Goal: Complete application form: Complete application form

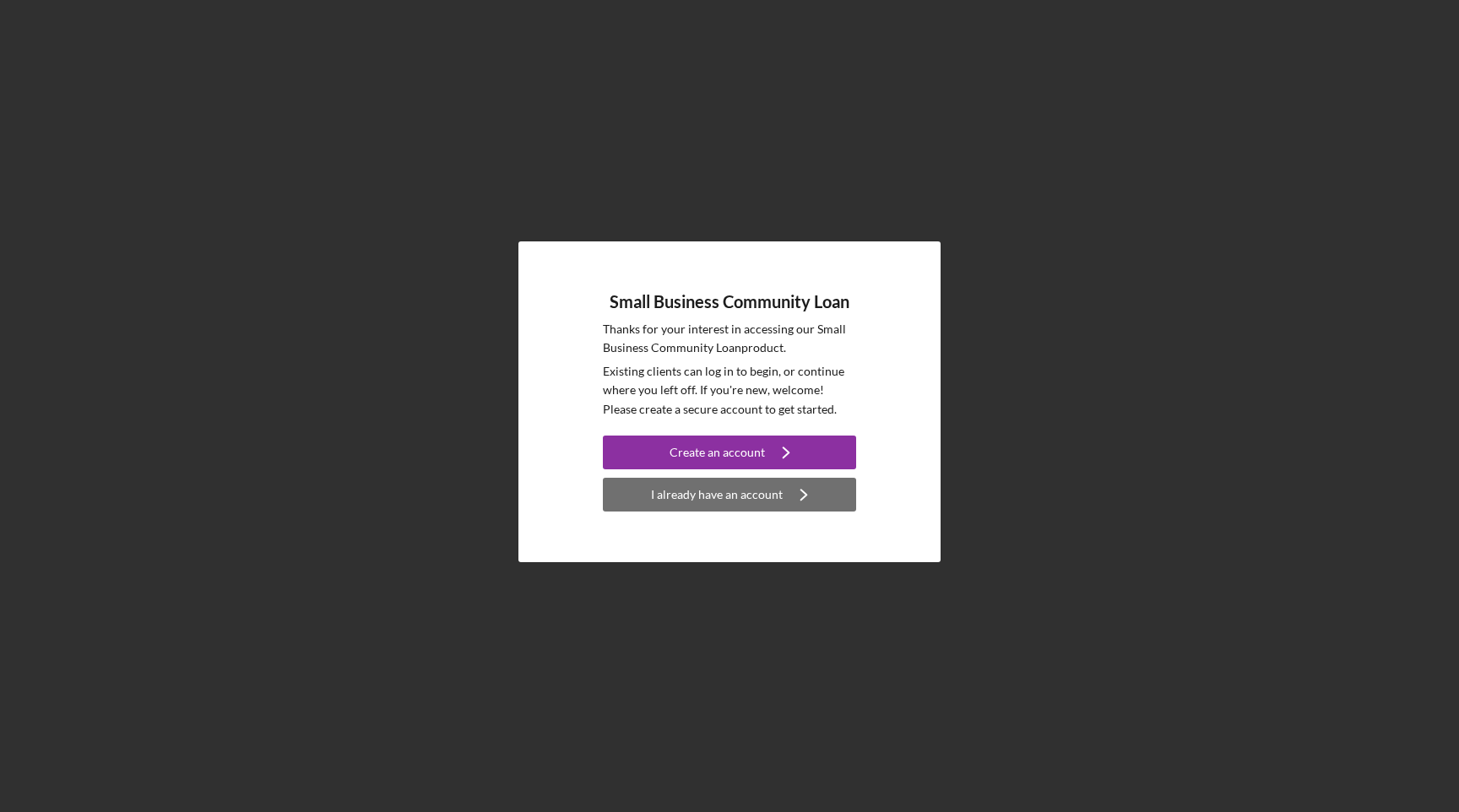
click at [722, 489] on div "I already have an account" at bounding box center [717, 494] width 132 height 33
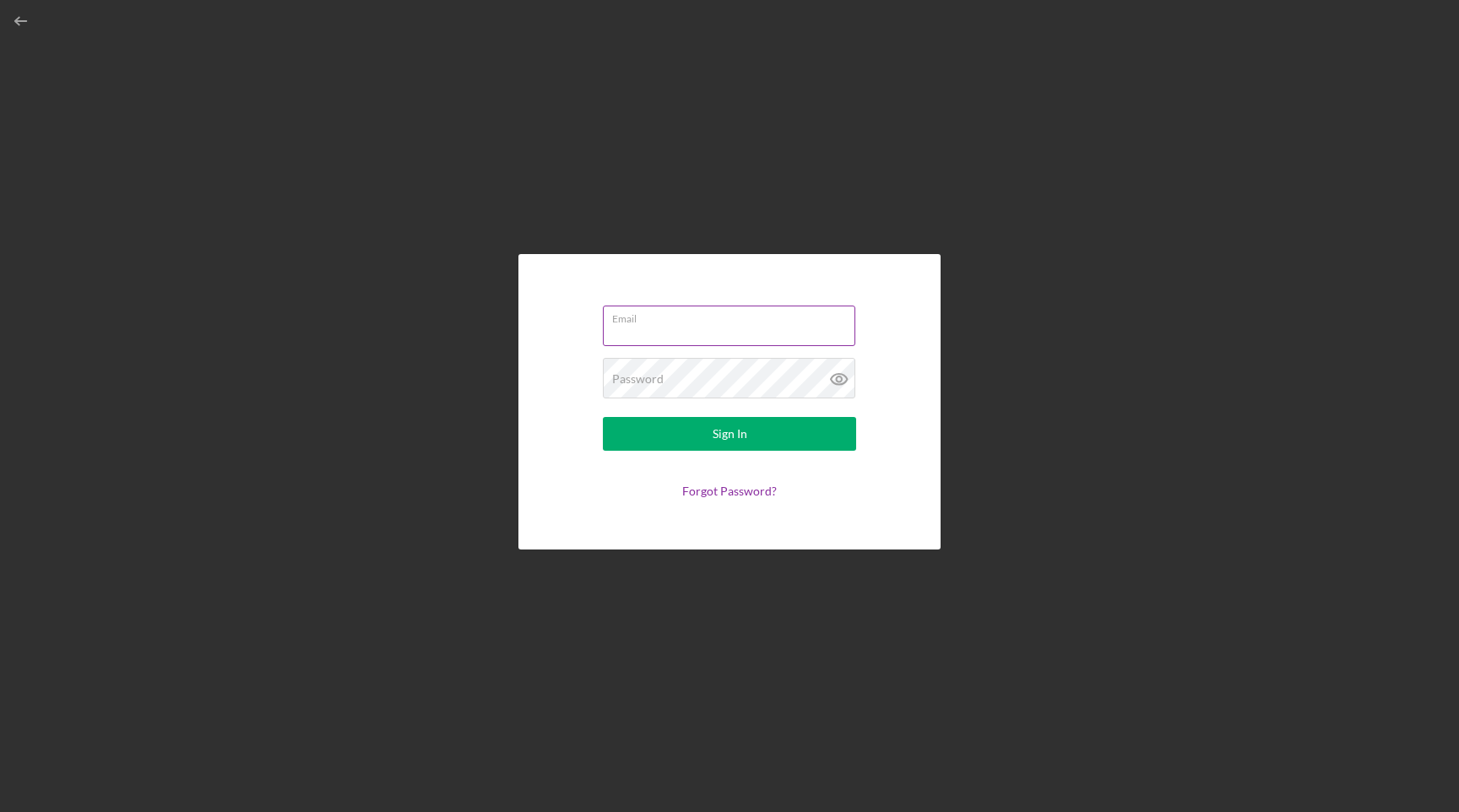
click at [692, 336] on input "Email" at bounding box center [730, 325] width 253 height 41
type input "[EMAIL_ADDRESS][DOMAIN_NAME]"
click at [730, 434] on button "Sign In" at bounding box center [730, 434] width 253 height 33
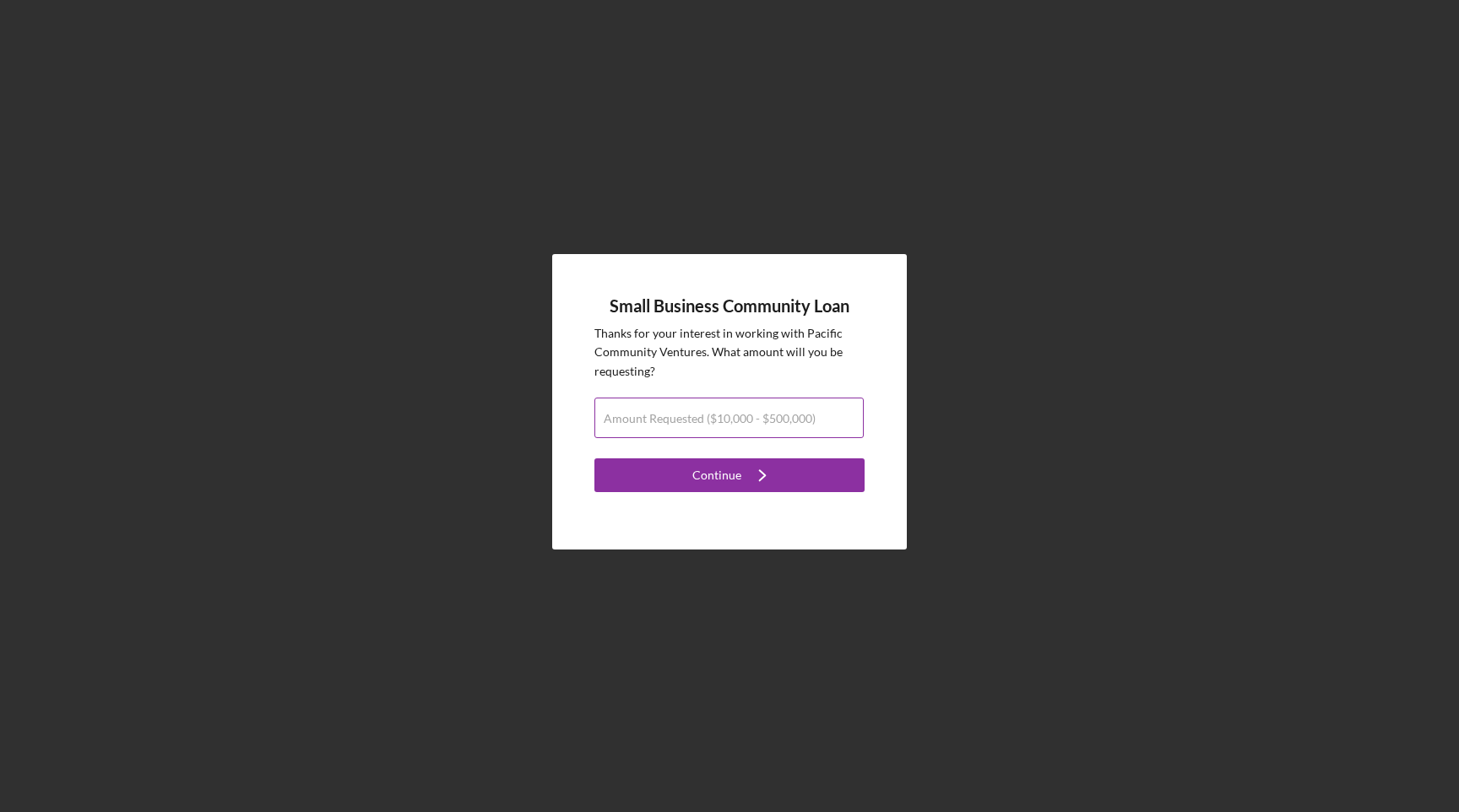
click at [759, 427] on input "Amount Requested ($10,000 - $500,000)" at bounding box center [729, 417] width 269 height 41
type input "$100,000"
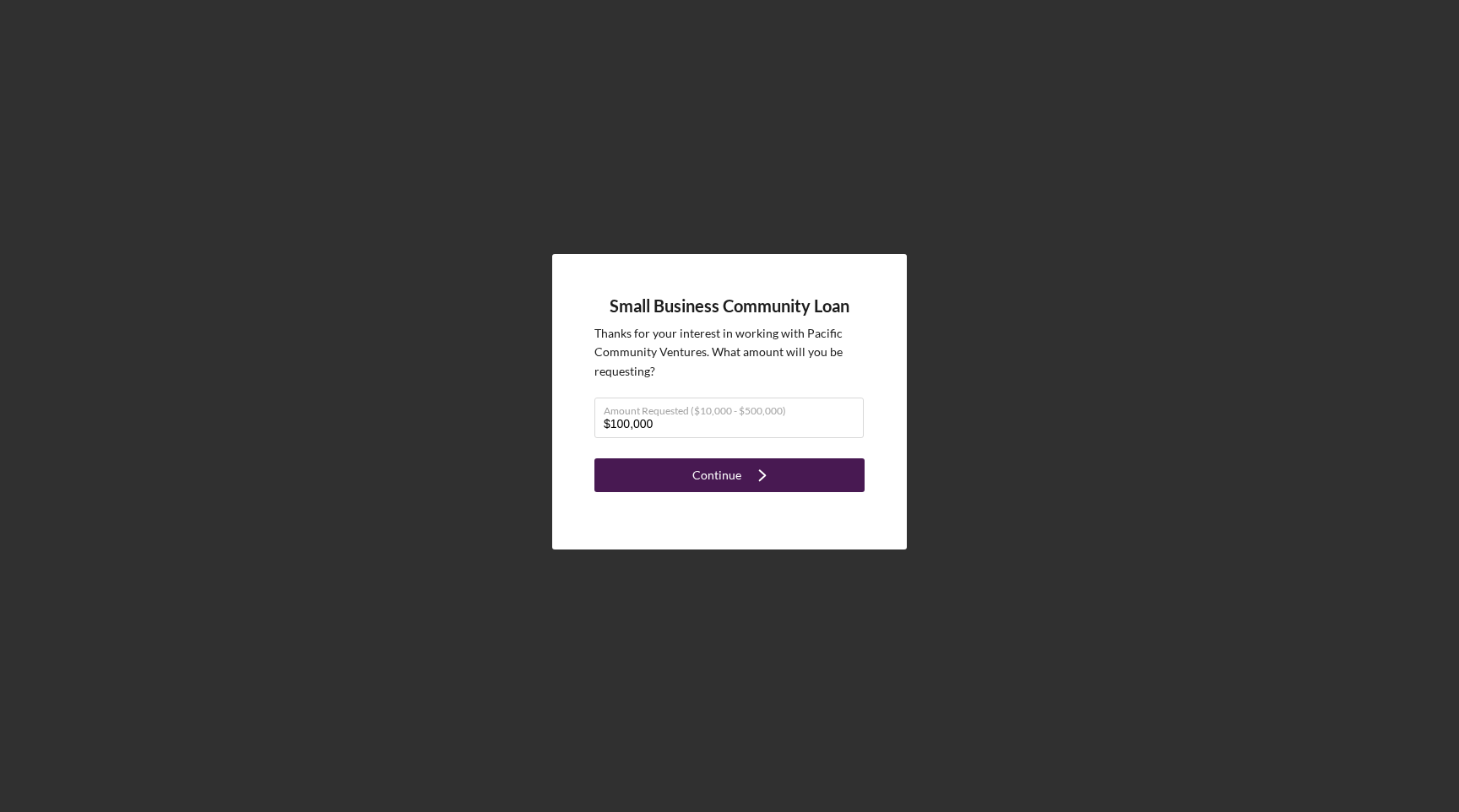
click at [721, 473] on div "Continue" at bounding box center [717, 475] width 49 height 33
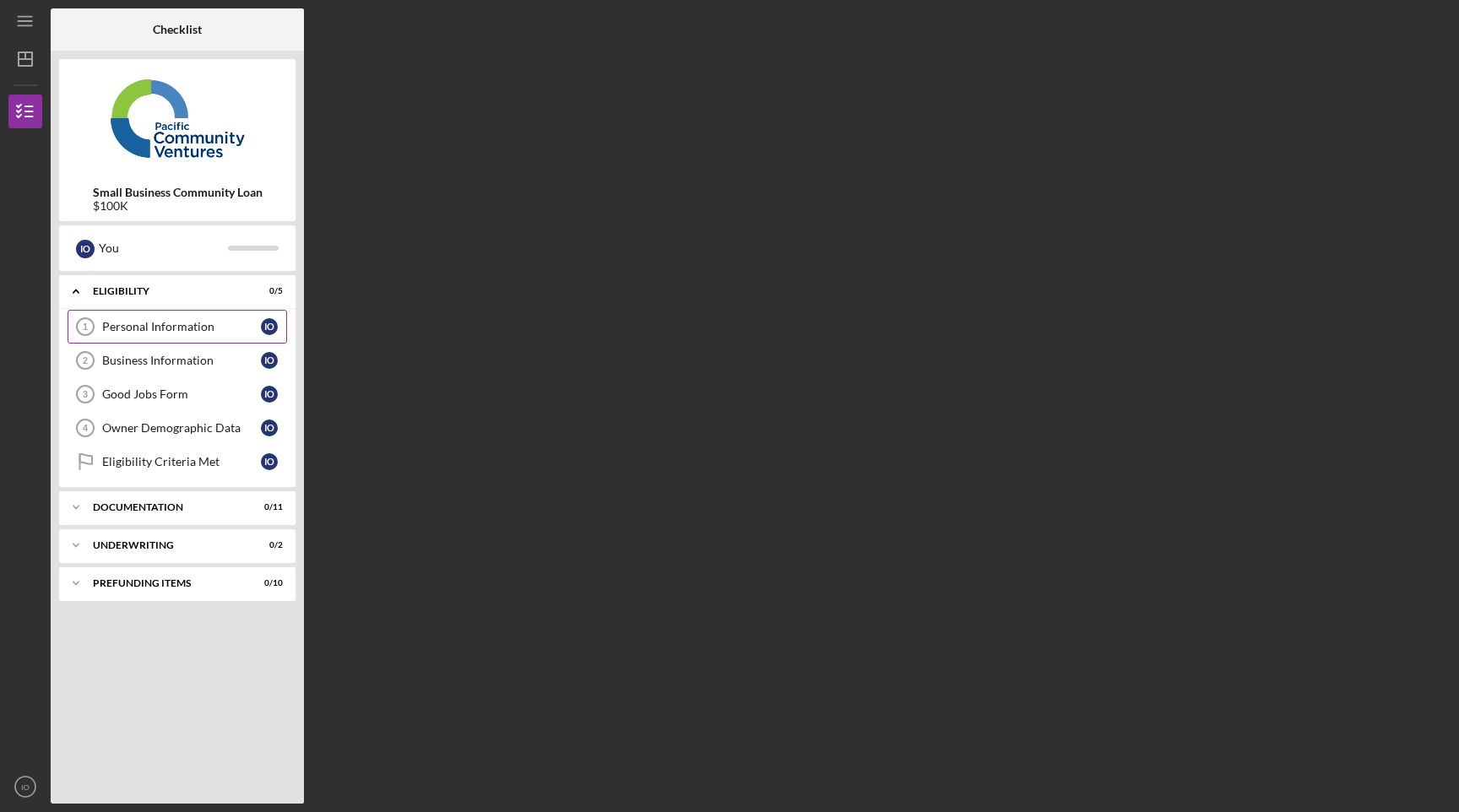
click at [176, 327] on div "Personal Information" at bounding box center [182, 326] width 159 height 14
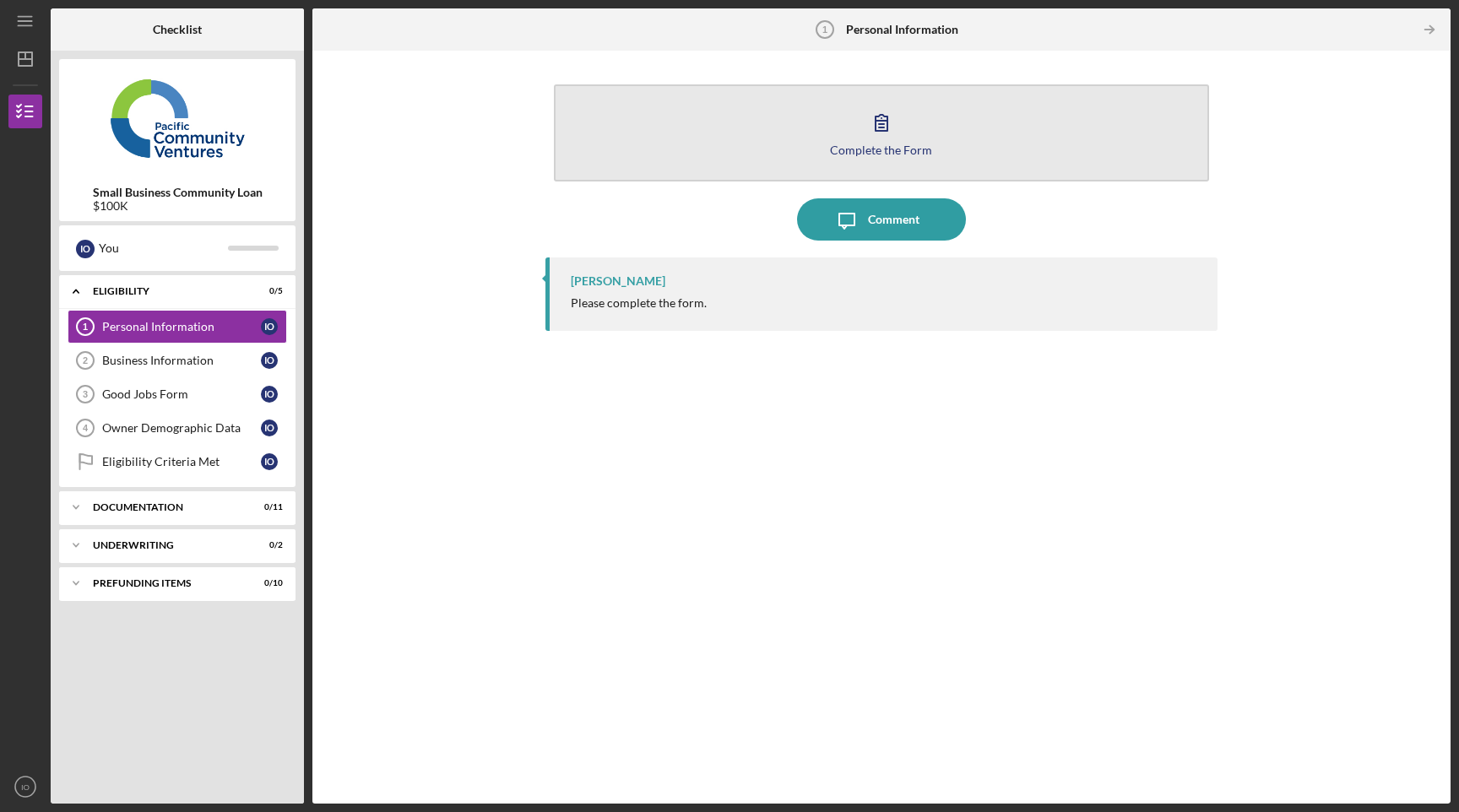
click at [837, 126] on button "Complete the Form Form" at bounding box center [882, 133] width 656 height 98
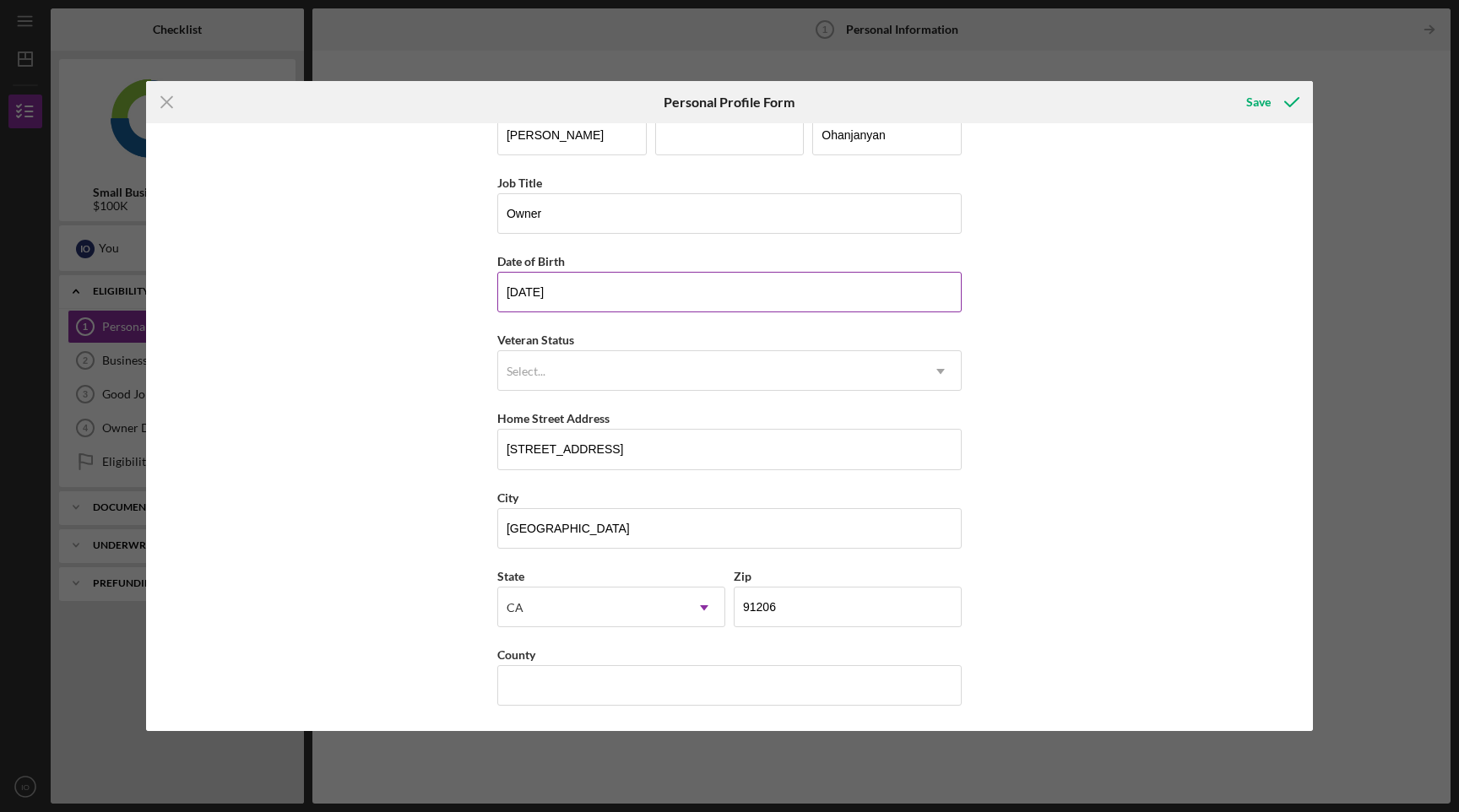
scroll to position [37, 0]
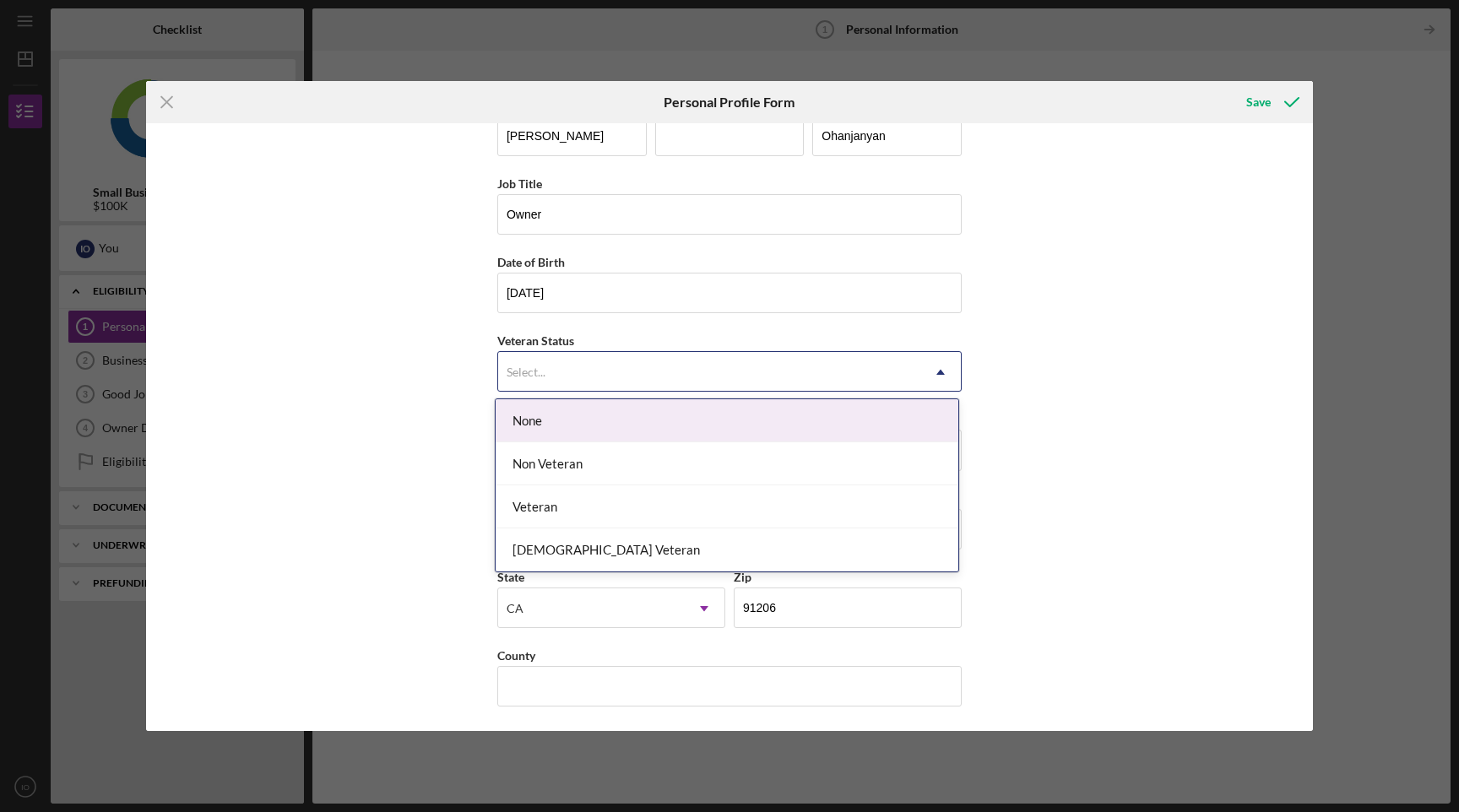
click at [564, 368] on div "Select..." at bounding box center [709, 372] width 422 height 39
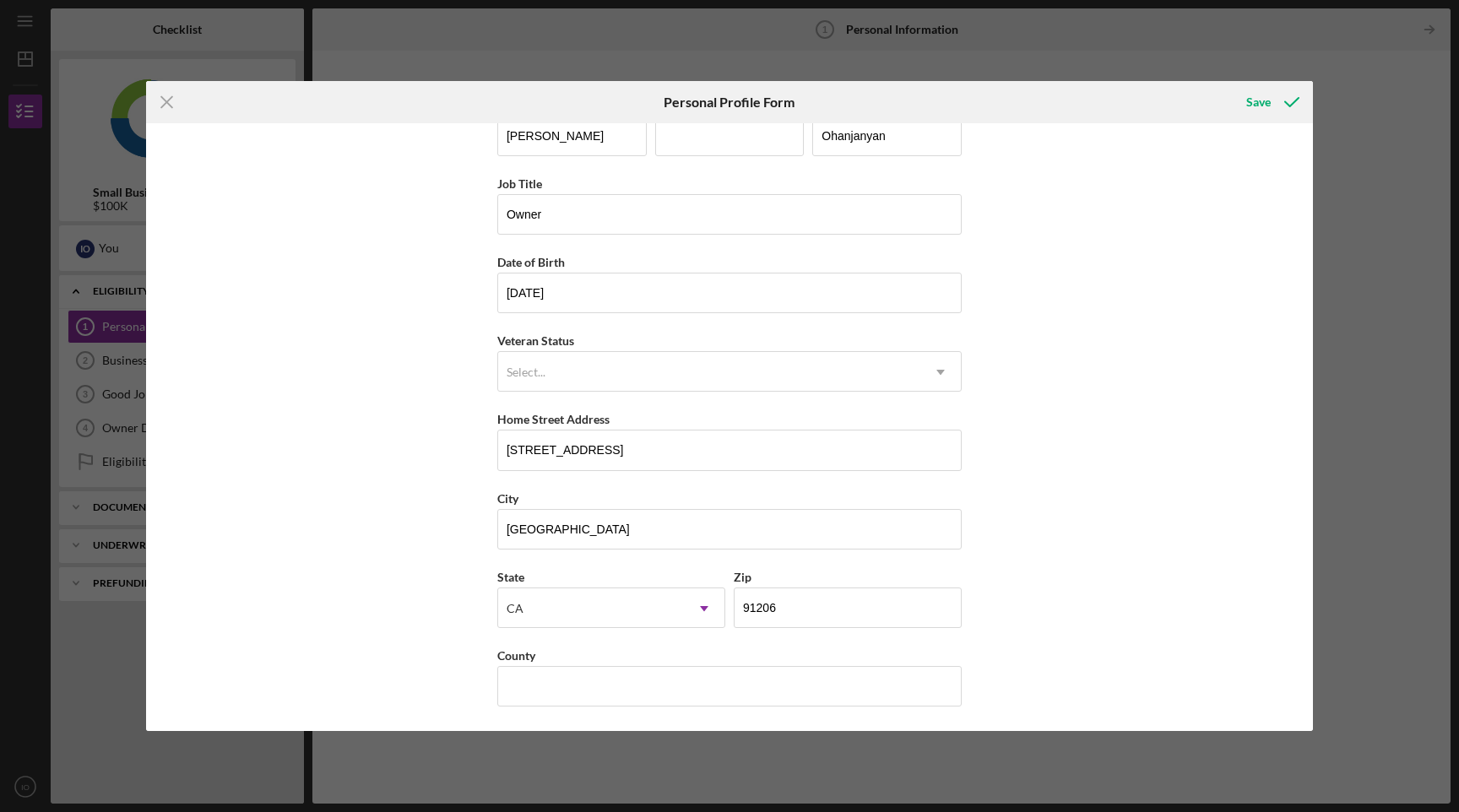
click at [439, 406] on div "First Name [PERSON_NAME] Middle Name Last Name [PERSON_NAME] Job Title Owner Da…" at bounding box center [730, 426] width 1167 height 608
click at [570, 450] on input "[STREET_ADDRESS]" at bounding box center [730, 450] width 464 height 41
type input "[STREET_ADDRESS][PERSON_NAME]"
type input "91207"
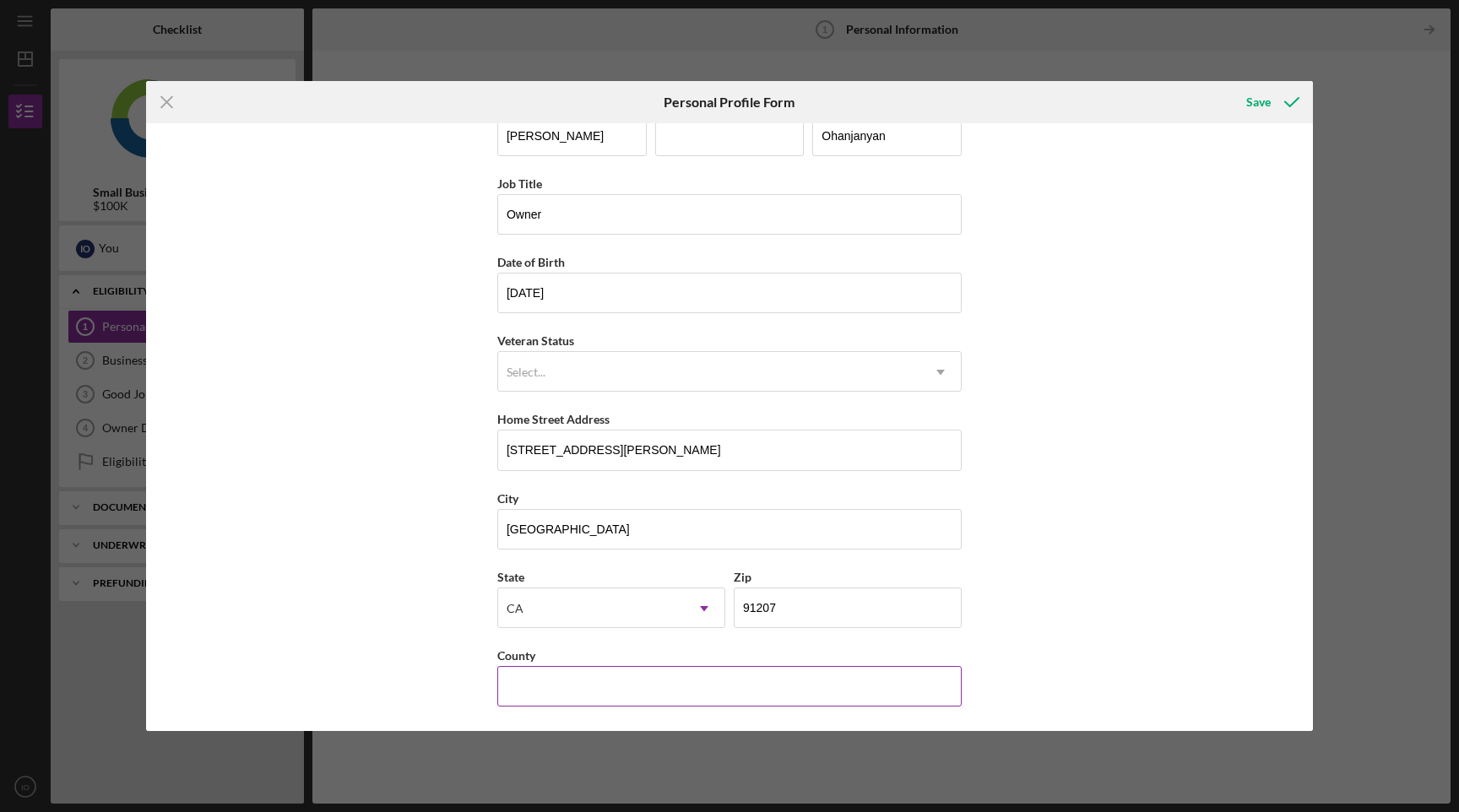
click at [689, 689] on input "County" at bounding box center [730, 686] width 464 height 41
type input "U"
type input "[GEOGRAPHIC_DATA]"
click at [1295, 102] on icon "submit" at bounding box center [1292, 102] width 42 height 42
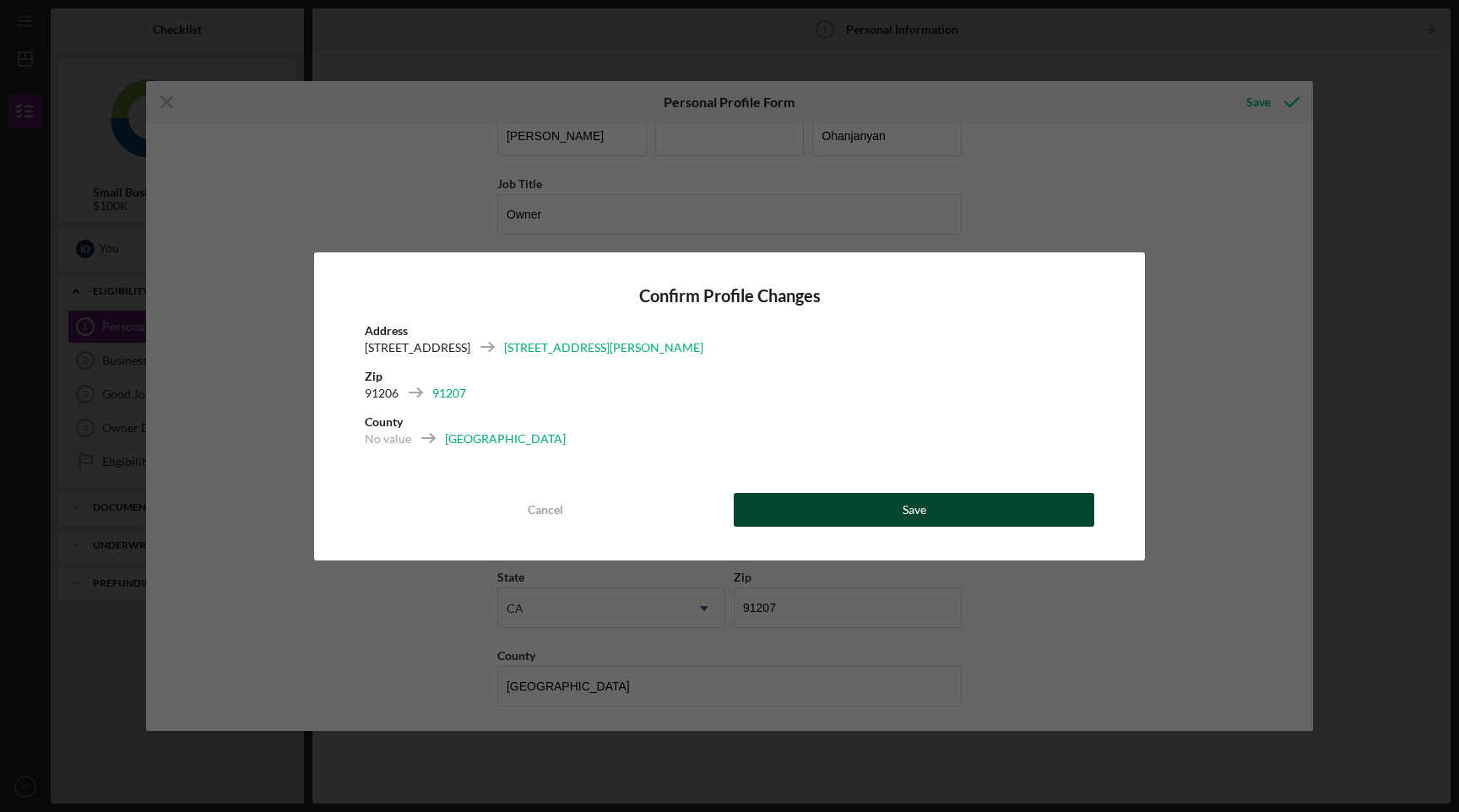
click at [850, 499] on button "Save" at bounding box center [913, 509] width 360 height 33
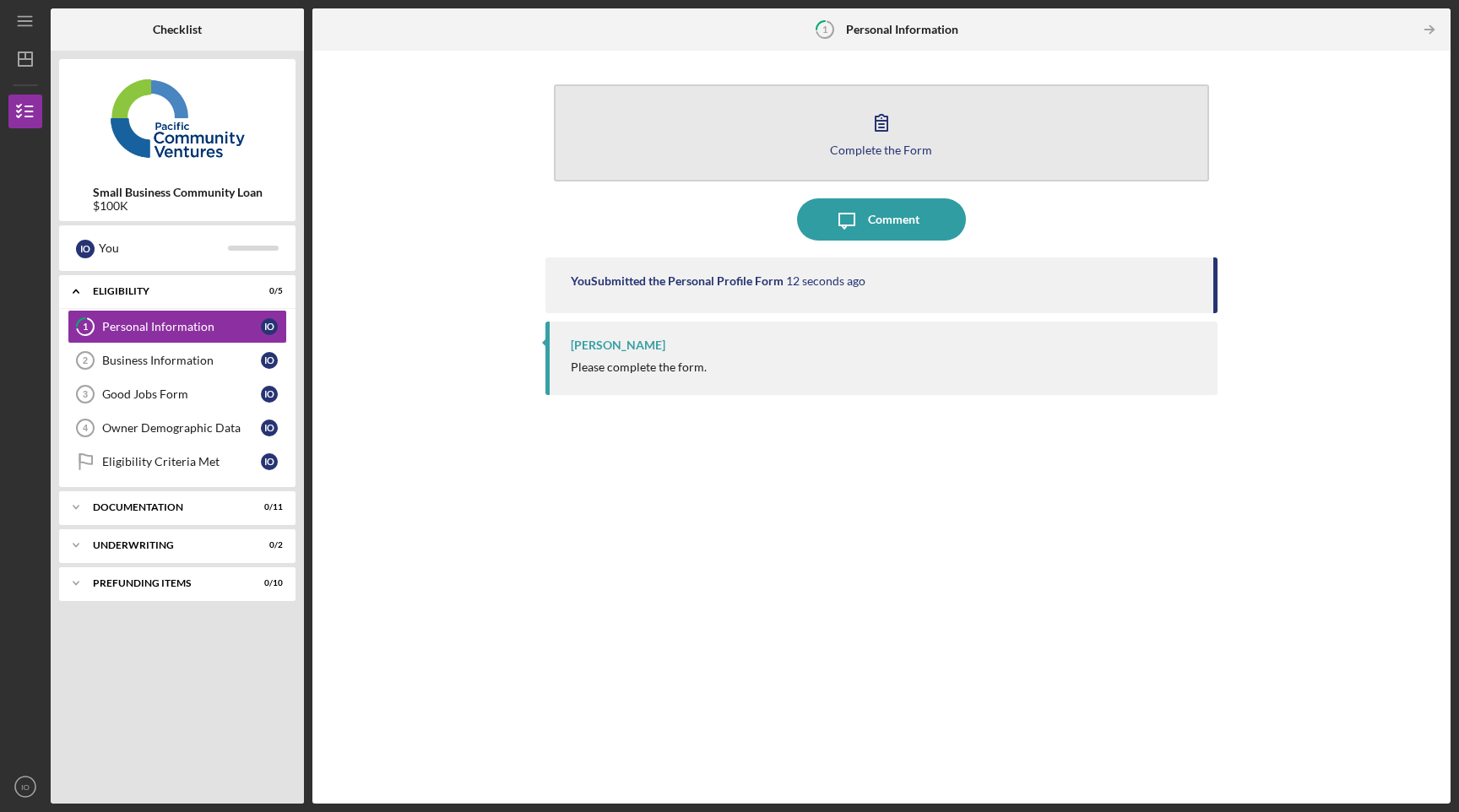
click at [887, 144] on div "Complete the Form" at bounding box center [881, 150] width 102 height 13
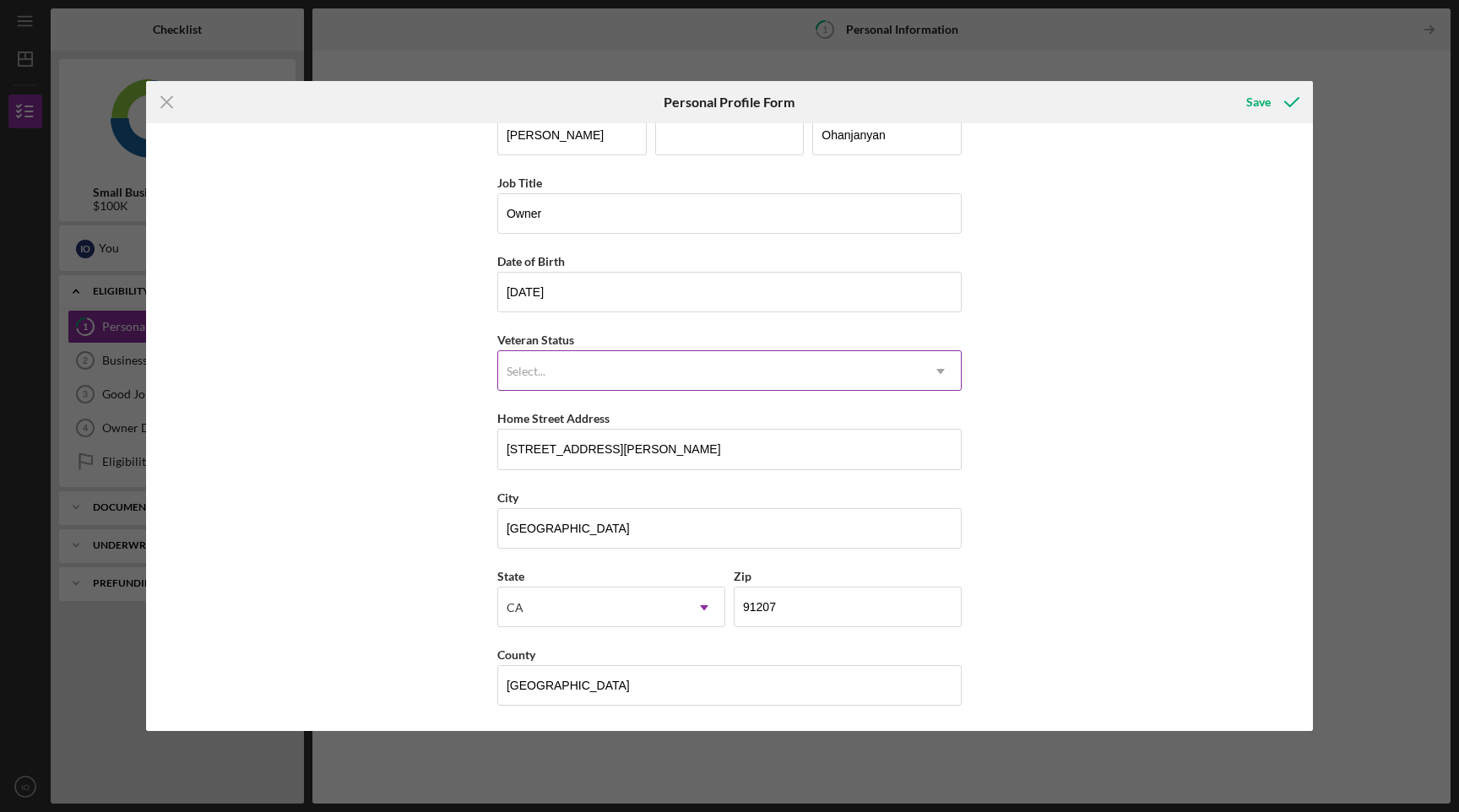
scroll to position [37, 0]
click at [1287, 98] on icon "submit" at bounding box center [1292, 102] width 42 height 42
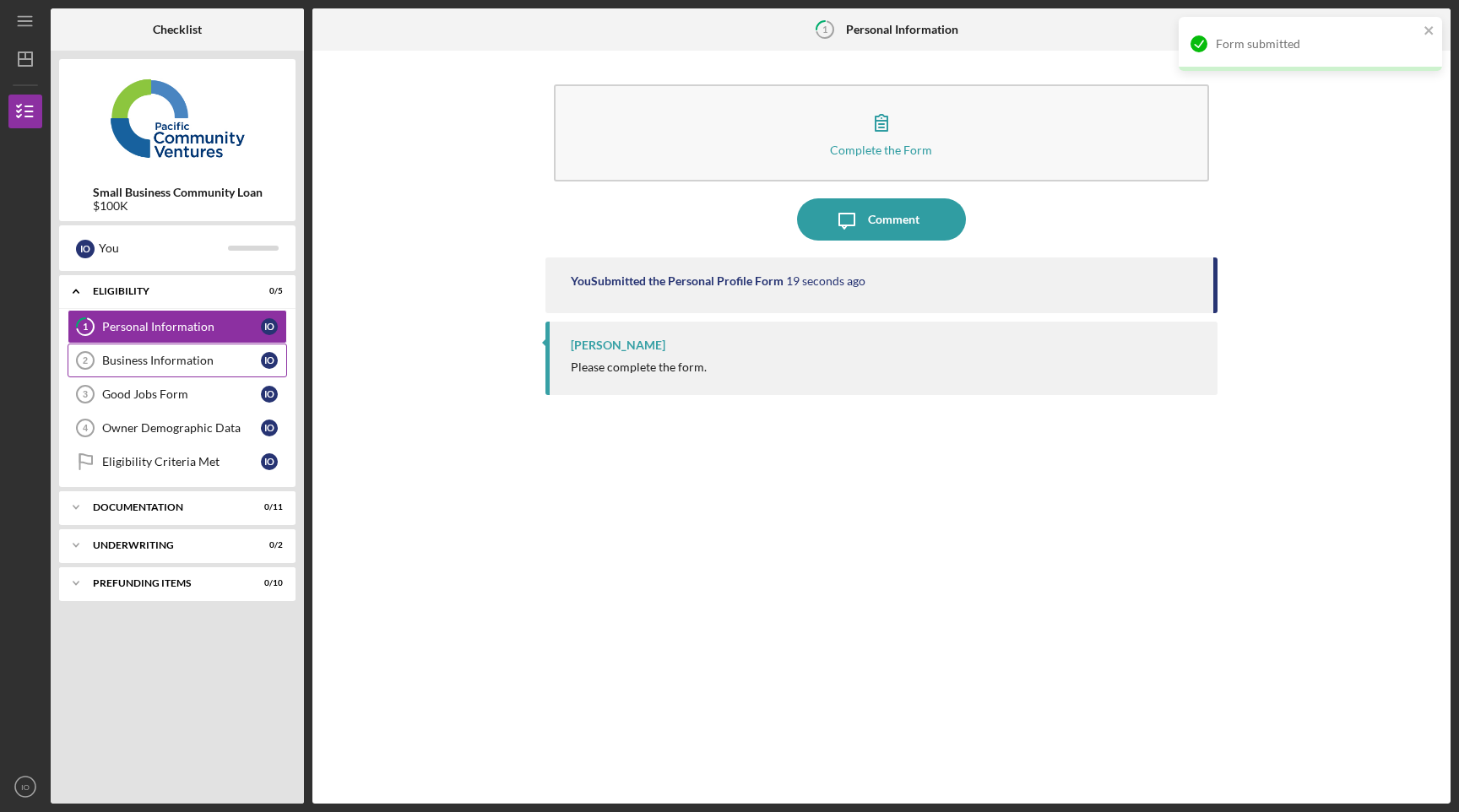
click at [183, 359] on div "Business Information" at bounding box center [182, 360] width 159 height 14
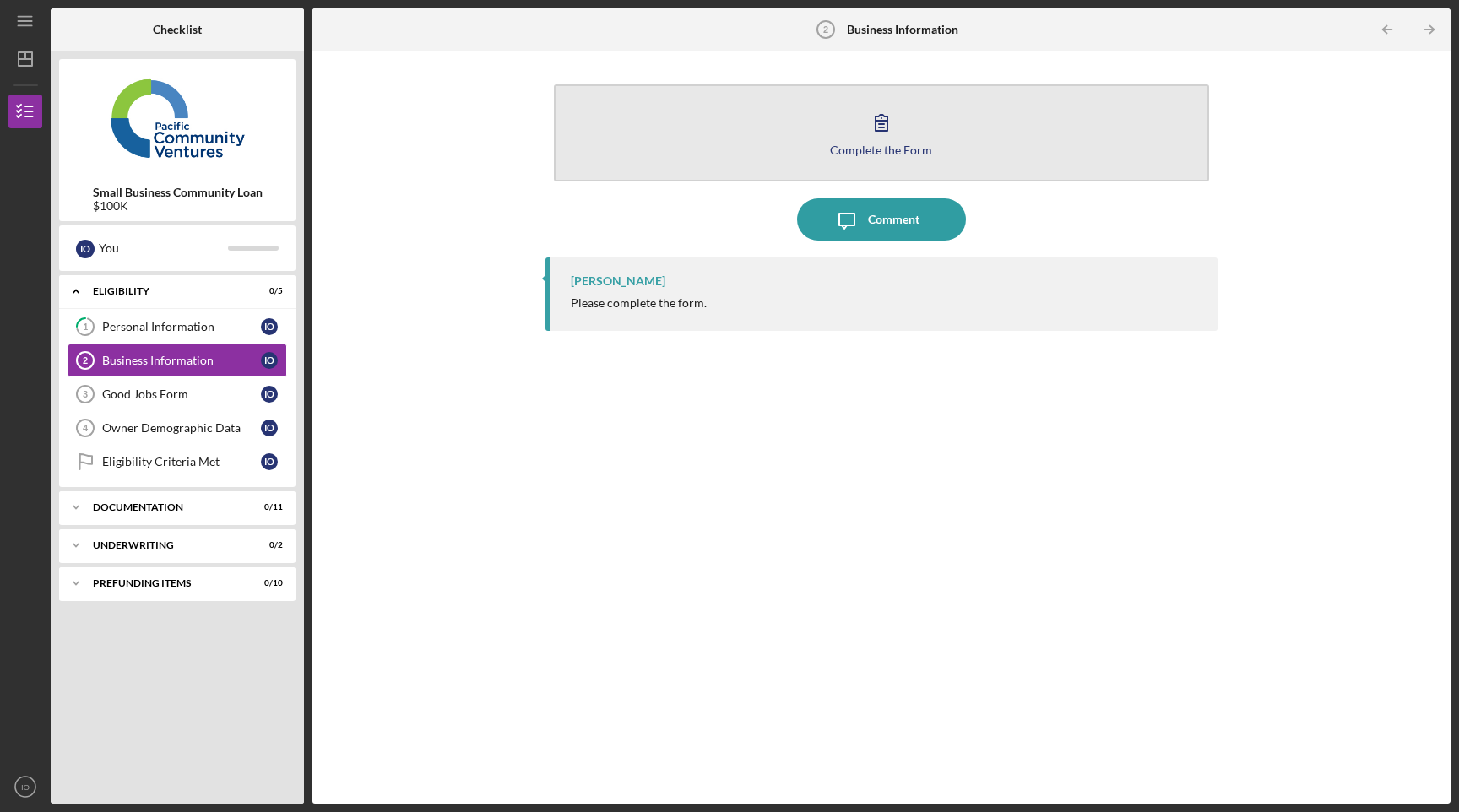
click at [831, 156] on button "Complete the Form Form" at bounding box center [882, 133] width 656 height 98
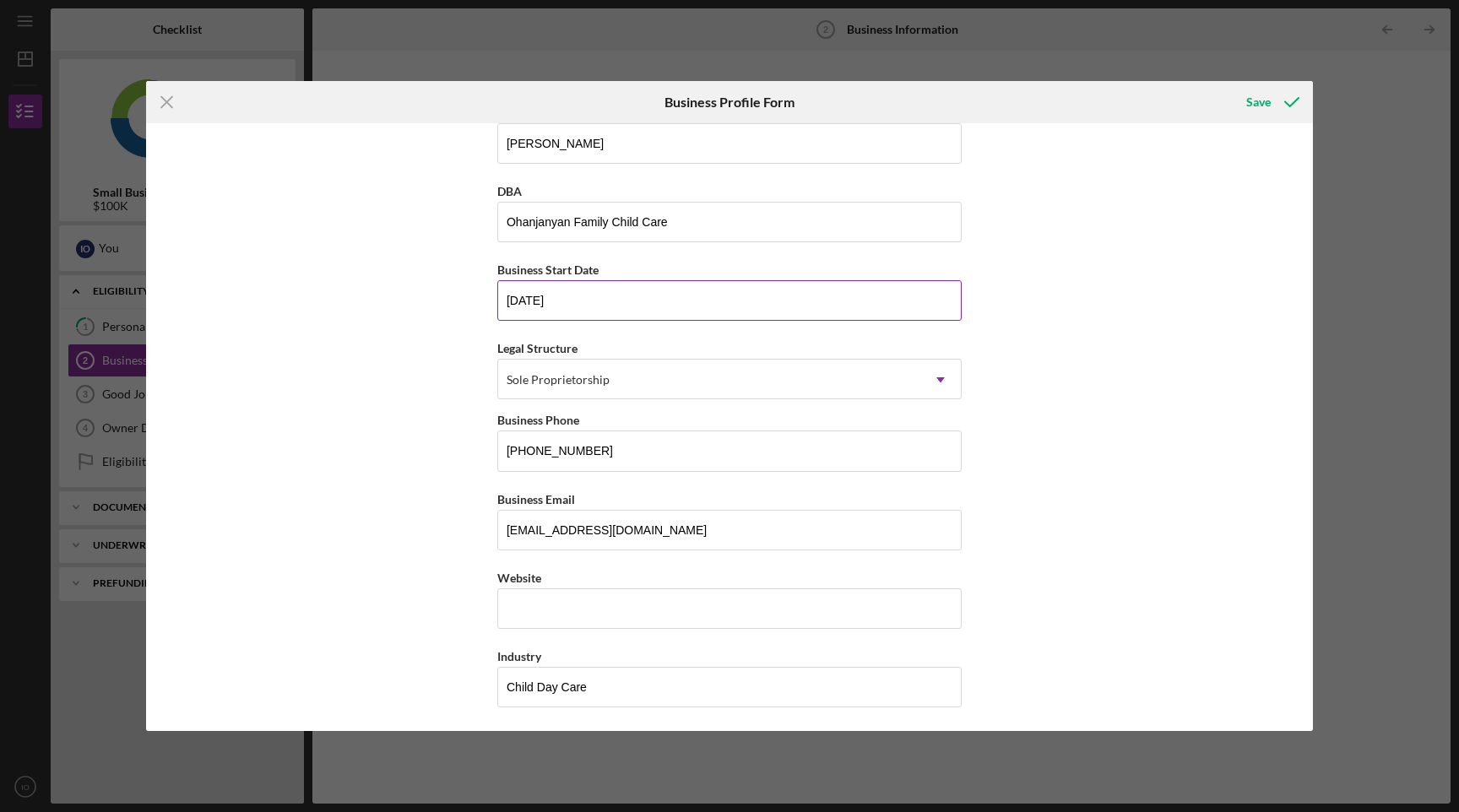
scroll to position [32, 0]
click at [625, 374] on div "Sole Proprietorship" at bounding box center [709, 378] width 422 height 39
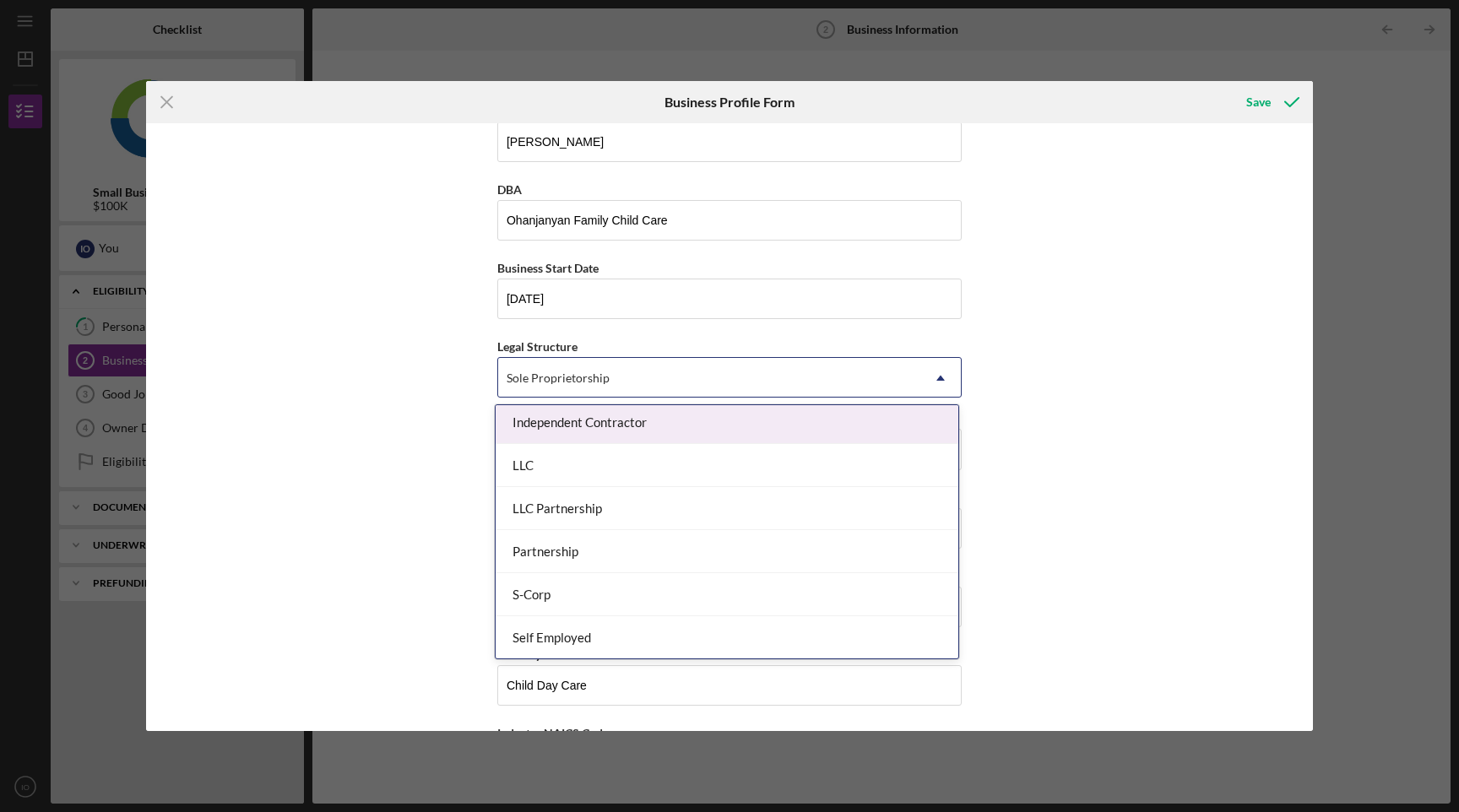
scroll to position [266, 0]
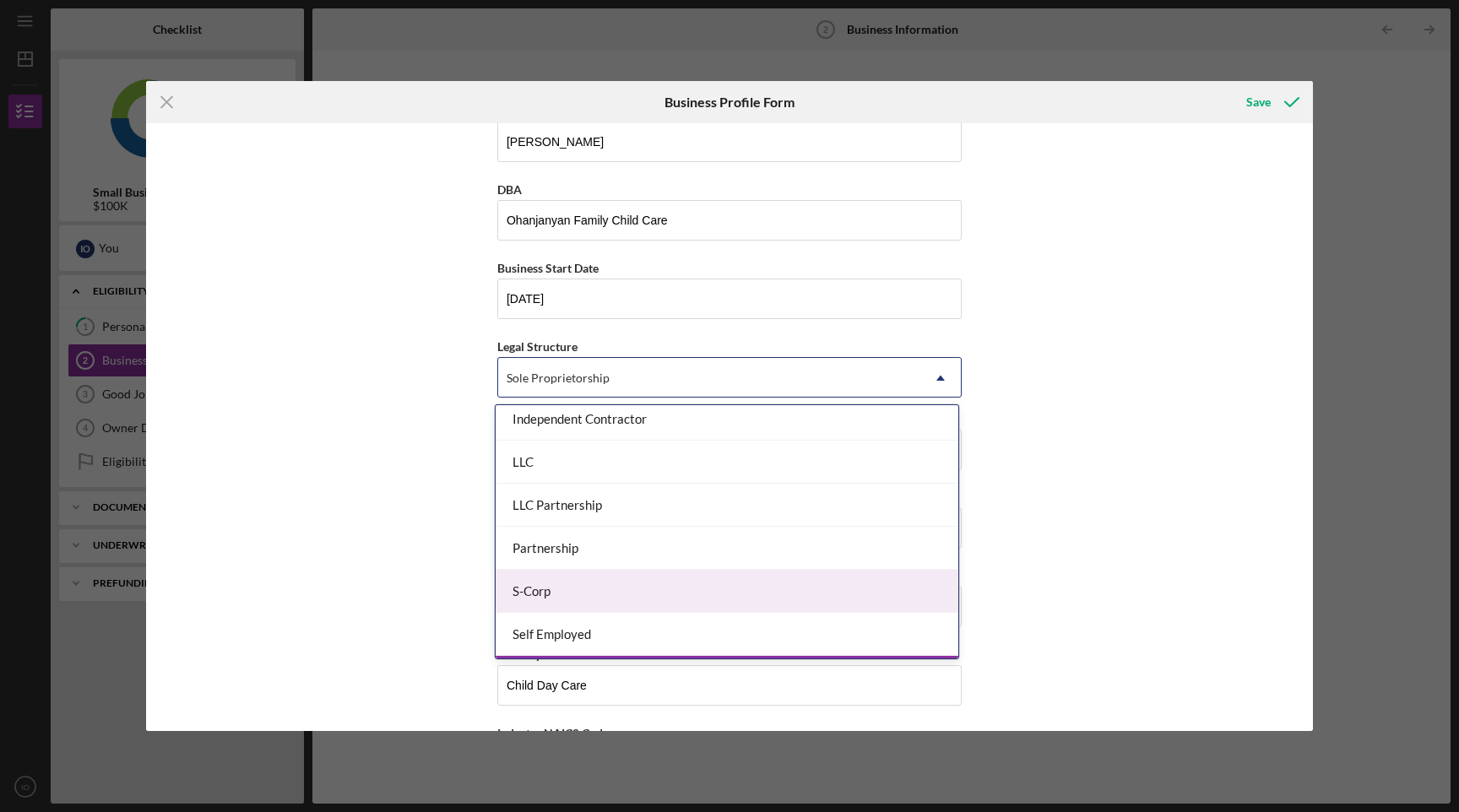
click at [603, 607] on div "S-Corp" at bounding box center [727, 592] width 463 height 43
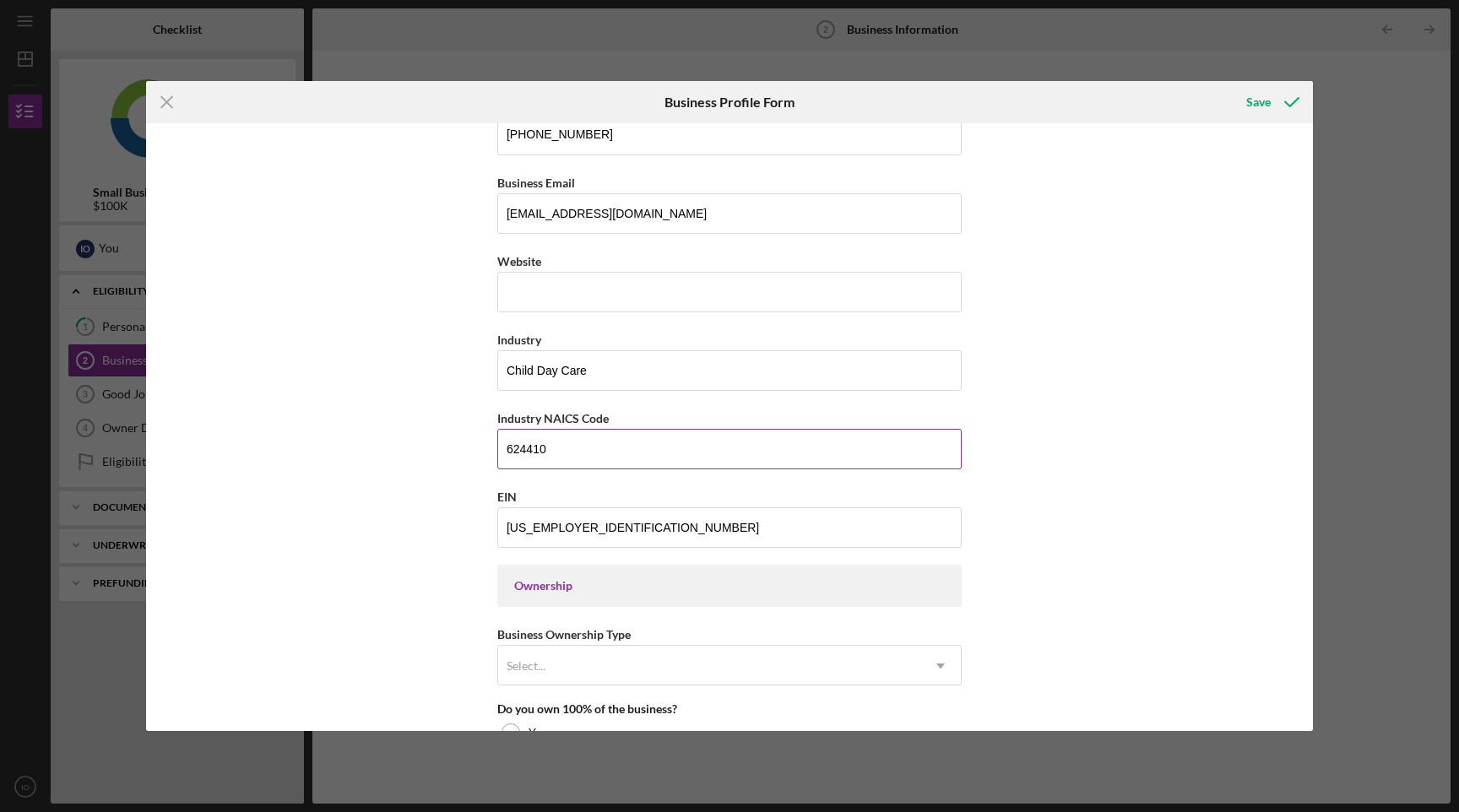
scroll to position [360, 0]
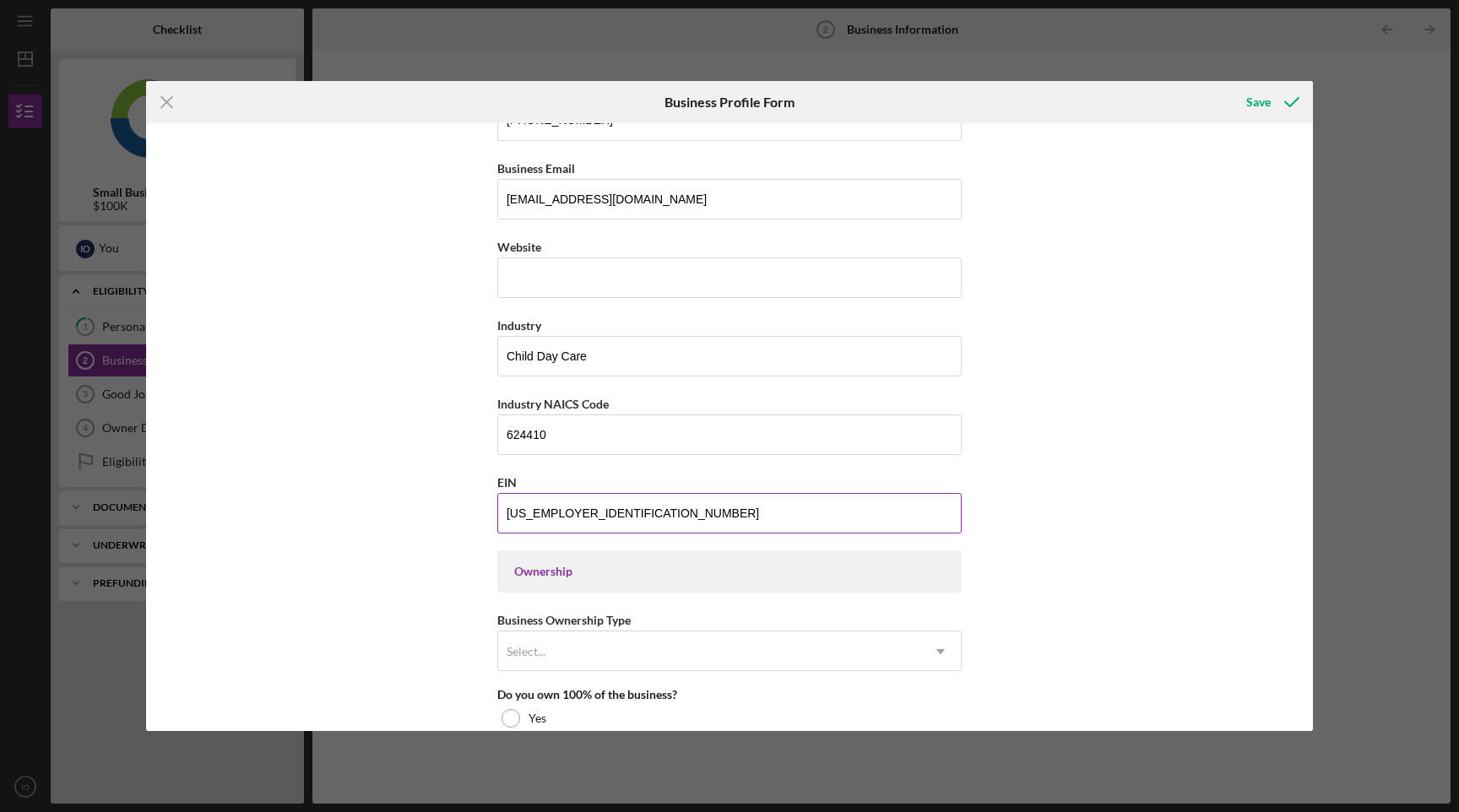
click at [586, 511] on input "[US_EMPLOYER_IDENTIFICATION_NUMBER]" at bounding box center [730, 513] width 464 height 41
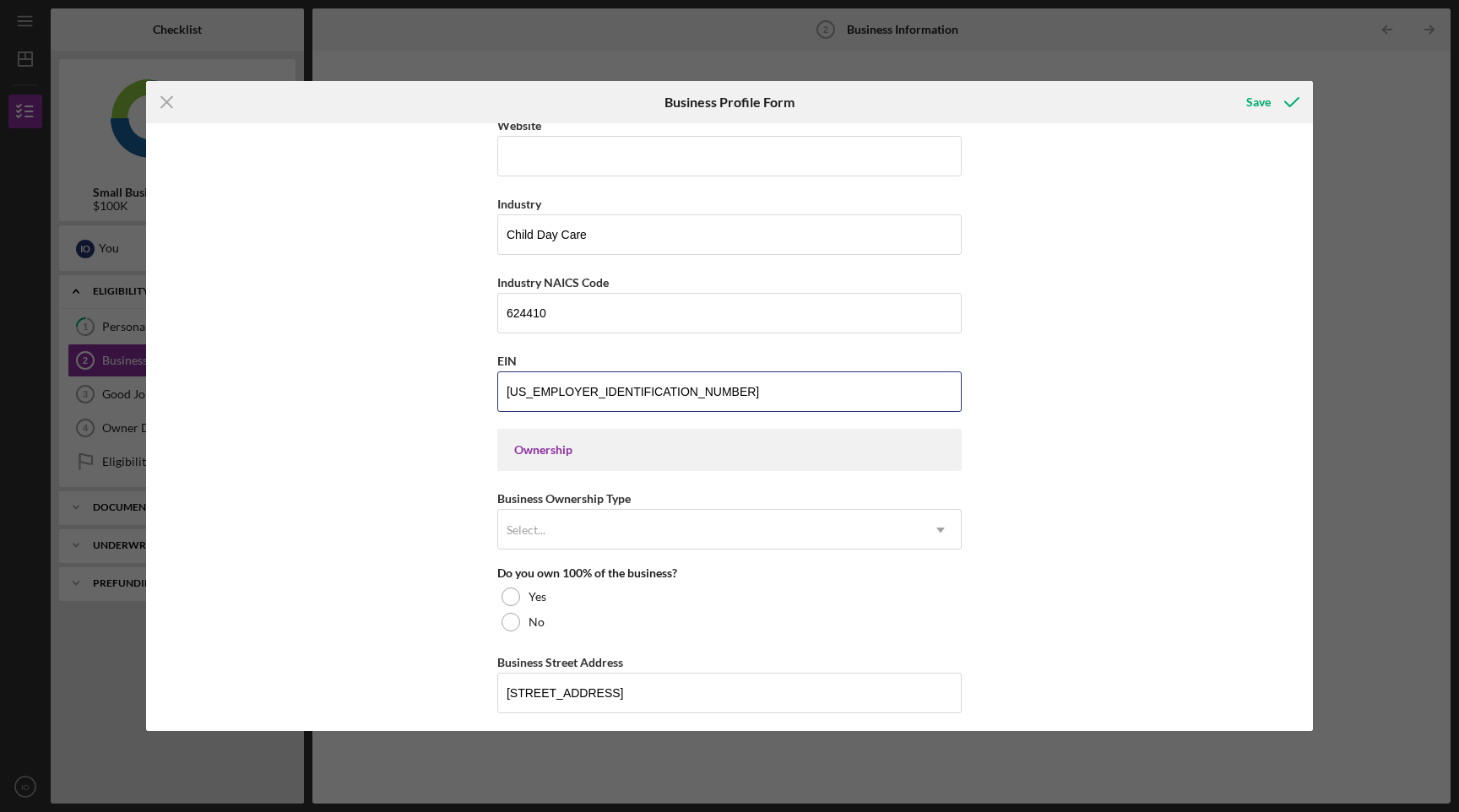
scroll to position [485, 0]
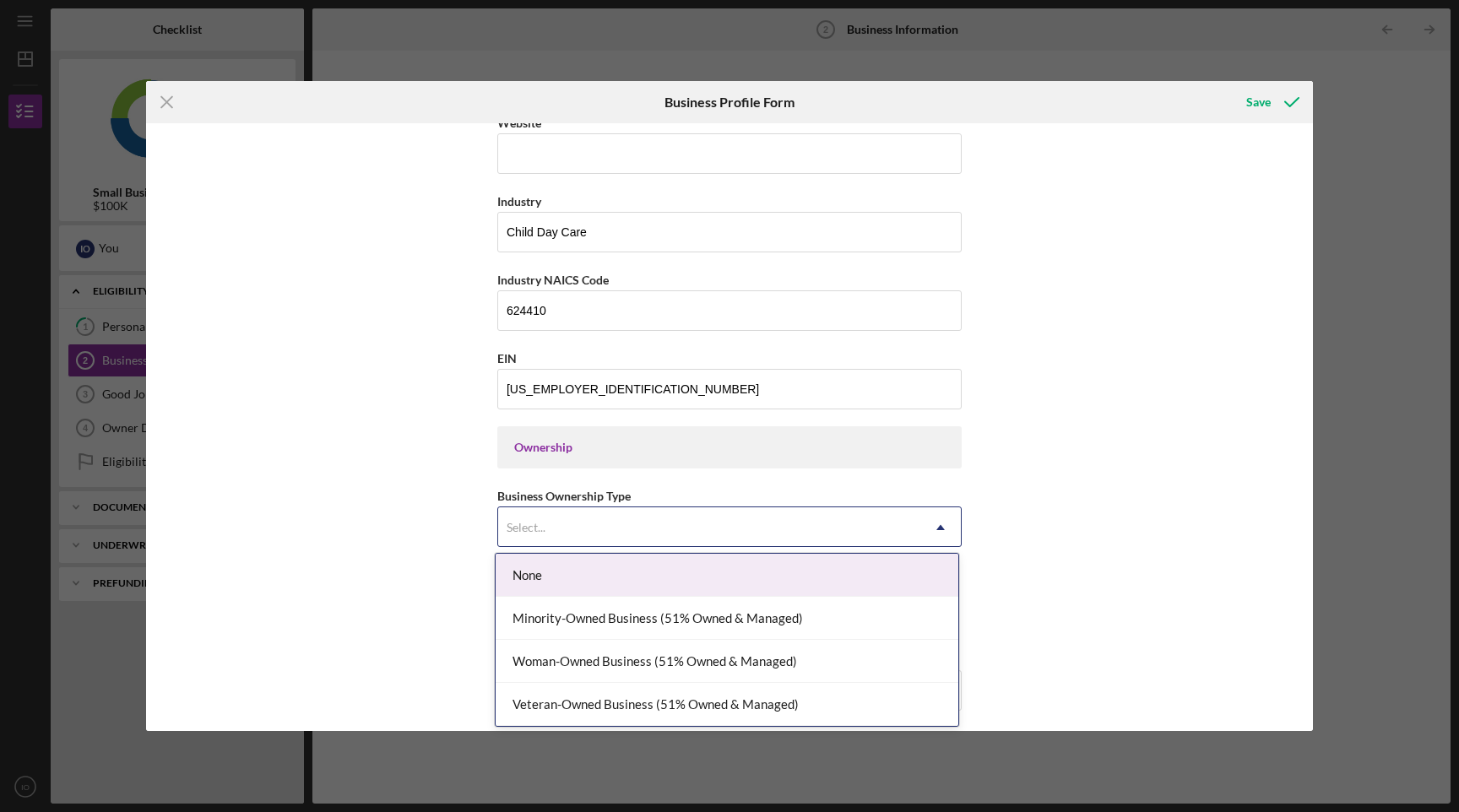
click at [583, 522] on div "Select..." at bounding box center [709, 527] width 422 height 39
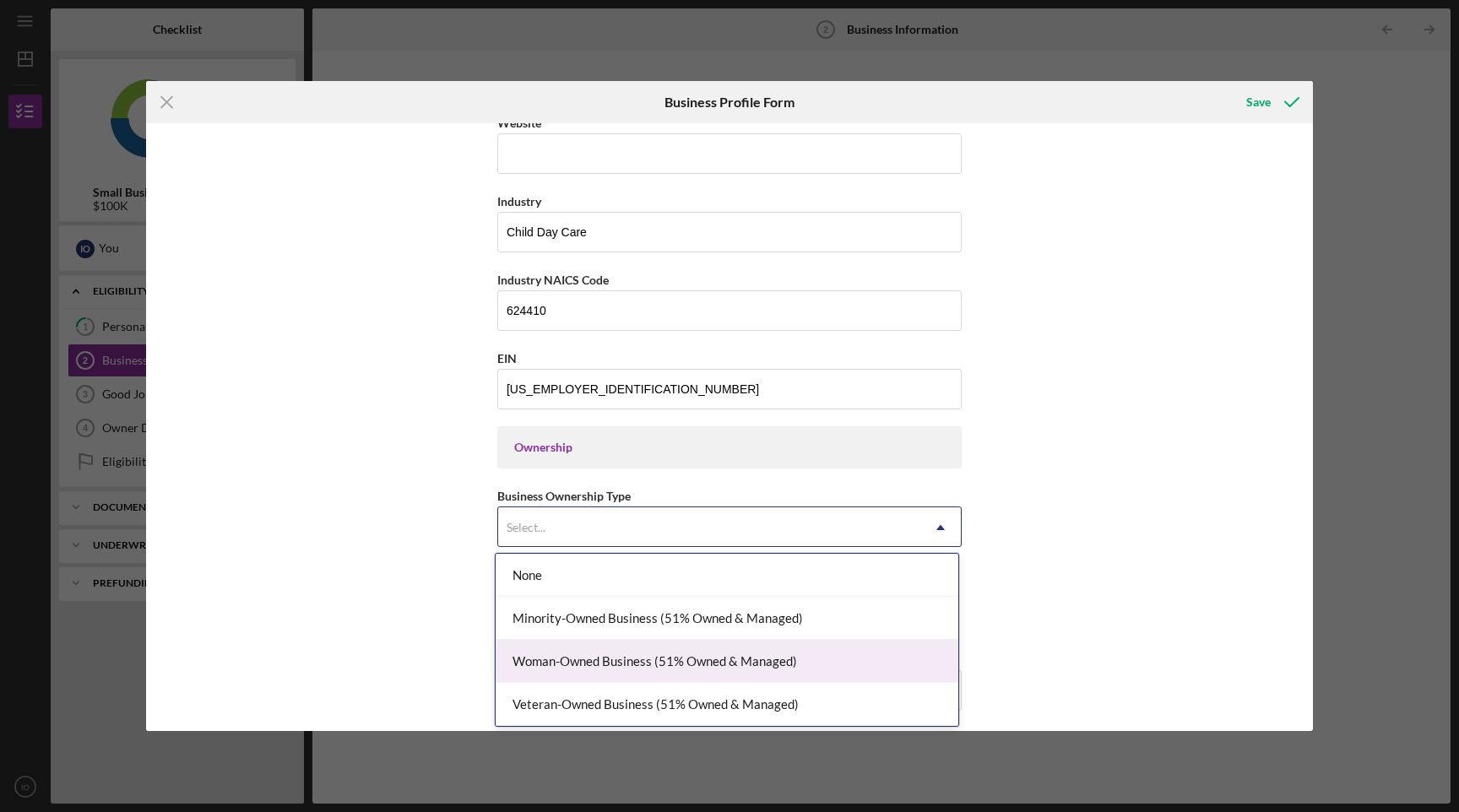
click at [580, 675] on div "Woman-Owned Business (51% Owned & Managed)" at bounding box center [727, 662] width 463 height 43
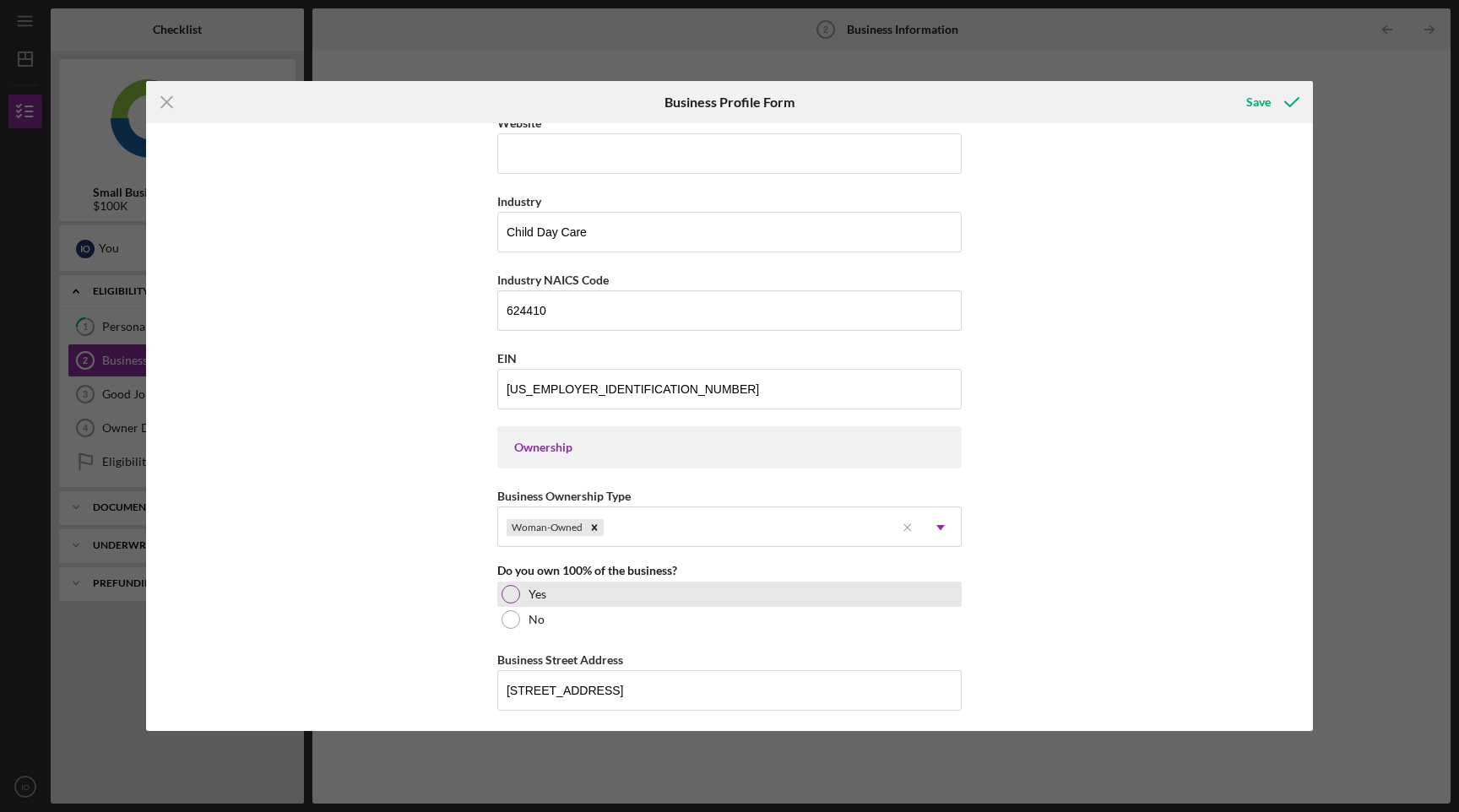
click at [512, 588] on div at bounding box center [510, 594] width 19 height 19
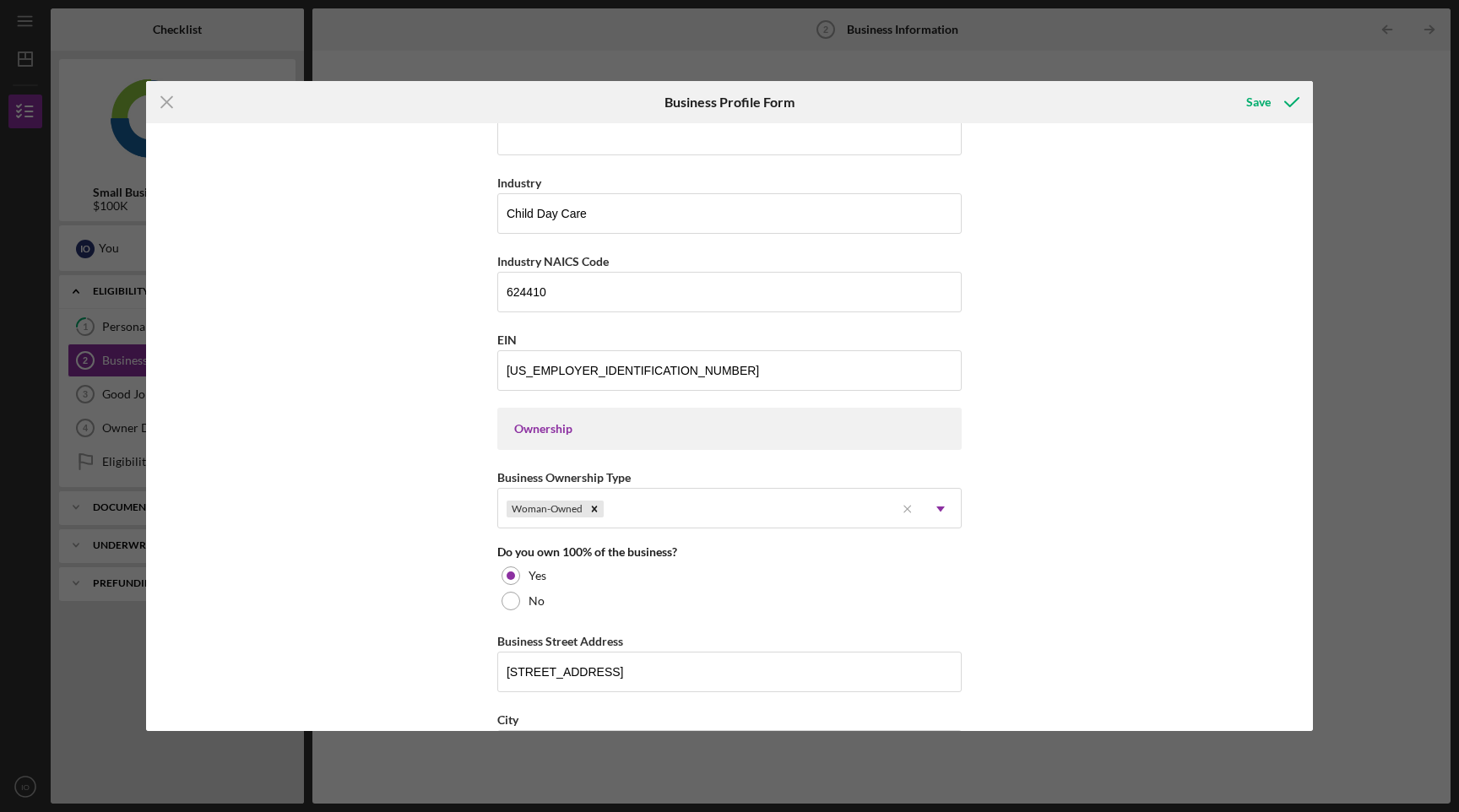
scroll to position [497, 0]
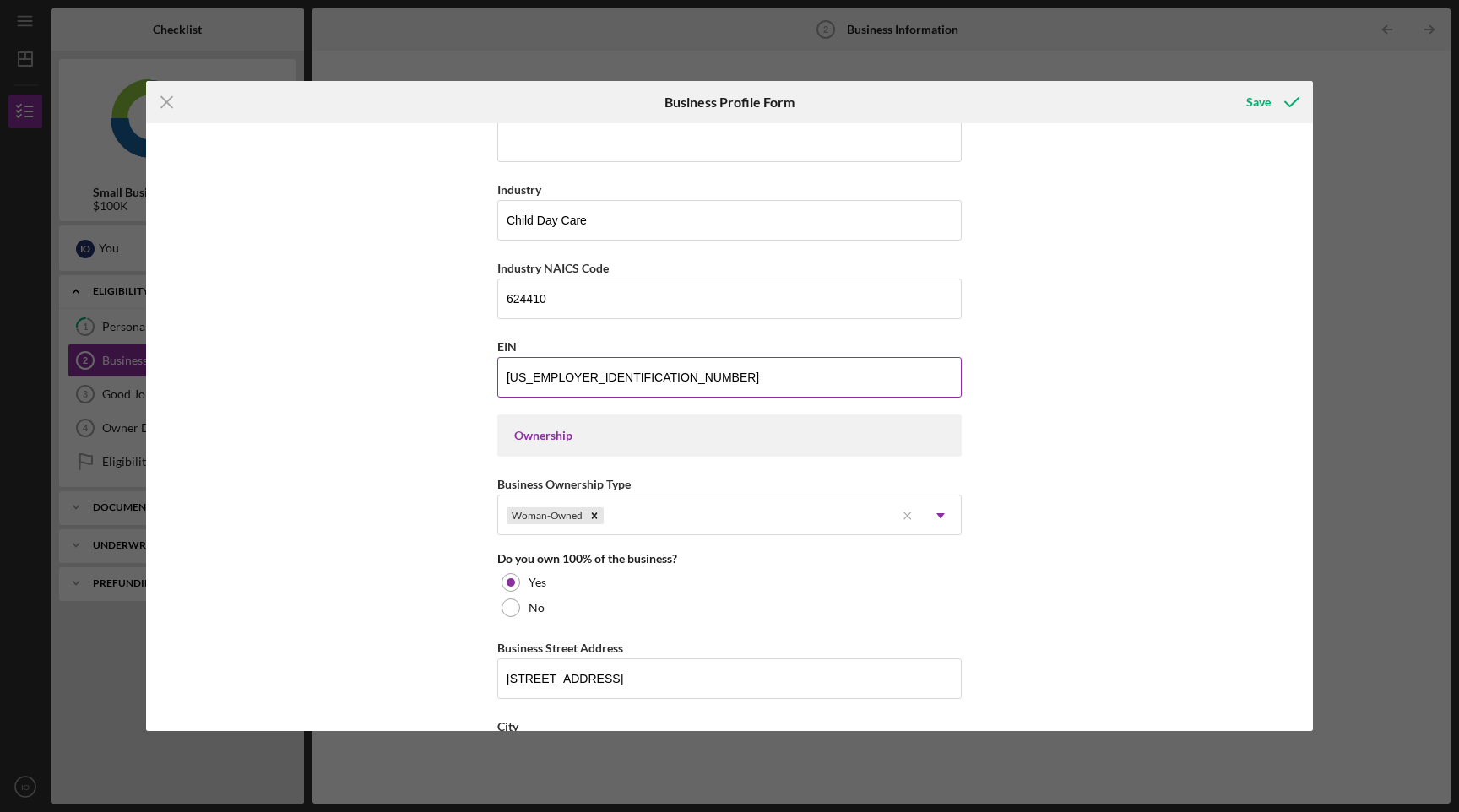
click at [532, 377] on input "[US_EMPLOYER_IDENTIFICATION_NUMBER]" at bounding box center [730, 377] width 464 height 41
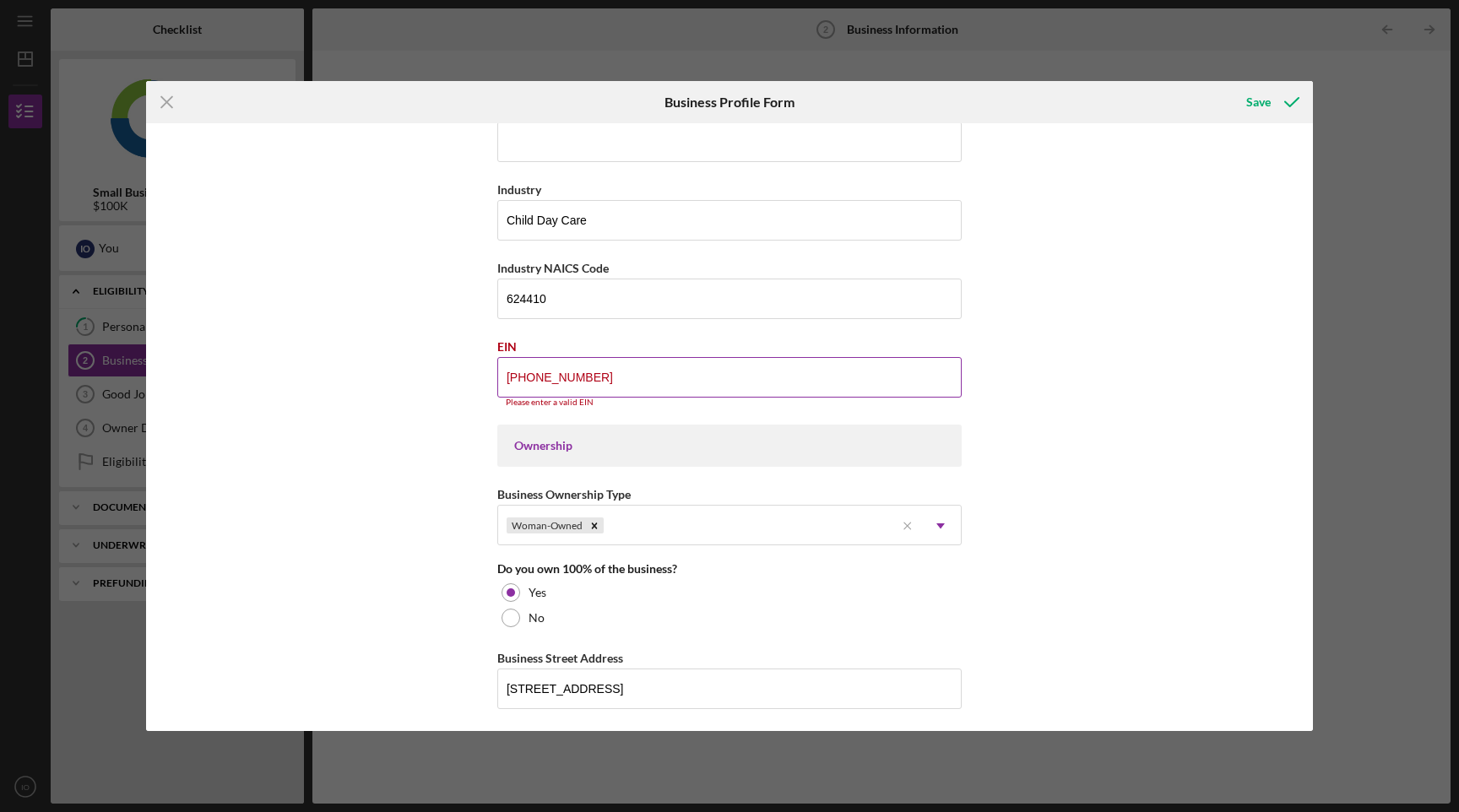
type input "[US_EMPLOYER_IDENTIFICATION_NUMBER]"
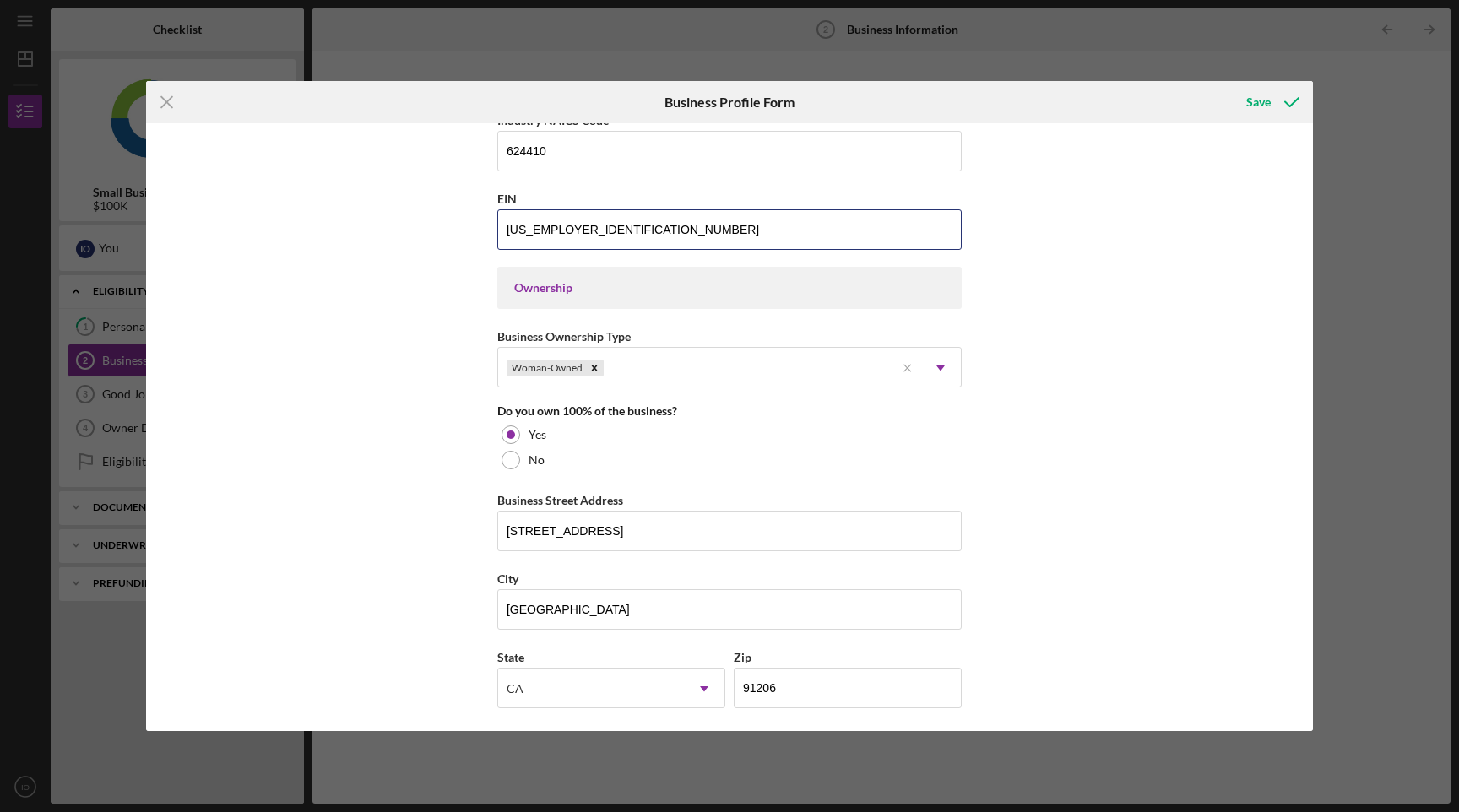
scroll to position [659, 0]
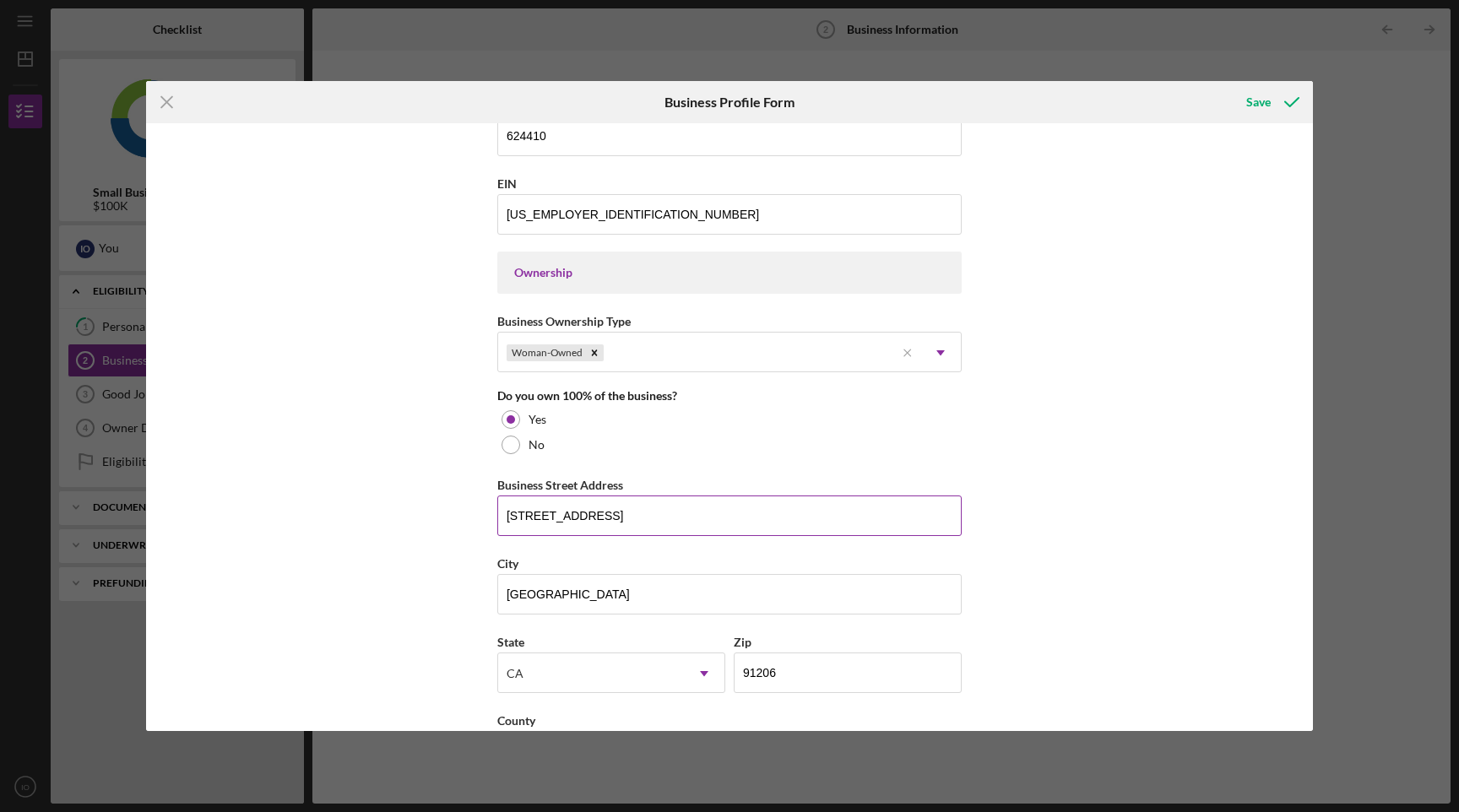
click at [565, 507] on input "[STREET_ADDRESS]" at bounding box center [730, 516] width 464 height 41
type input "[STREET_ADDRESS][PERSON_NAME]"
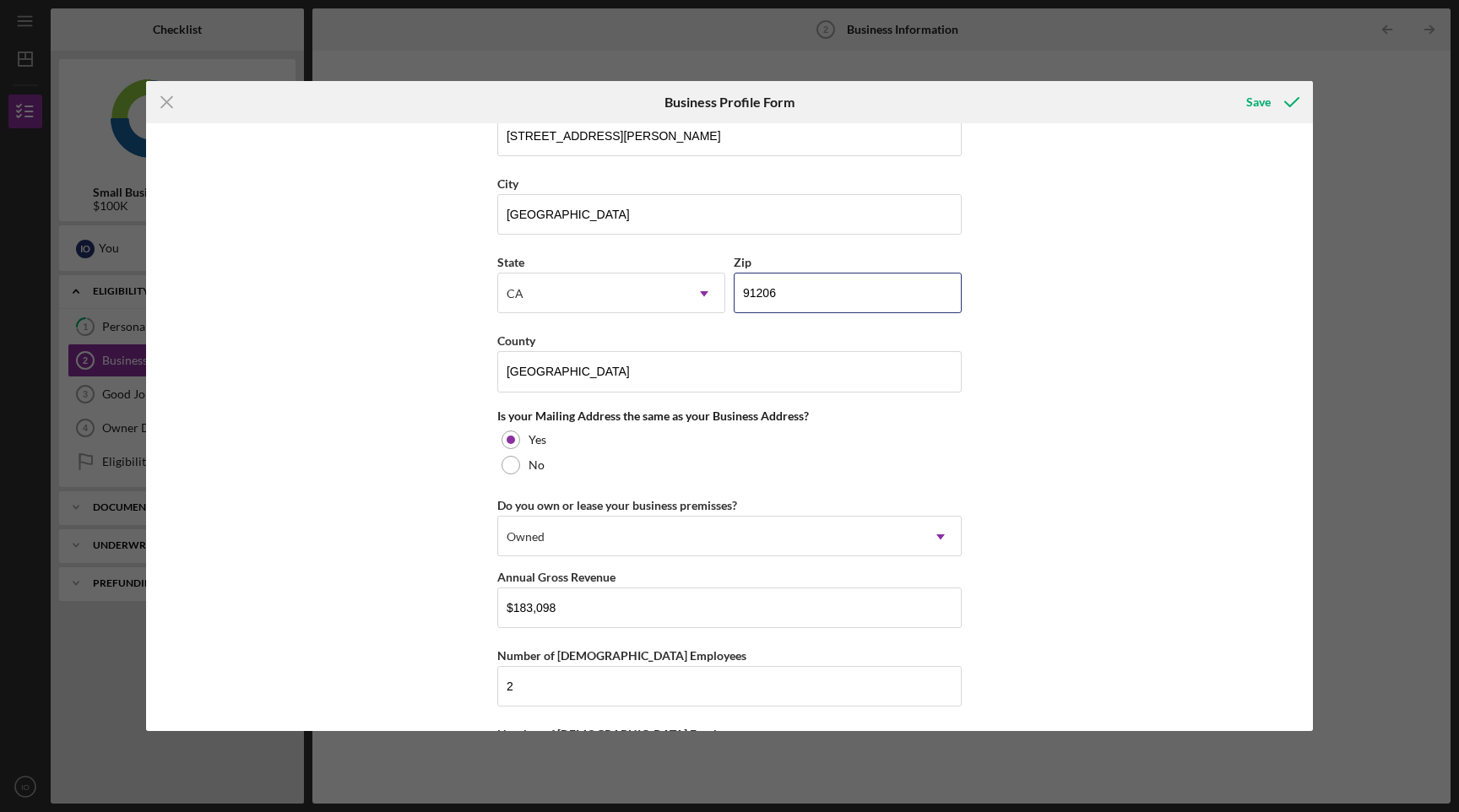
scroll to position [1063, 0]
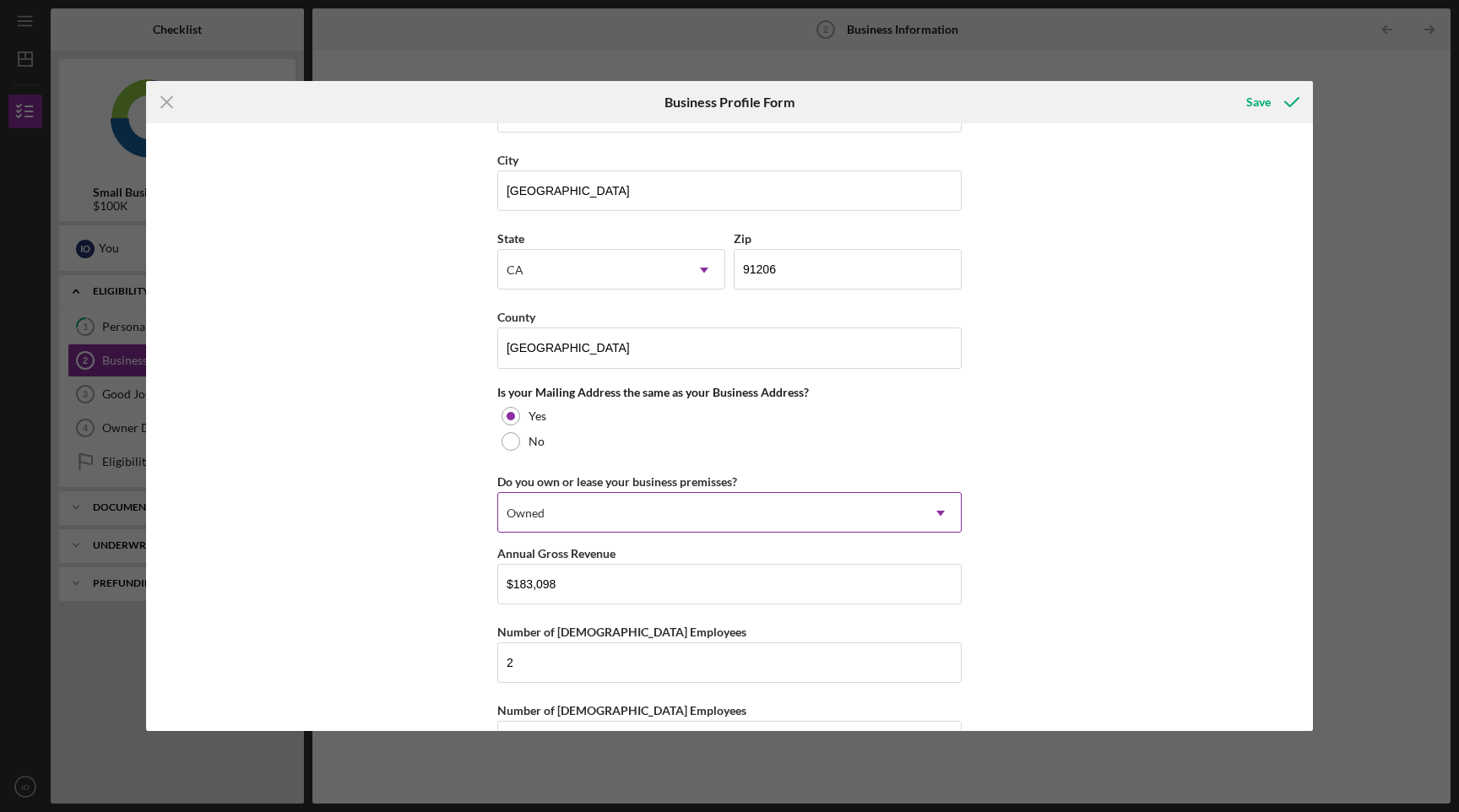
click at [547, 504] on div "Owned" at bounding box center [709, 513] width 422 height 39
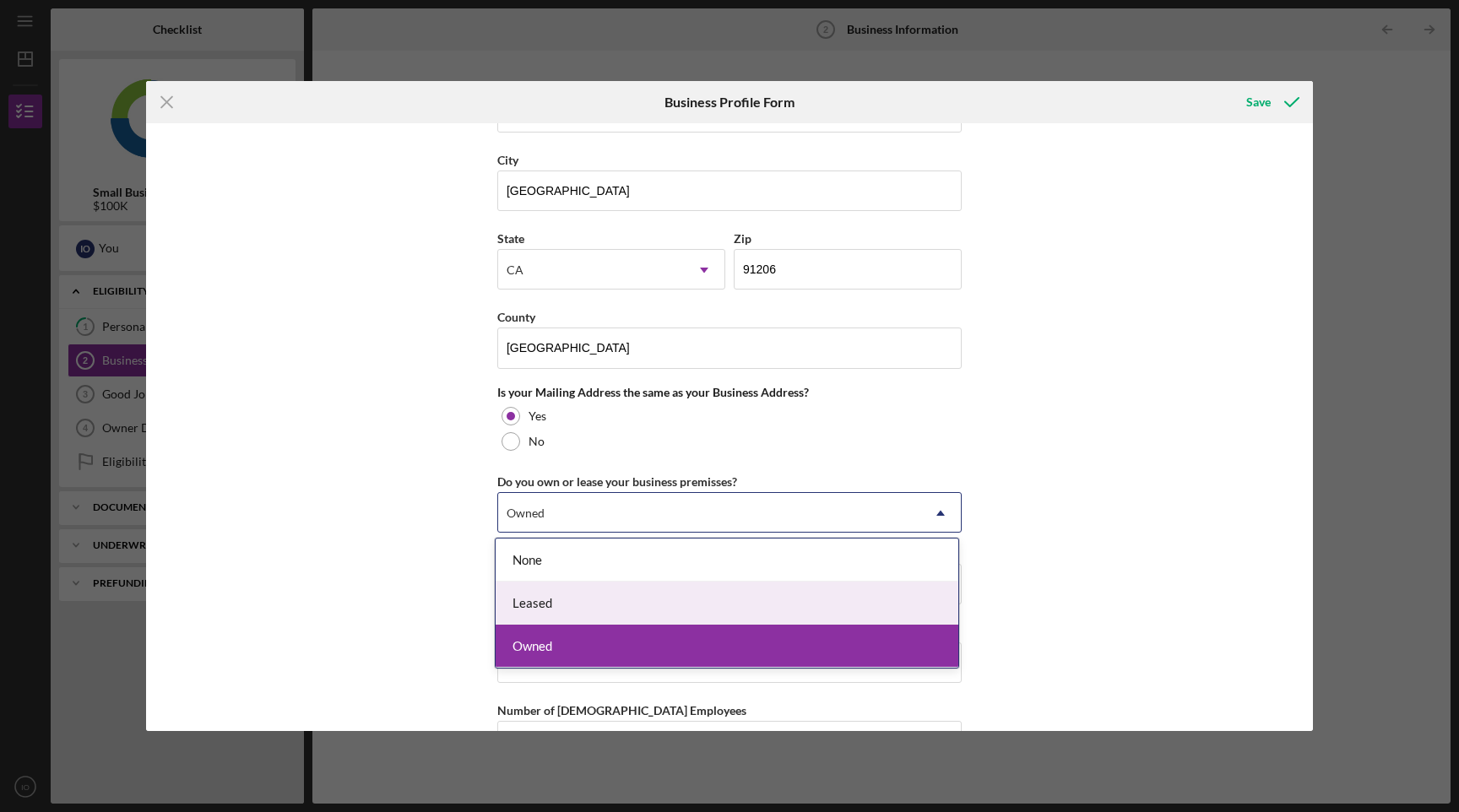
click at [546, 600] on div "Leased" at bounding box center [727, 603] width 463 height 43
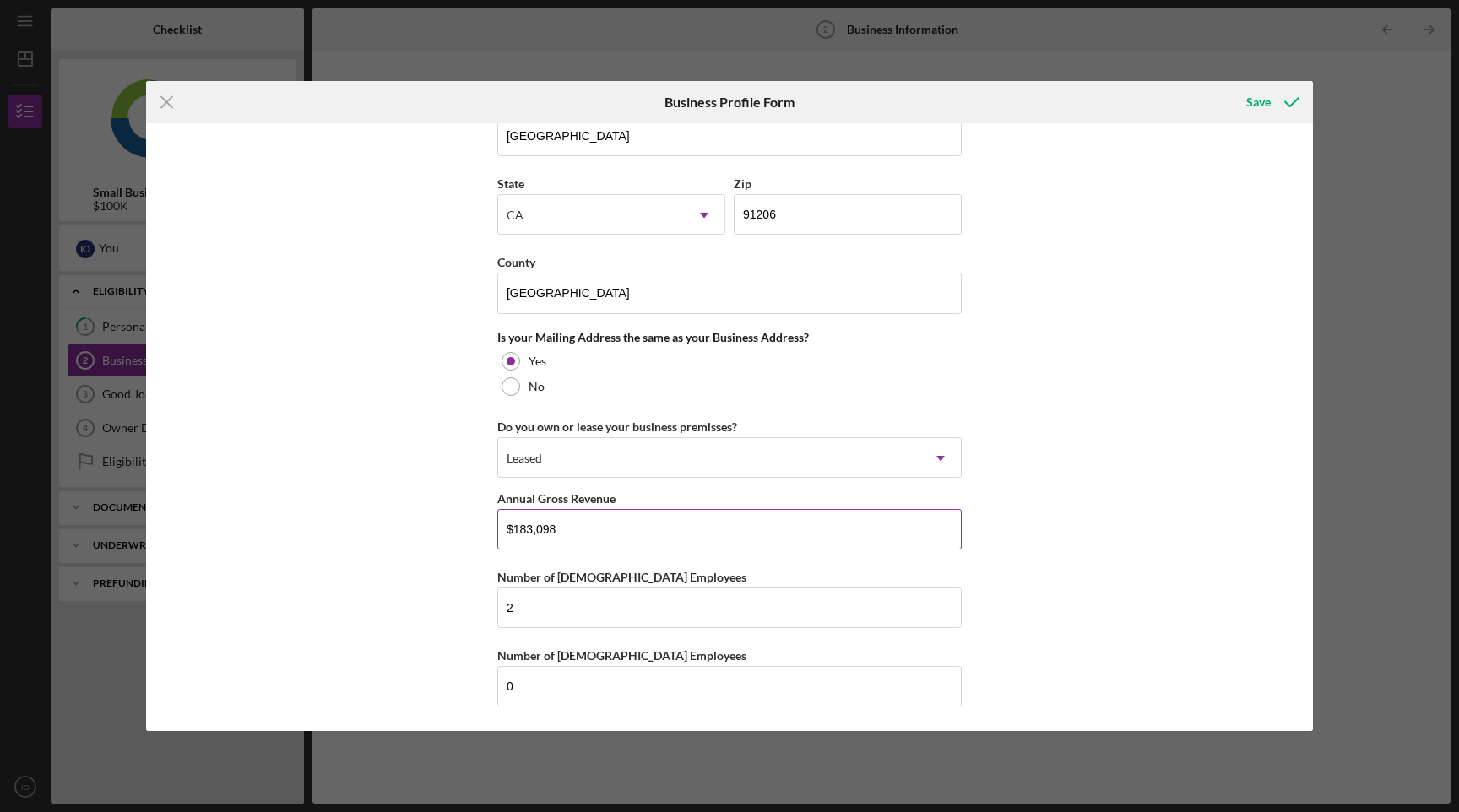
scroll to position [1117, 0]
click at [527, 534] on input "$183,098" at bounding box center [730, 530] width 464 height 41
type input "$297,929"
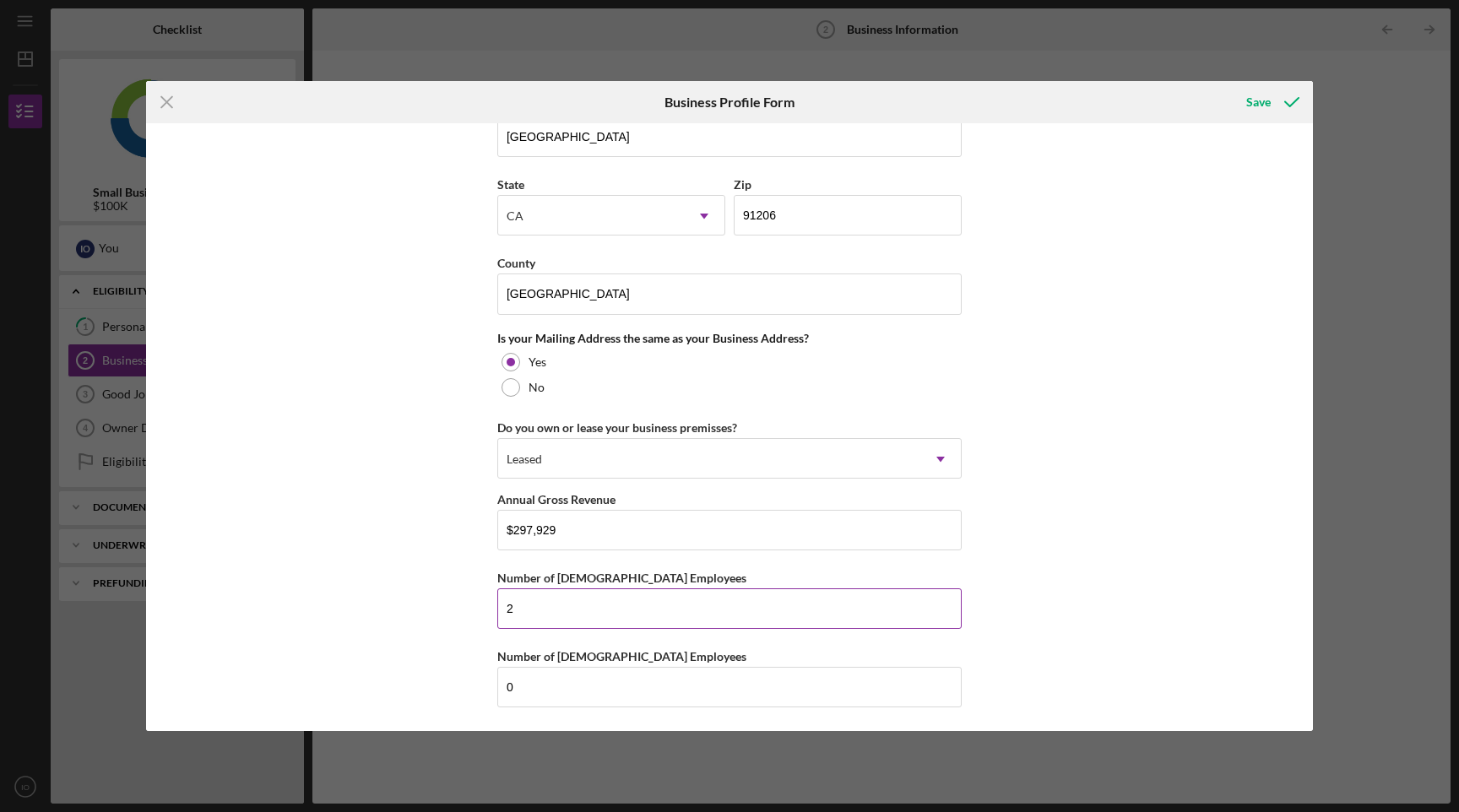
click at [569, 602] on input "2" at bounding box center [730, 609] width 464 height 41
click at [1288, 107] on icon "submit" at bounding box center [1292, 102] width 42 height 42
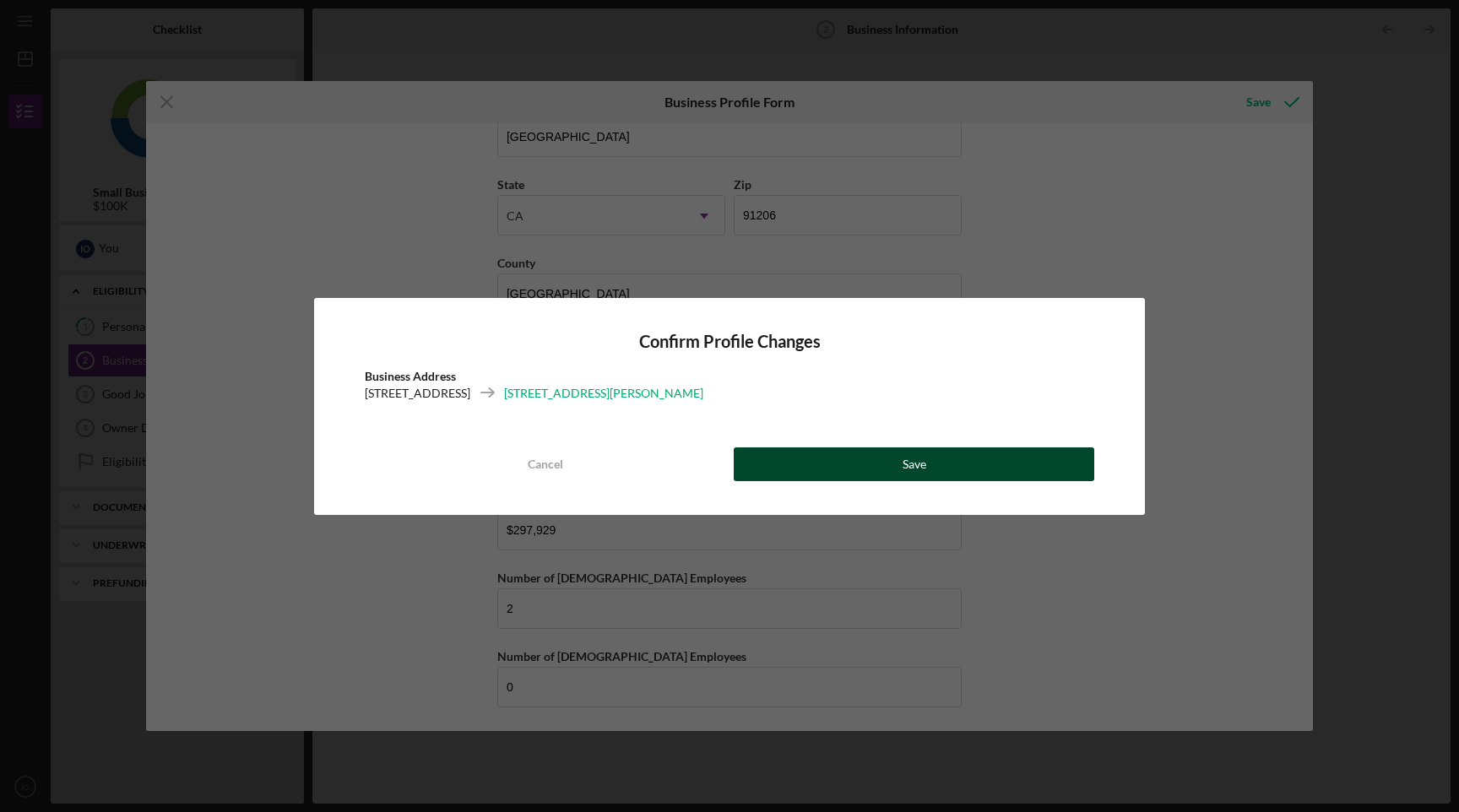
click at [889, 471] on button "Save" at bounding box center [913, 463] width 360 height 33
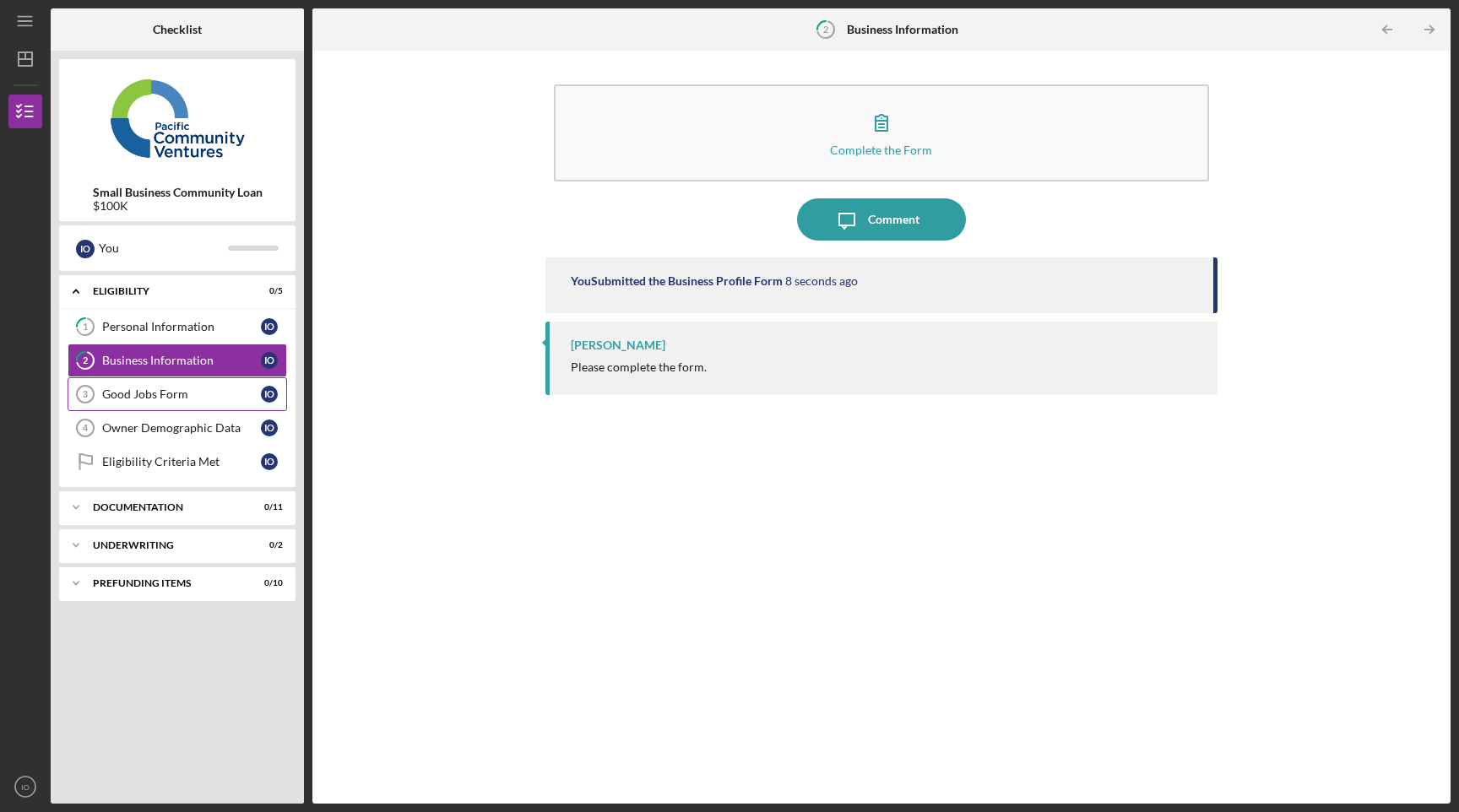
click at [185, 391] on div "Good Jobs Form" at bounding box center [182, 394] width 159 height 14
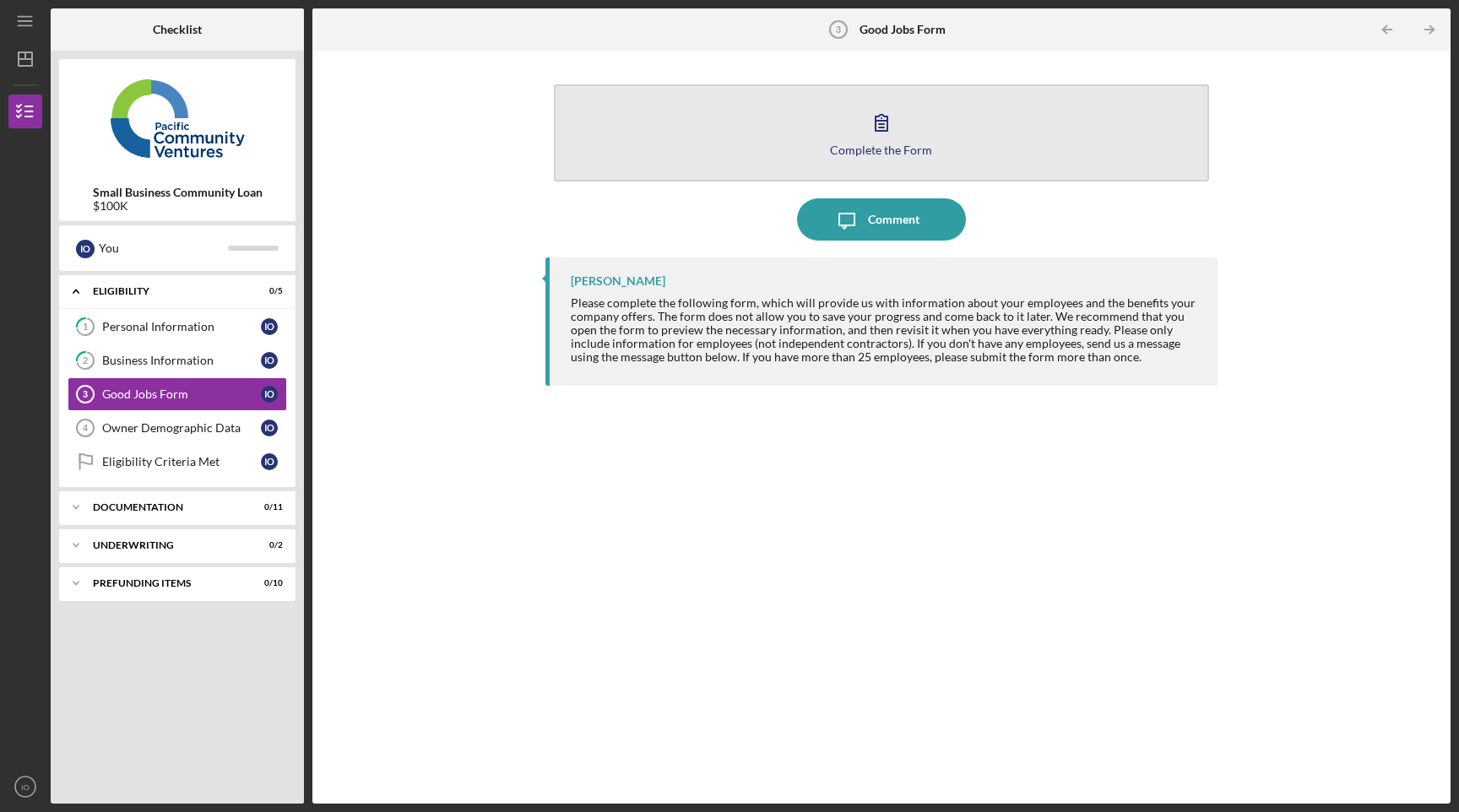
click at [857, 147] on div "Complete the Form" at bounding box center [881, 150] width 102 height 13
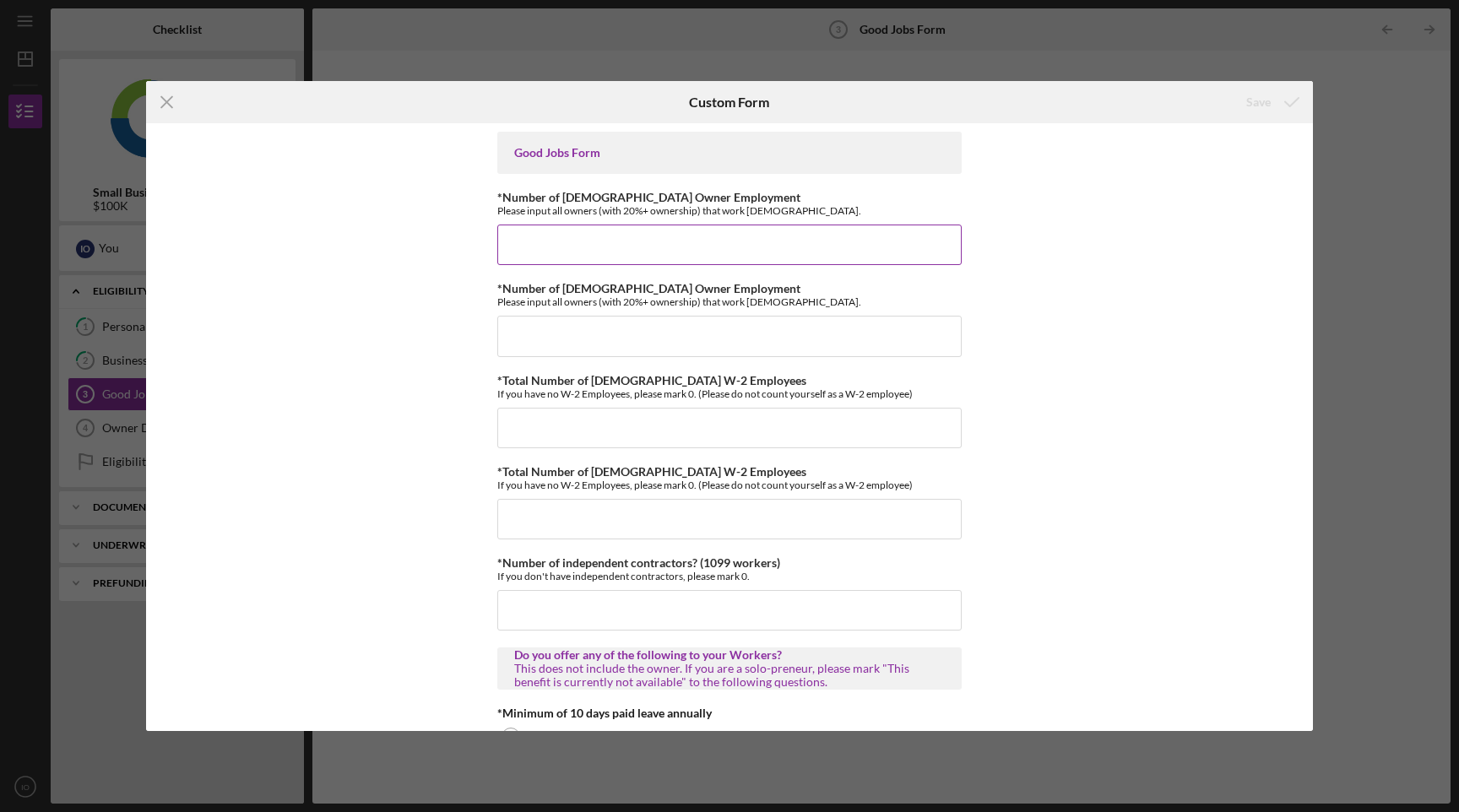
click at [615, 239] on input "*Number of [DEMOGRAPHIC_DATA] Owner Employment" at bounding box center [730, 245] width 464 height 41
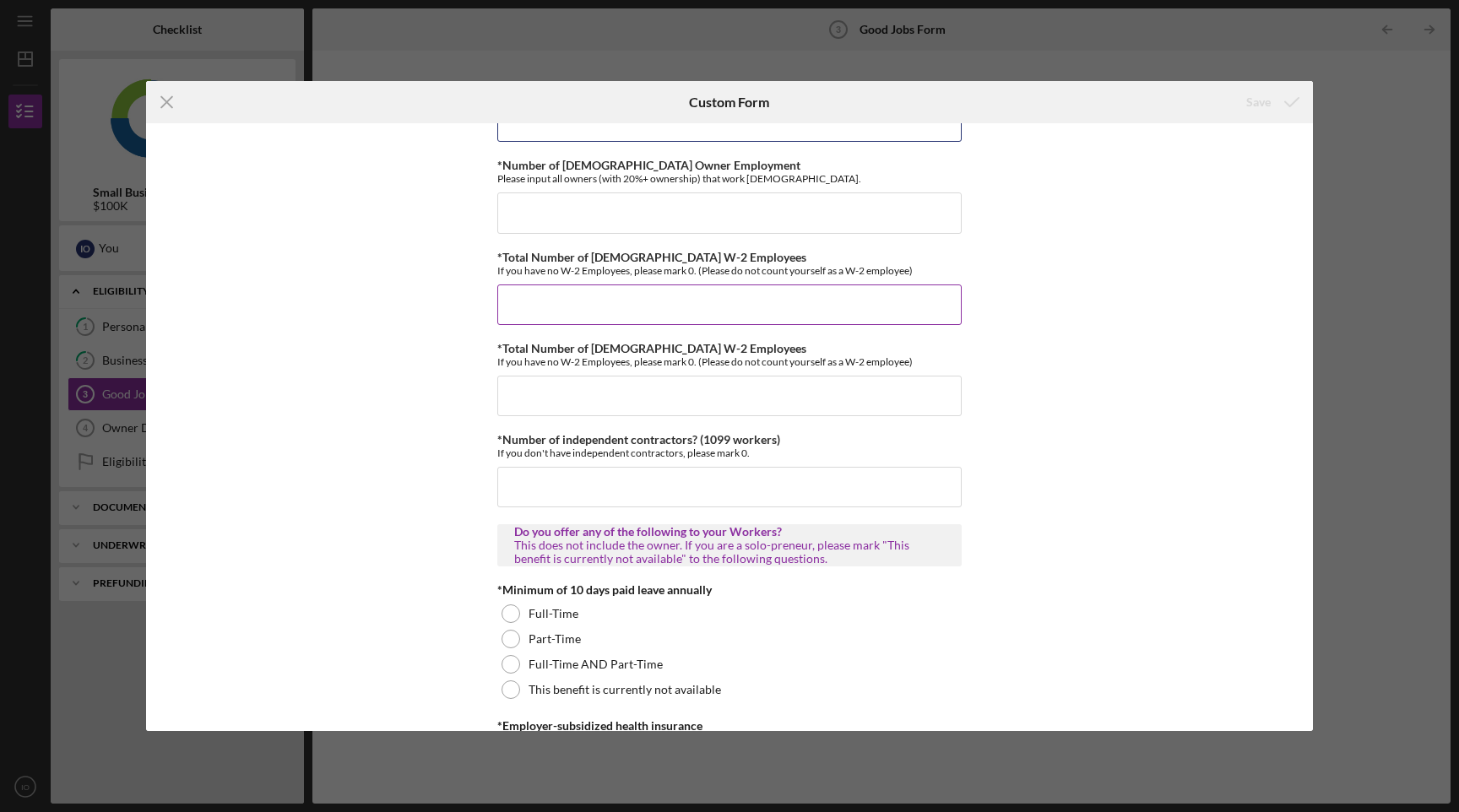
scroll to position [128, 0]
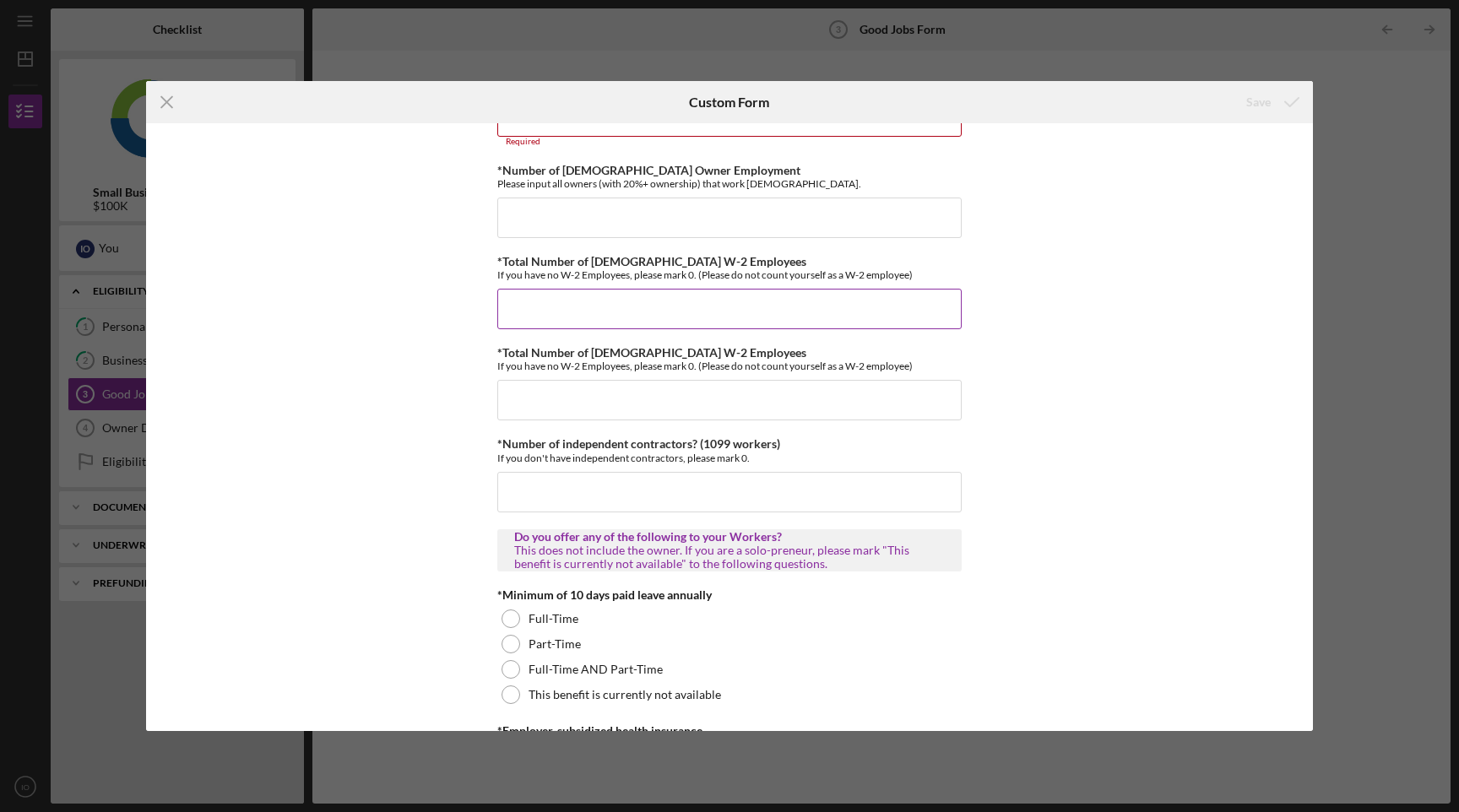
click at [566, 309] on input "*Total Number of [DEMOGRAPHIC_DATA] W-2 Employees" at bounding box center [730, 309] width 464 height 41
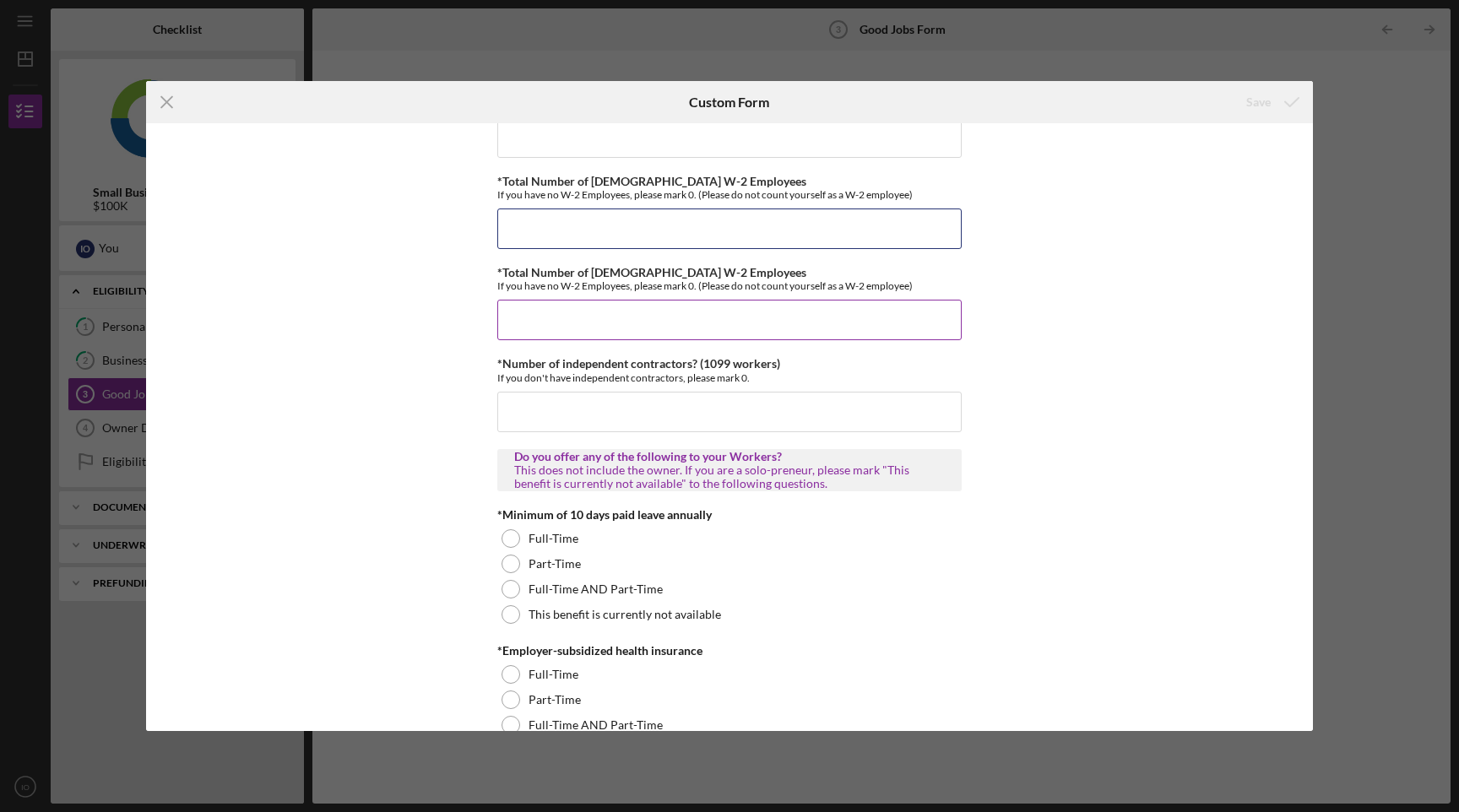
scroll to position [211, 0]
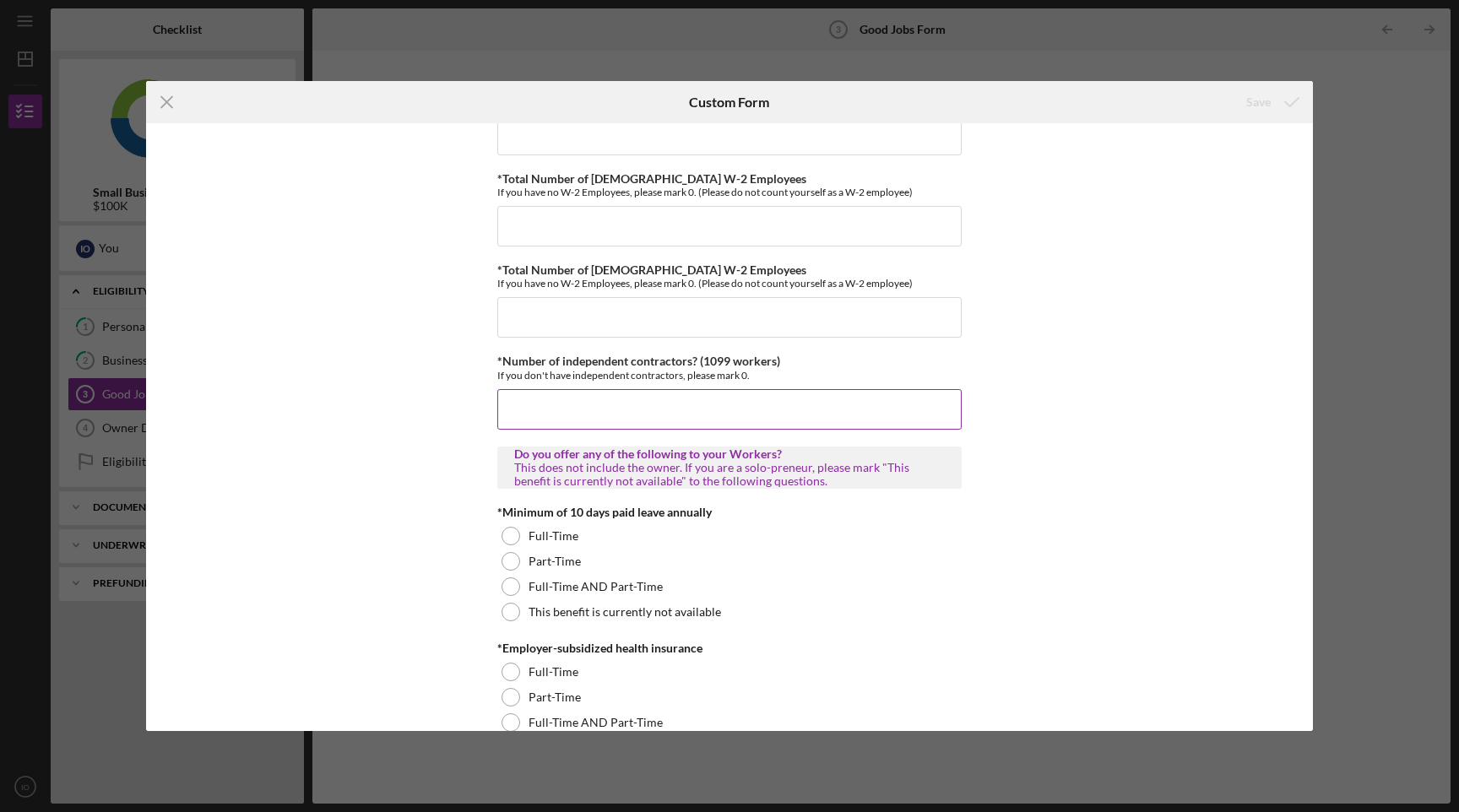
click at [548, 404] on input "*Number of independent contractors? (1099 workers)" at bounding box center [730, 409] width 464 height 41
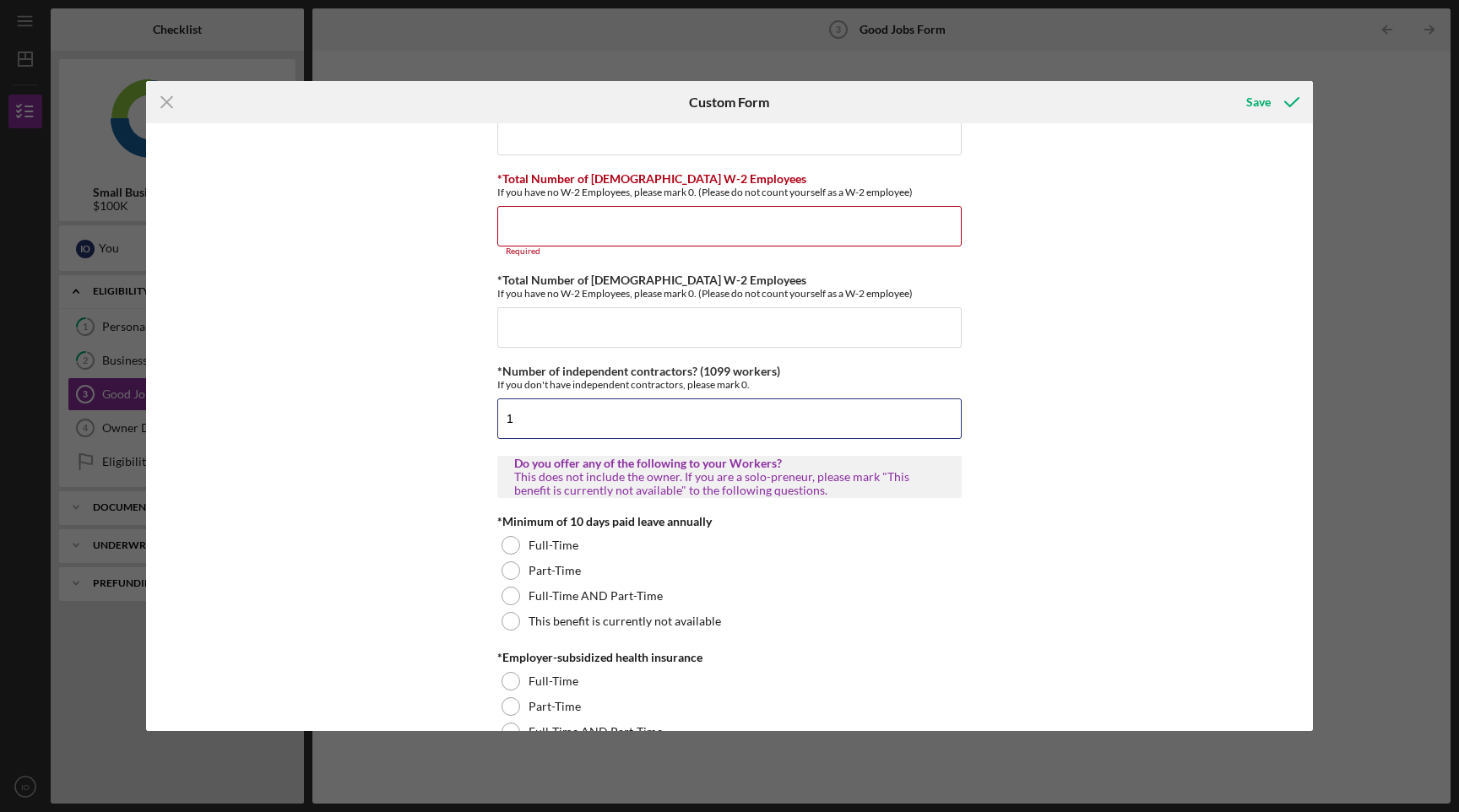
scroll to position [294, 0]
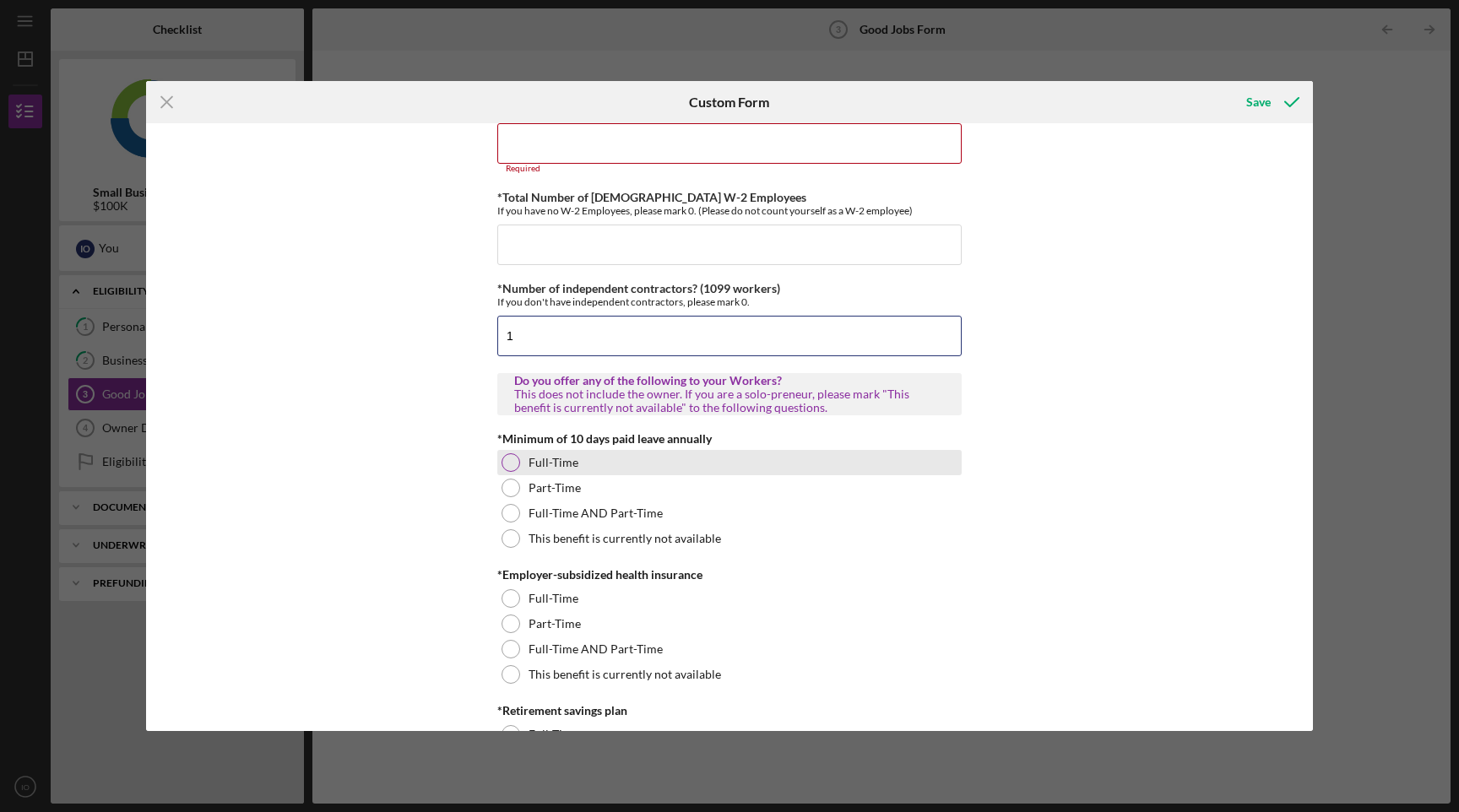
type input "1"
click at [545, 459] on label "Full-Time" at bounding box center [553, 462] width 50 height 14
click at [531, 346] on input "1" at bounding box center [730, 336] width 464 height 41
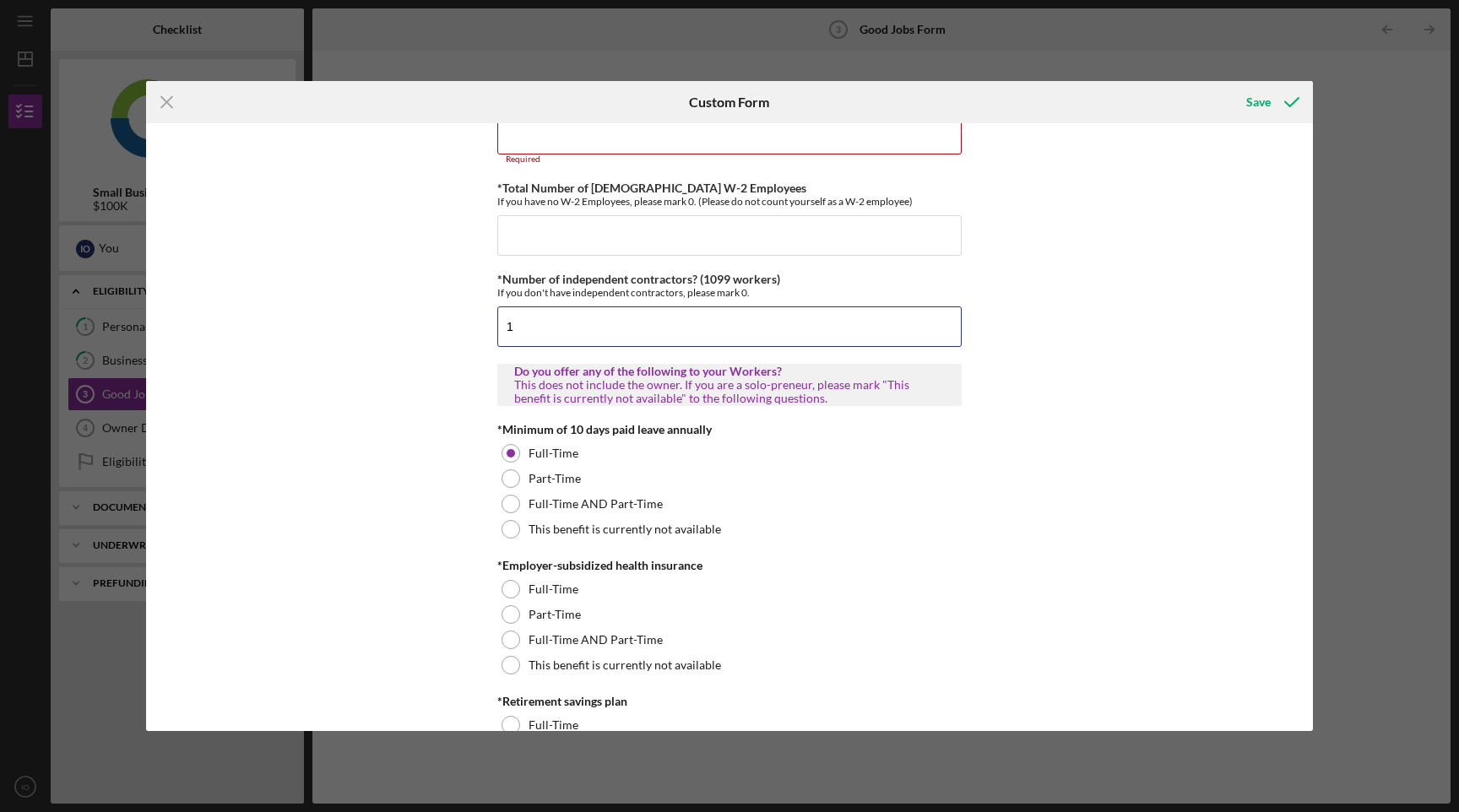
scroll to position [307, 0]
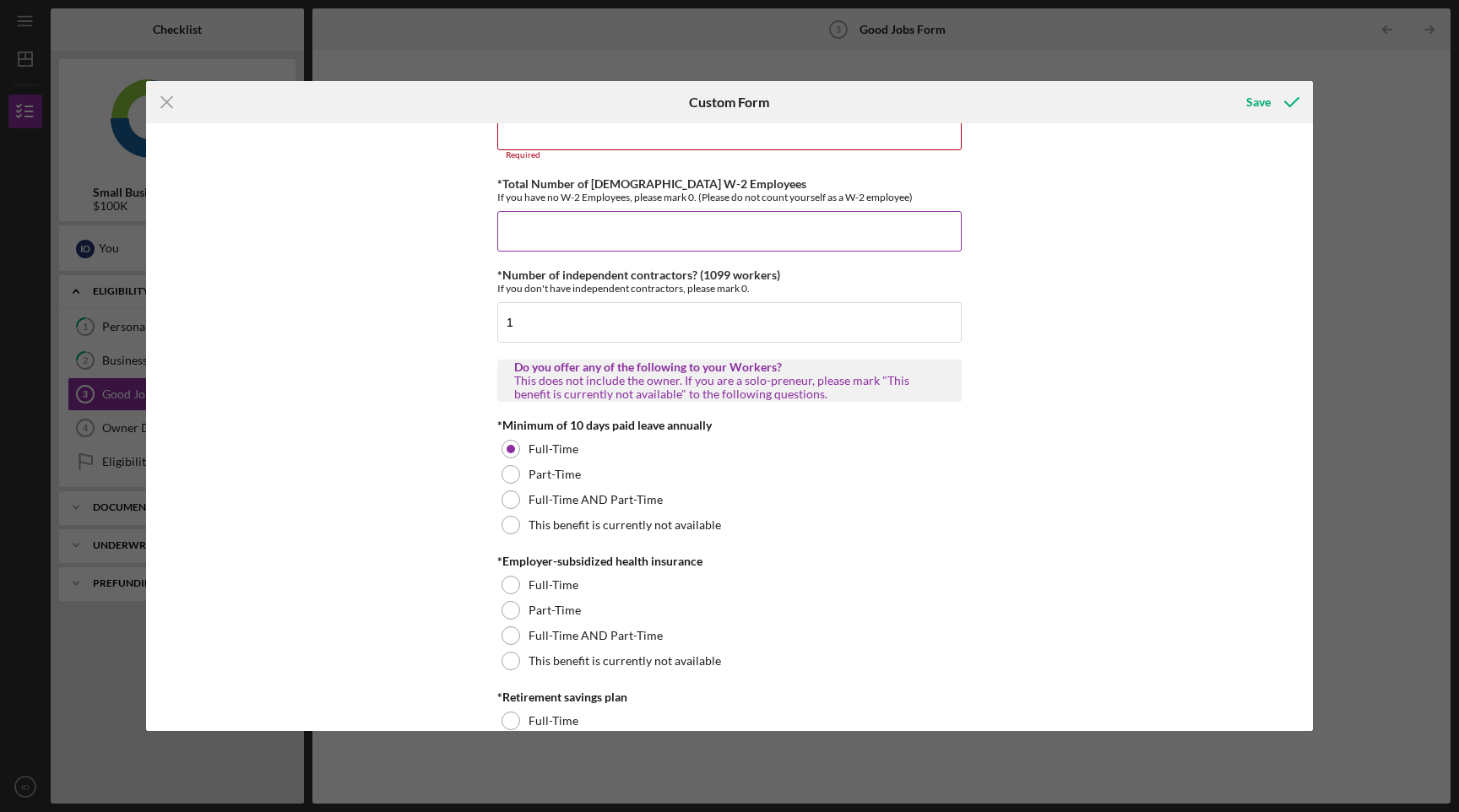
click at [581, 235] on input "*Total Number of [DEMOGRAPHIC_DATA] W-2 Employees" at bounding box center [730, 231] width 464 height 41
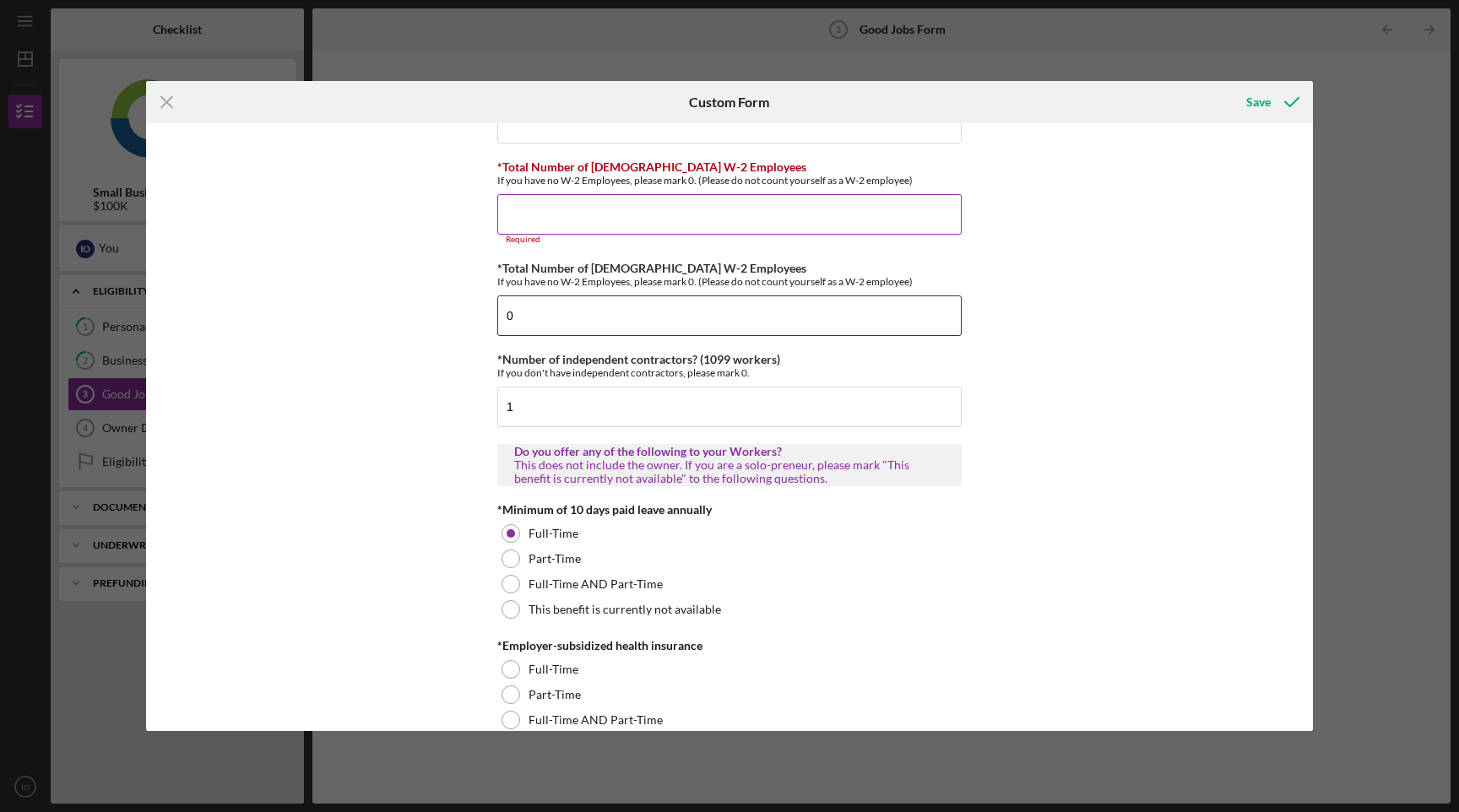
type input "0"
click at [577, 219] on input "*Total Number of [DEMOGRAPHIC_DATA] W-2 Employees" at bounding box center [730, 214] width 464 height 41
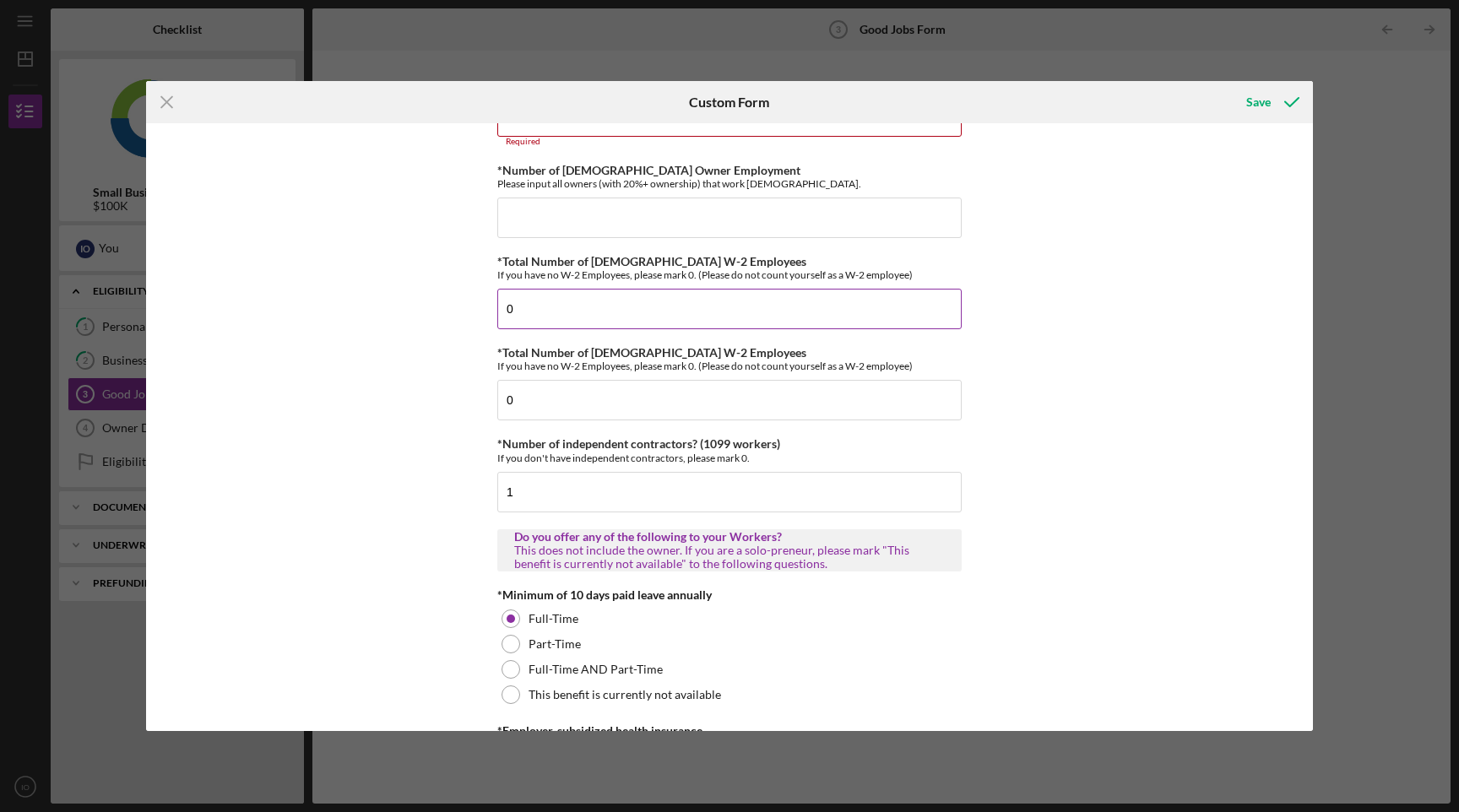
scroll to position [119, 0]
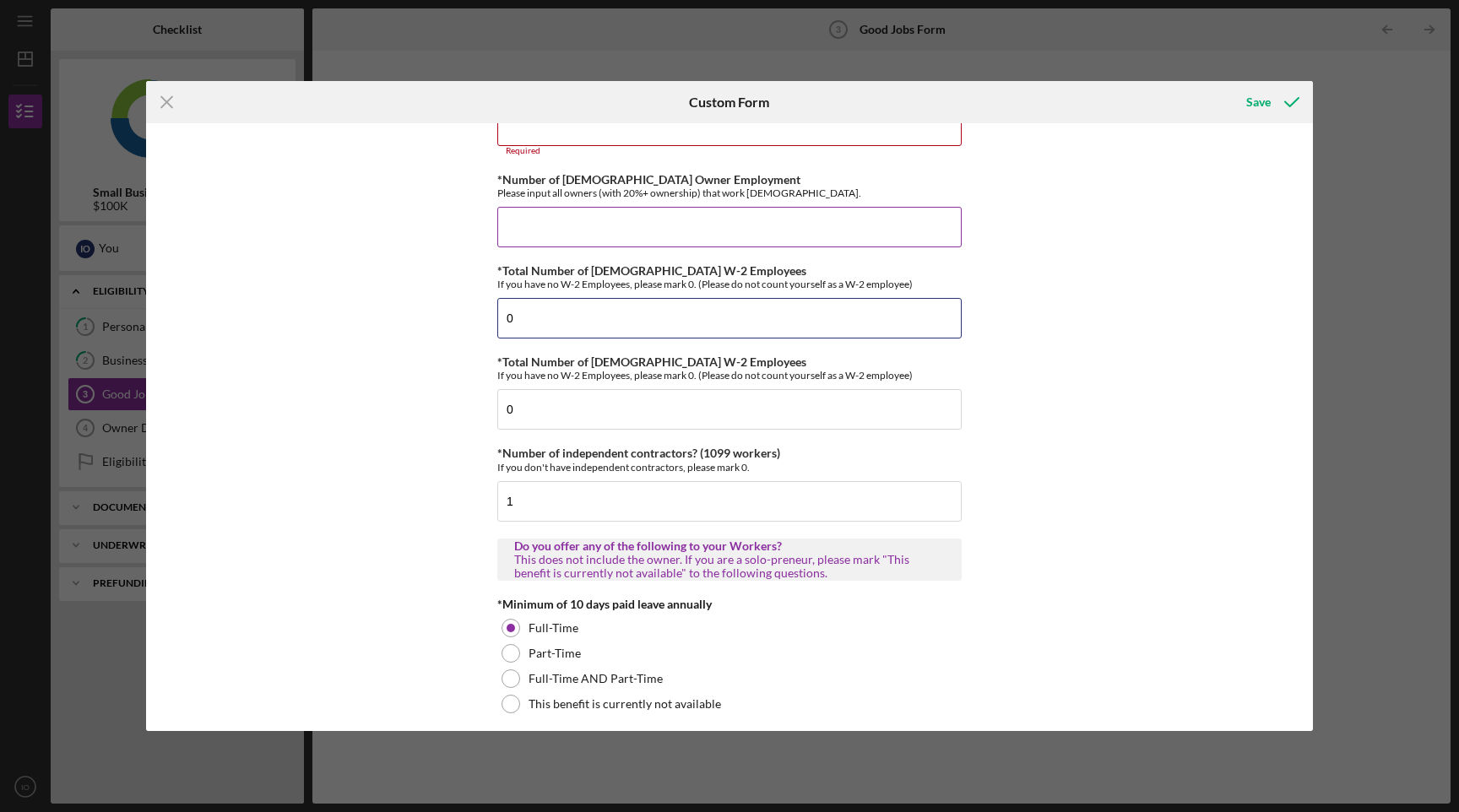
type input "0"
click at [568, 219] on input "*Number of [DEMOGRAPHIC_DATA] Owner Employment" at bounding box center [730, 227] width 464 height 41
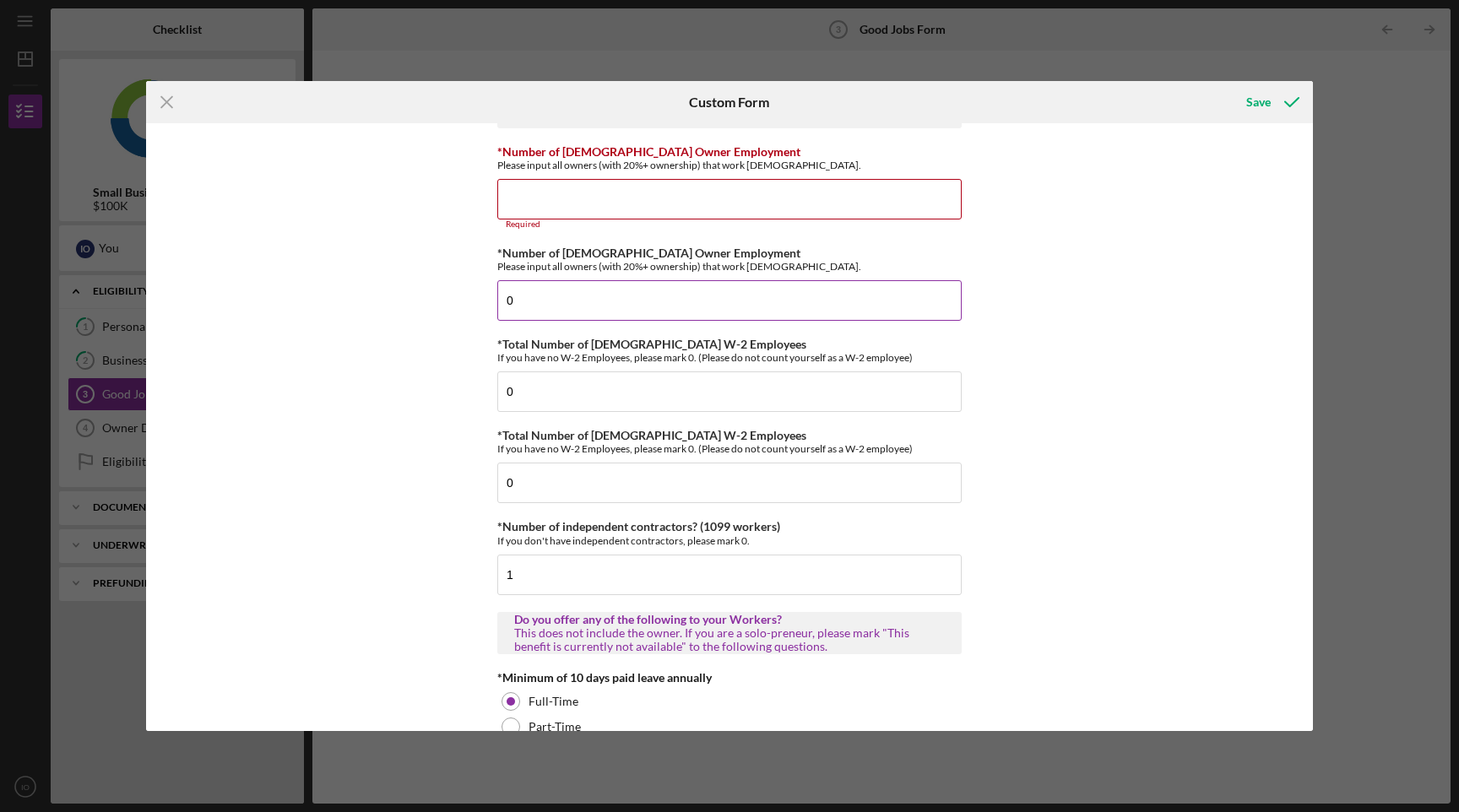
scroll to position [25, 0]
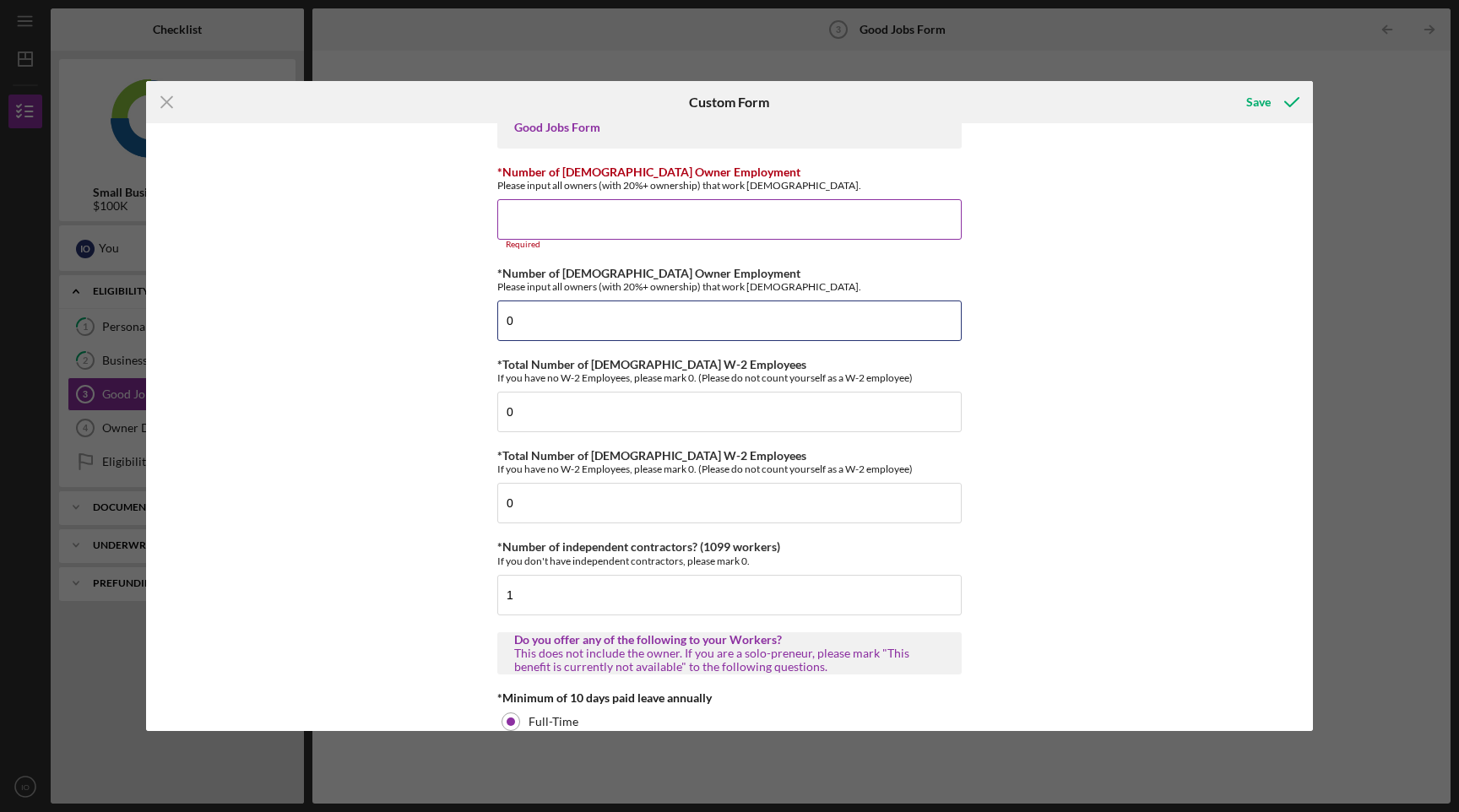
type input "0"
click at [559, 215] on input "*Number of [DEMOGRAPHIC_DATA] Owner Employment" at bounding box center [730, 219] width 464 height 41
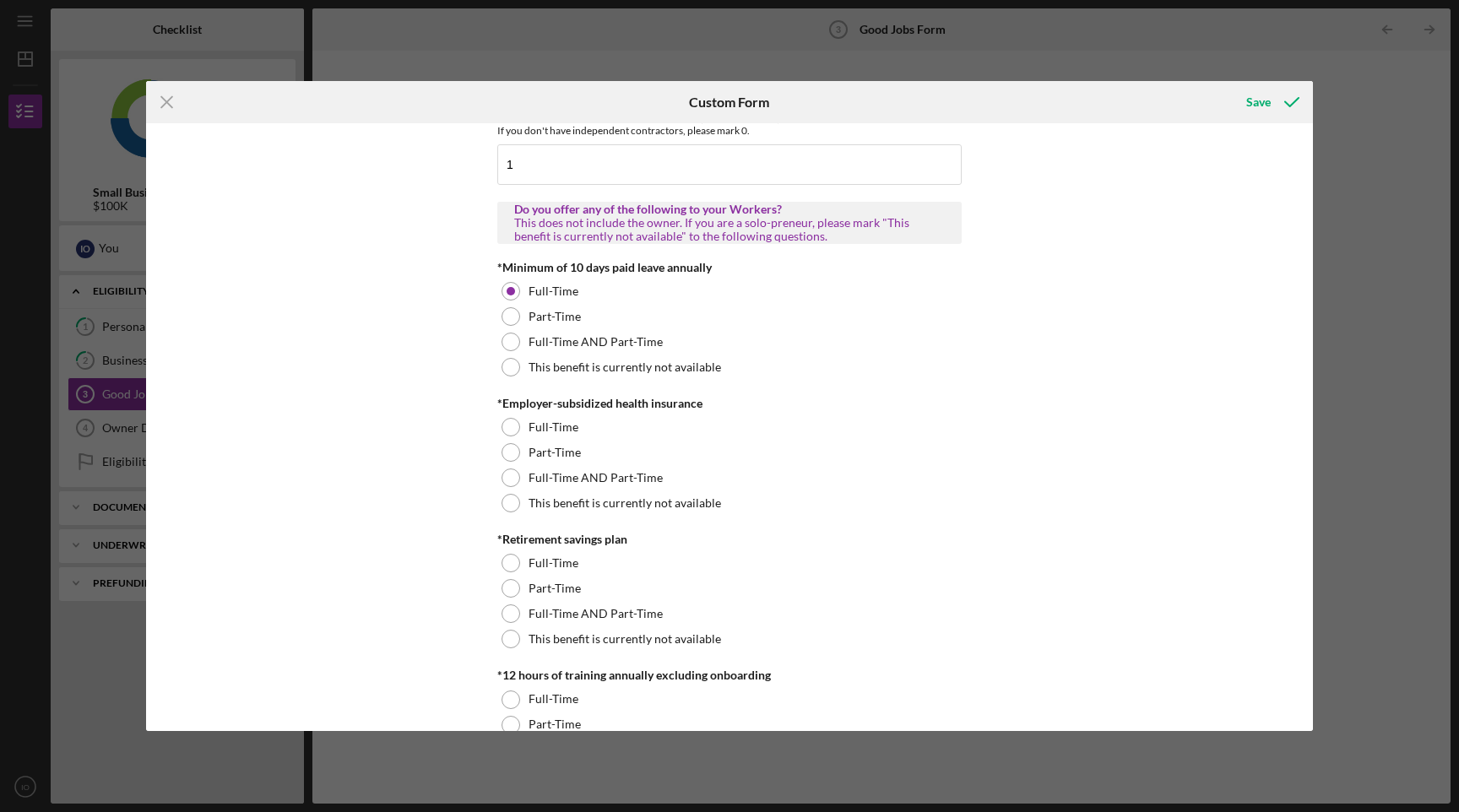
scroll to position [482, 0]
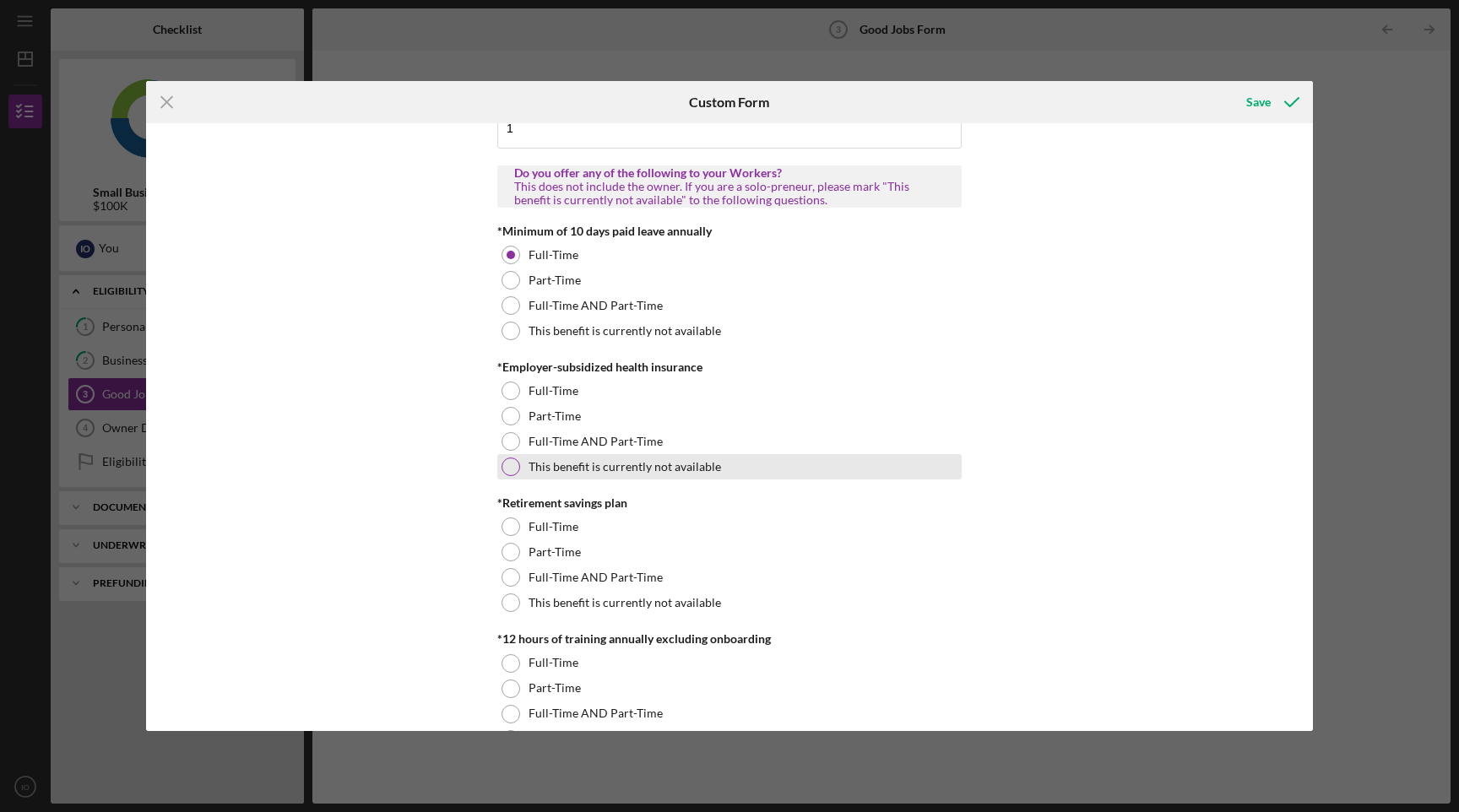
type input "0"
click at [539, 472] on label "This benefit is currently not available" at bounding box center [624, 467] width 192 height 14
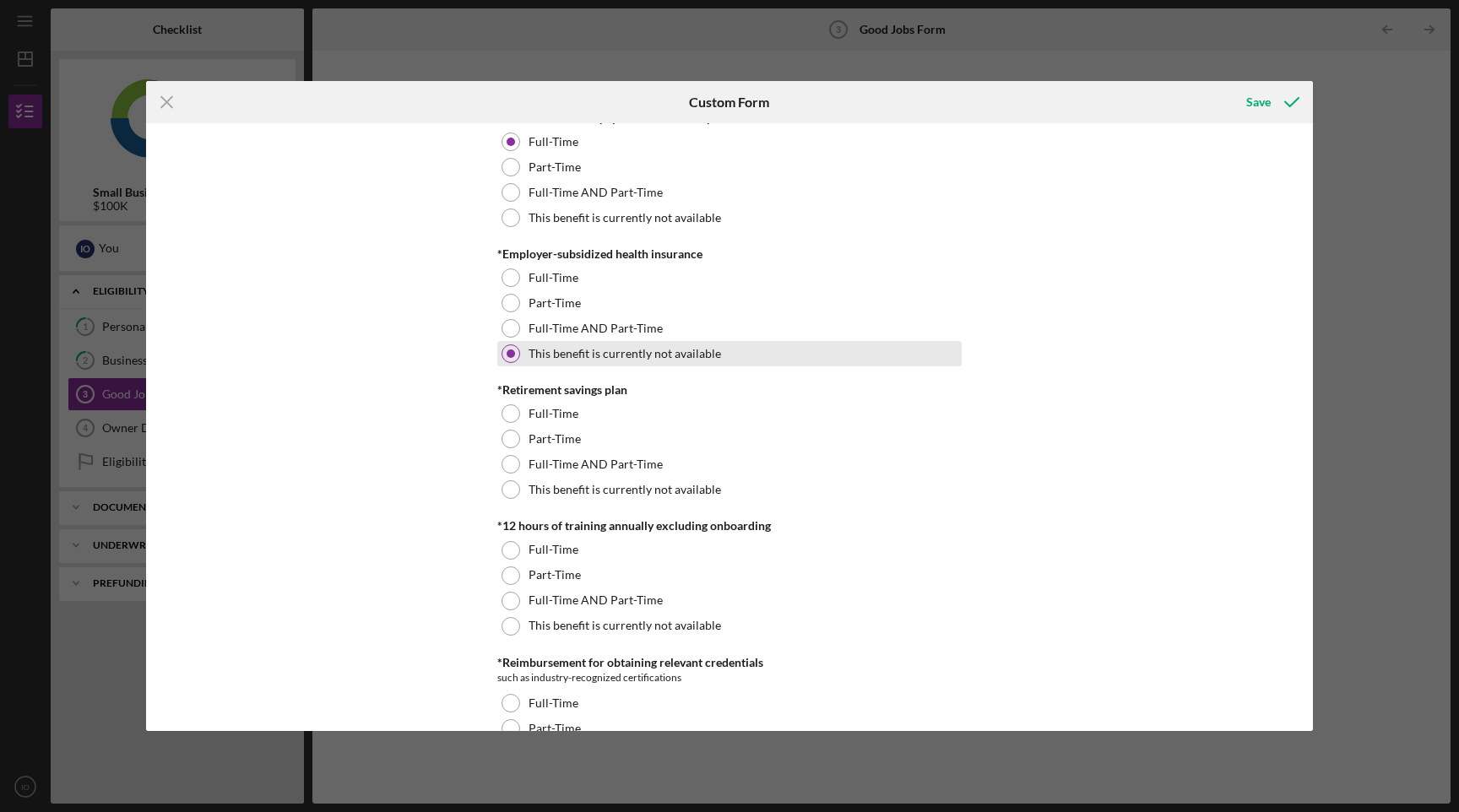
scroll to position [593, 0]
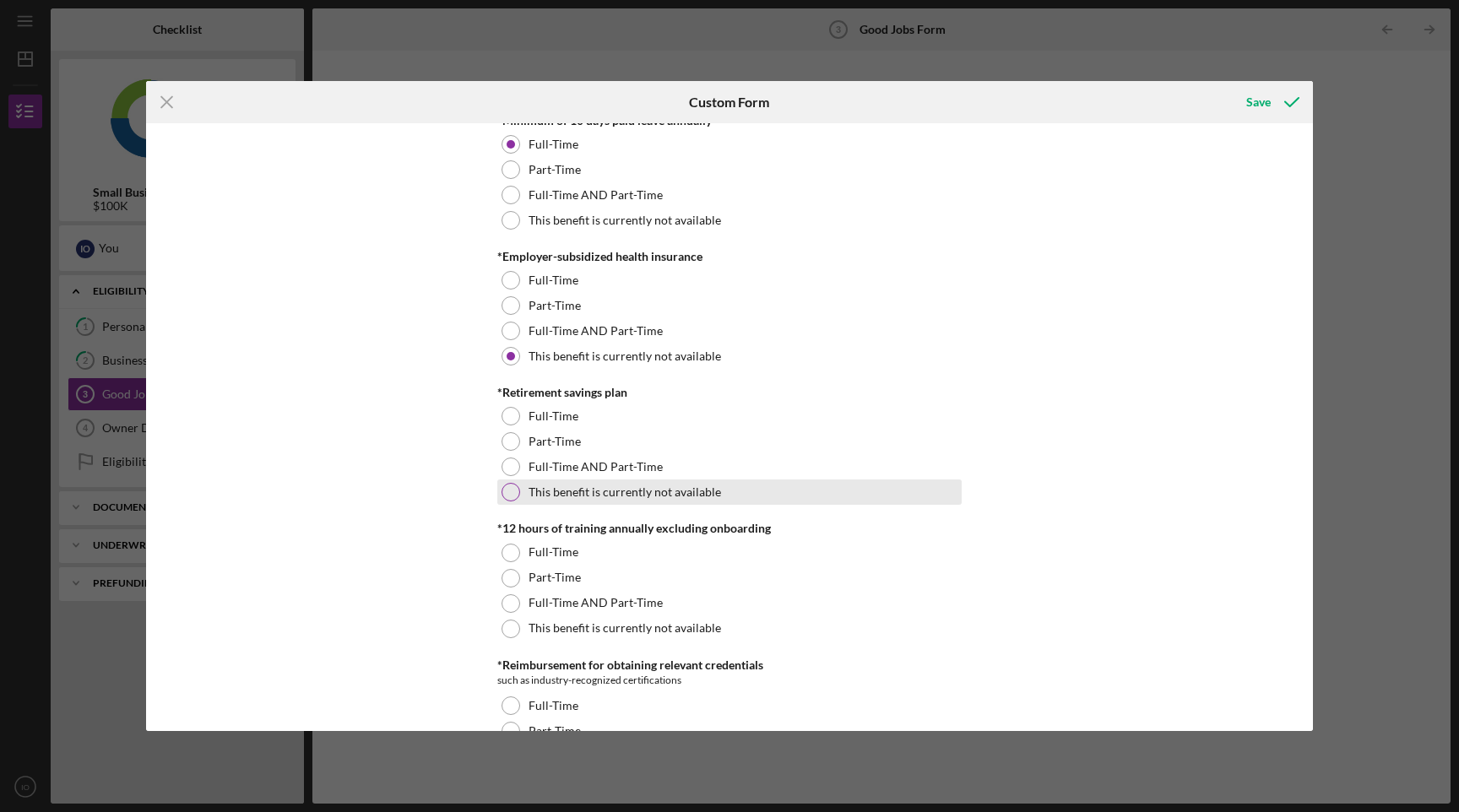
click at [543, 494] on label "This benefit is currently not available" at bounding box center [624, 492] width 192 height 14
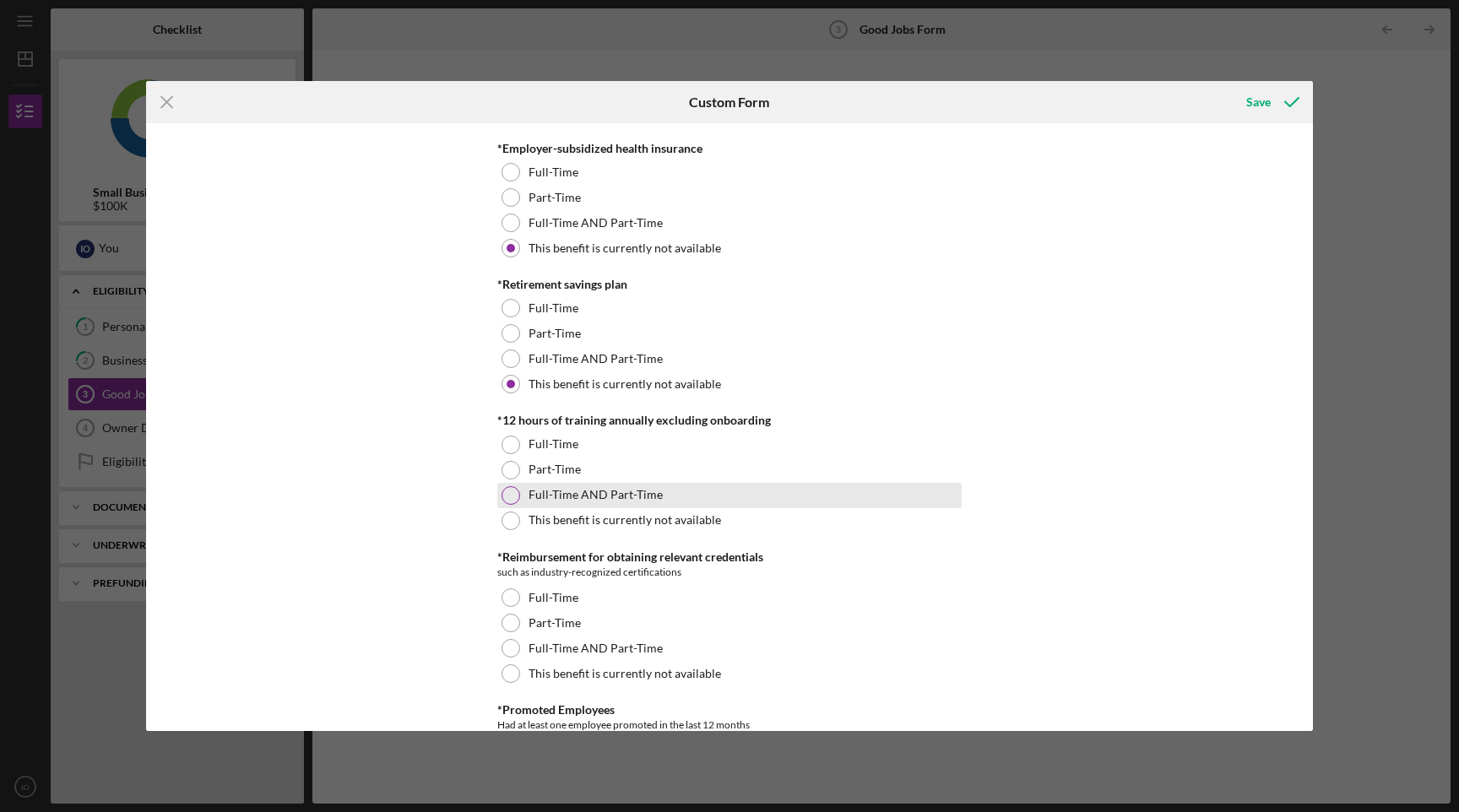
scroll to position [710, 0]
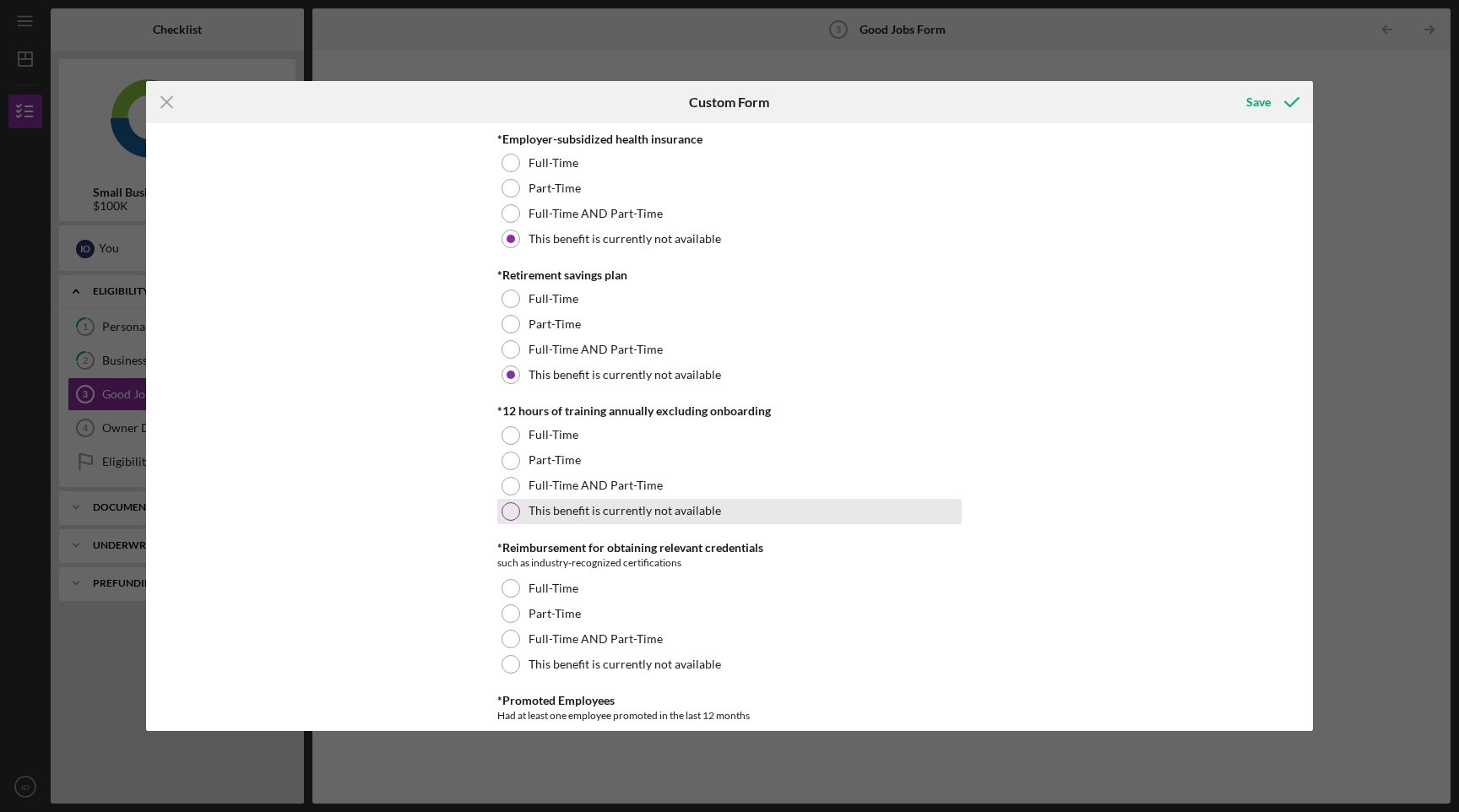
click at [541, 521] on div "This benefit is currently not available" at bounding box center [730, 512] width 464 height 25
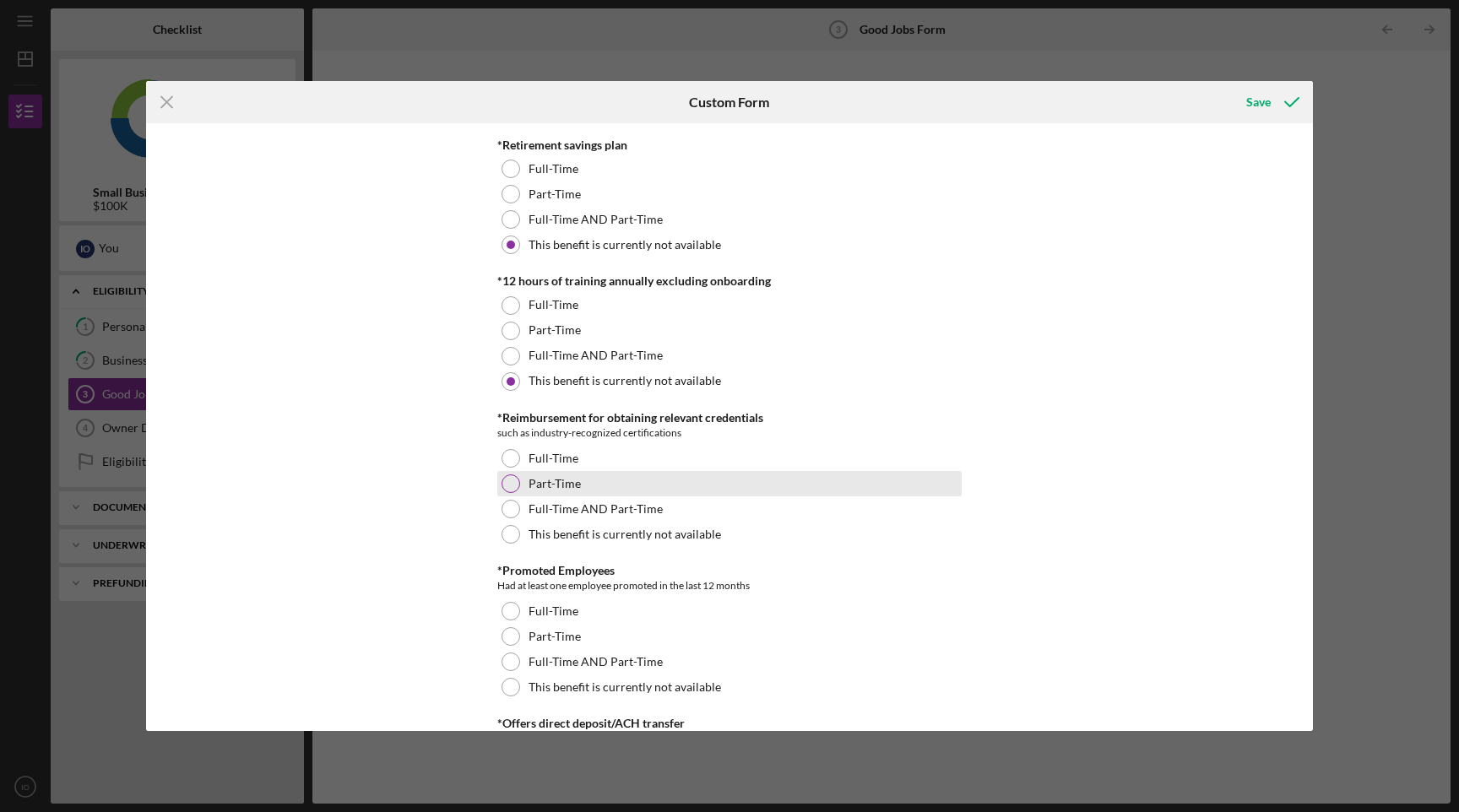
scroll to position [842, 0]
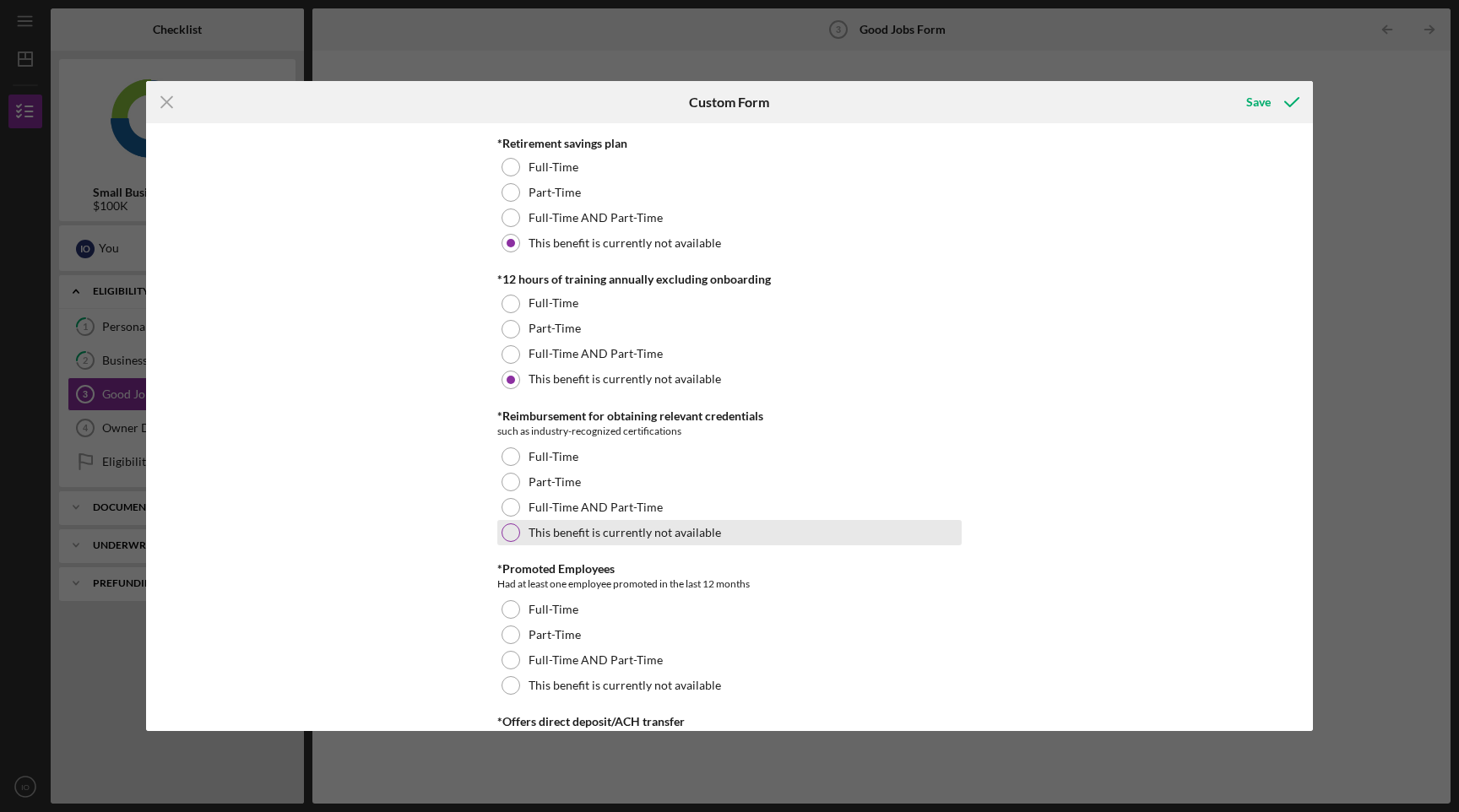
click at [544, 535] on label "This benefit is currently not available" at bounding box center [624, 532] width 192 height 14
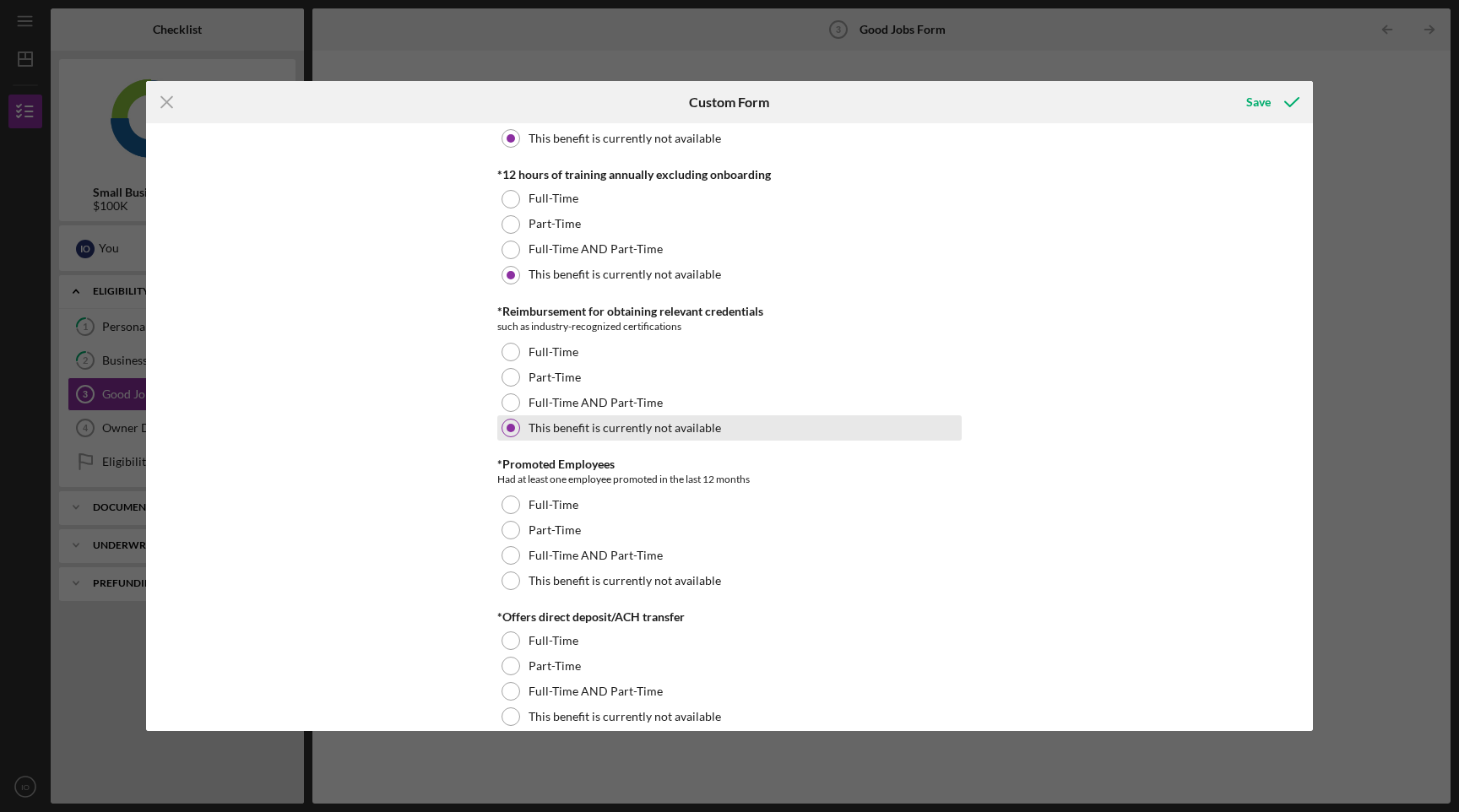
scroll to position [952, 0]
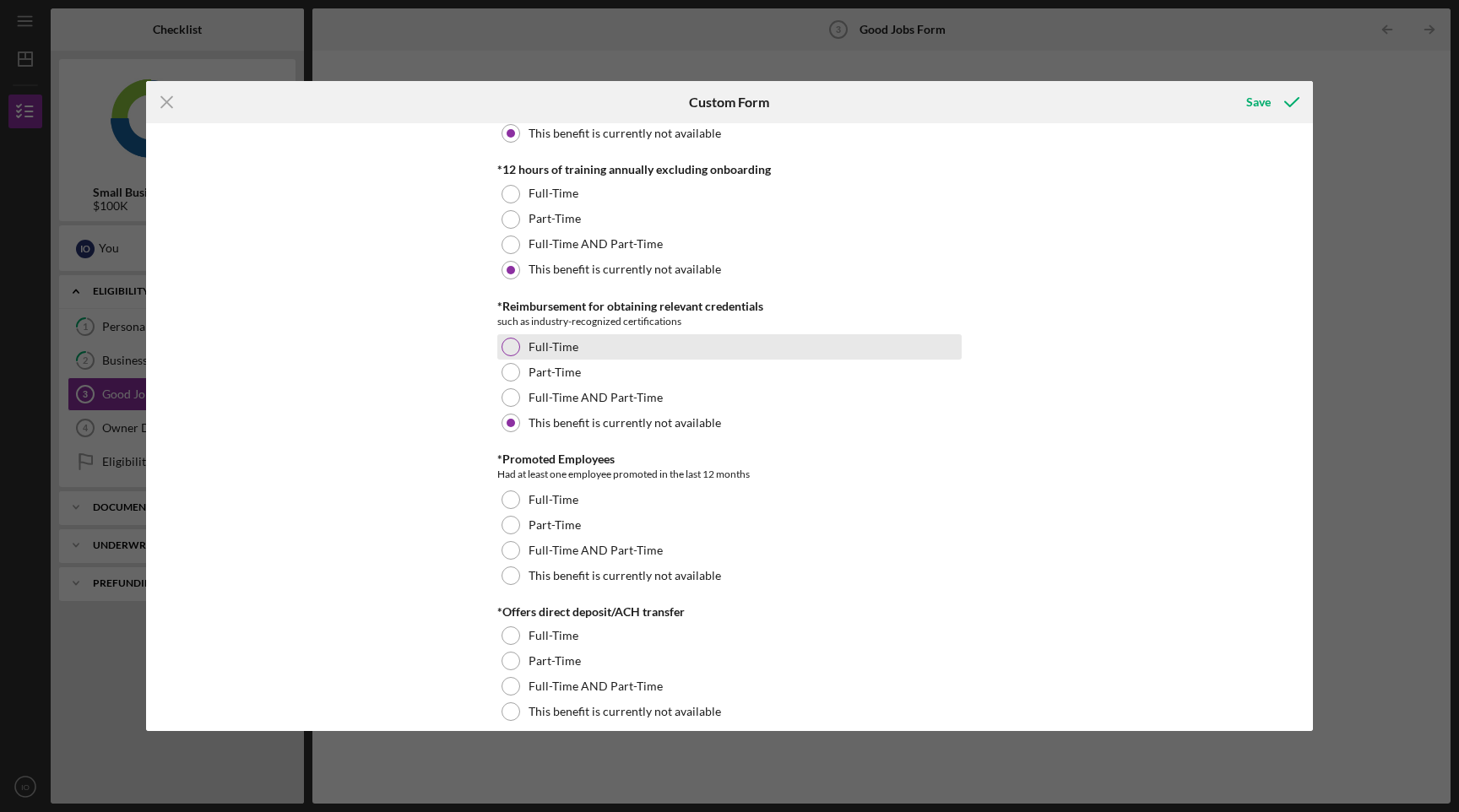
click at [560, 347] on label "Full-Time" at bounding box center [553, 347] width 50 height 14
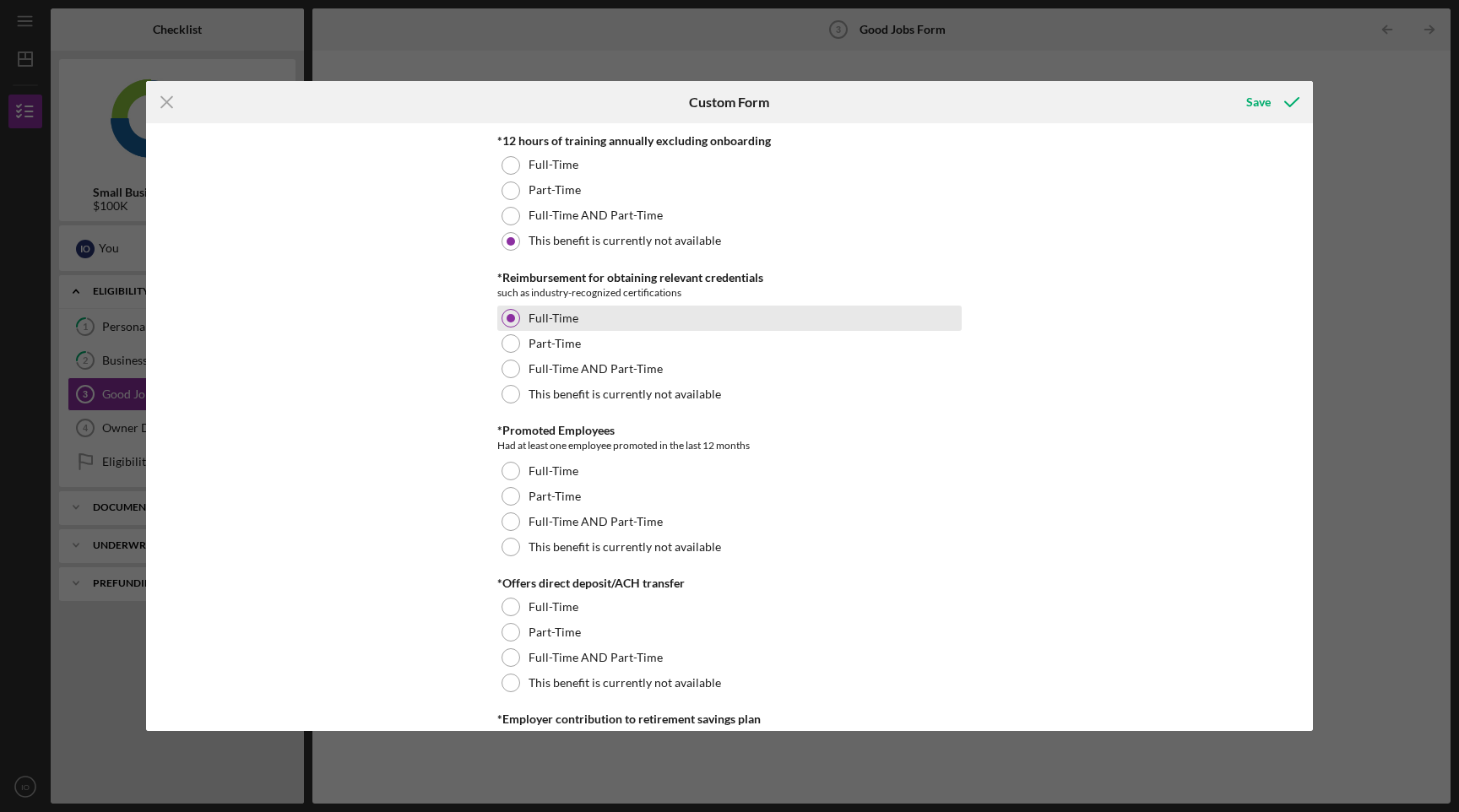
scroll to position [982, 0]
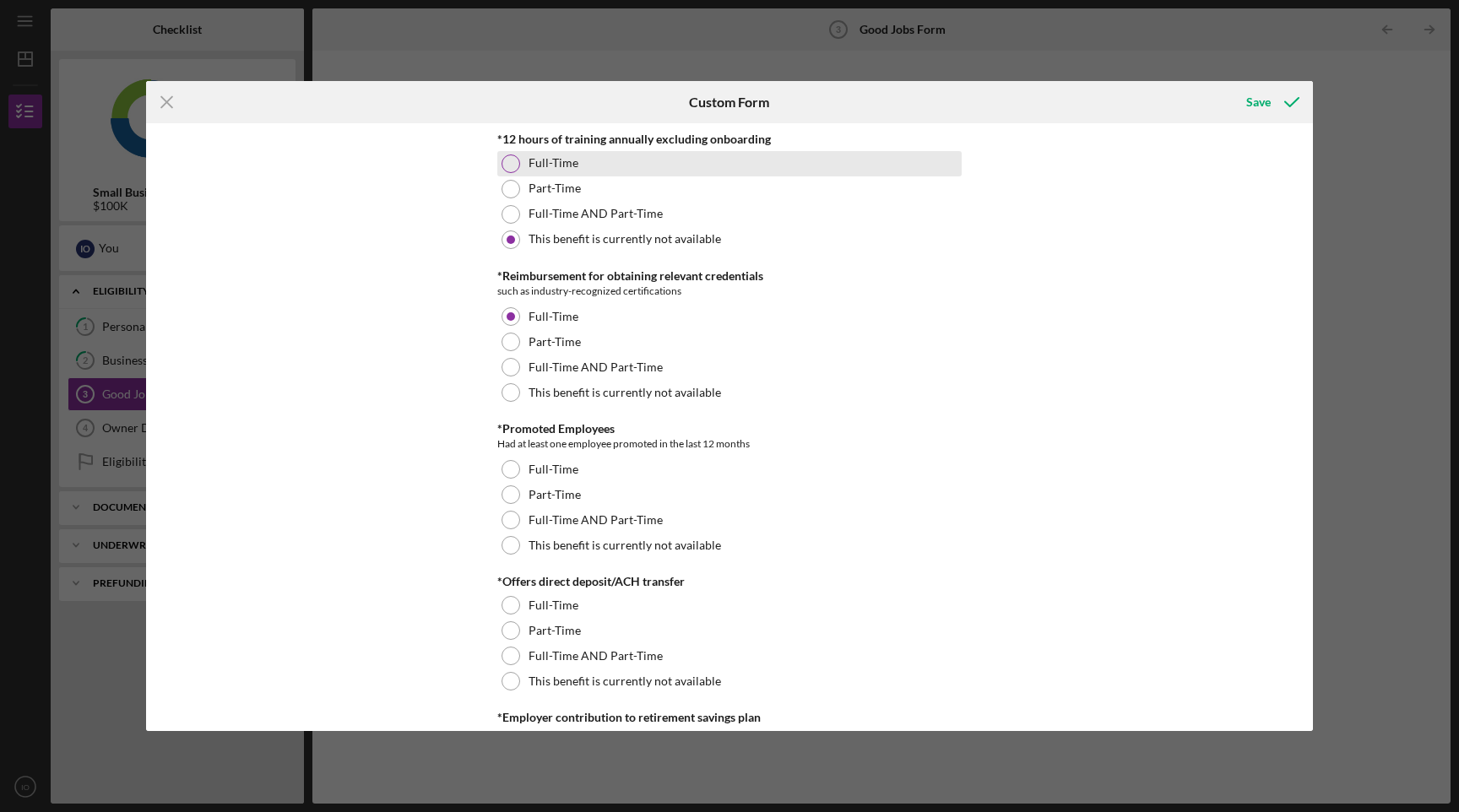
click at [590, 168] on div "Full-Time" at bounding box center [730, 163] width 464 height 25
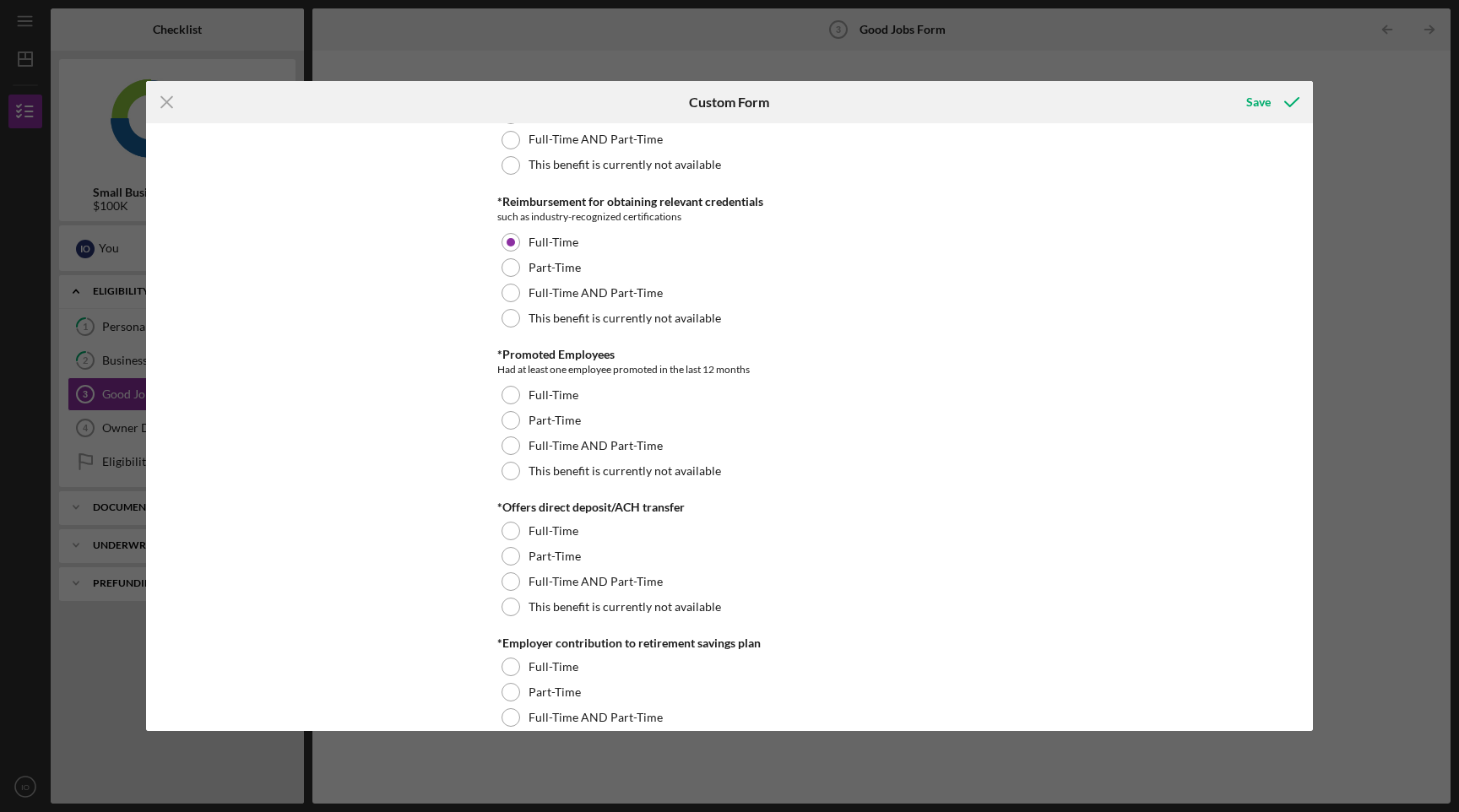
scroll to position [1061, 0]
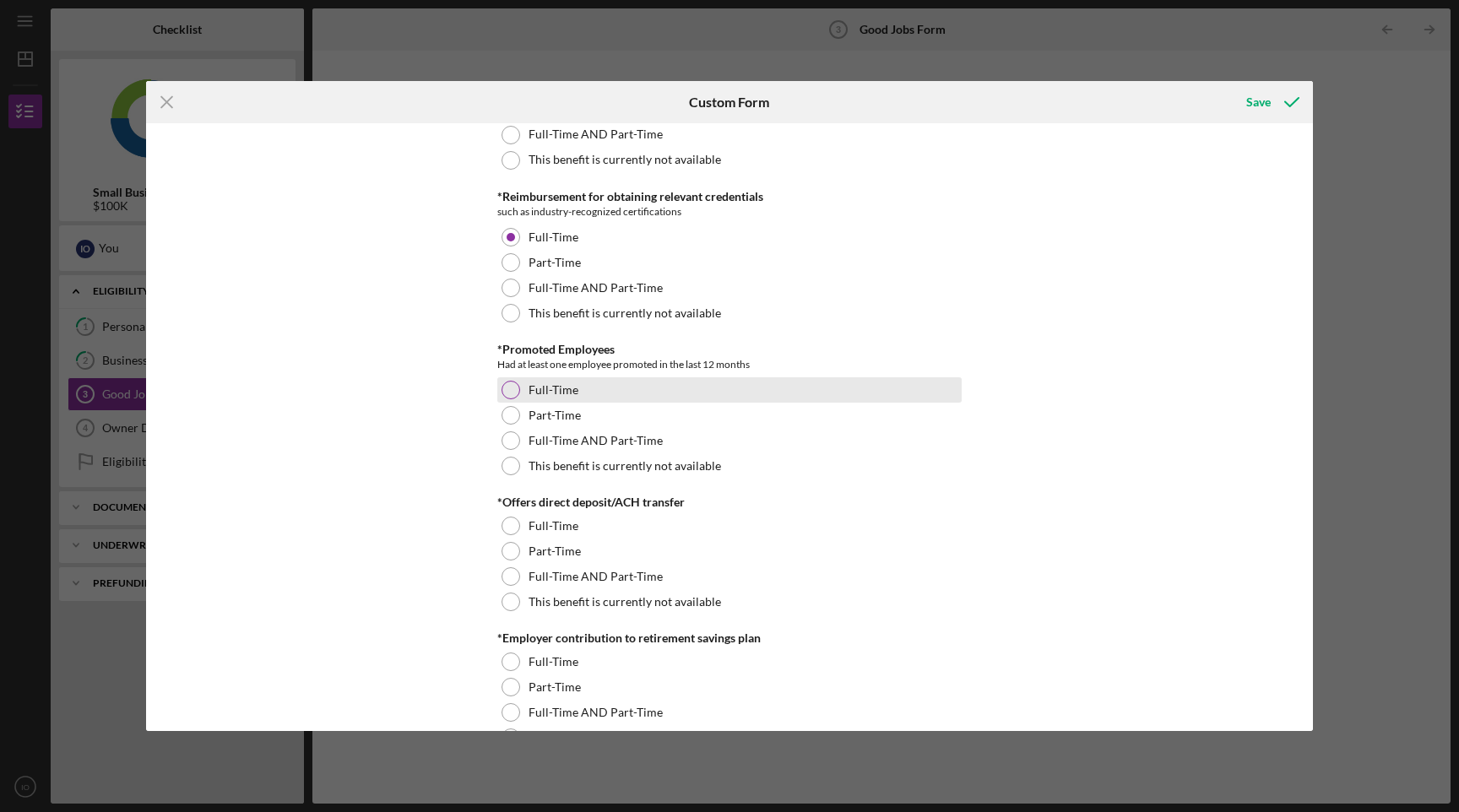
click at [556, 395] on label "Full-Time" at bounding box center [553, 389] width 50 height 14
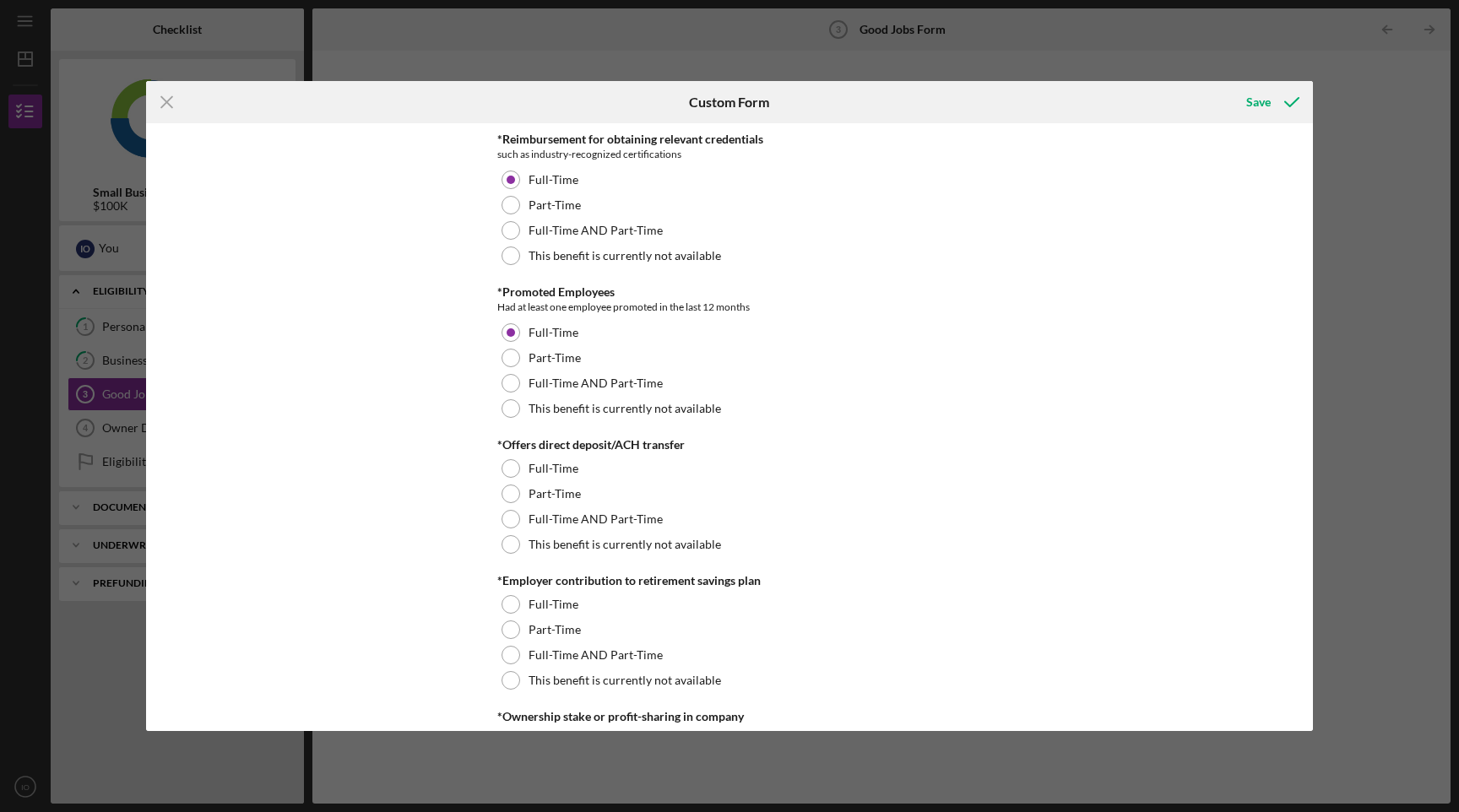
scroll to position [1126, 0]
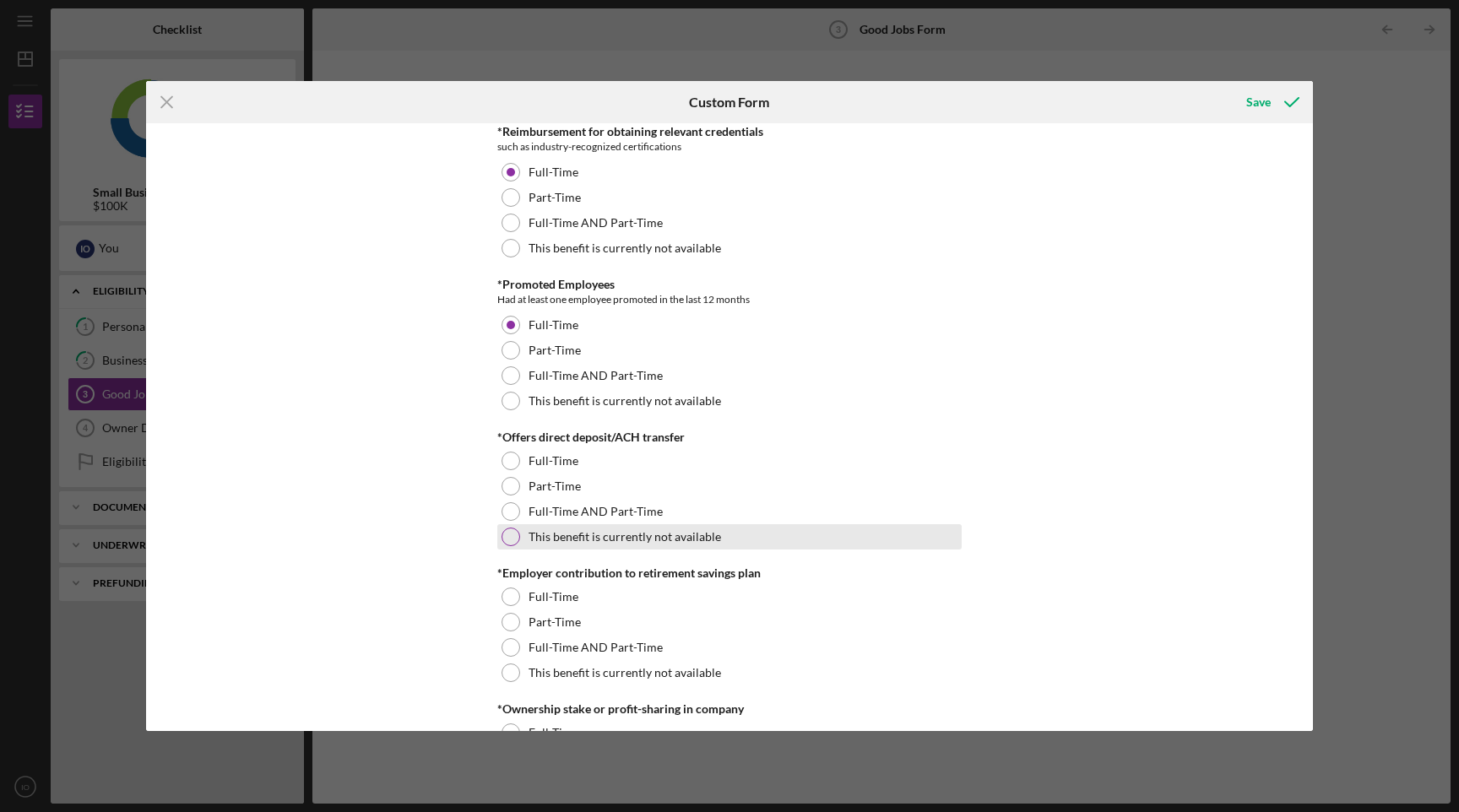
click at [545, 537] on label "This benefit is currently not available" at bounding box center [624, 537] width 192 height 14
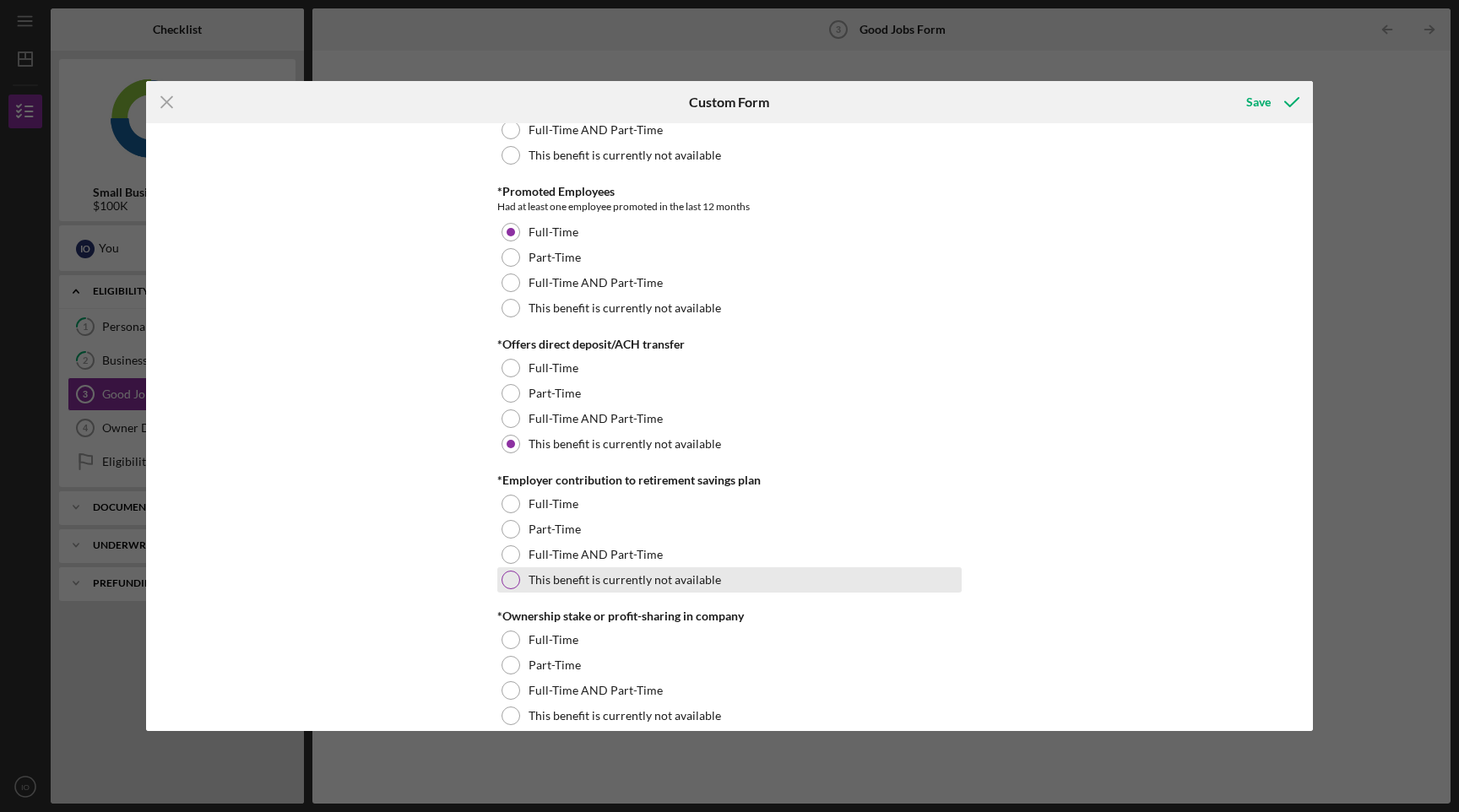
click at [547, 574] on label "This benefit is currently not available" at bounding box center [624, 580] width 192 height 14
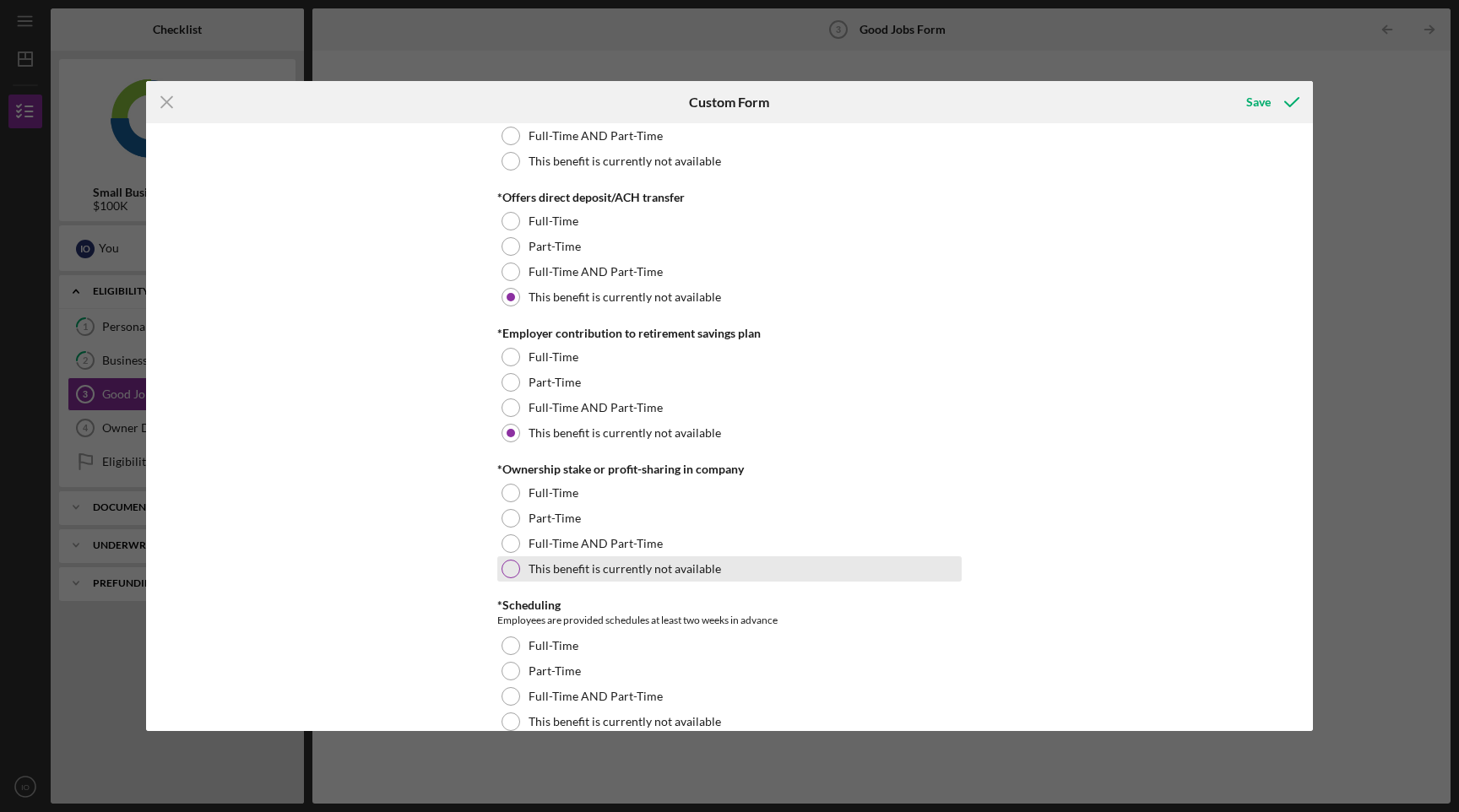
click at [547, 574] on label "This benefit is currently not available" at bounding box center [624, 569] width 192 height 14
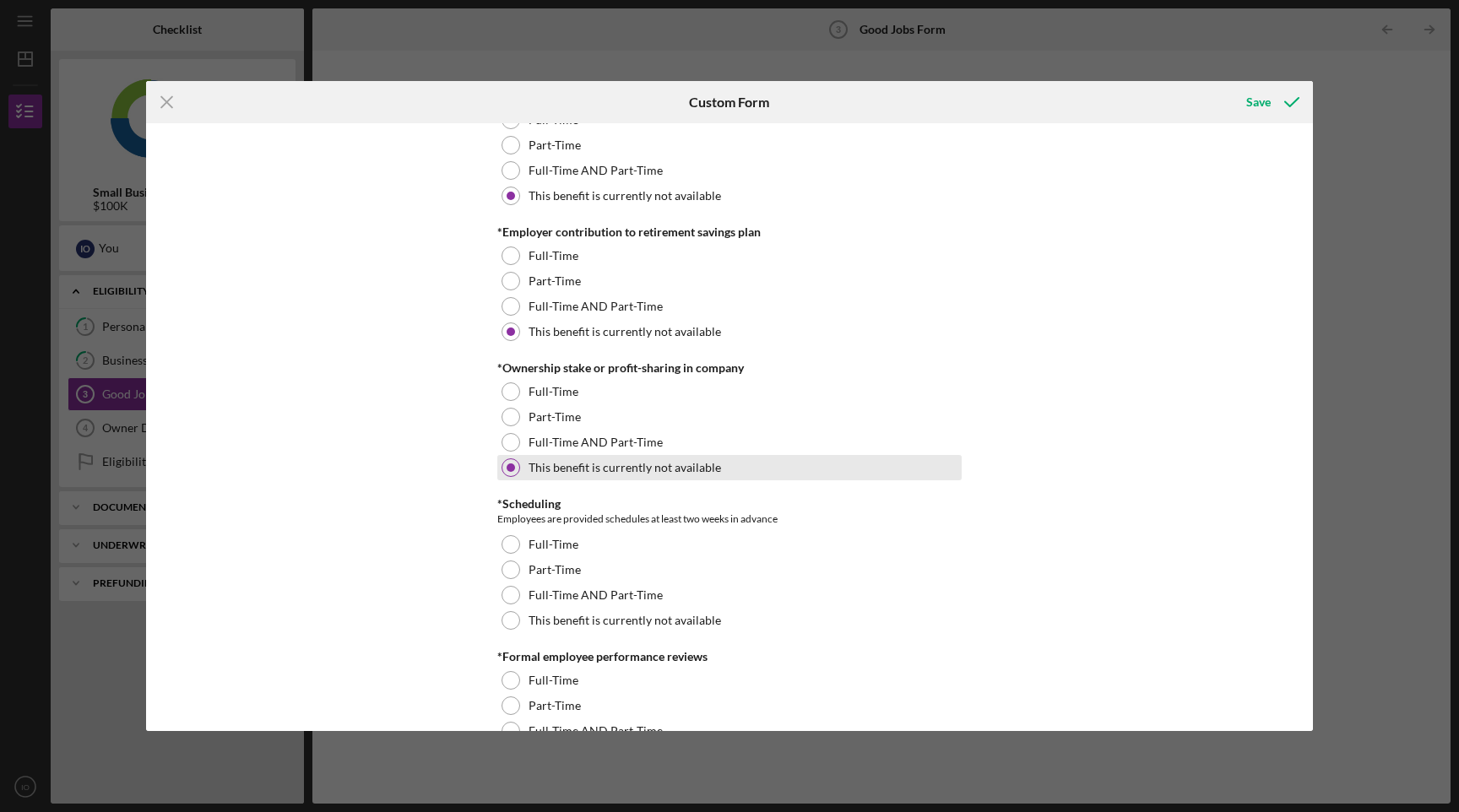
scroll to position [1473, 0]
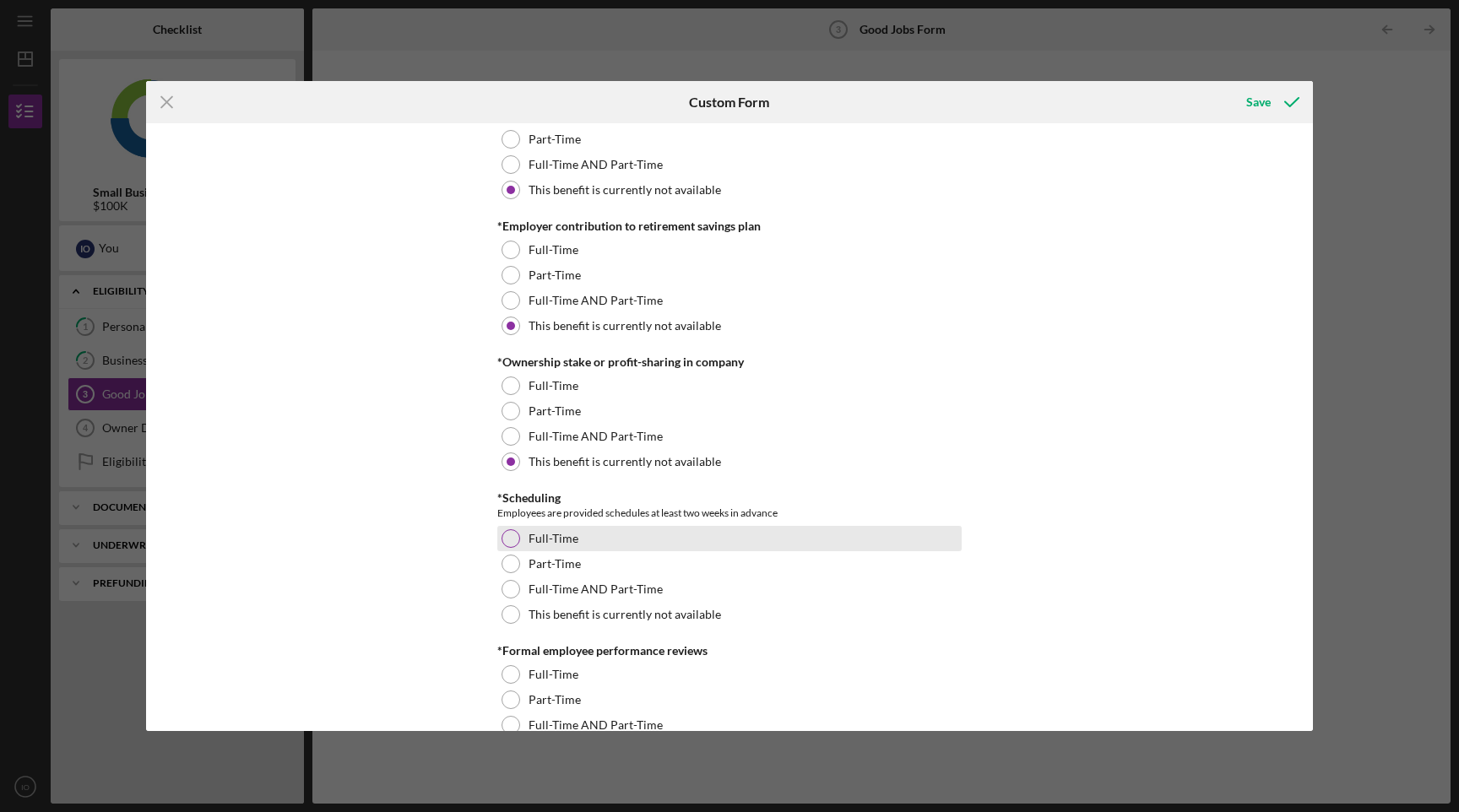
click at [551, 541] on label "Full-Time" at bounding box center [553, 538] width 50 height 14
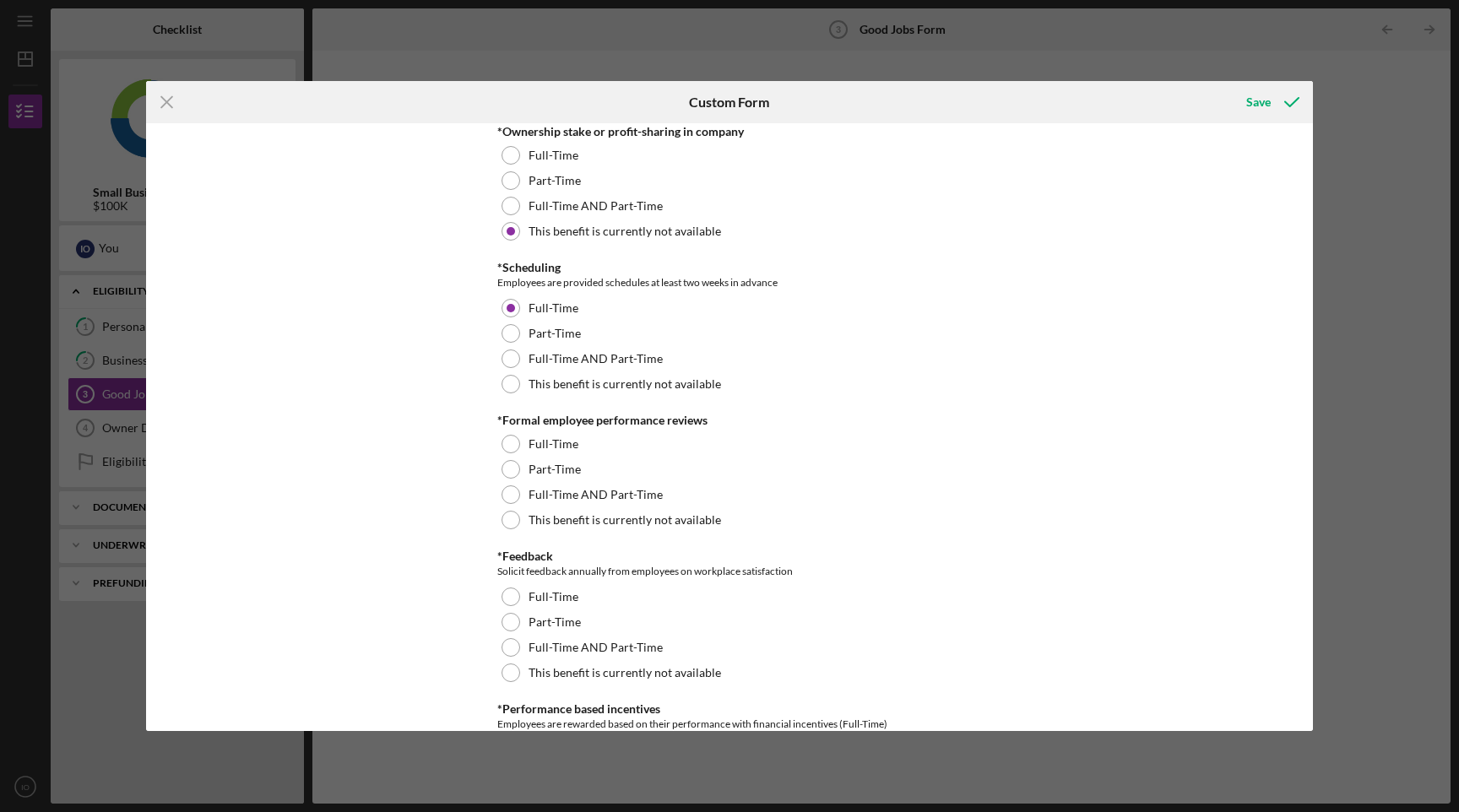
scroll to position [1731, 0]
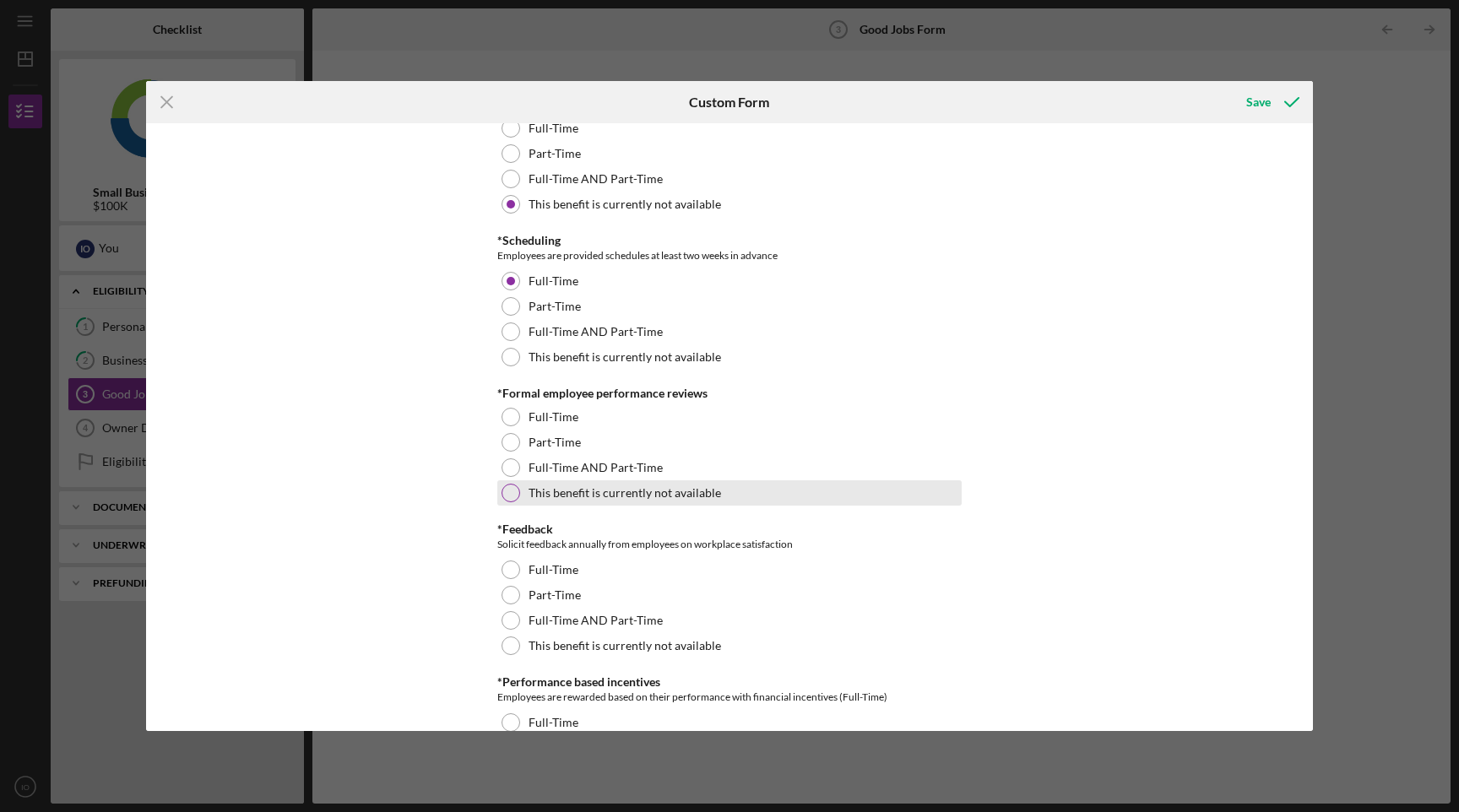
click at [562, 497] on label "This benefit is currently not available" at bounding box center [624, 492] width 192 height 14
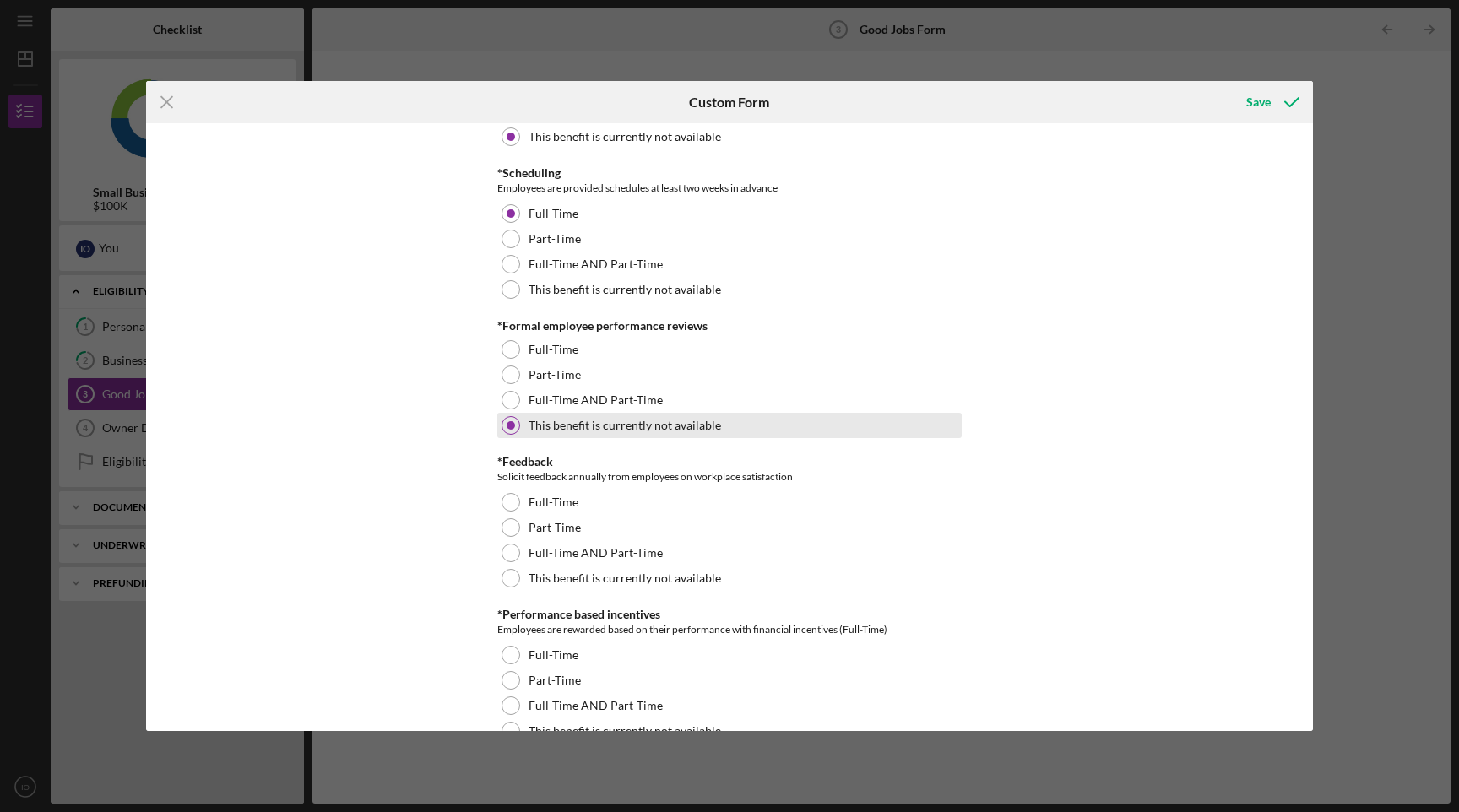
scroll to position [1808, 0]
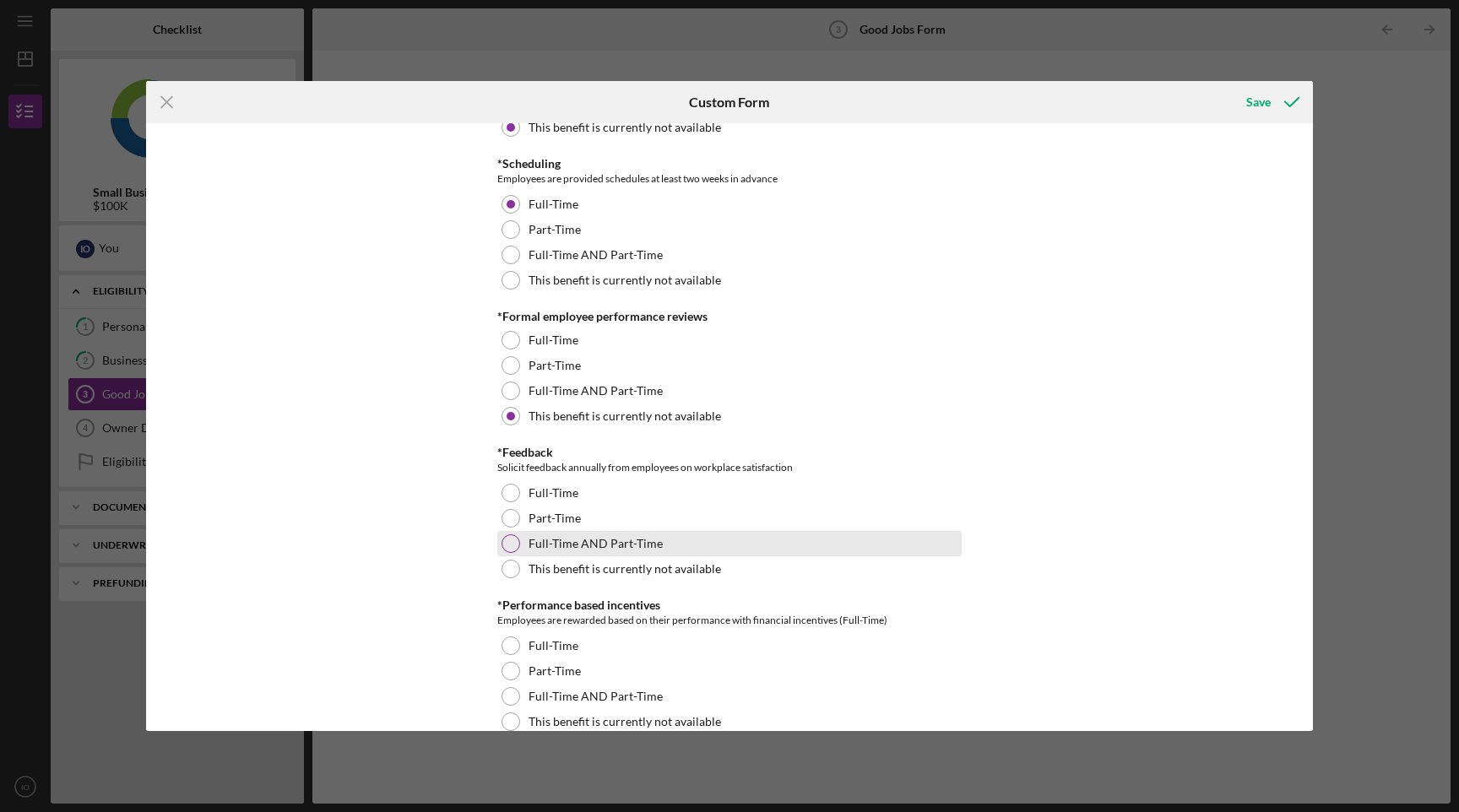
click at [565, 538] on label "Full-Time AND Part-Time" at bounding box center [595, 544] width 135 height 14
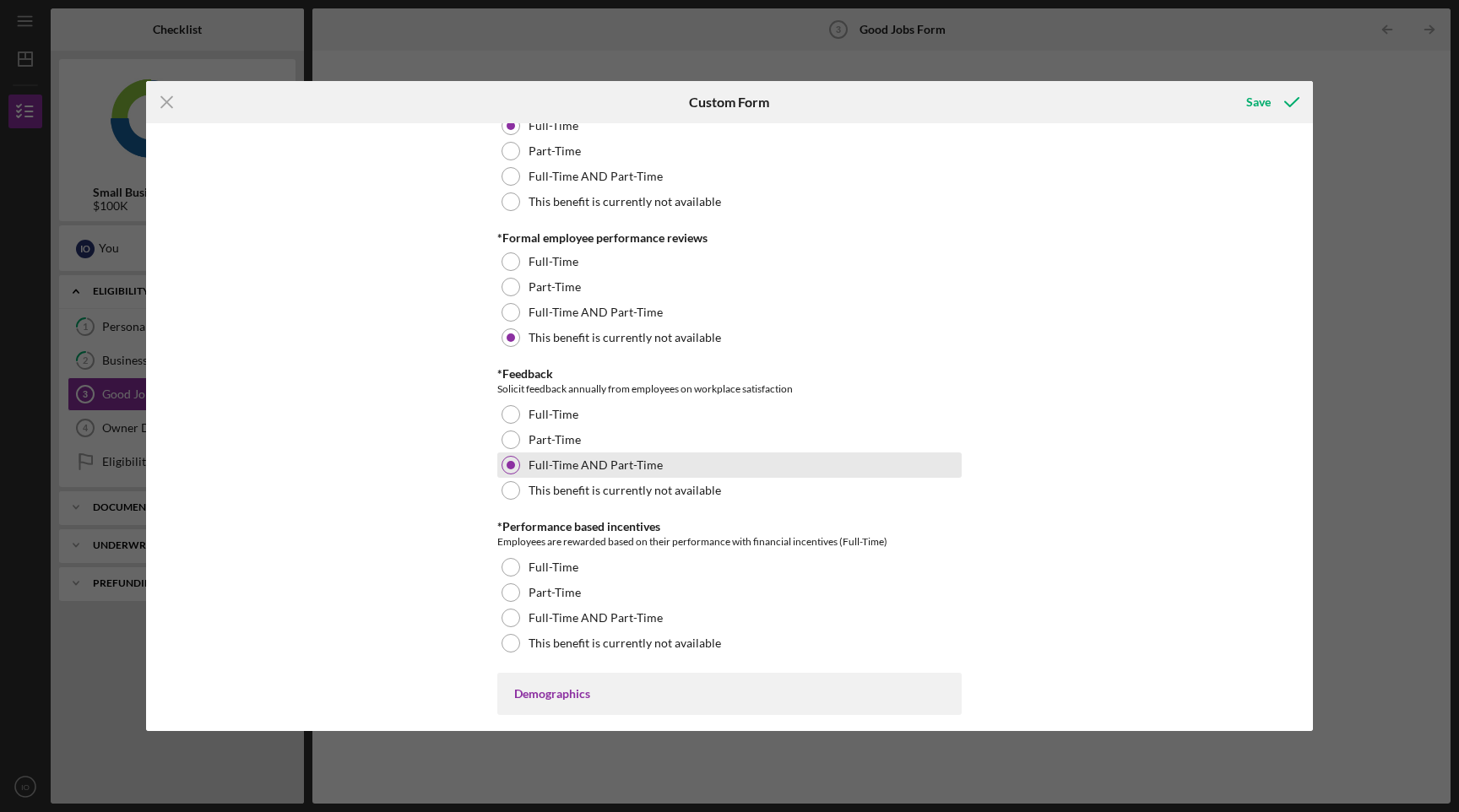
scroll to position [1885, 0]
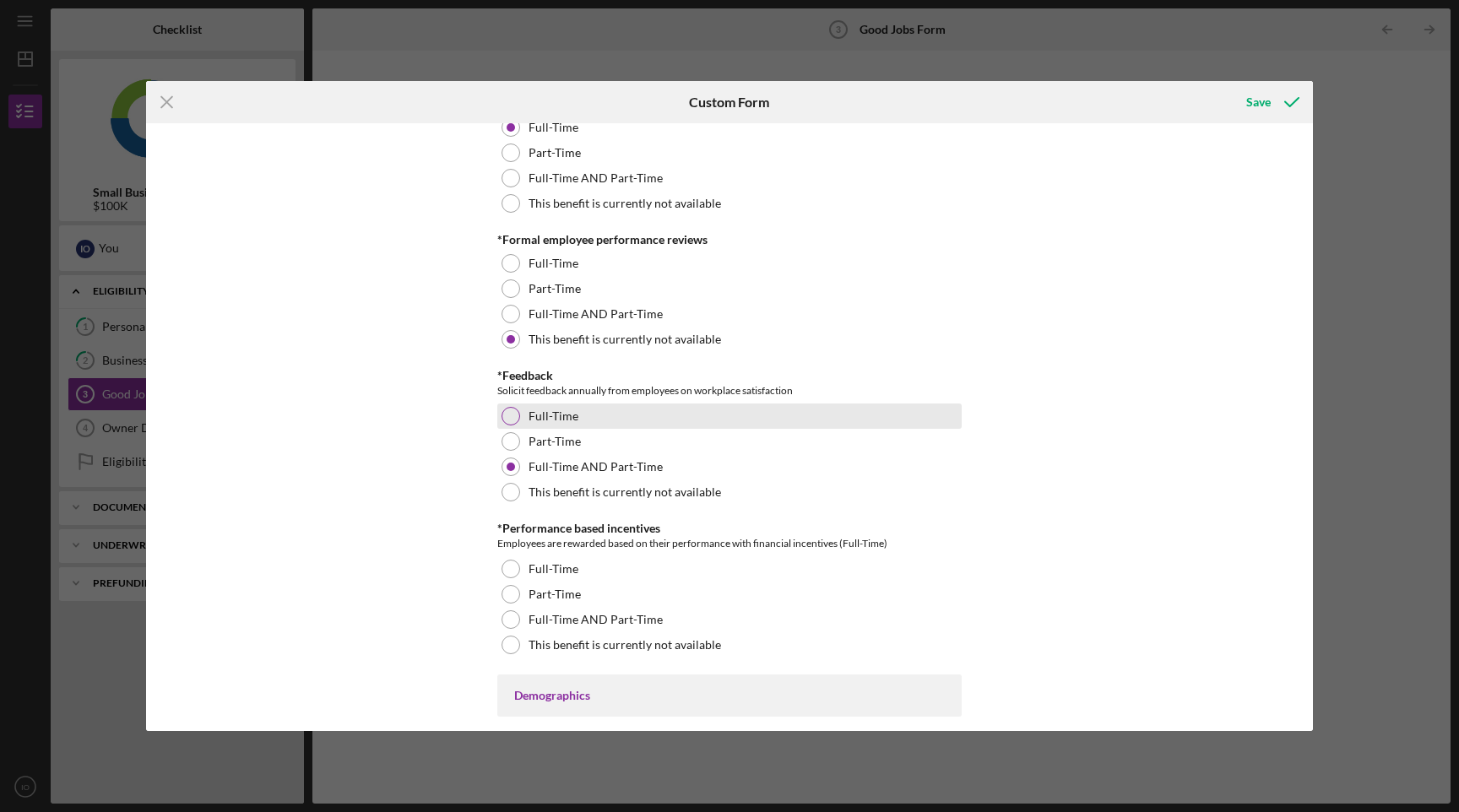
click at [554, 404] on div "Full-Time" at bounding box center [730, 416] width 464 height 25
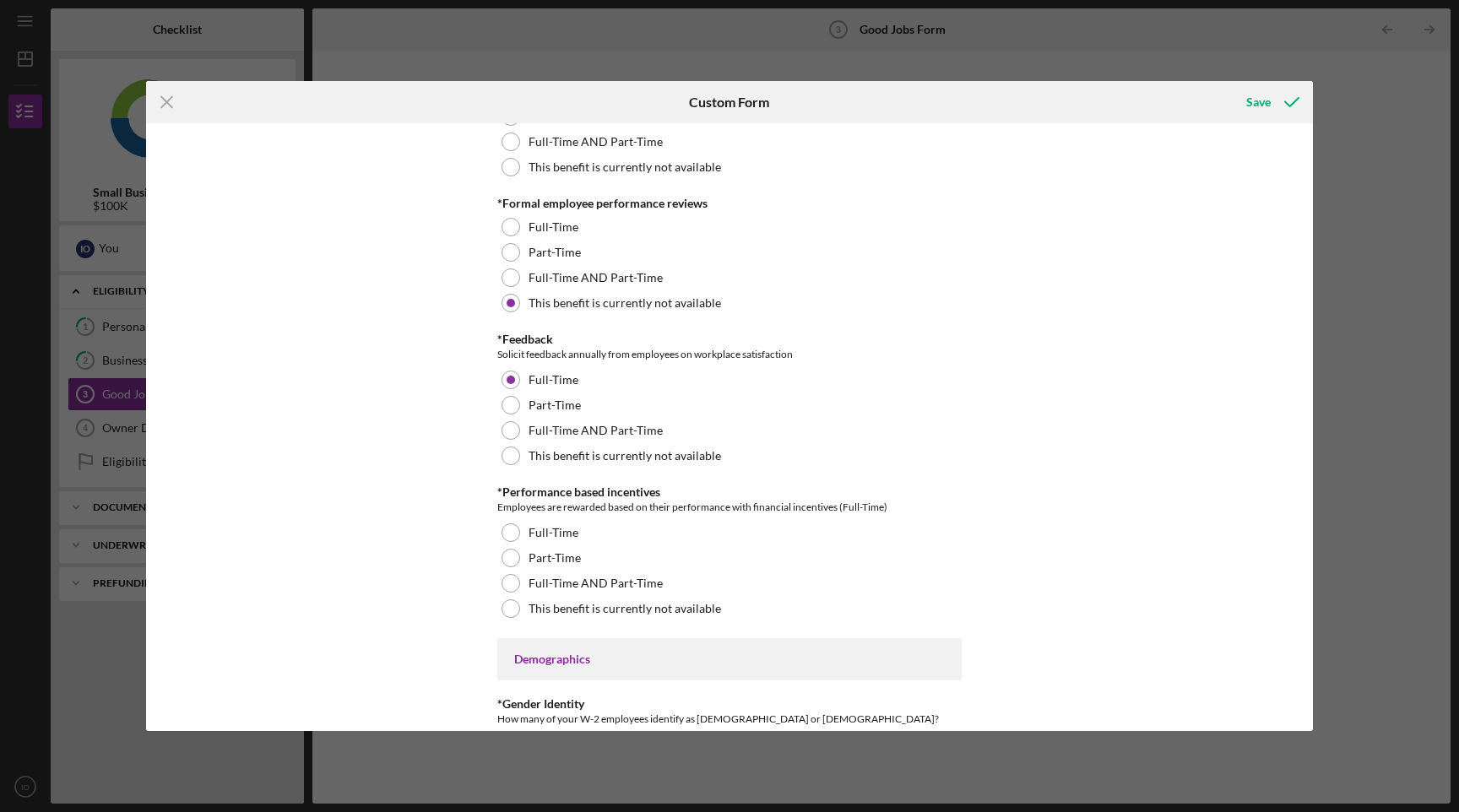
scroll to position [1925, 0]
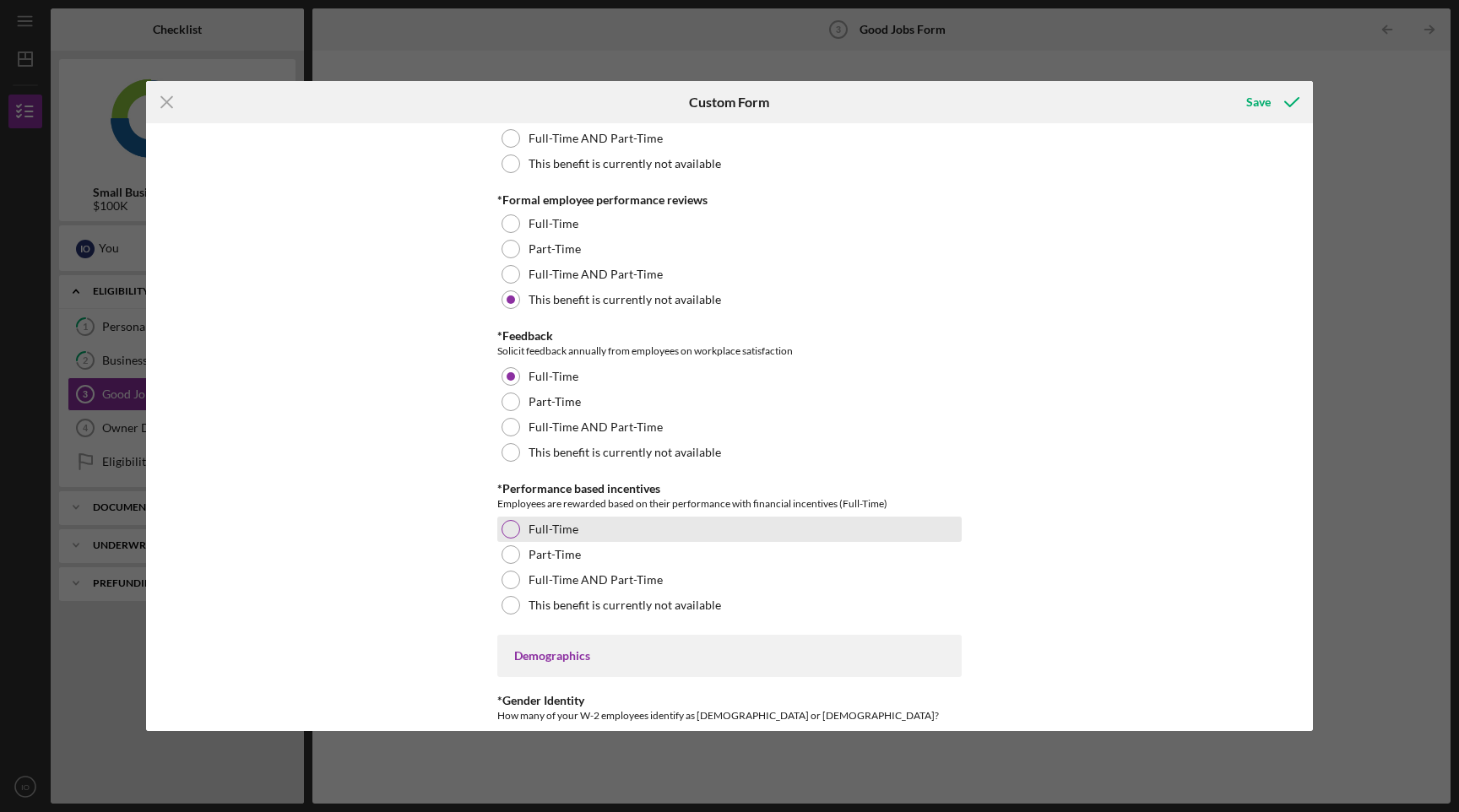
click at [562, 529] on label "Full-Time" at bounding box center [553, 529] width 50 height 14
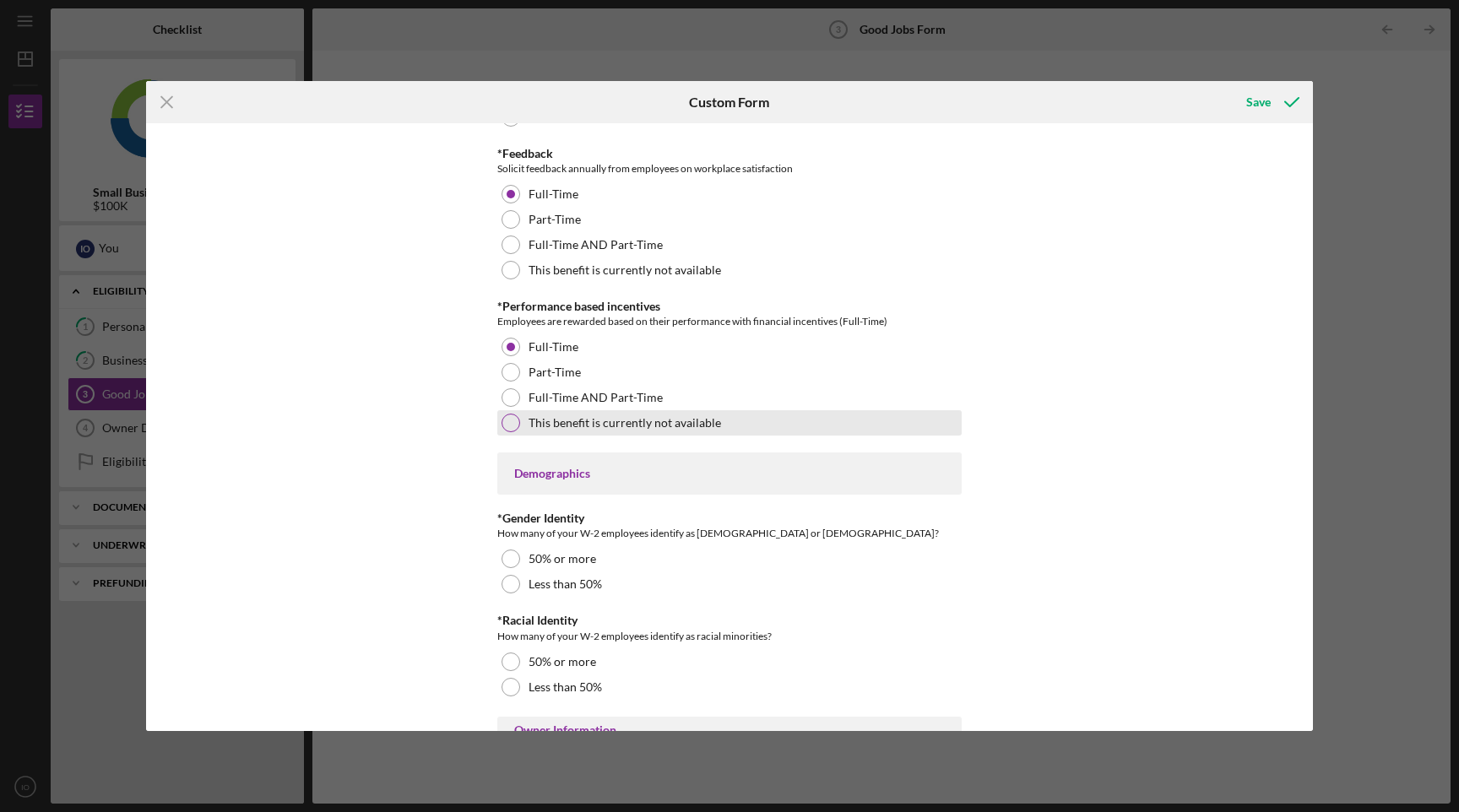
scroll to position [2133, 0]
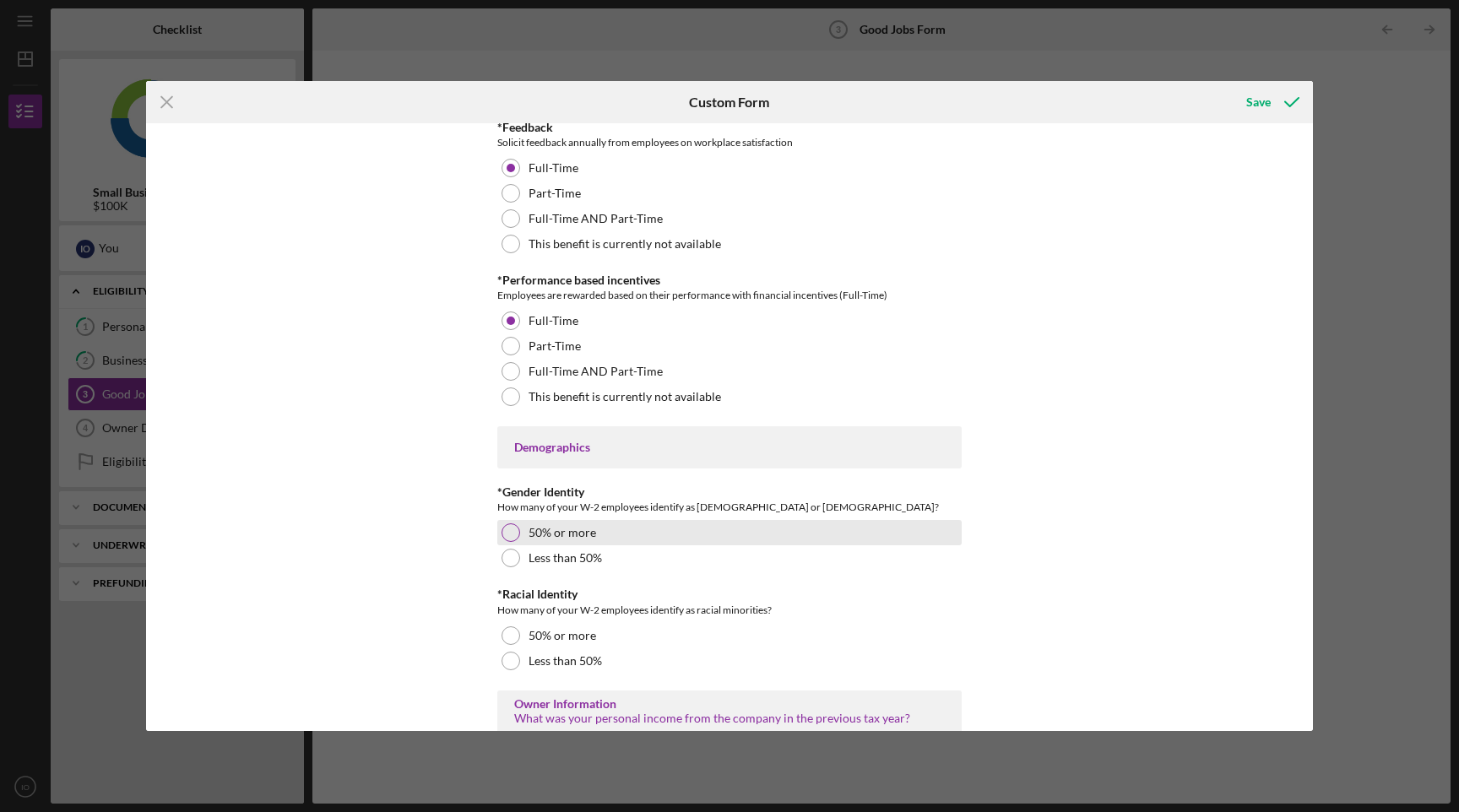
click at [562, 535] on label "50% or more" at bounding box center [562, 532] width 68 height 14
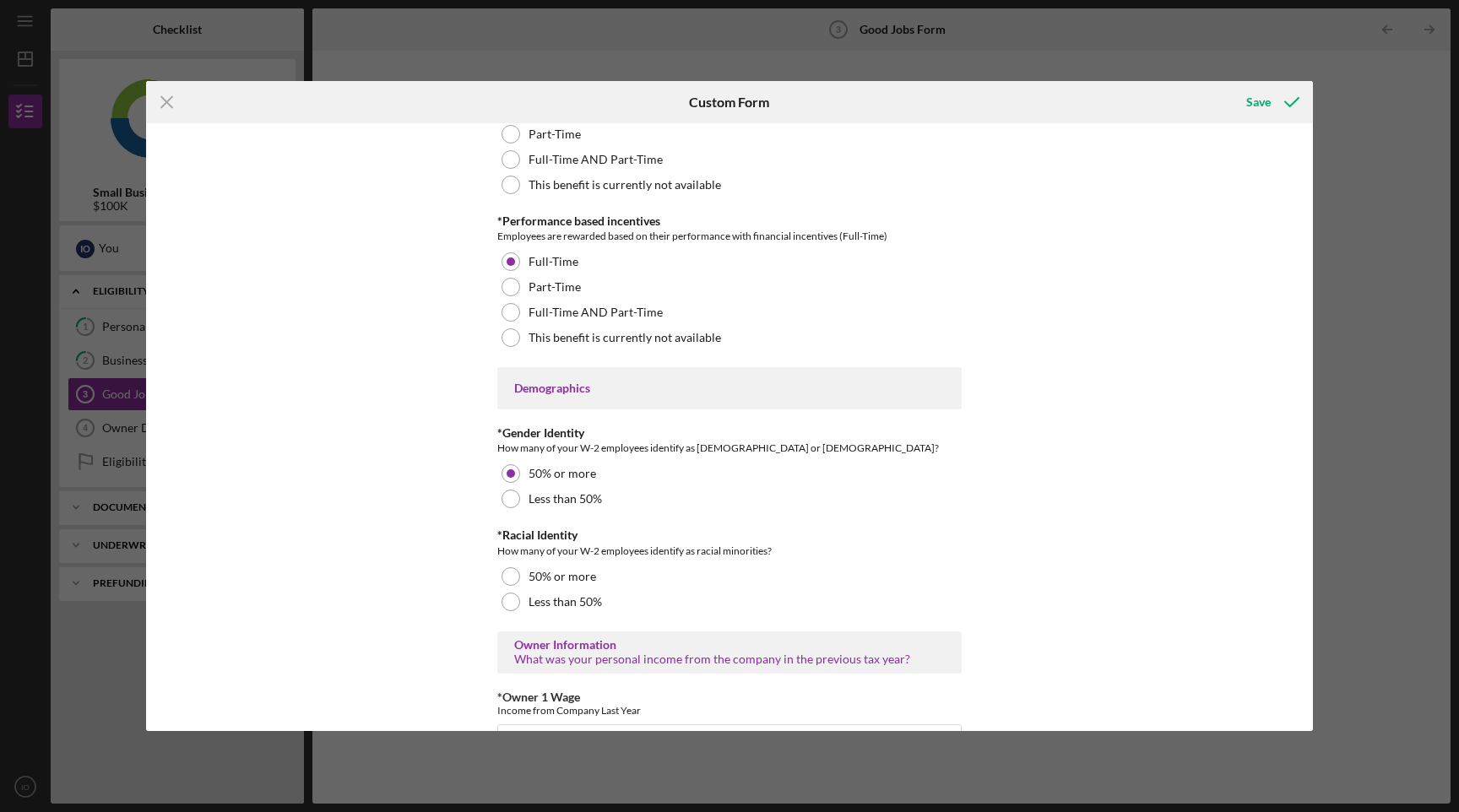
scroll to position [2194, 0]
click at [570, 574] on label "50% or more" at bounding box center [562, 574] width 68 height 14
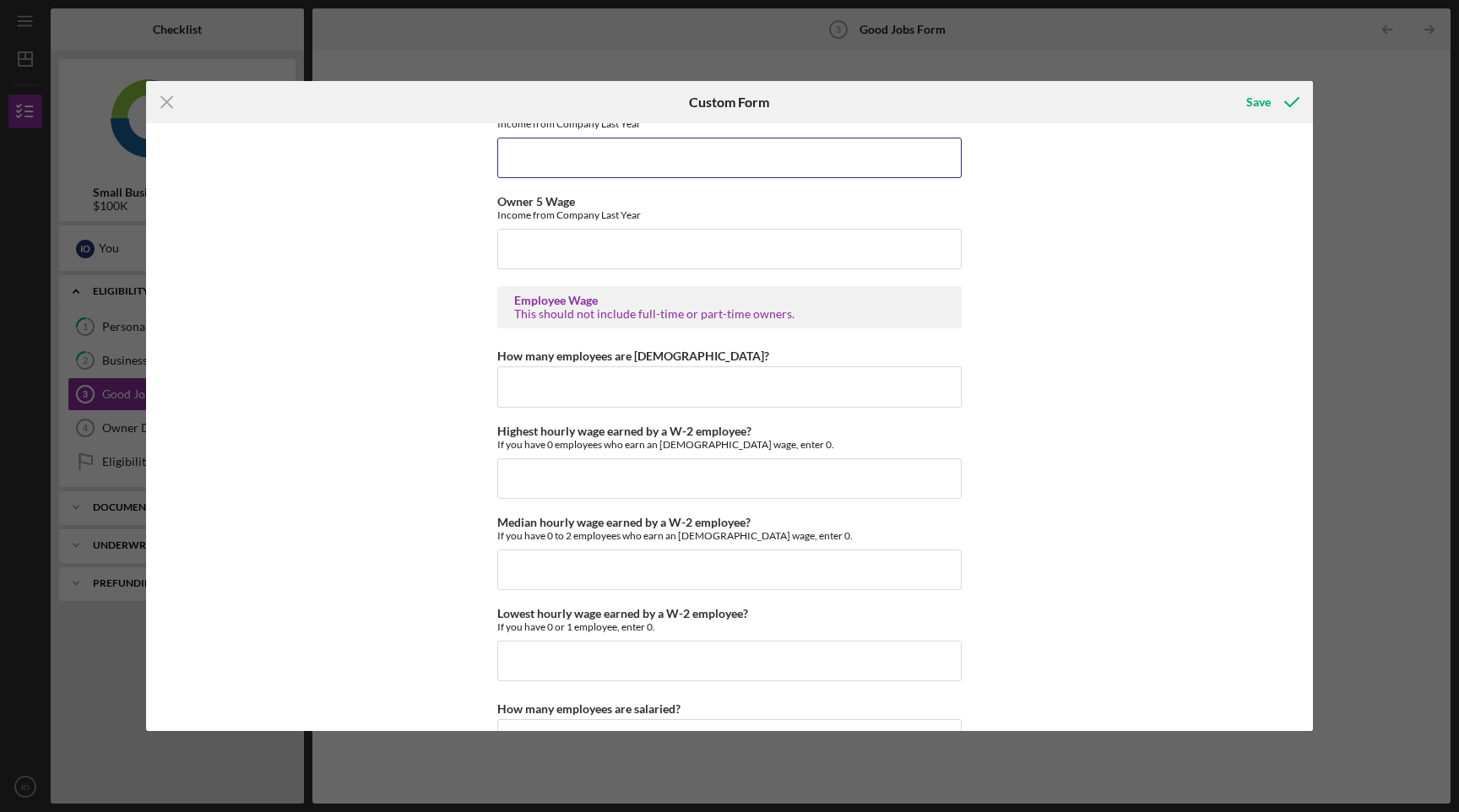
scroll to position [3058, 0]
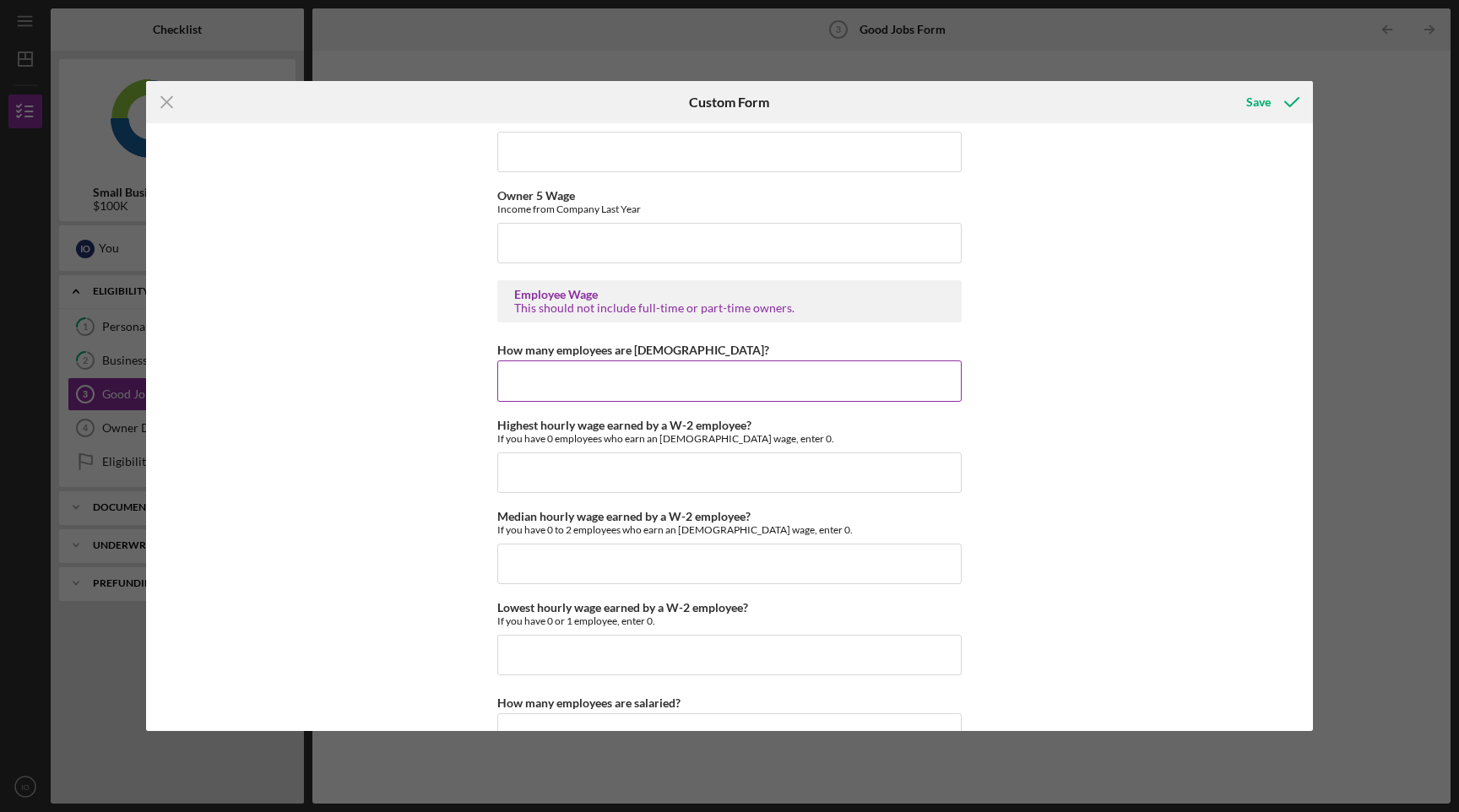
click at [577, 376] on input "How many employees are [DEMOGRAPHIC_DATA]?" at bounding box center [730, 380] width 464 height 41
type input "1"
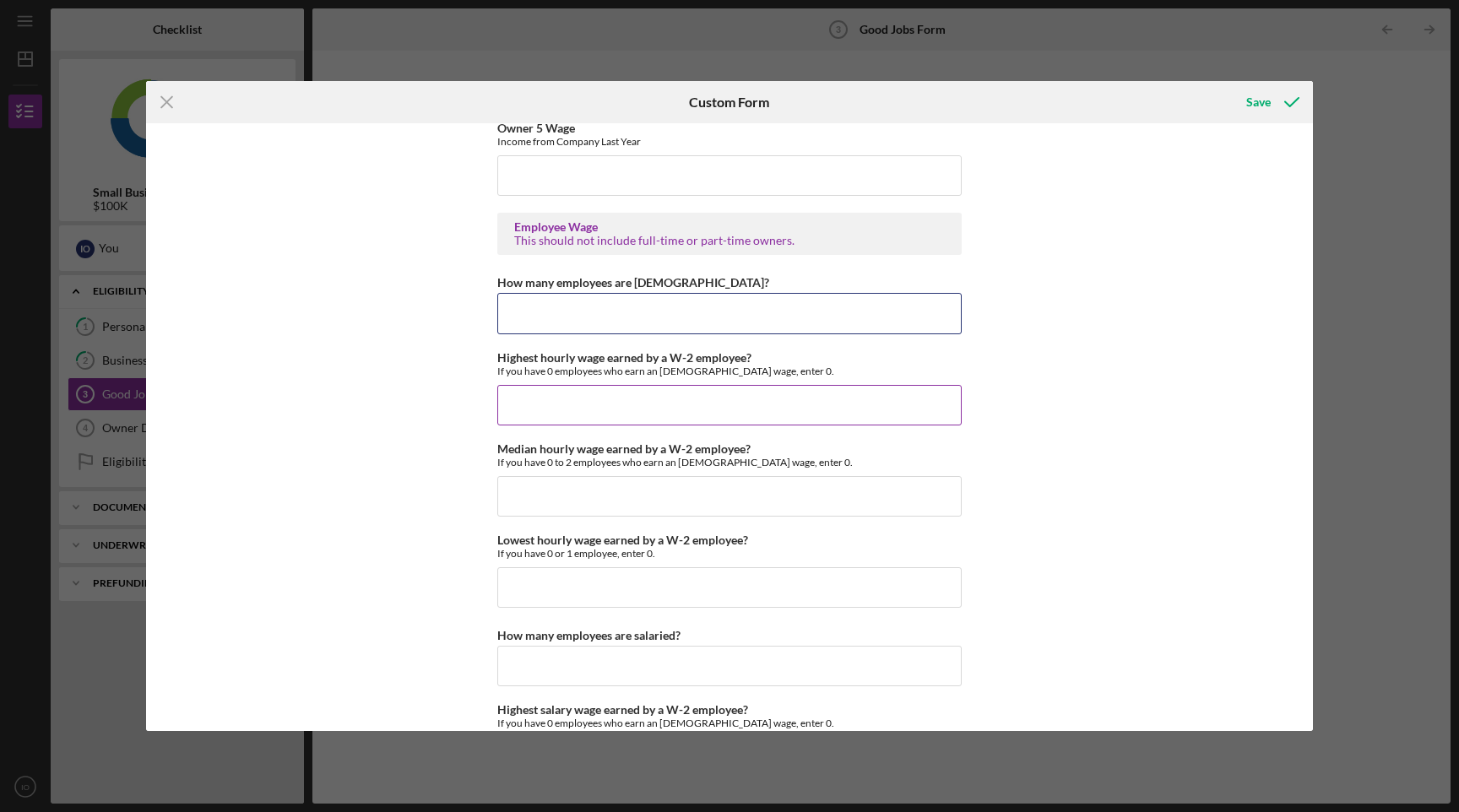
scroll to position [3134, 0]
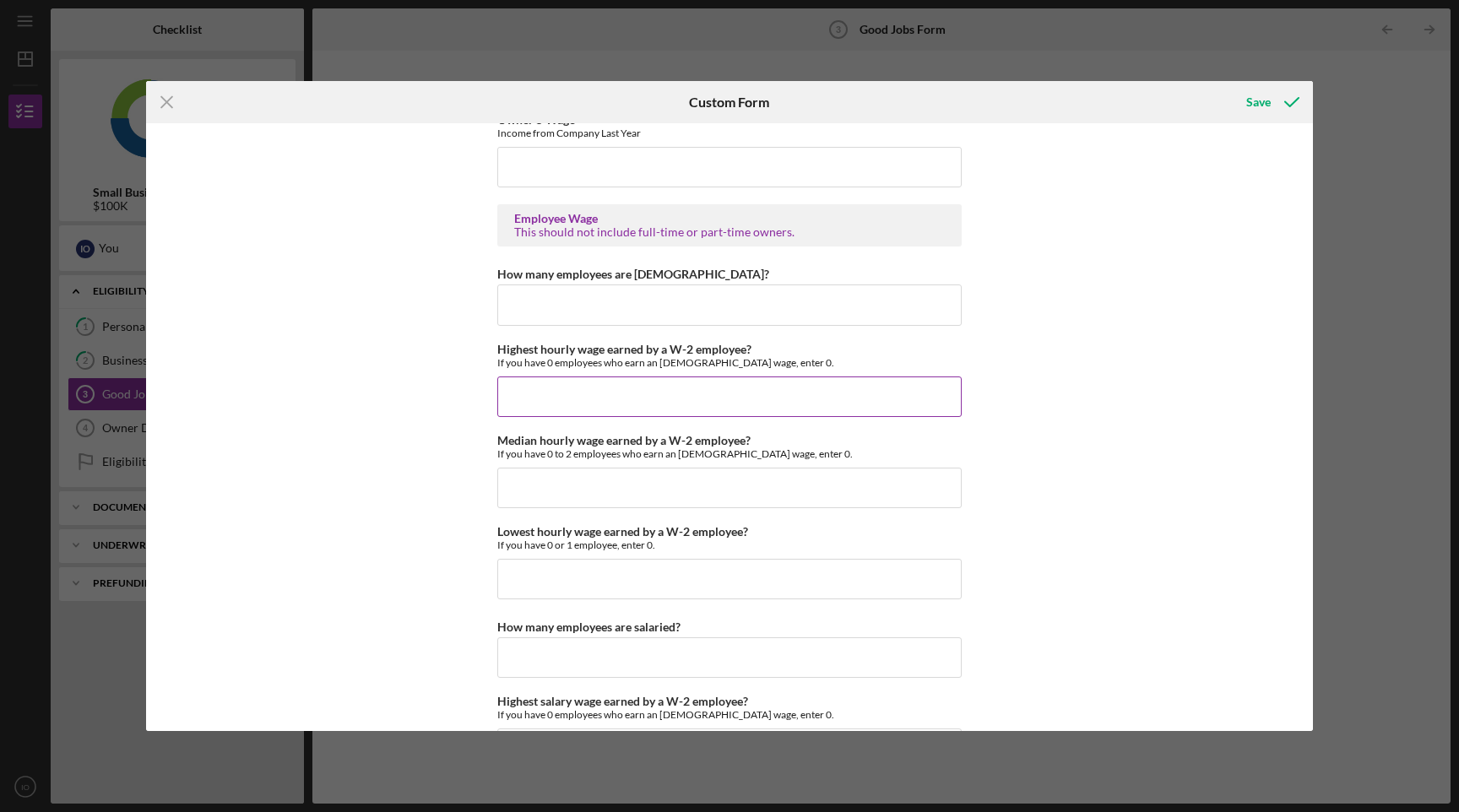
click at [611, 397] on input "Highest hourly wage earned by a W-2 employee?" at bounding box center [730, 397] width 464 height 41
type input "$0"
click at [623, 468] on input "Median hourly wage earned by a W-2 employee?" at bounding box center [730, 488] width 464 height 41
type input "$0"
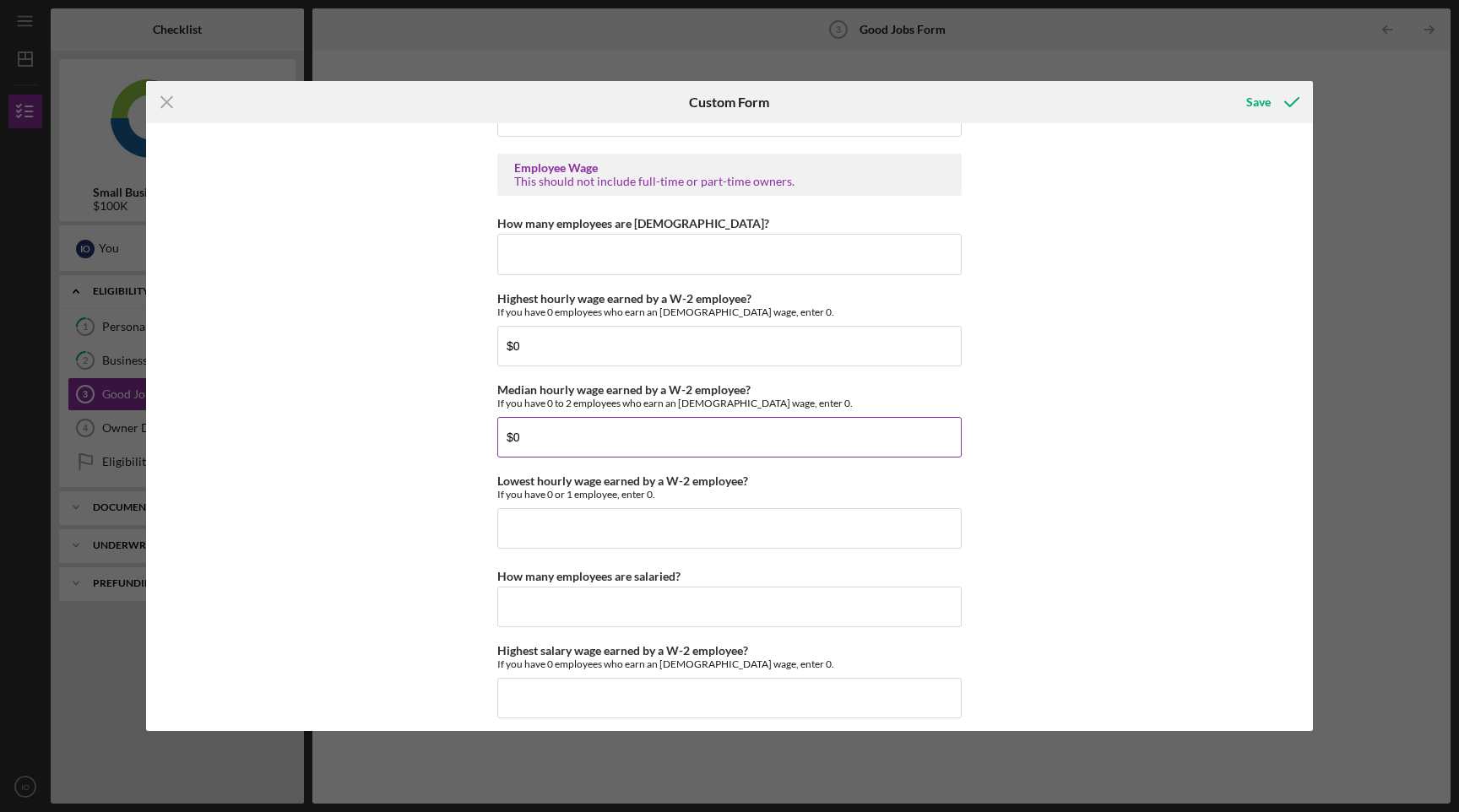
scroll to position [3188, 0]
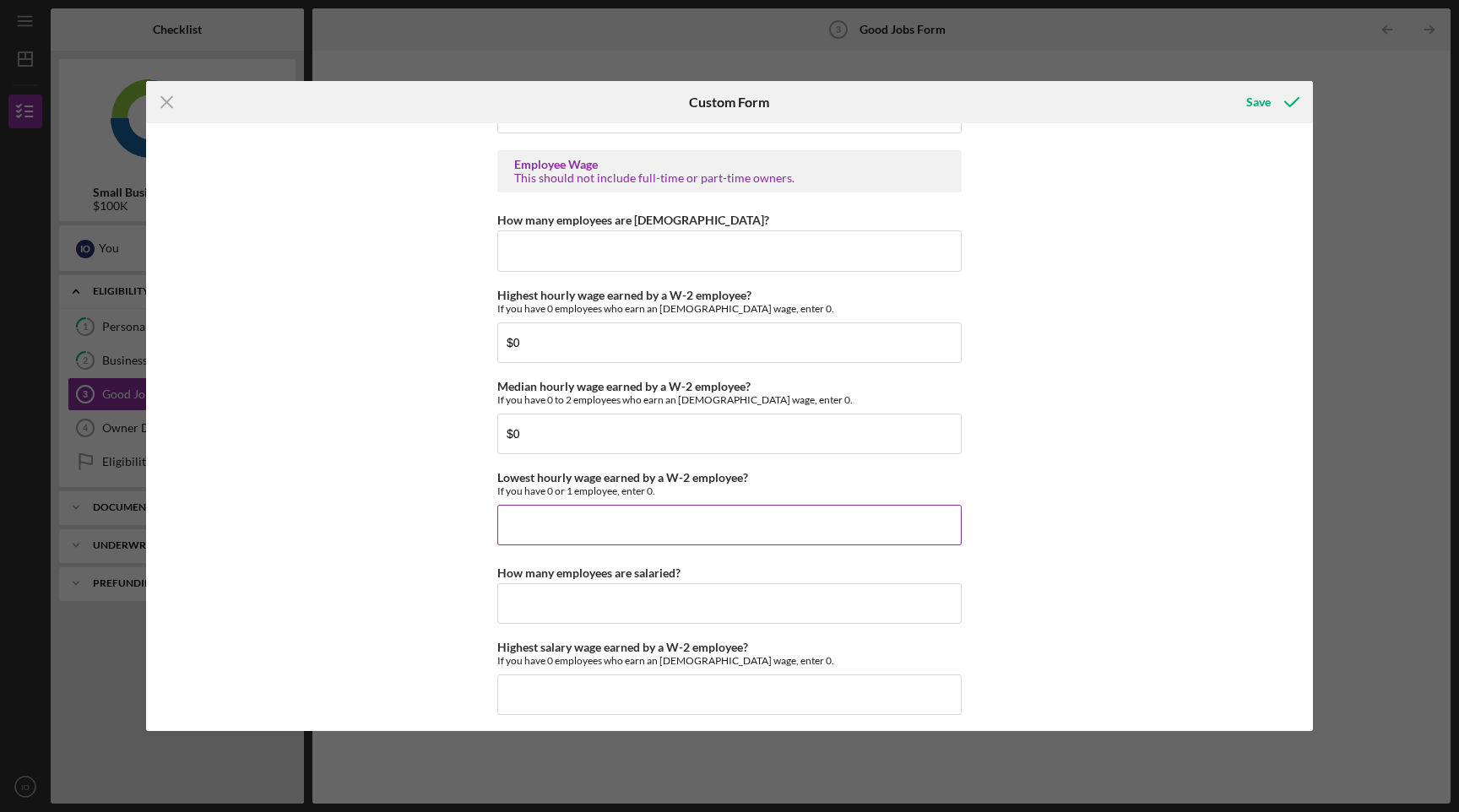
click at [613, 527] on input "Lowest hourly wage earned by a W-2 employee?" at bounding box center [730, 525] width 464 height 41
type input "$0"
click at [594, 604] on input "How many employees are salaried?" at bounding box center [730, 603] width 464 height 41
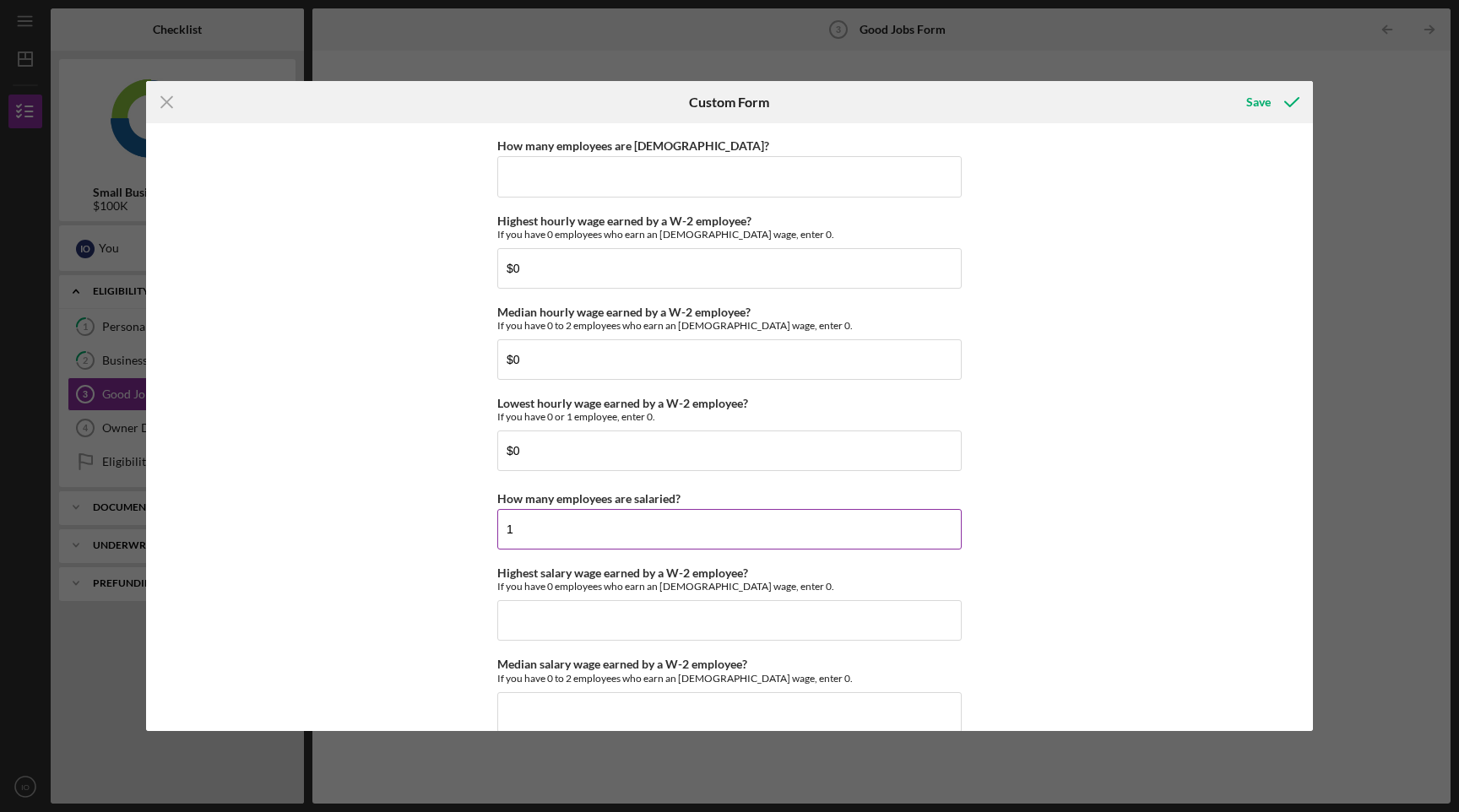
scroll to position [3261, 0]
type input "1"
click at [597, 166] on input "How many employees are [DEMOGRAPHIC_DATA]?" at bounding box center [730, 178] width 464 height 41
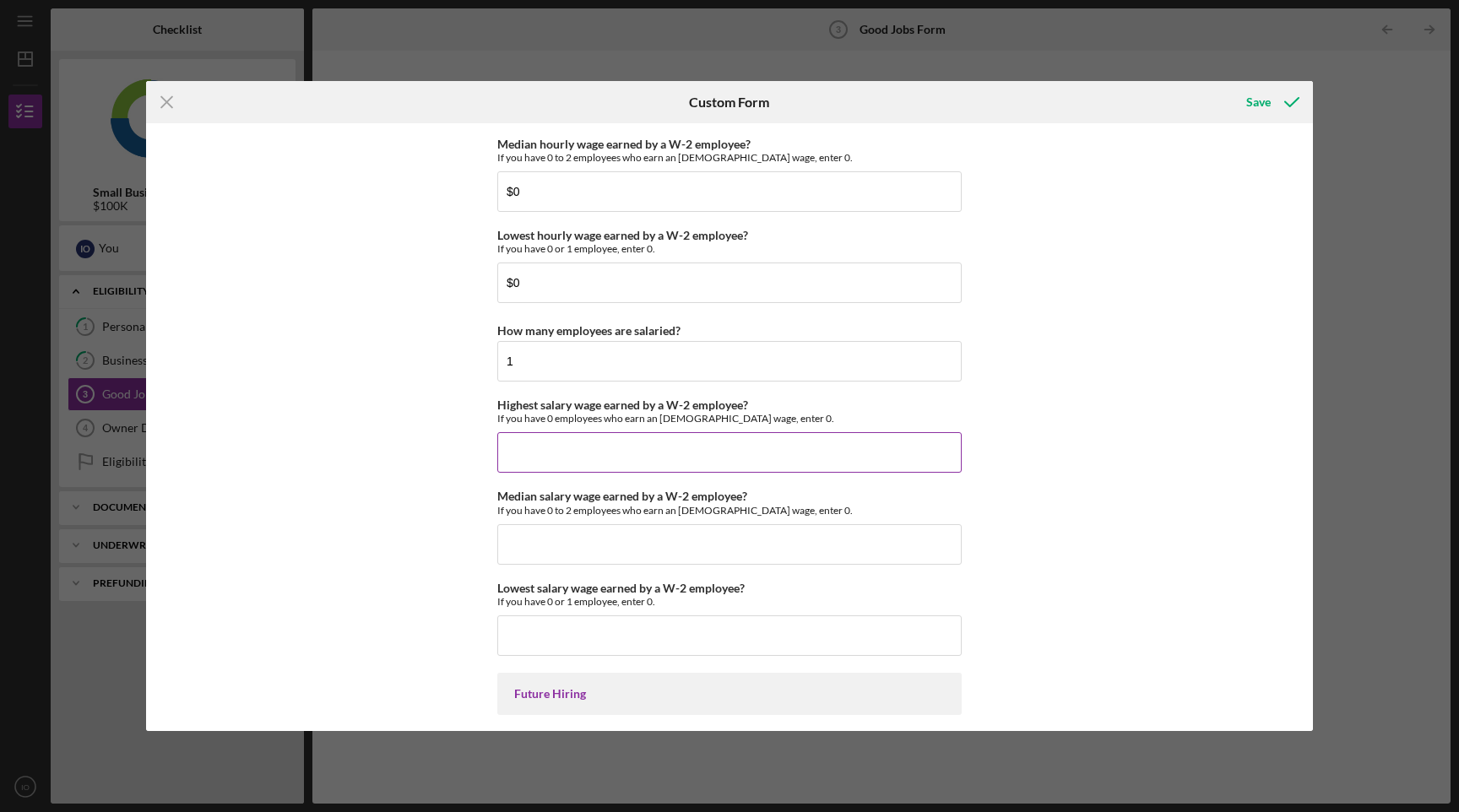
scroll to position [3434, 0]
type input "0"
click at [599, 452] on input "Highest salary wage earned by a W-2 employee?" at bounding box center [730, 449] width 464 height 41
type input "$7"
type input "$69,000"
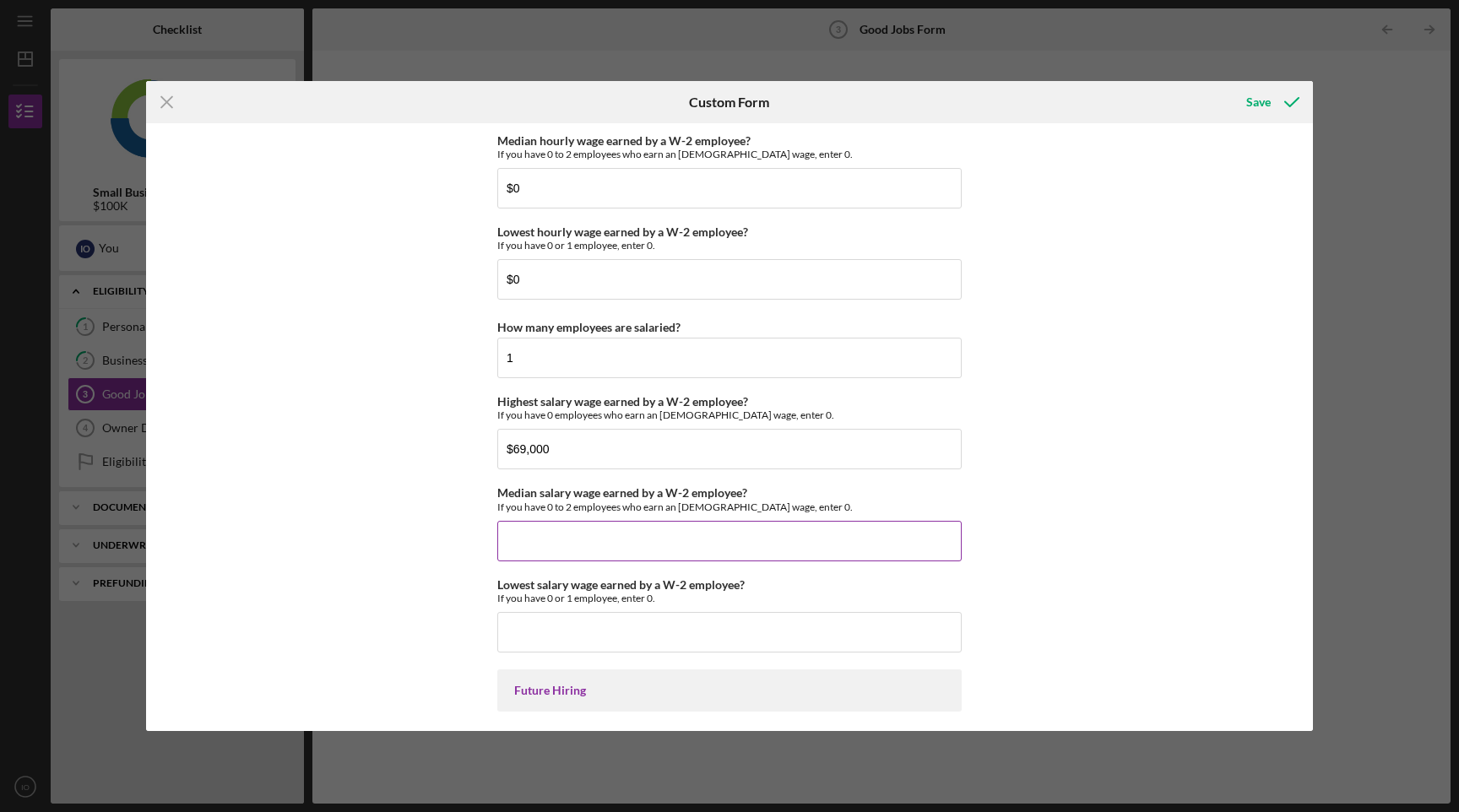
click at [598, 543] on input "Median salary wage earned by a W-2 employee?" at bounding box center [730, 541] width 464 height 41
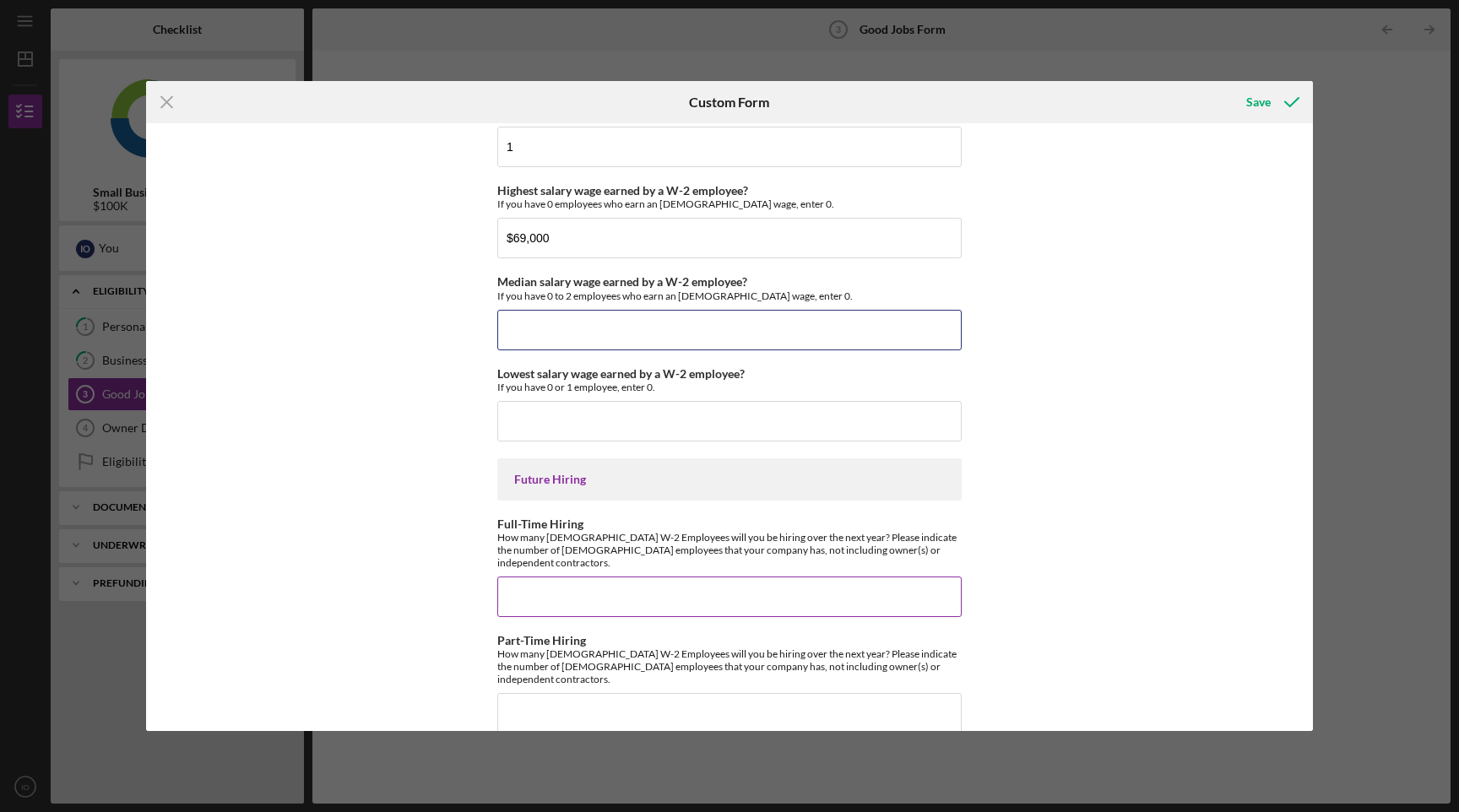
scroll to position [3644, 0]
type input "3"
type input "2"
click at [1108, 533] on div "Good Jobs Form *Number of [DEMOGRAPHIC_DATA] Owner Employment Please input all …" at bounding box center [730, 426] width 1167 height 608
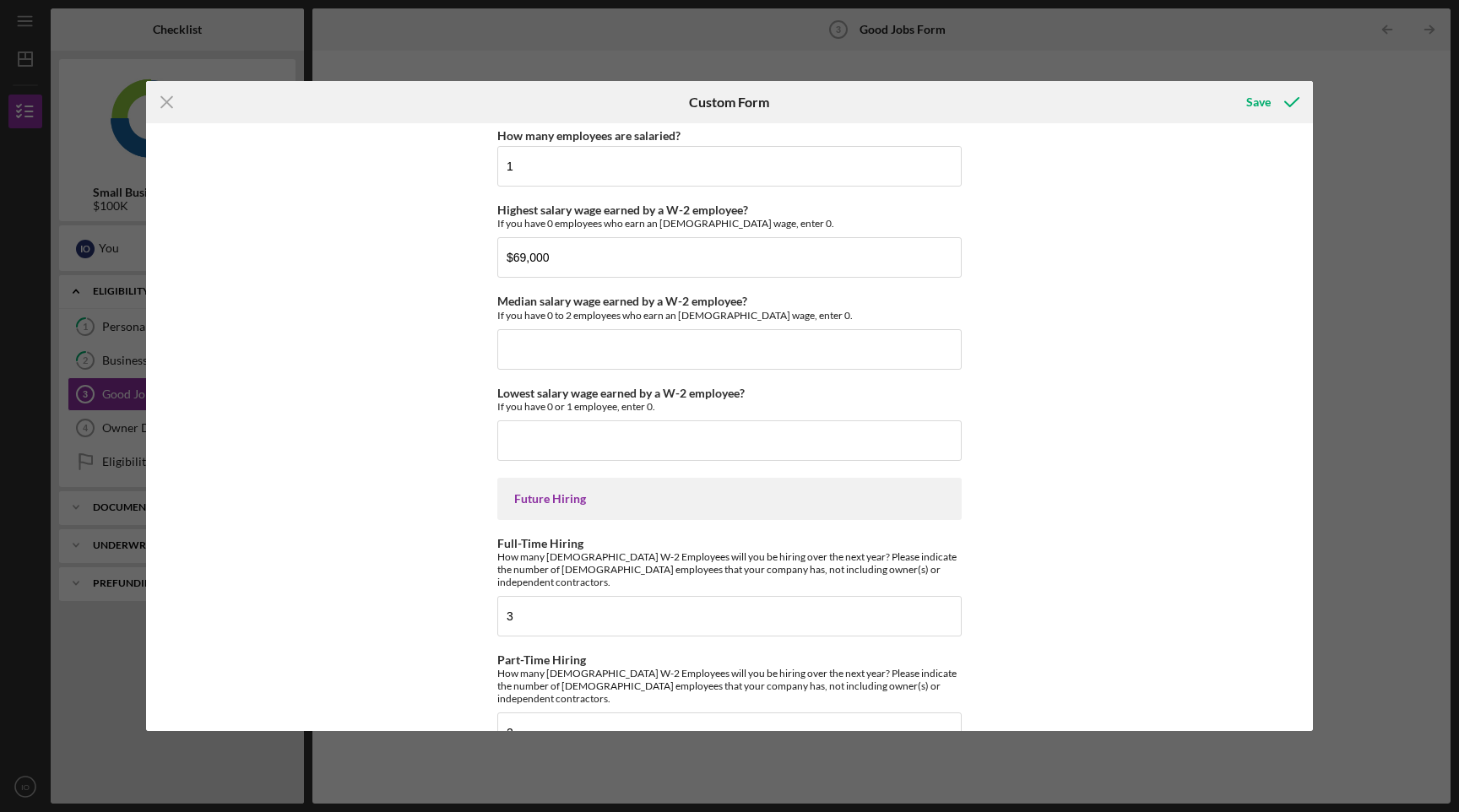
scroll to position [3620, 0]
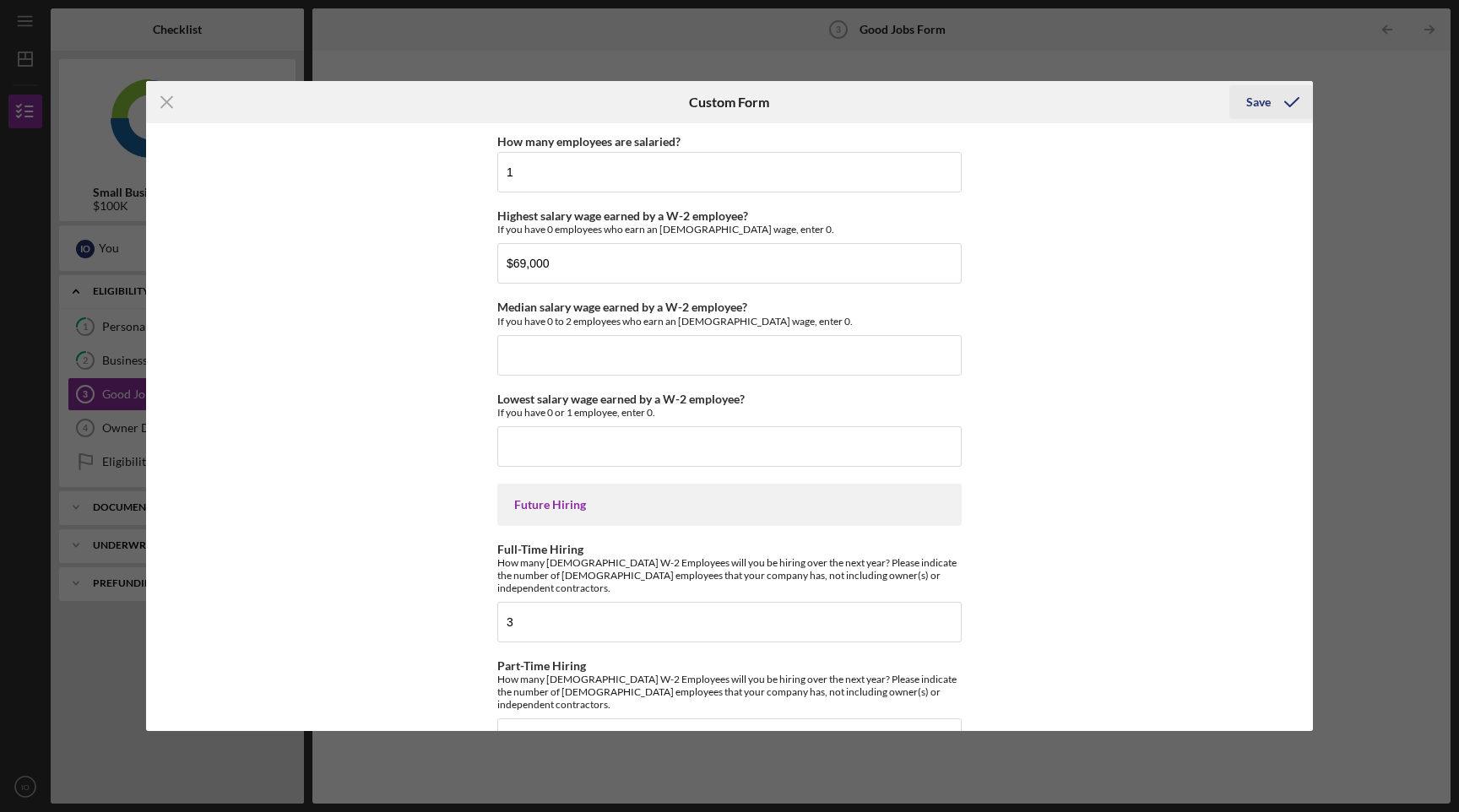
click at [1285, 103] on icon "submit" at bounding box center [1292, 102] width 42 height 42
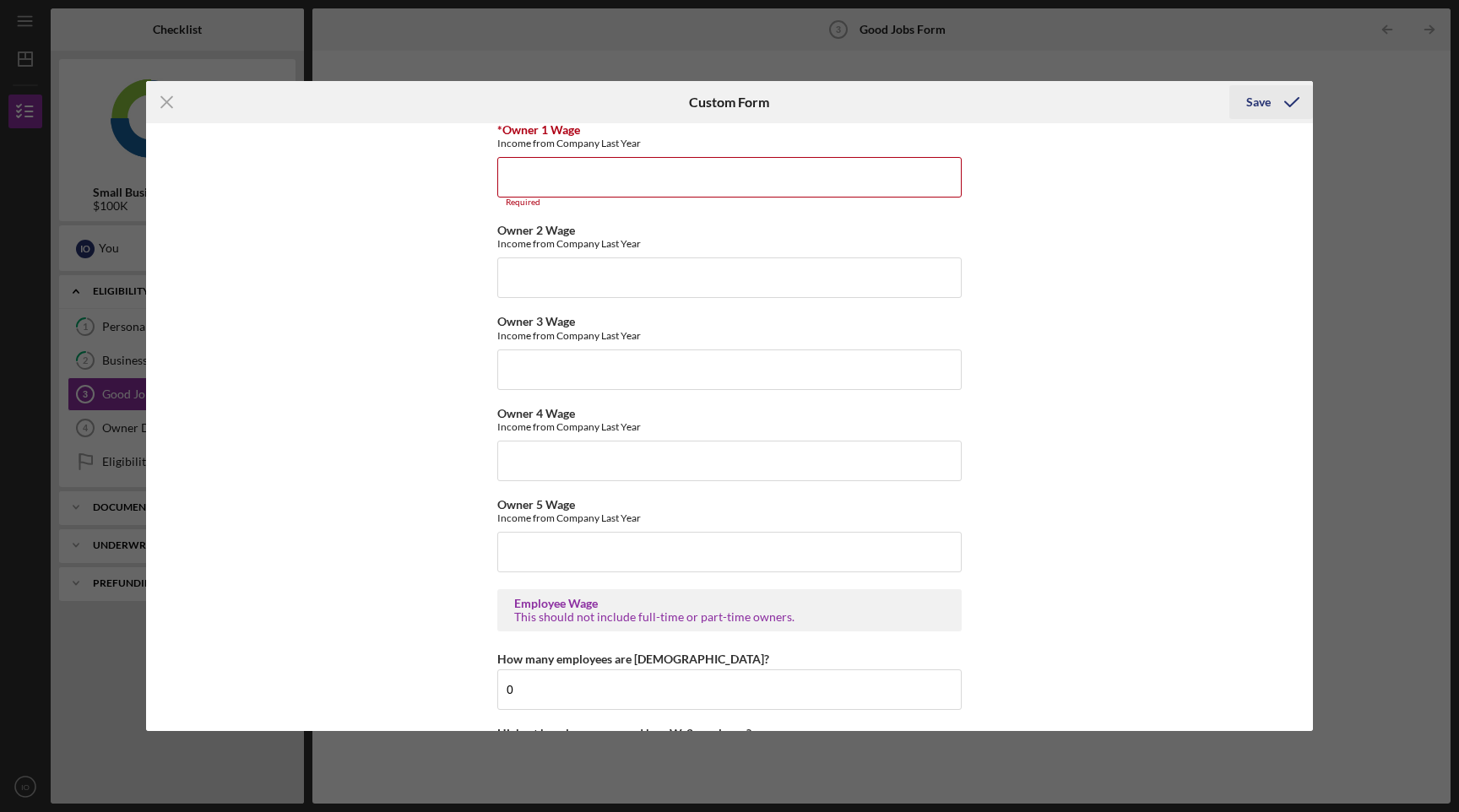
scroll to position [2757, 0]
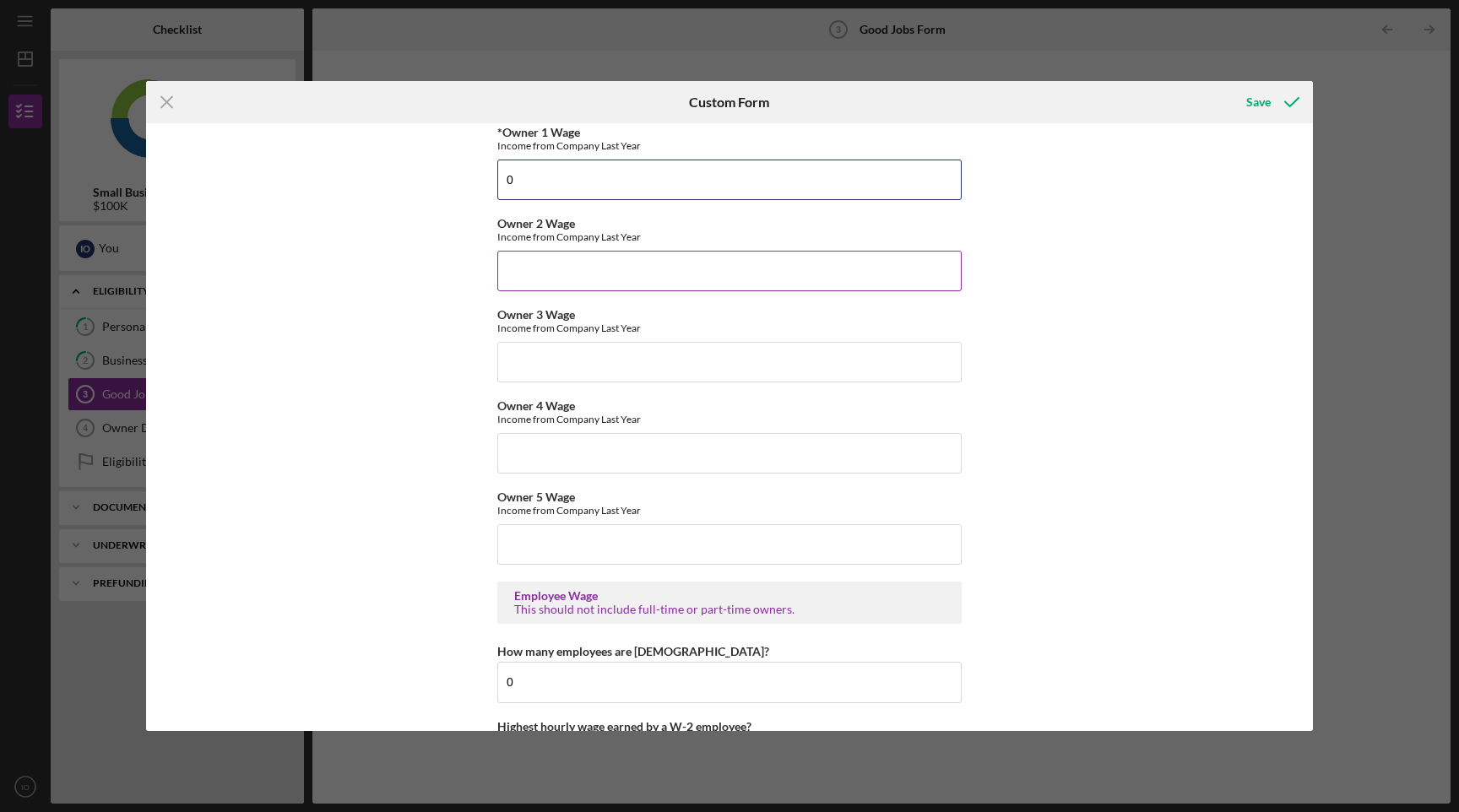
type input "0"
type input "$0"
click at [594, 434] on input "Owner 4 Wage" at bounding box center [730, 453] width 464 height 41
type input "$0"
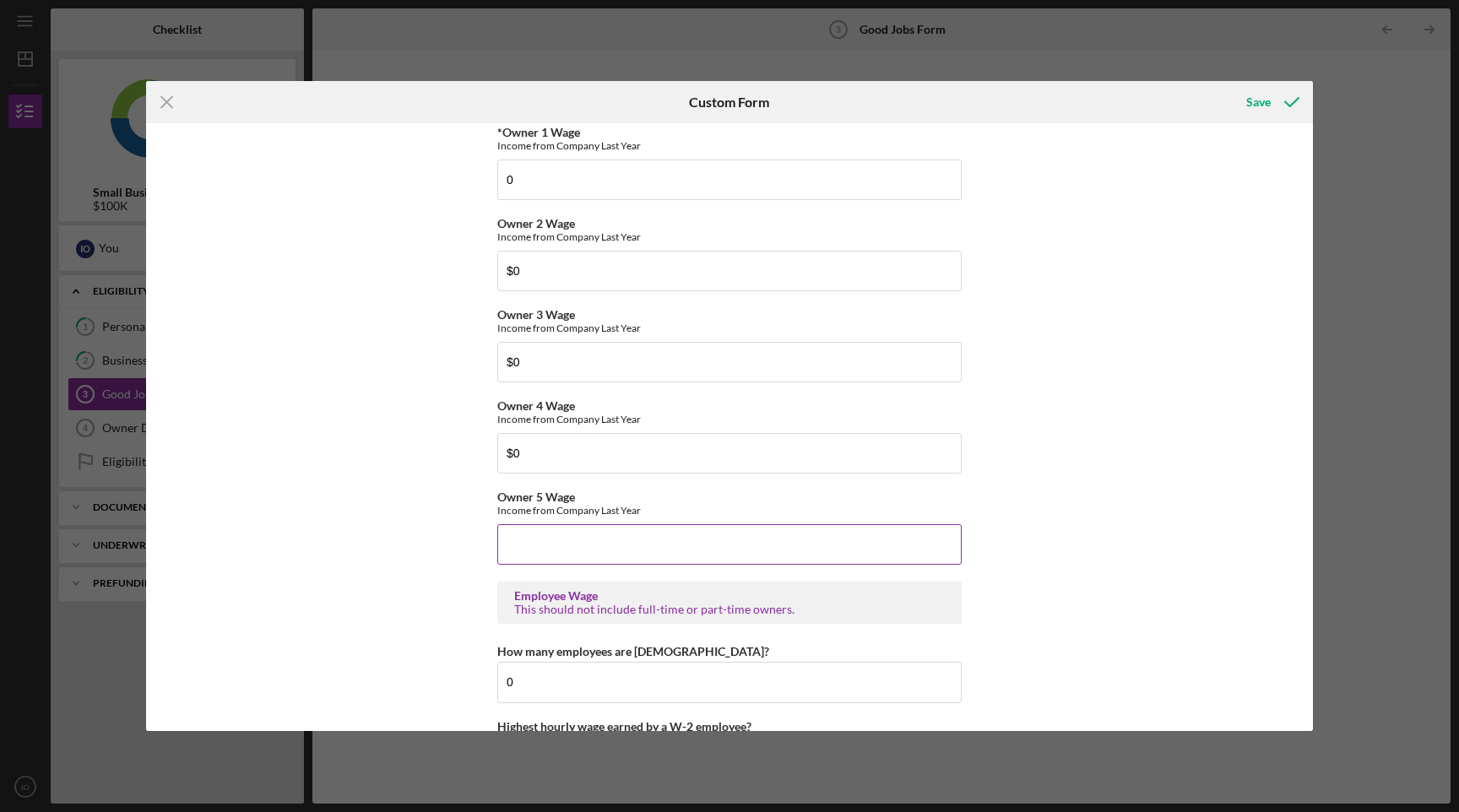
type input "$0"
click at [1274, 114] on icon "submit" at bounding box center [1292, 102] width 42 height 42
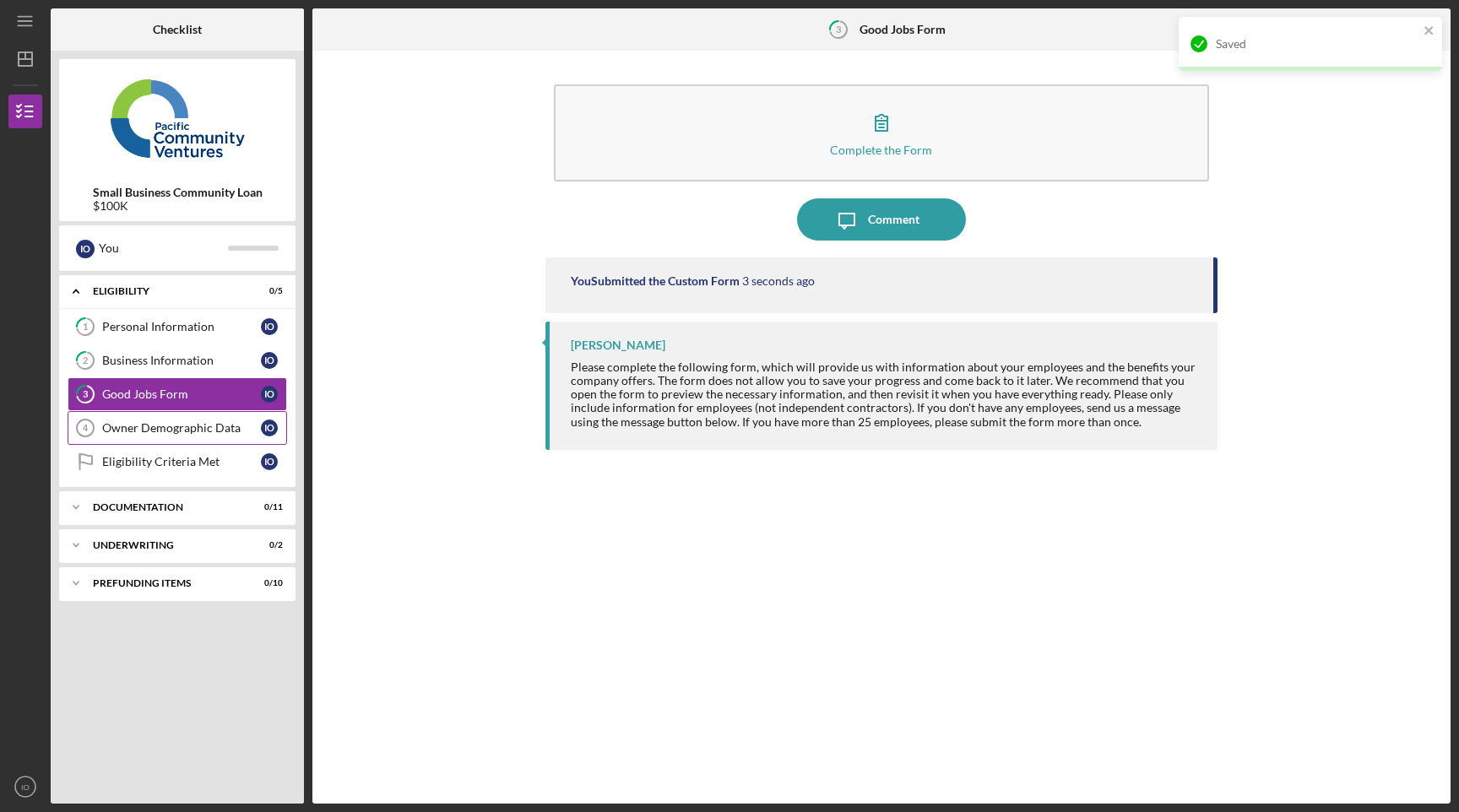
click at [176, 421] on link "Owner Demographic Data 4 Owner Demographic Data I O" at bounding box center [177, 427] width 220 height 33
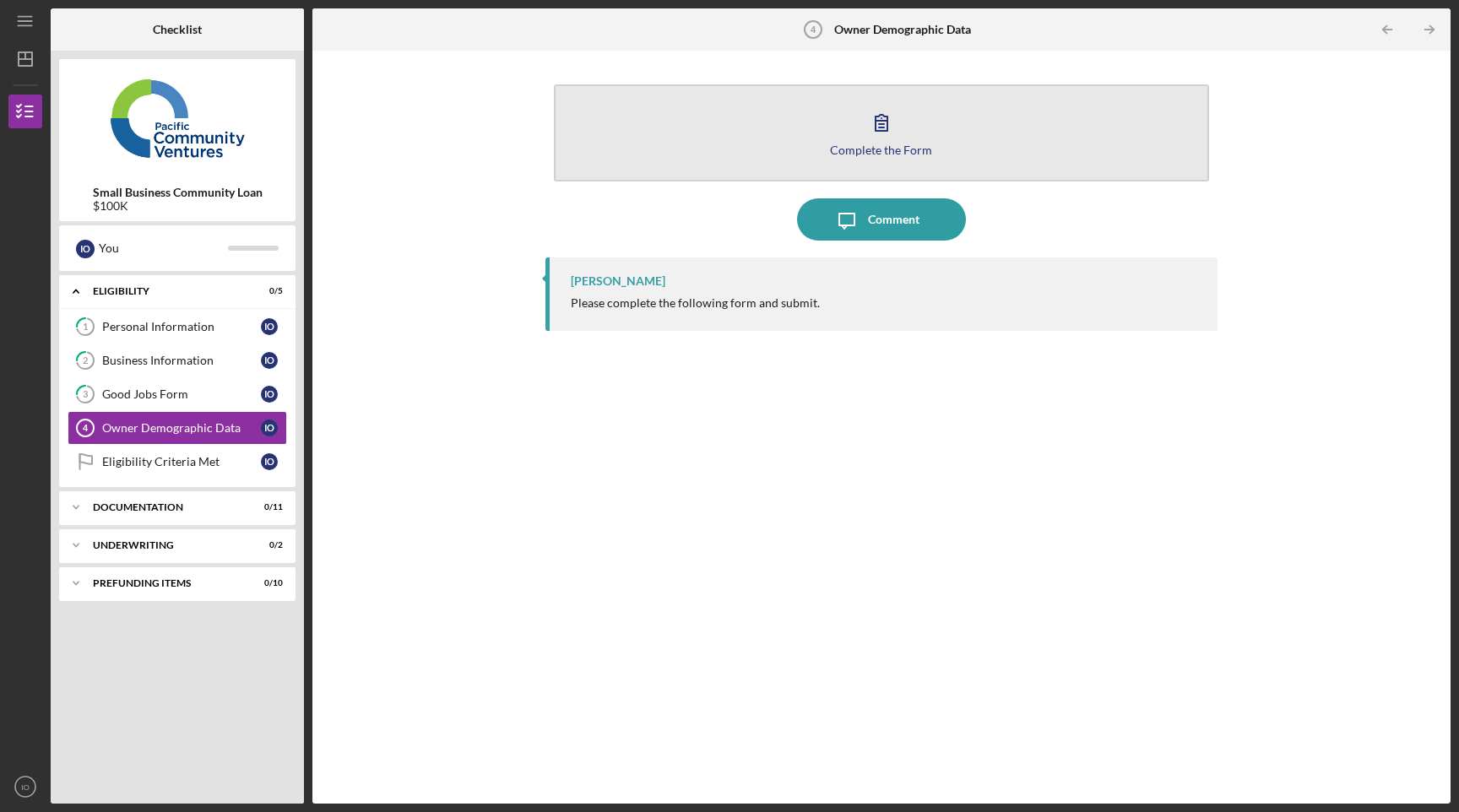
click at [884, 122] on icon "button" at bounding box center [881, 123] width 12 height 16
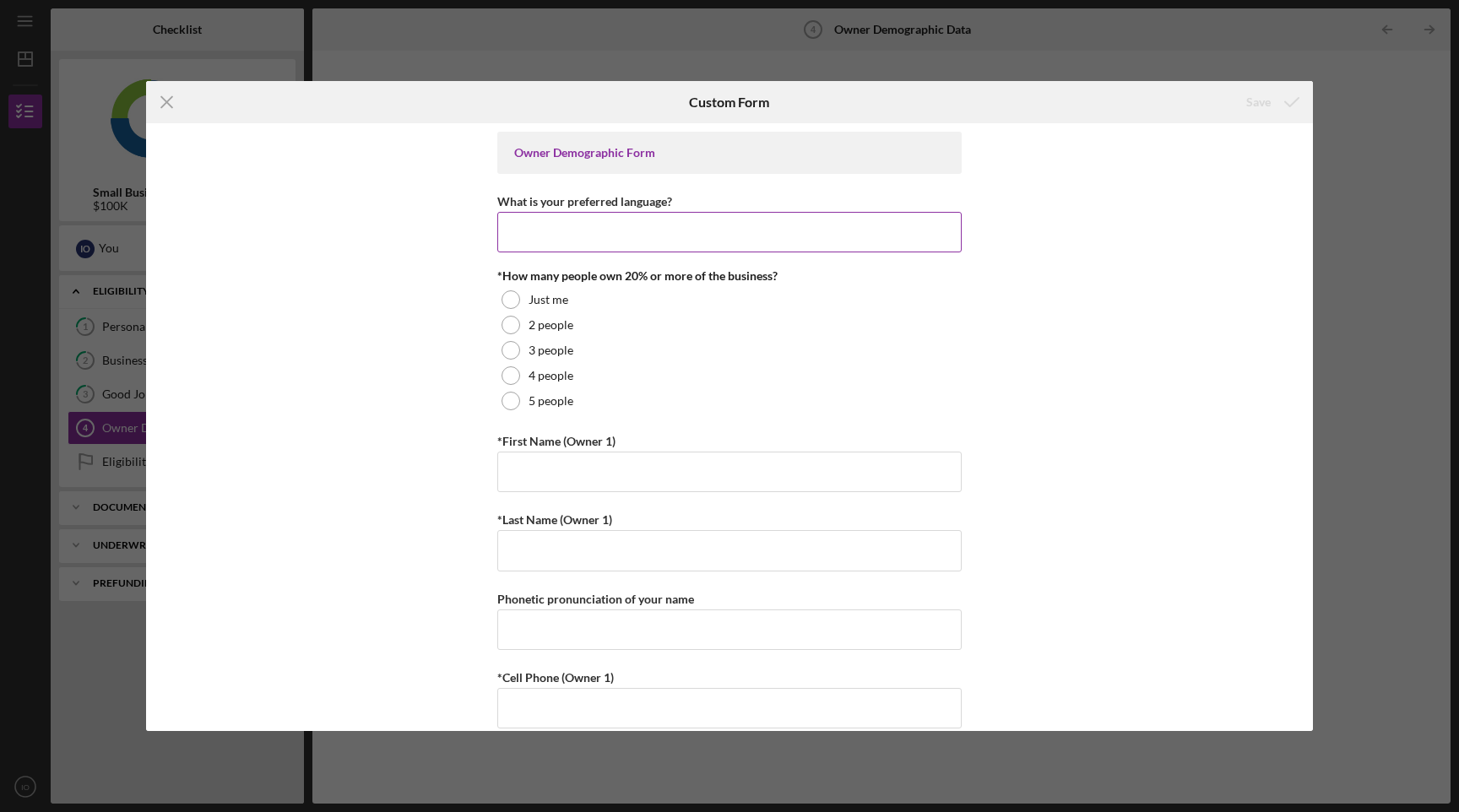
click at [665, 236] on input "What is your preferred language?" at bounding box center [730, 232] width 464 height 41
type input "English"
click at [632, 294] on div "Just me" at bounding box center [730, 300] width 464 height 25
type input "[PERSON_NAME]"
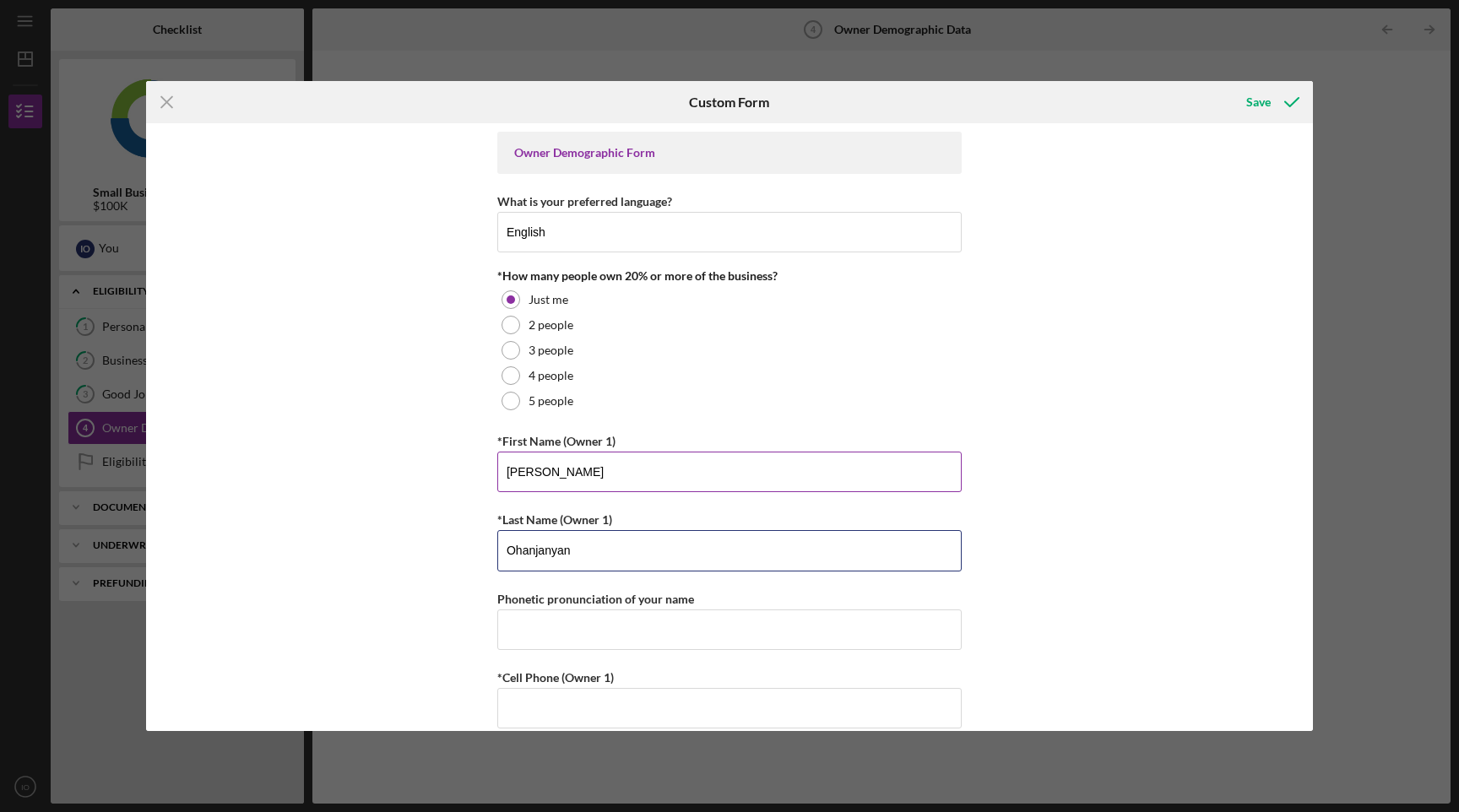
type input "Ohanjanyan"
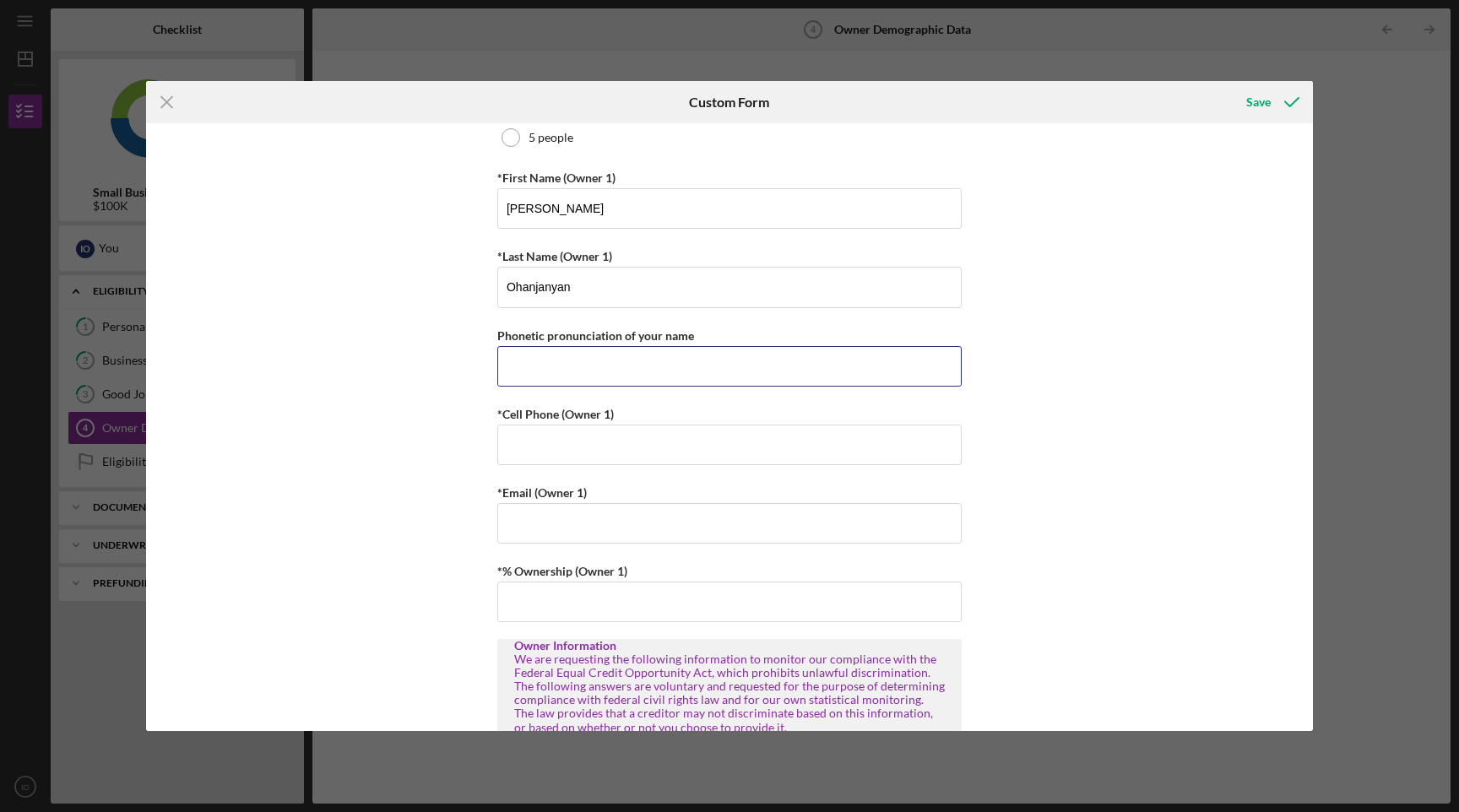
scroll to position [270, 0]
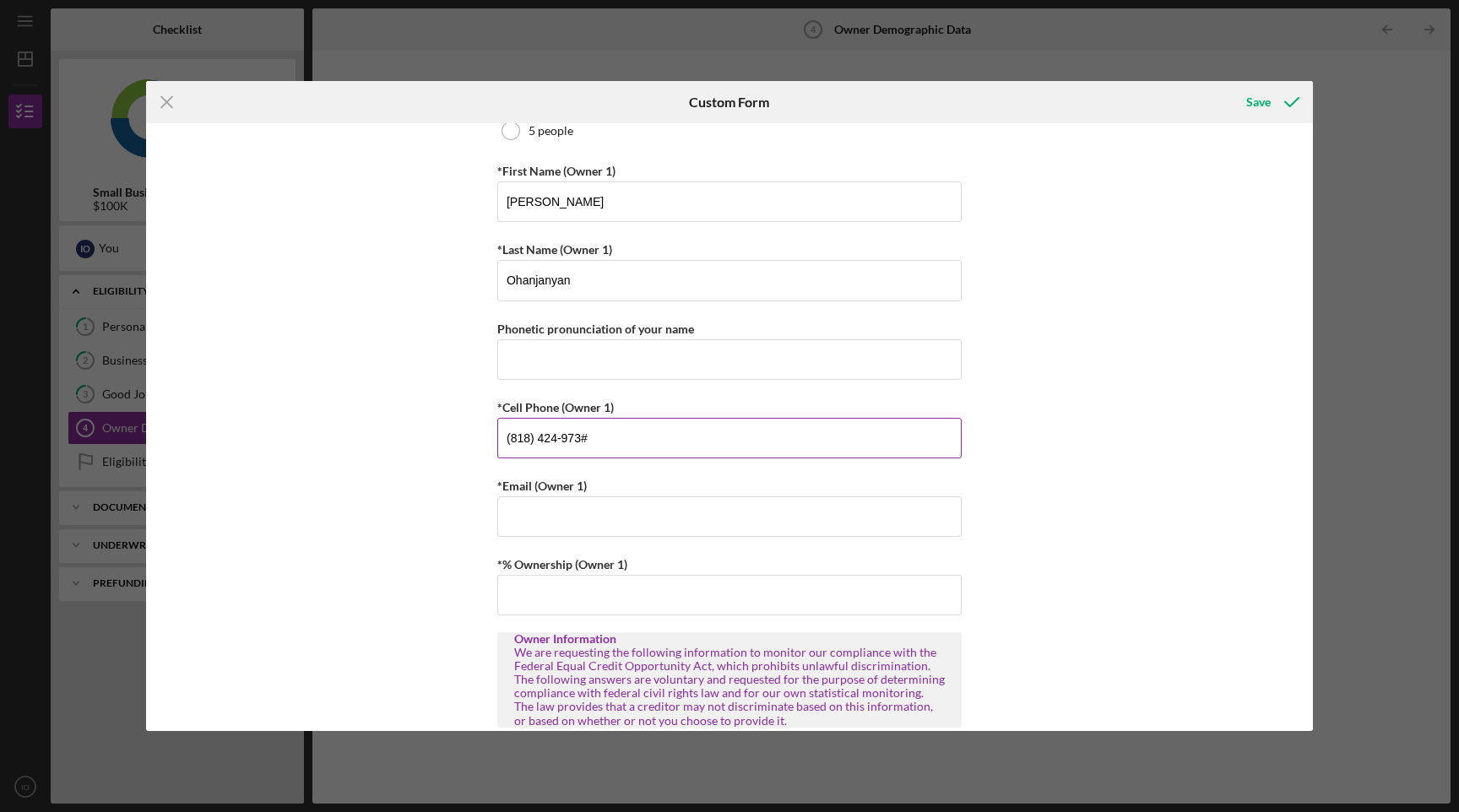
type input "[PHONE_NUMBER]"
type input "r"
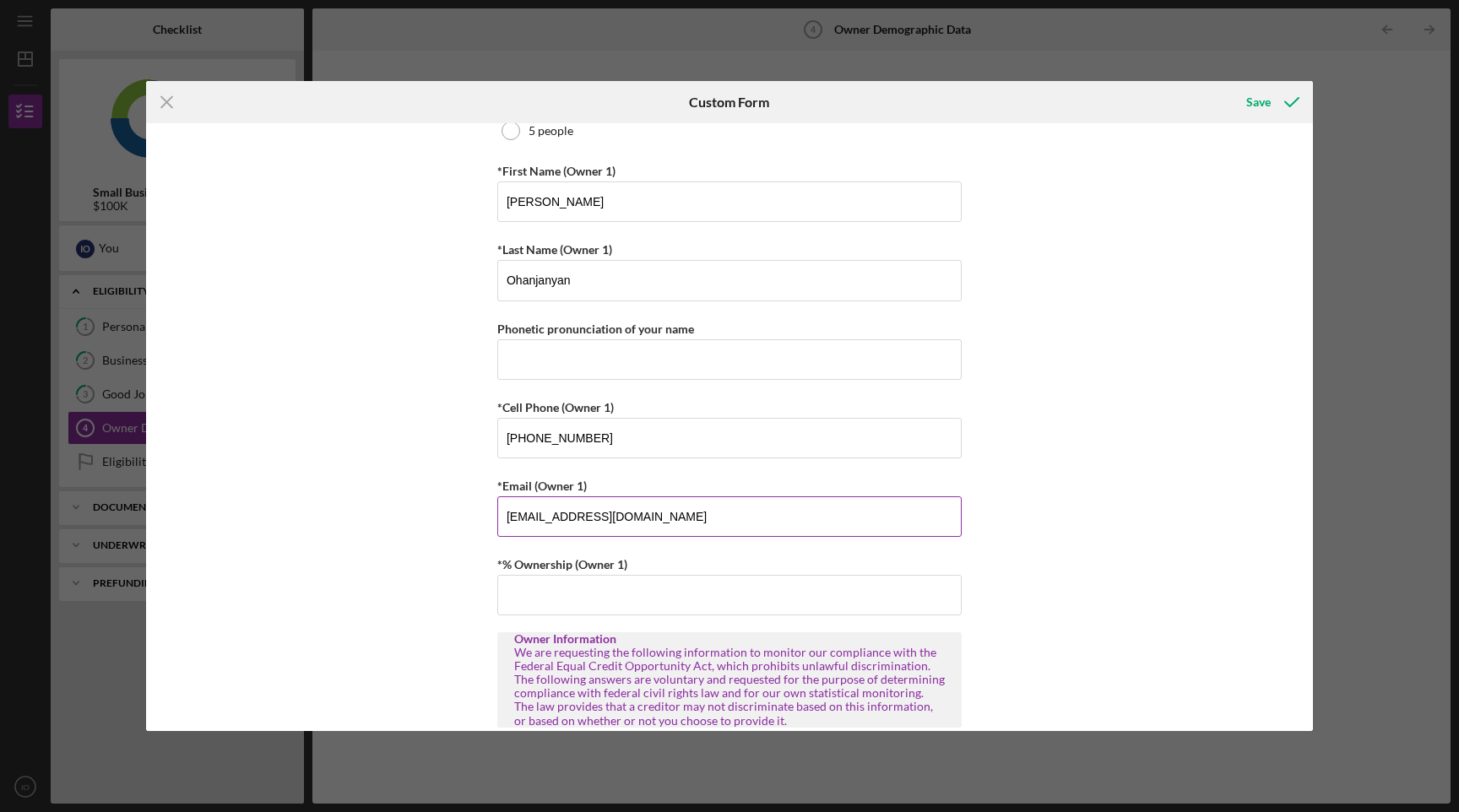
type input "[EMAIL_ADDRESS][DOMAIN_NAME]"
type input "100.00000%"
click at [950, 430] on input "[PHONE_NUMBER]" at bounding box center [730, 438] width 464 height 41
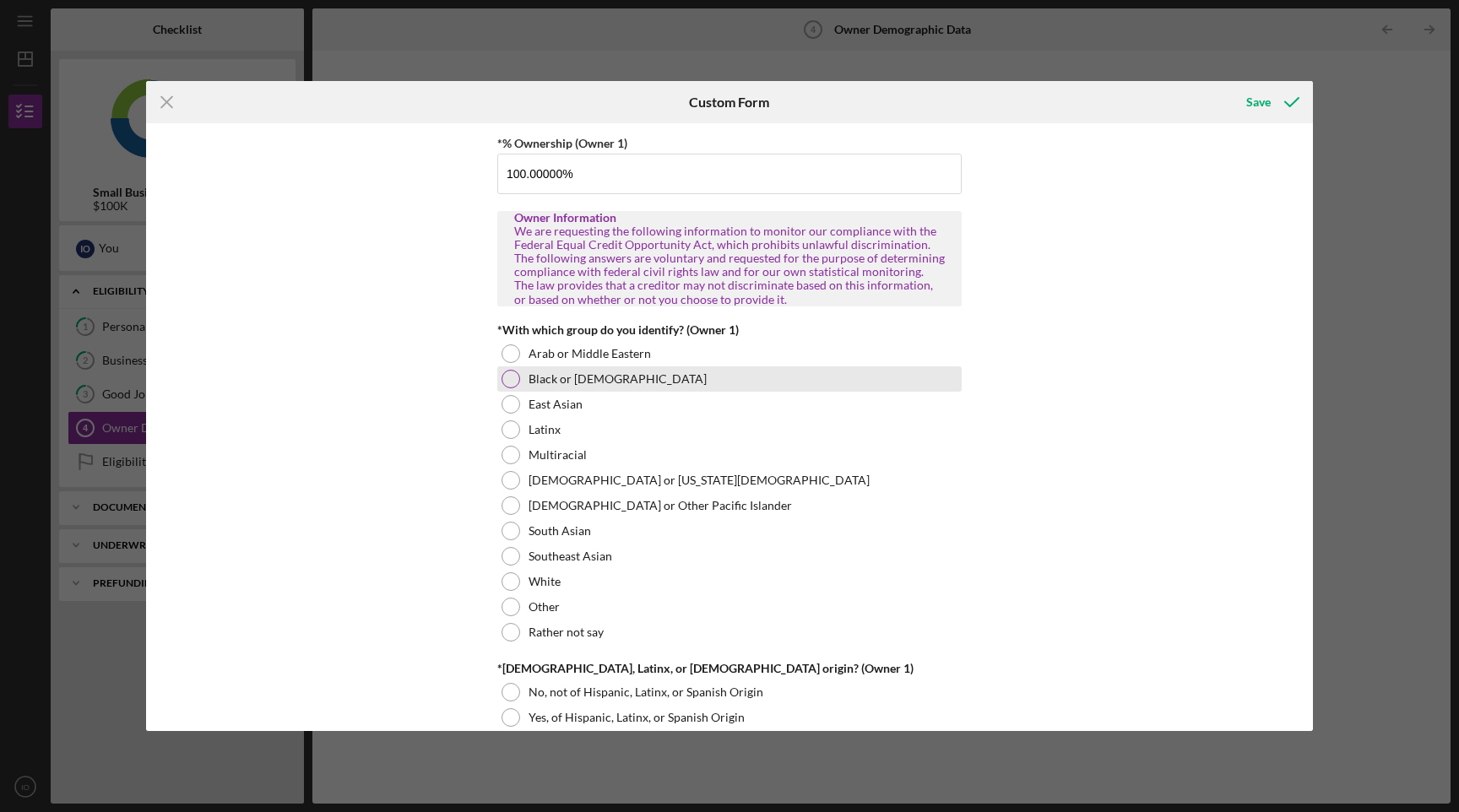
scroll to position [699, 0]
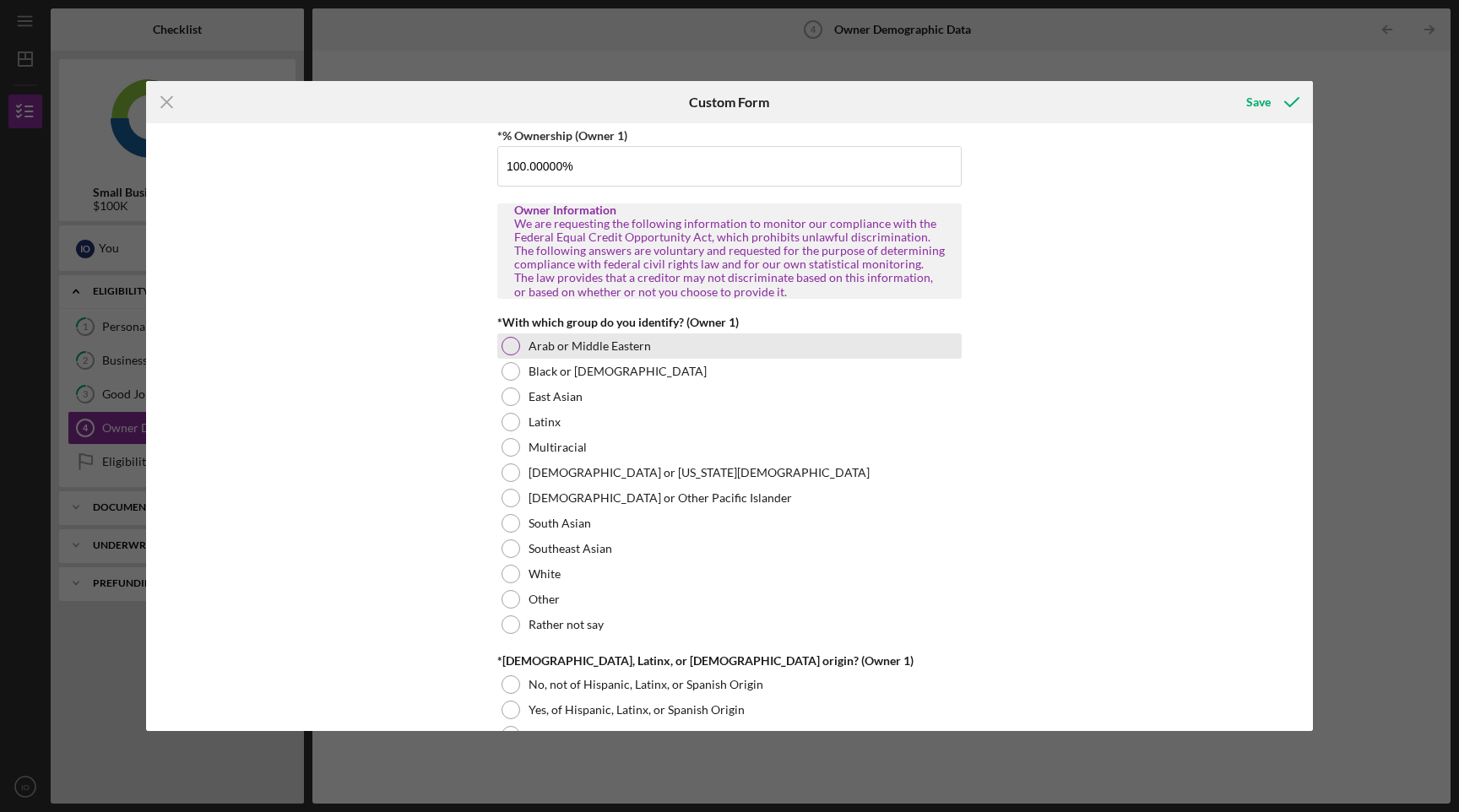
click at [588, 343] on label "Arab or Middle Eastern" at bounding box center [590, 346] width 123 height 14
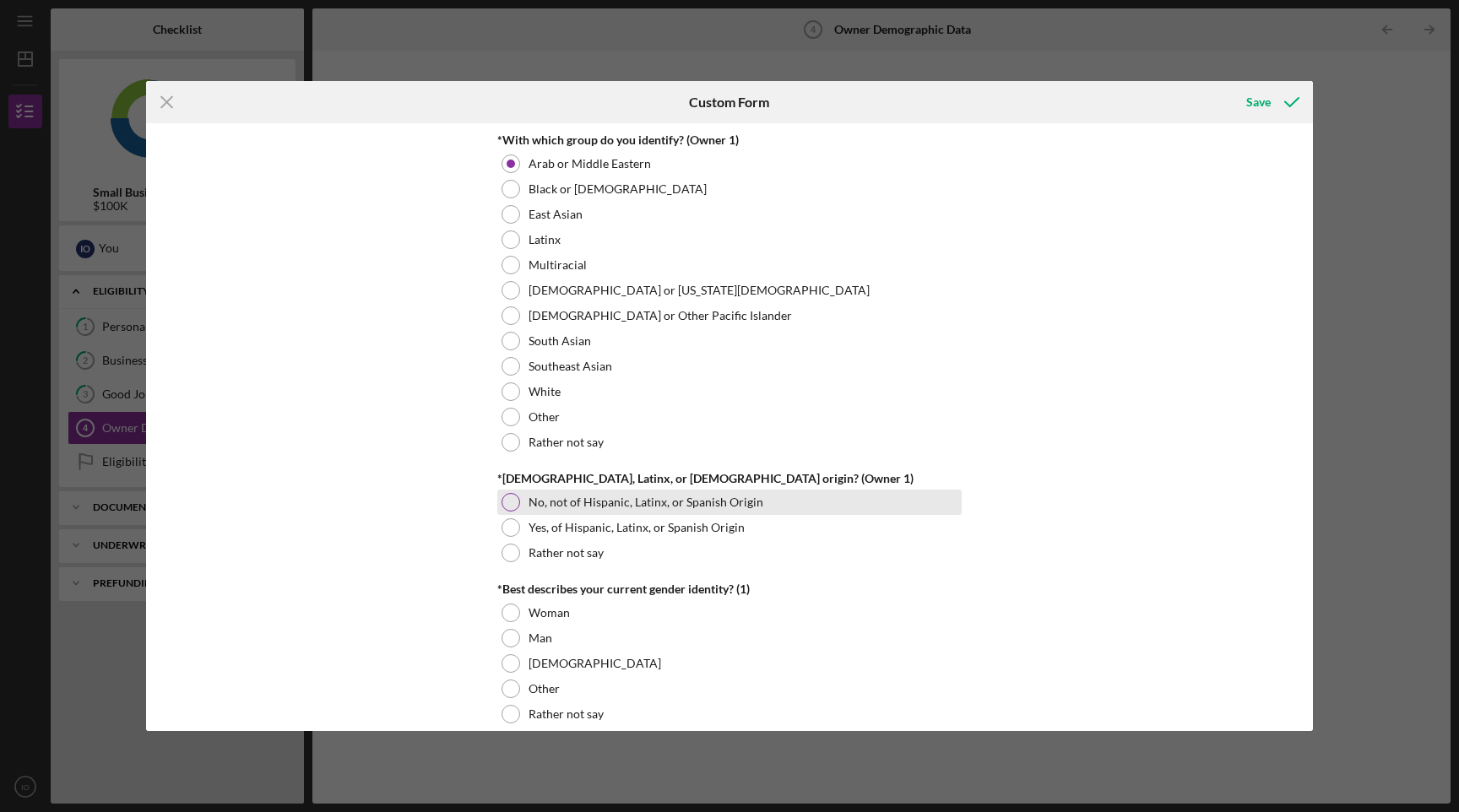
scroll to position [888, 0]
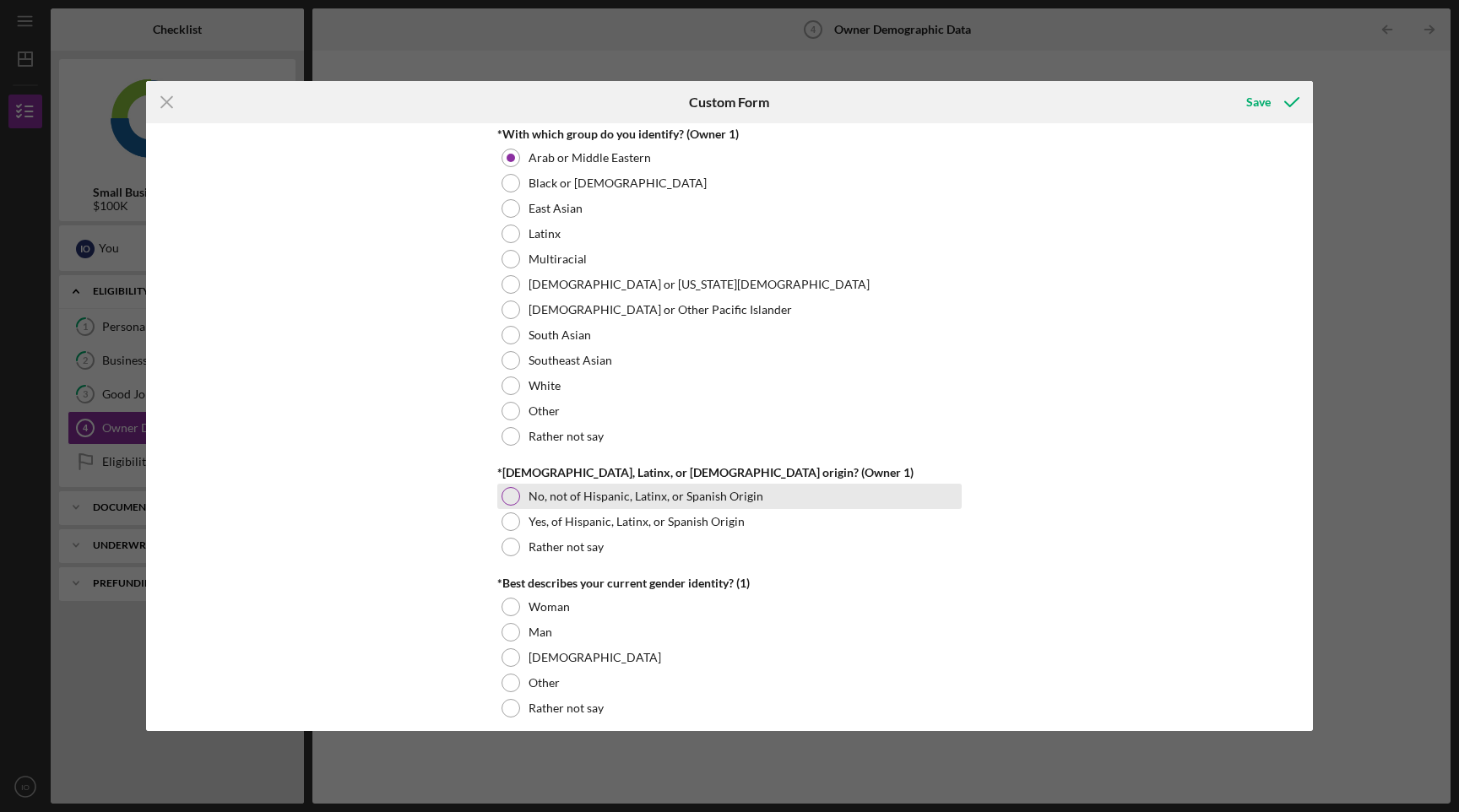
click at [615, 499] on label "No, not of Hispanic, Latinx, or Spanish Origin" at bounding box center [646, 496] width 235 height 14
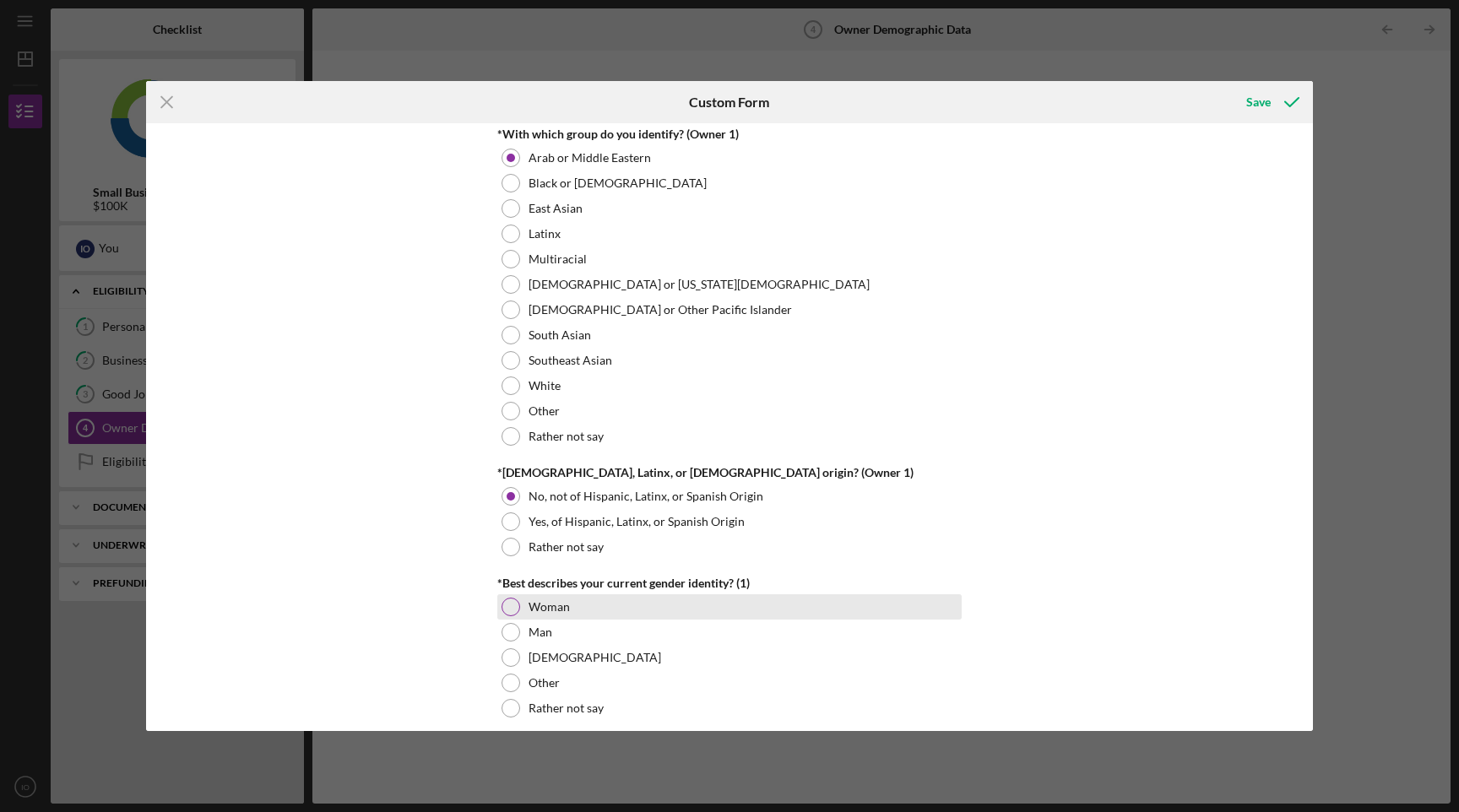
scroll to position [929, 0]
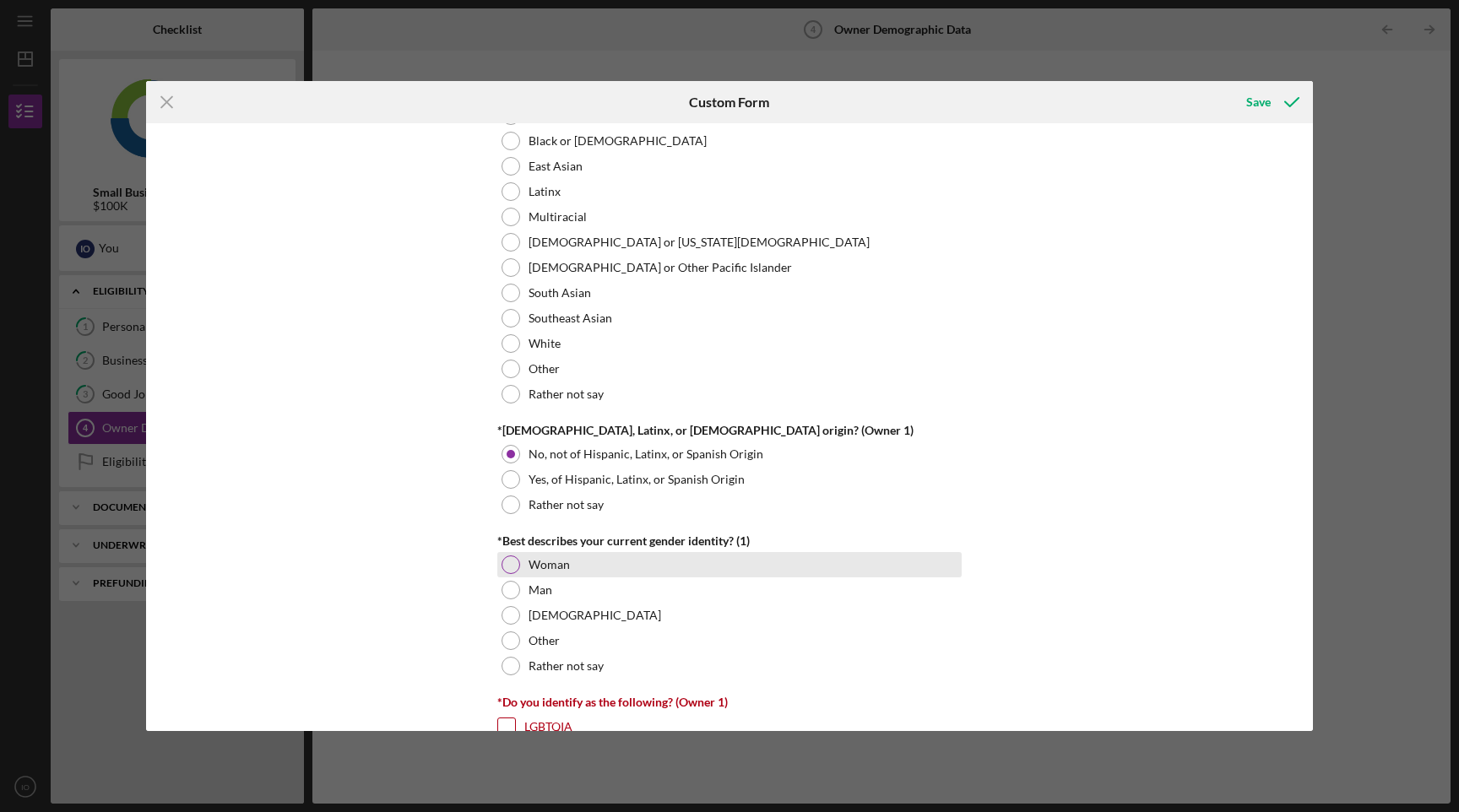
click at [593, 573] on div "Woman" at bounding box center [730, 565] width 464 height 25
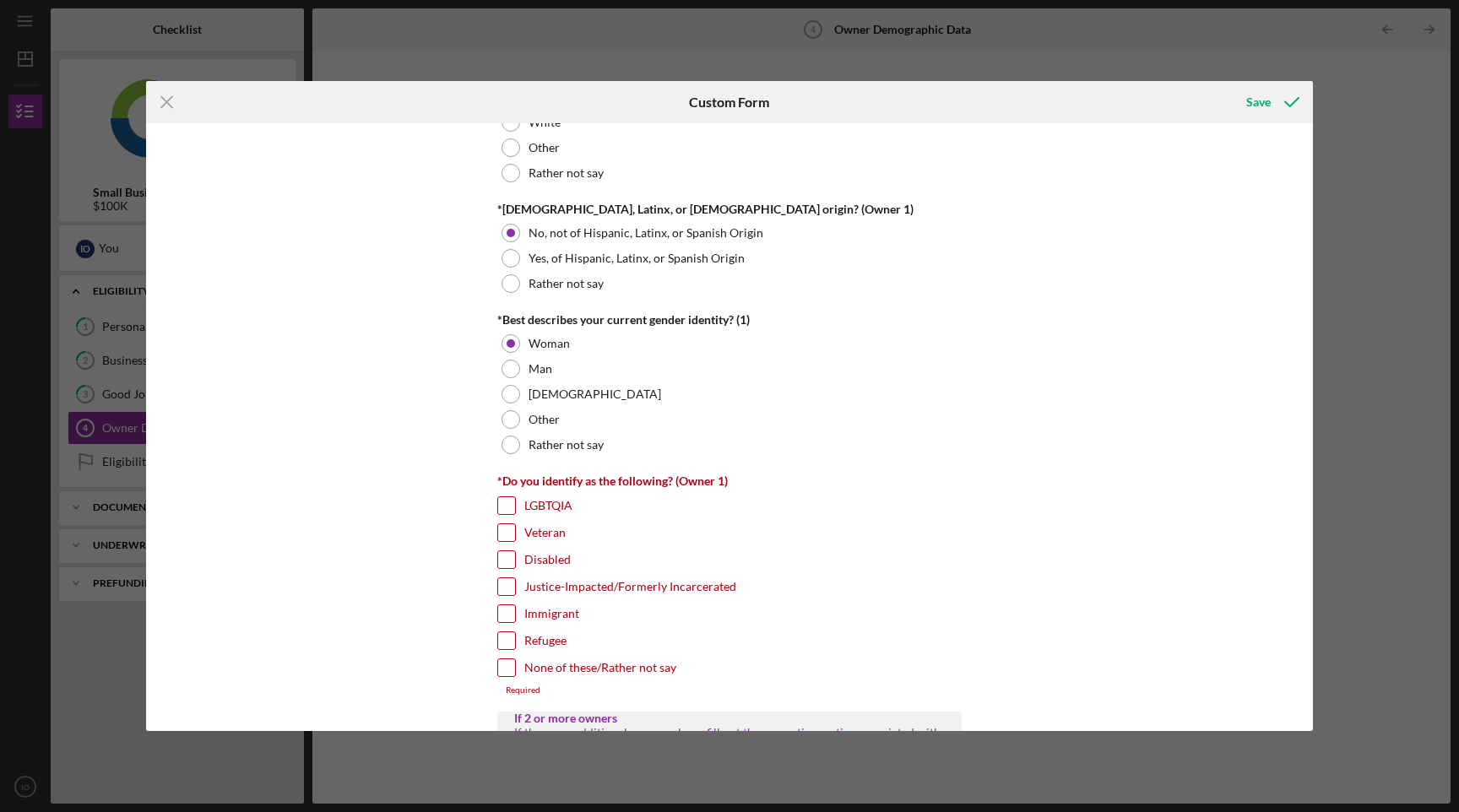
scroll to position [1188, 0]
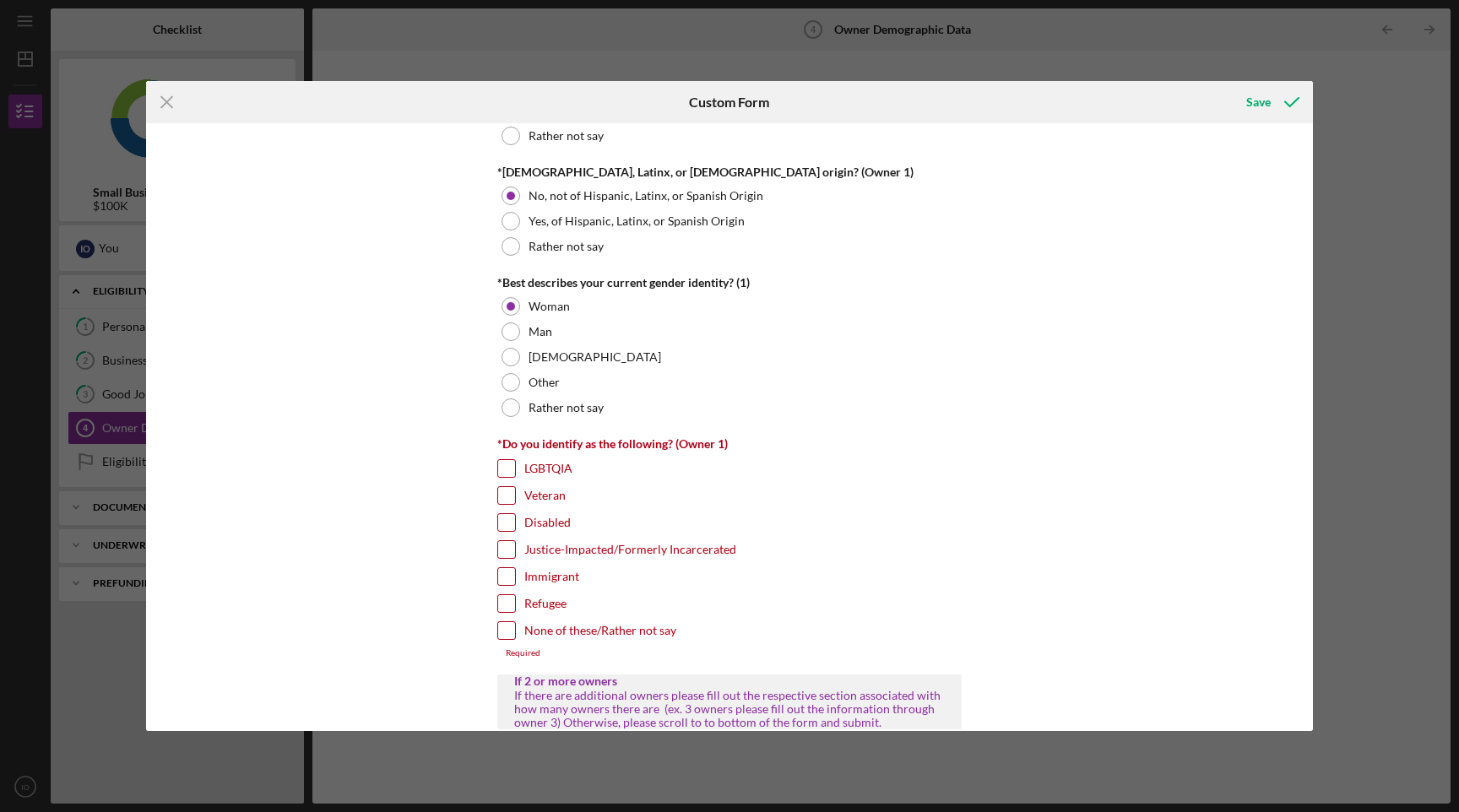
click at [551, 629] on label "None of these/Rather not say" at bounding box center [601, 630] width 152 height 17
click at [515, 629] on input "None of these/Rather not say" at bounding box center [507, 630] width 17 height 17
checkbox input "true"
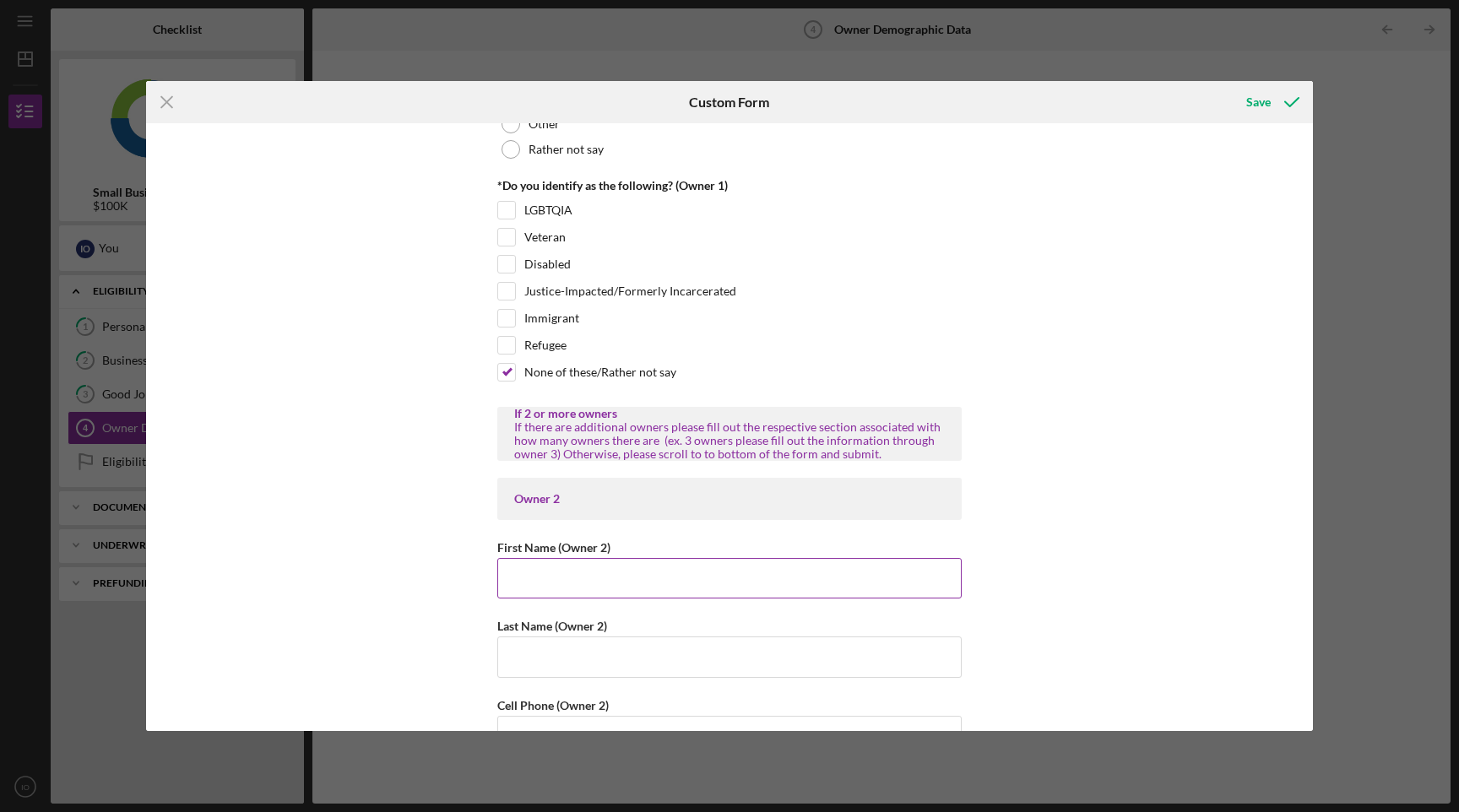
scroll to position [1456, 0]
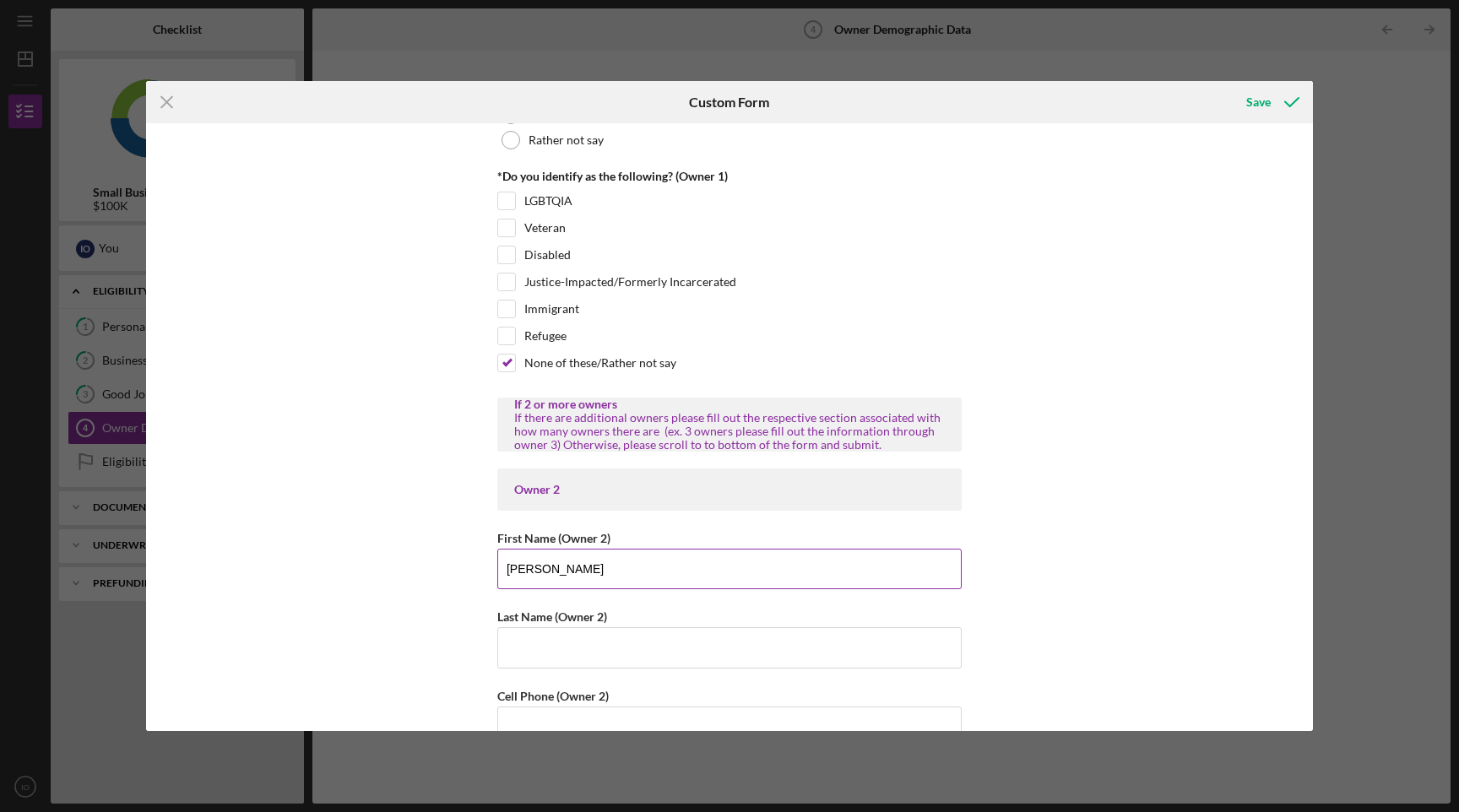
type input "[PERSON_NAME]"
type input "O"
type input "I"
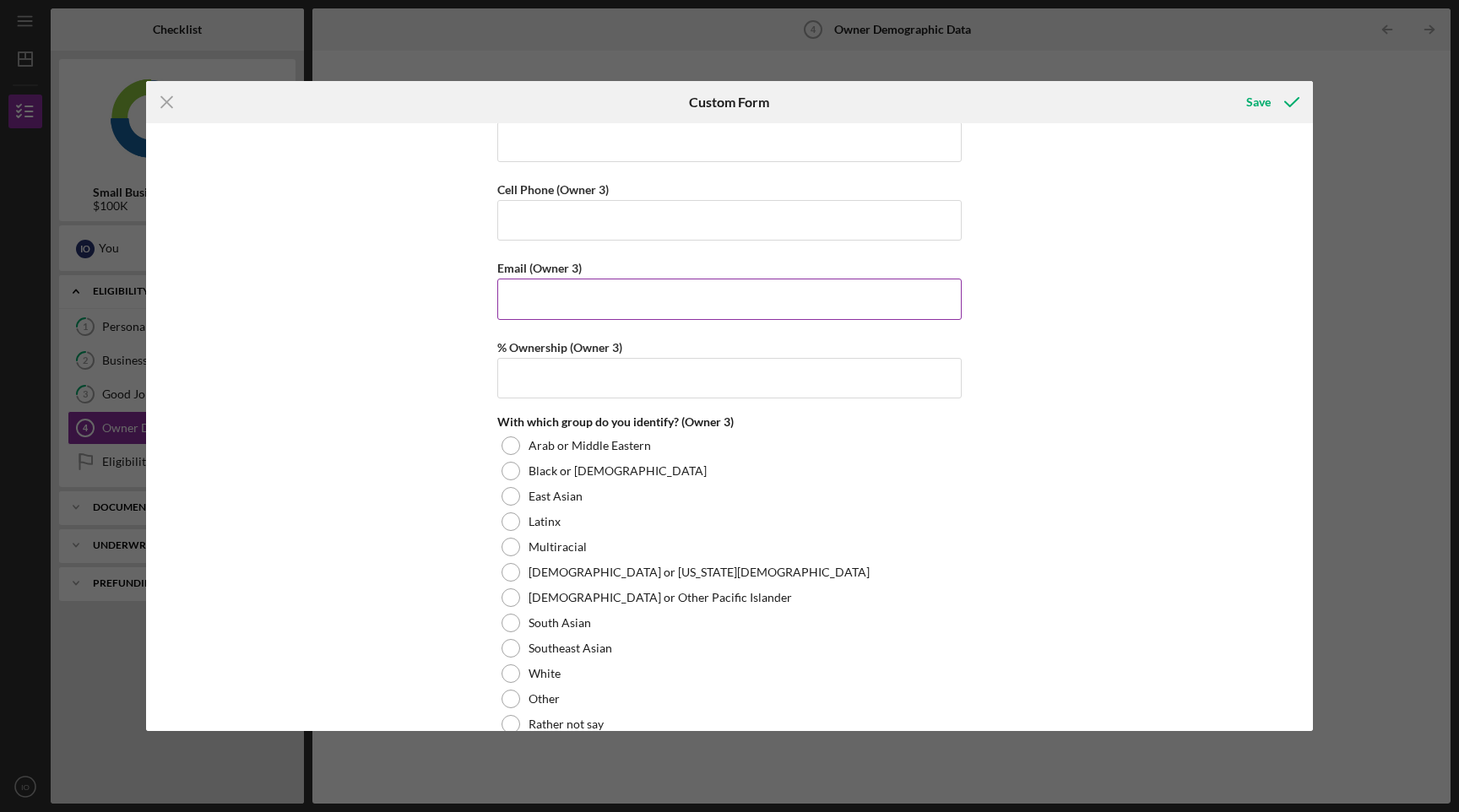
scroll to position [3334, 0]
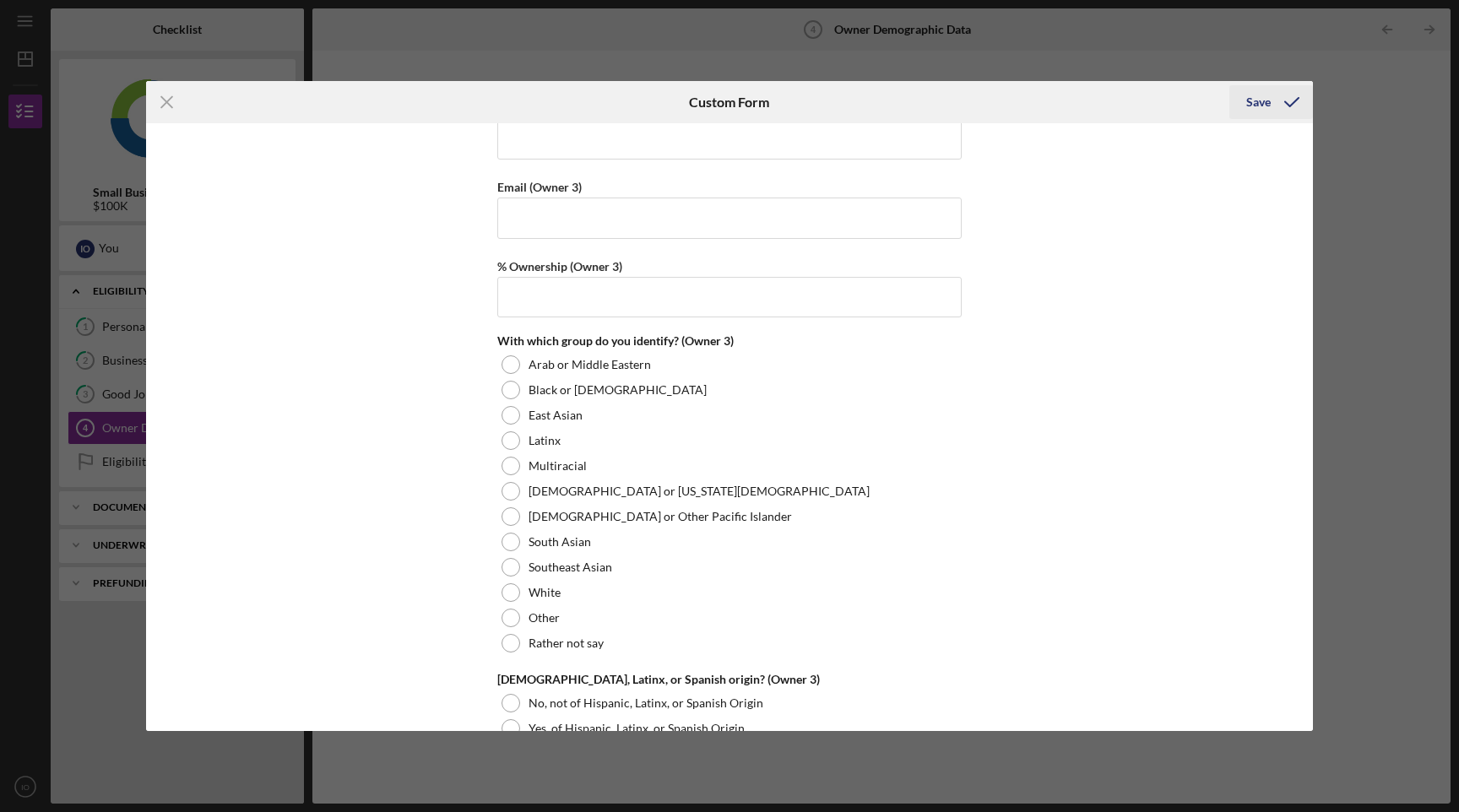
click at [1279, 105] on icon "submit" at bounding box center [1292, 102] width 42 height 42
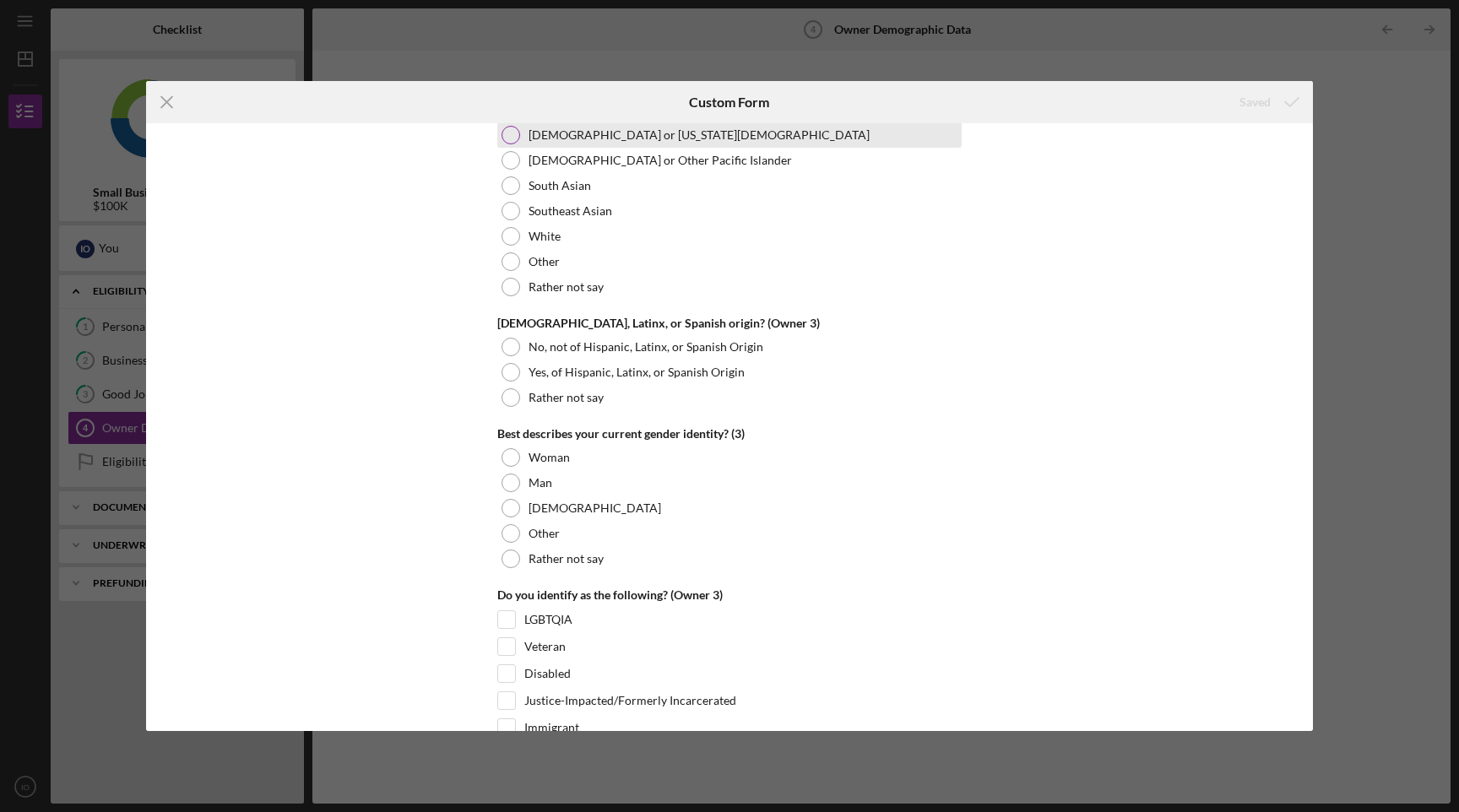
scroll to position [3780, 0]
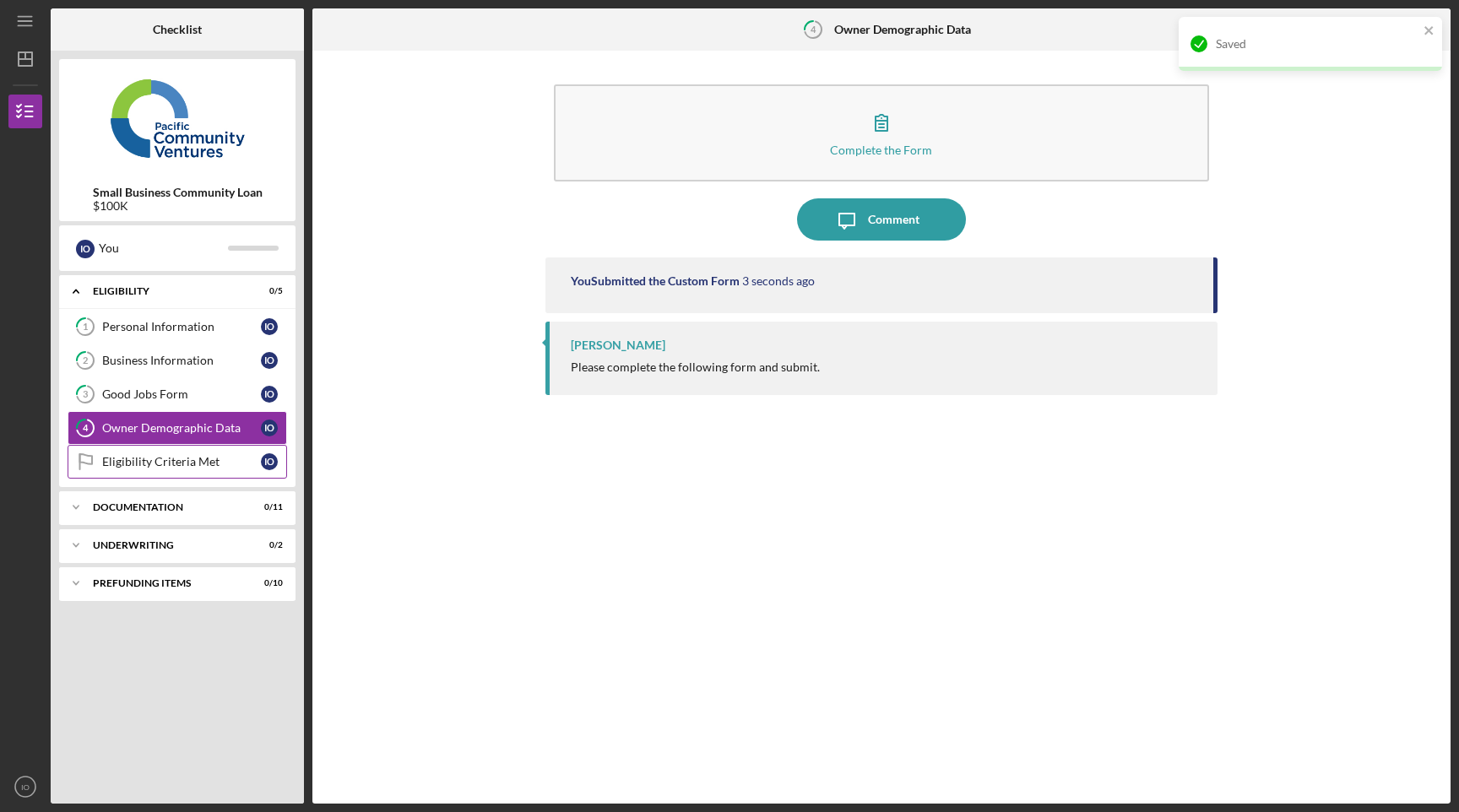
click at [164, 462] on div "Eligibility Criteria Met" at bounding box center [182, 462] width 159 height 14
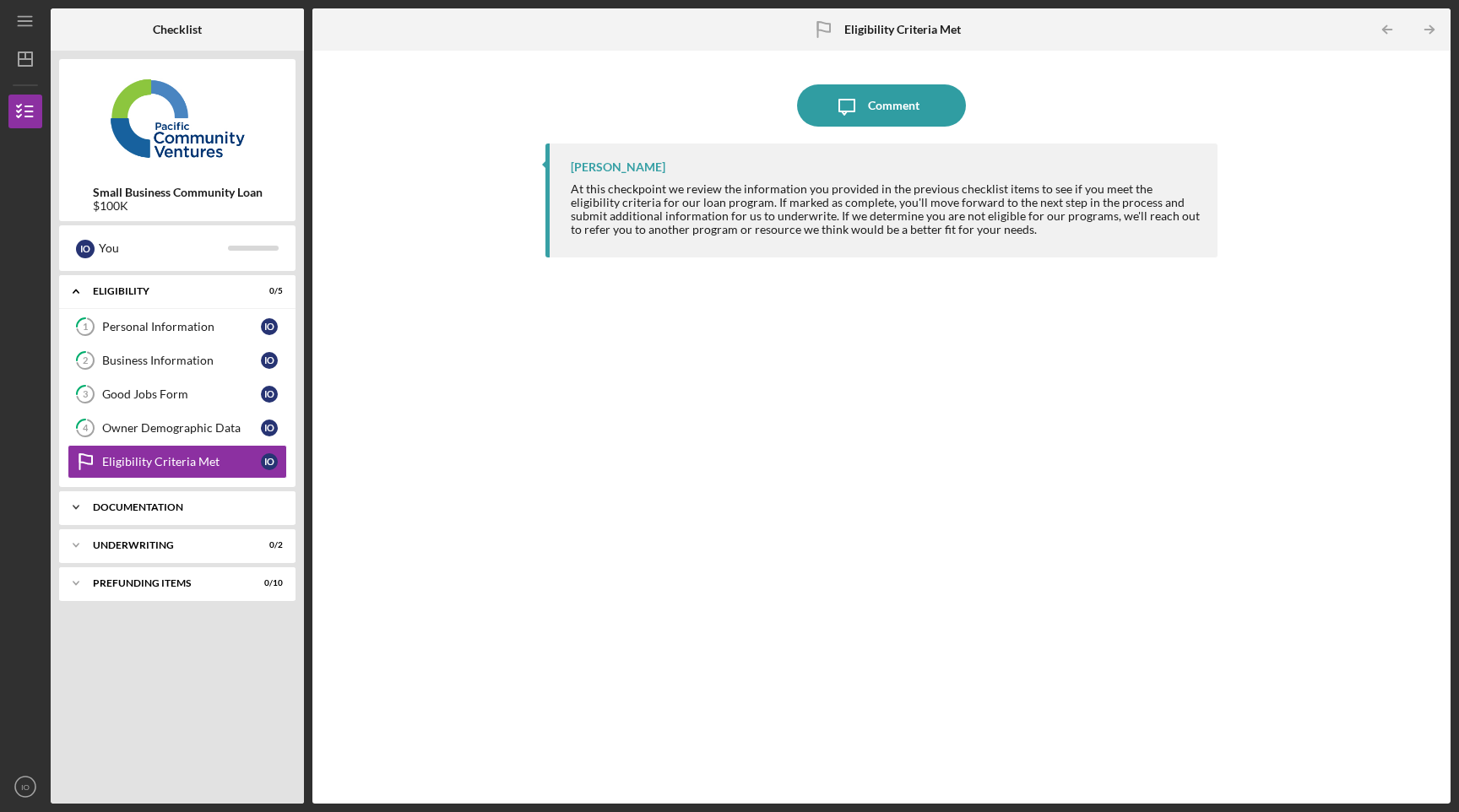
click at [247, 495] on div "Icon/Expander Documentation 0 / 11" at bounding box center [177, 507] width 237 height 33
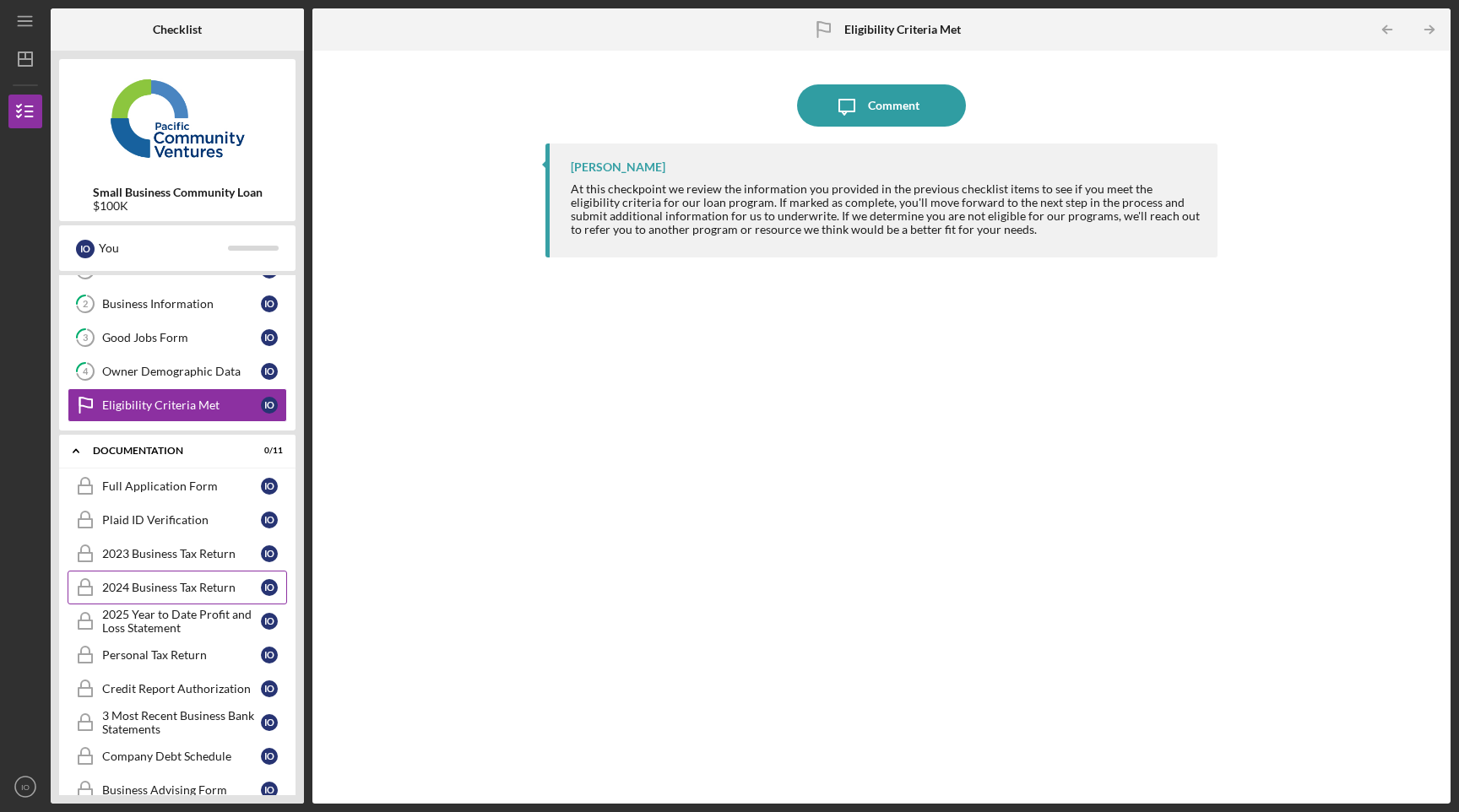
scroll to position [38, 0]
